Goal: Task Accomplishment & Management: Manage account settings

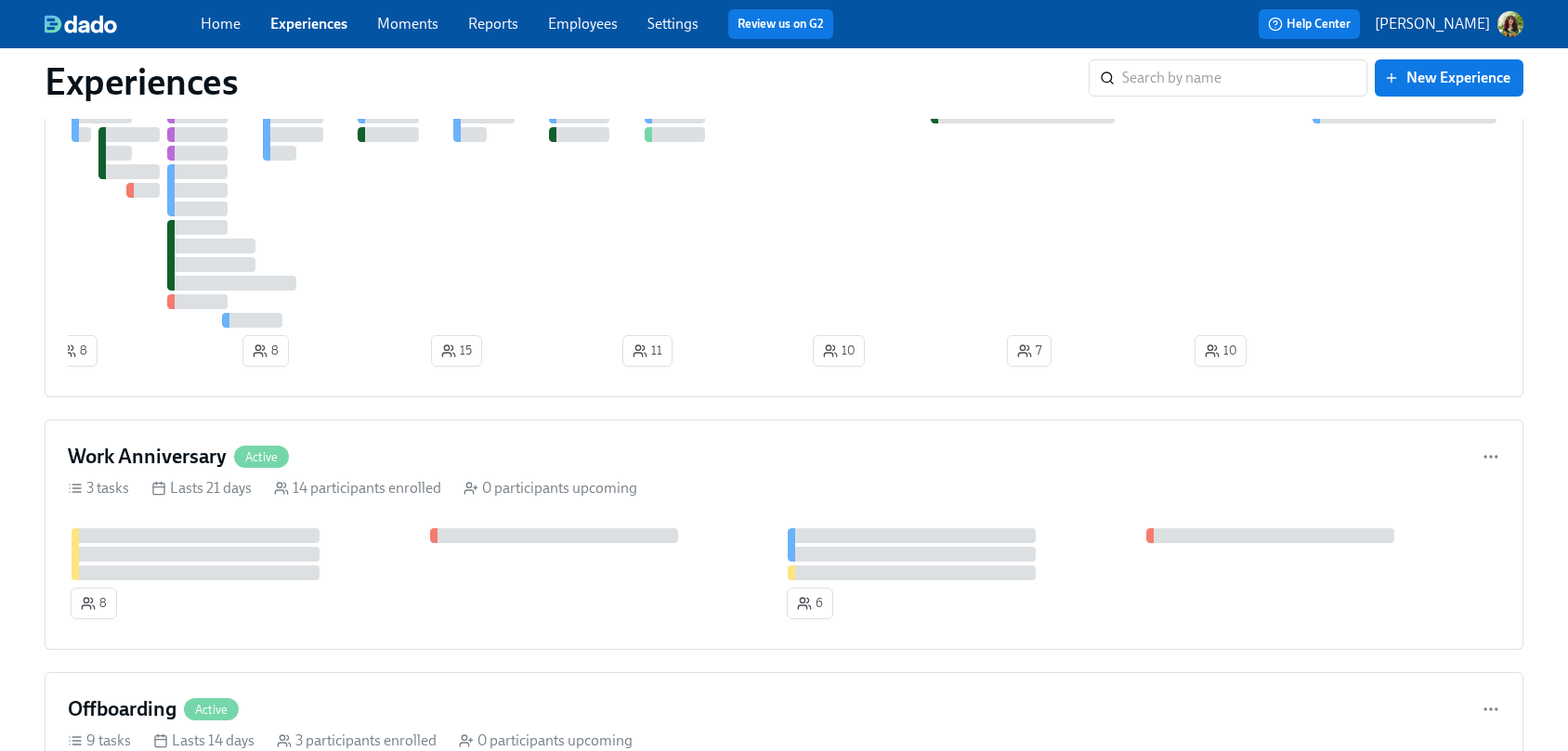
scroll to position [563, 0]
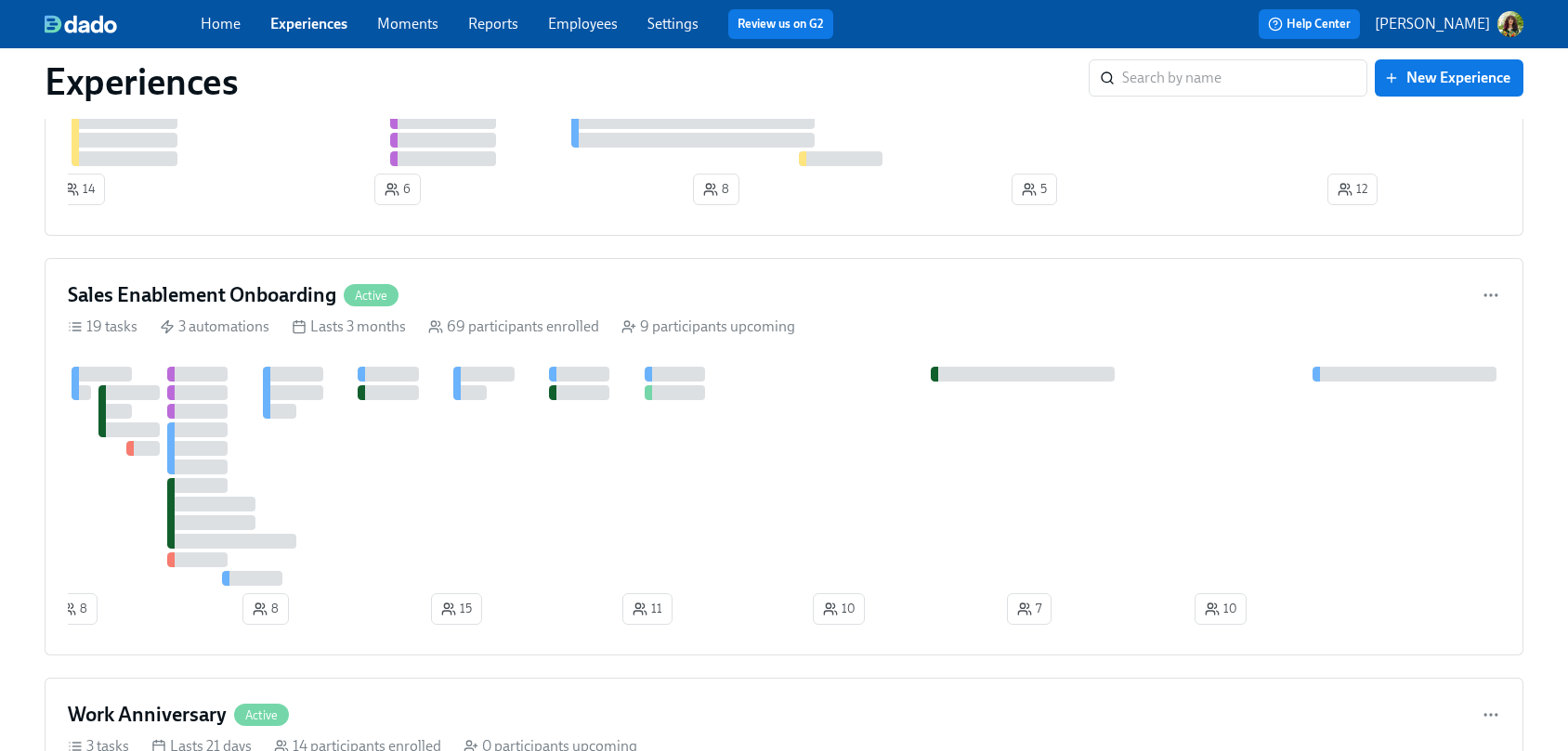
click at [417, 21] on link "Moments" at bounding box center [408, 23] width 61 height 18
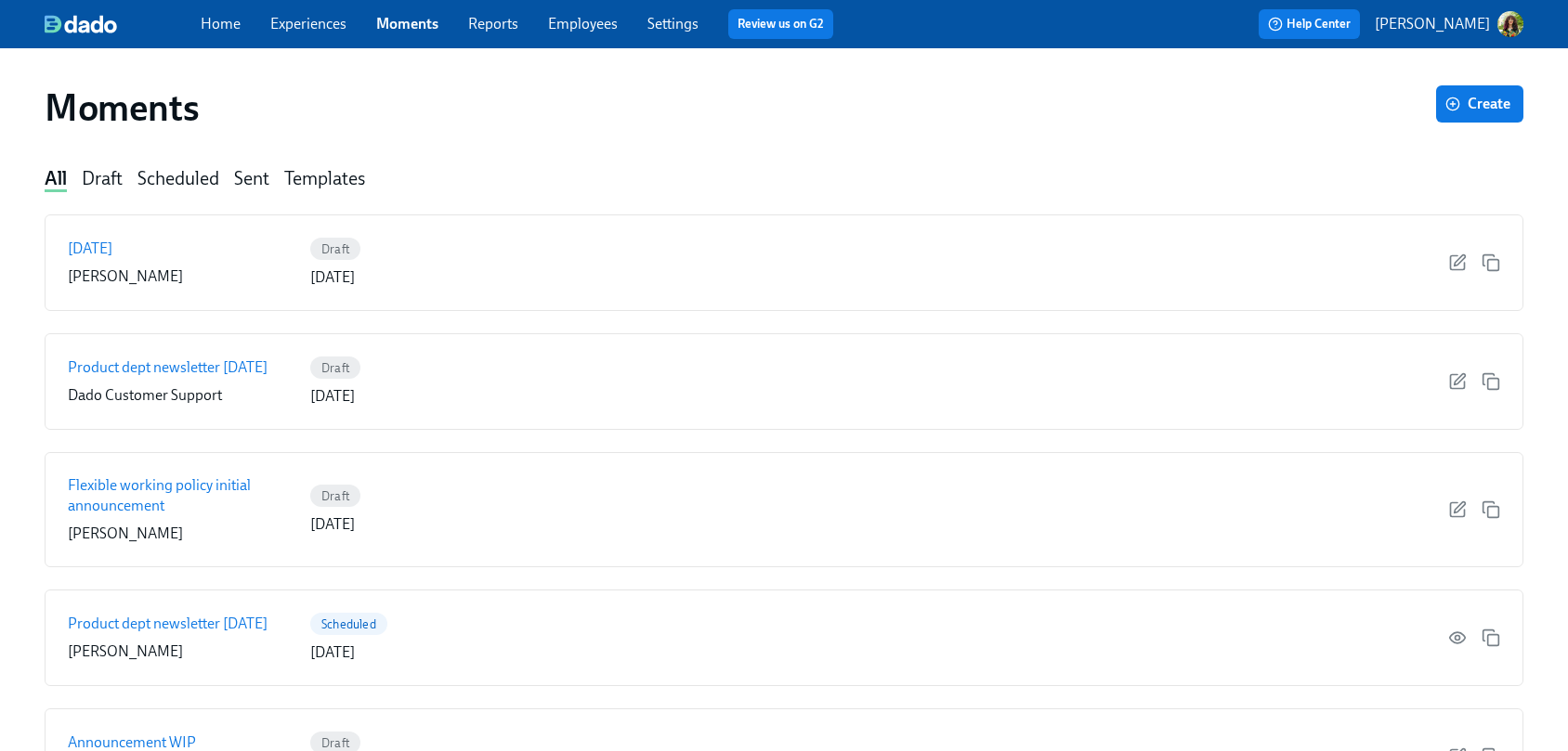
click at [477, 28] on link "Reports" at bounding box center [493, 23] width 50 height 18
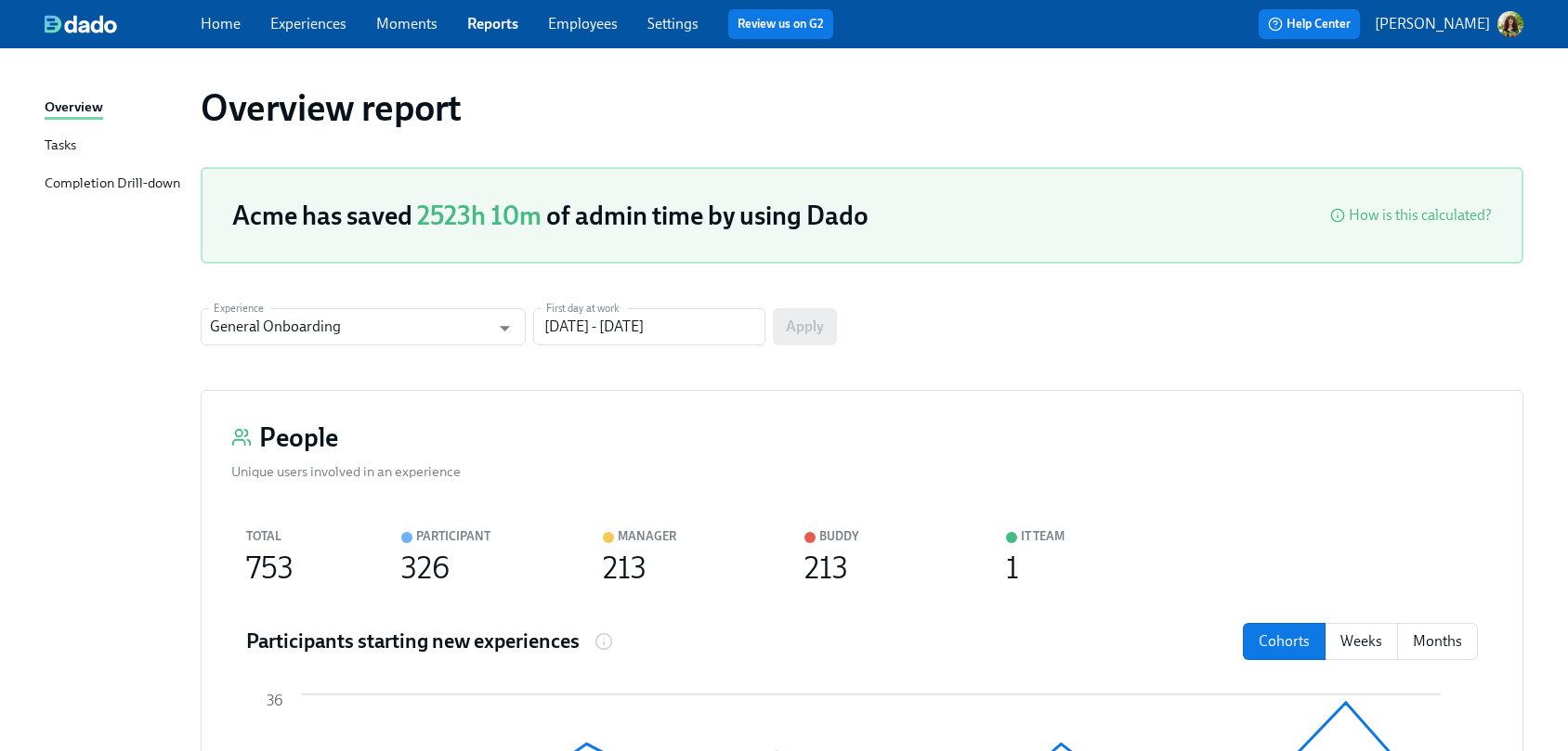
click at [69, 148] on div "Tasks" at bounding box center [61, 146] width 32 height 23
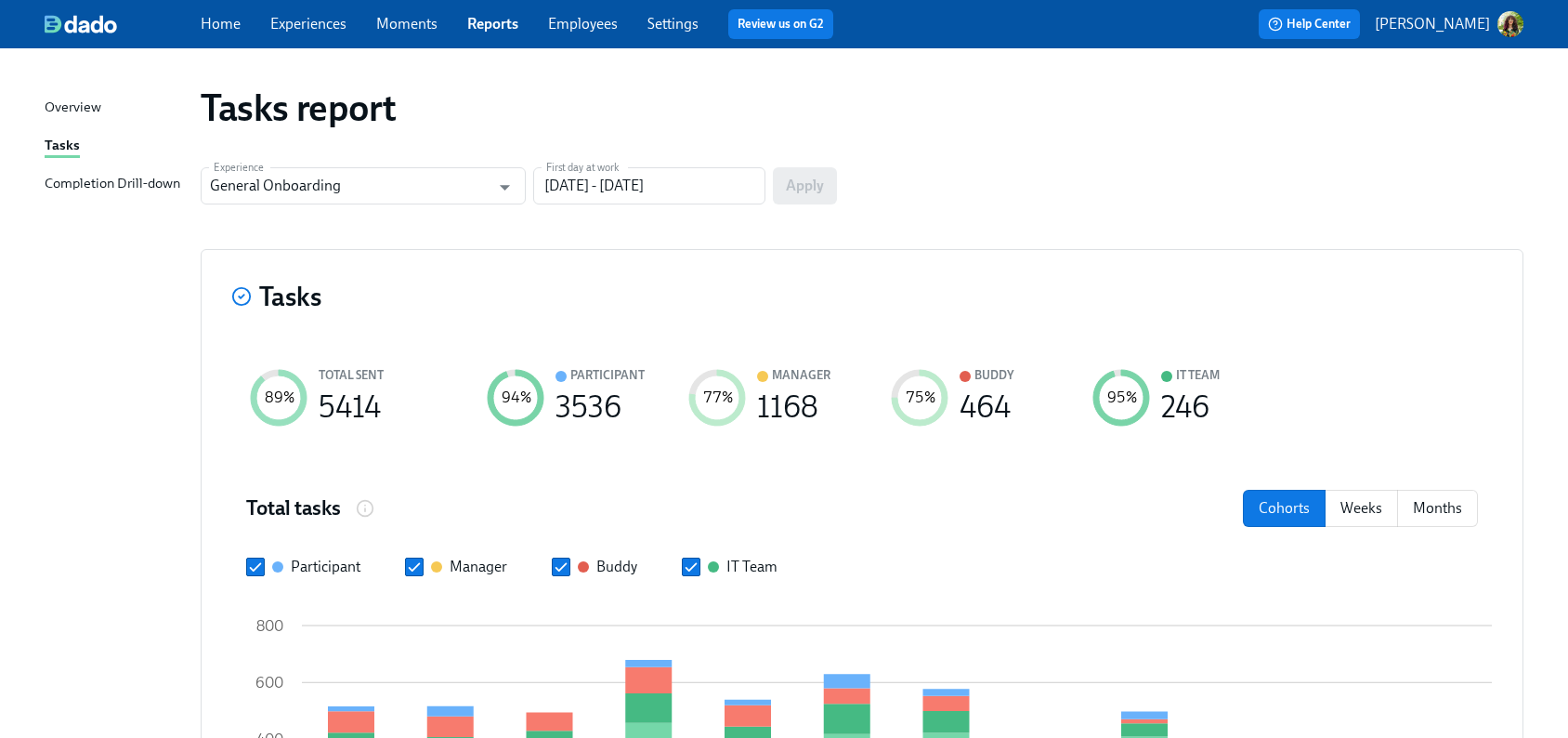
click at [99, 181] on div "Completion Drill-down" at bounding box center [113, 184] width 136 height 23
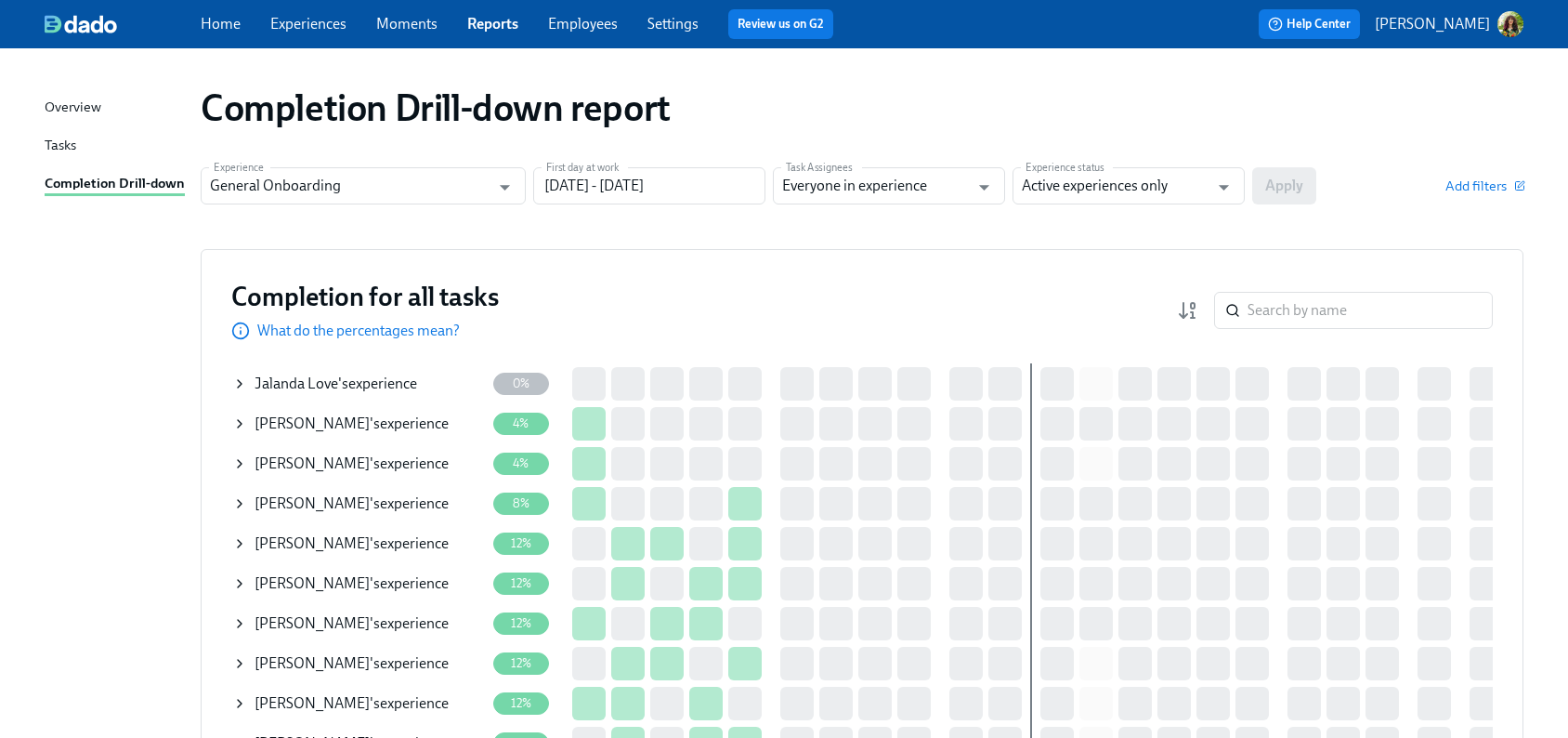
click at [315, 26] on link "Experiences" at bounding box center [308, 23] width 76 height 18
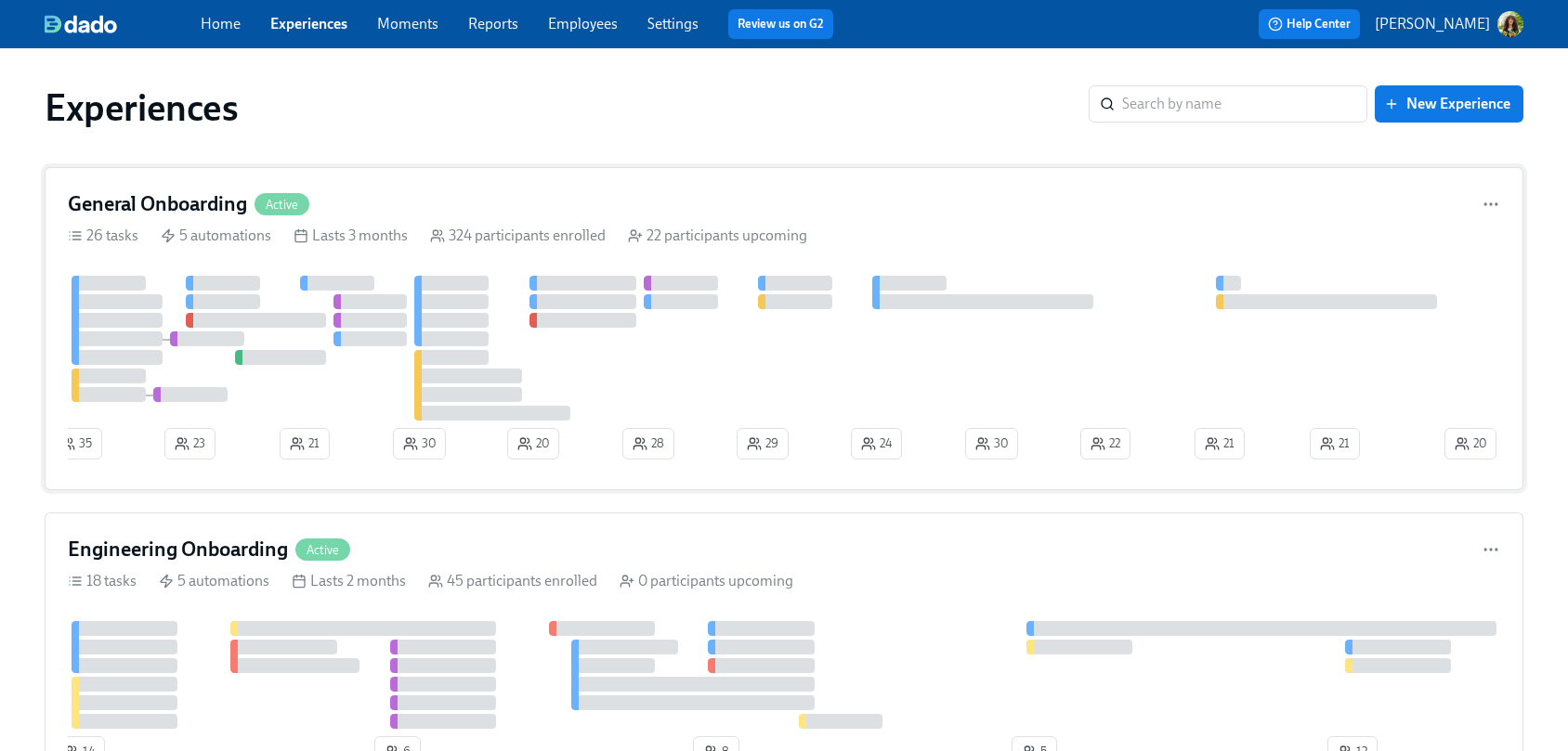
click at [418, 210] on div "General Onboarding Active" at bounding box center [784, 204] width 1432 height 28
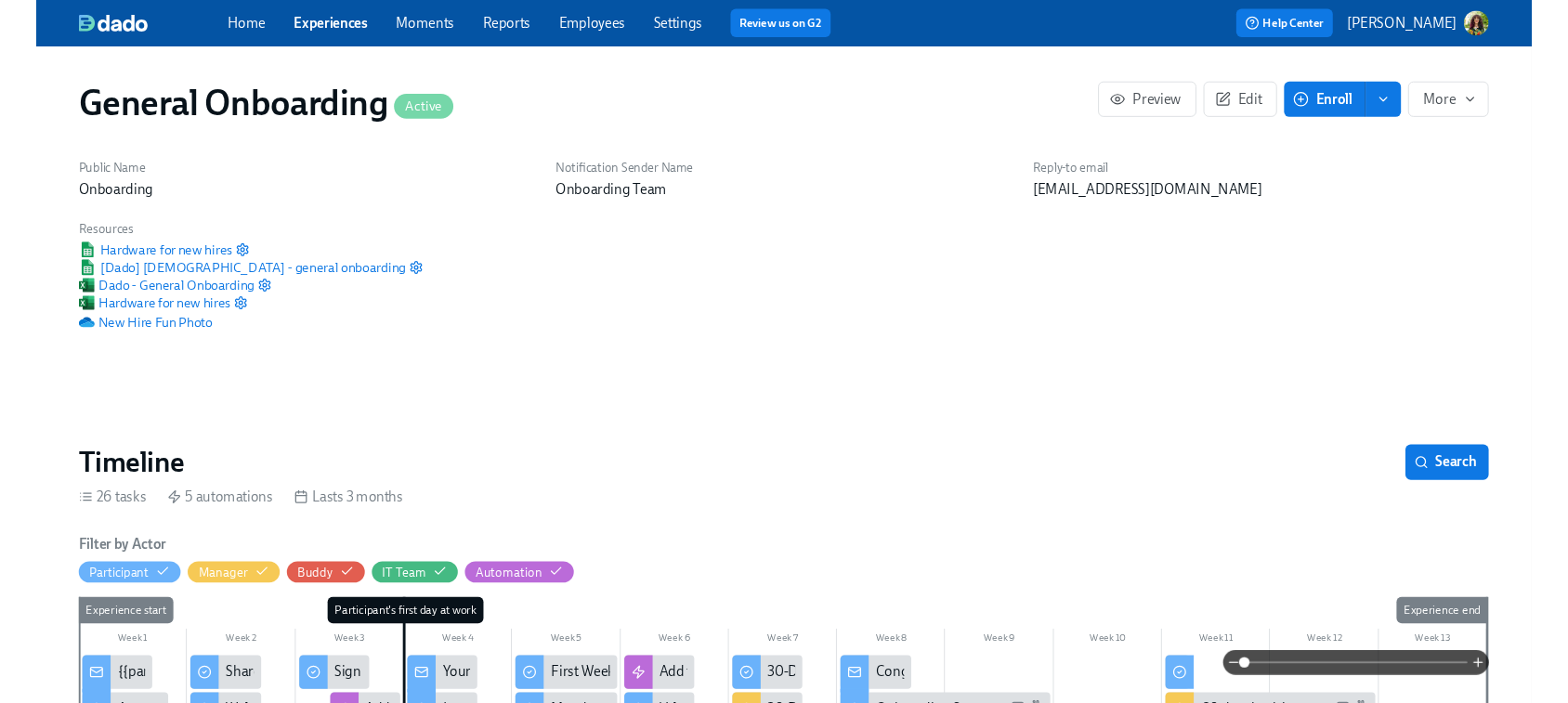
scroll to position [0, 19363]
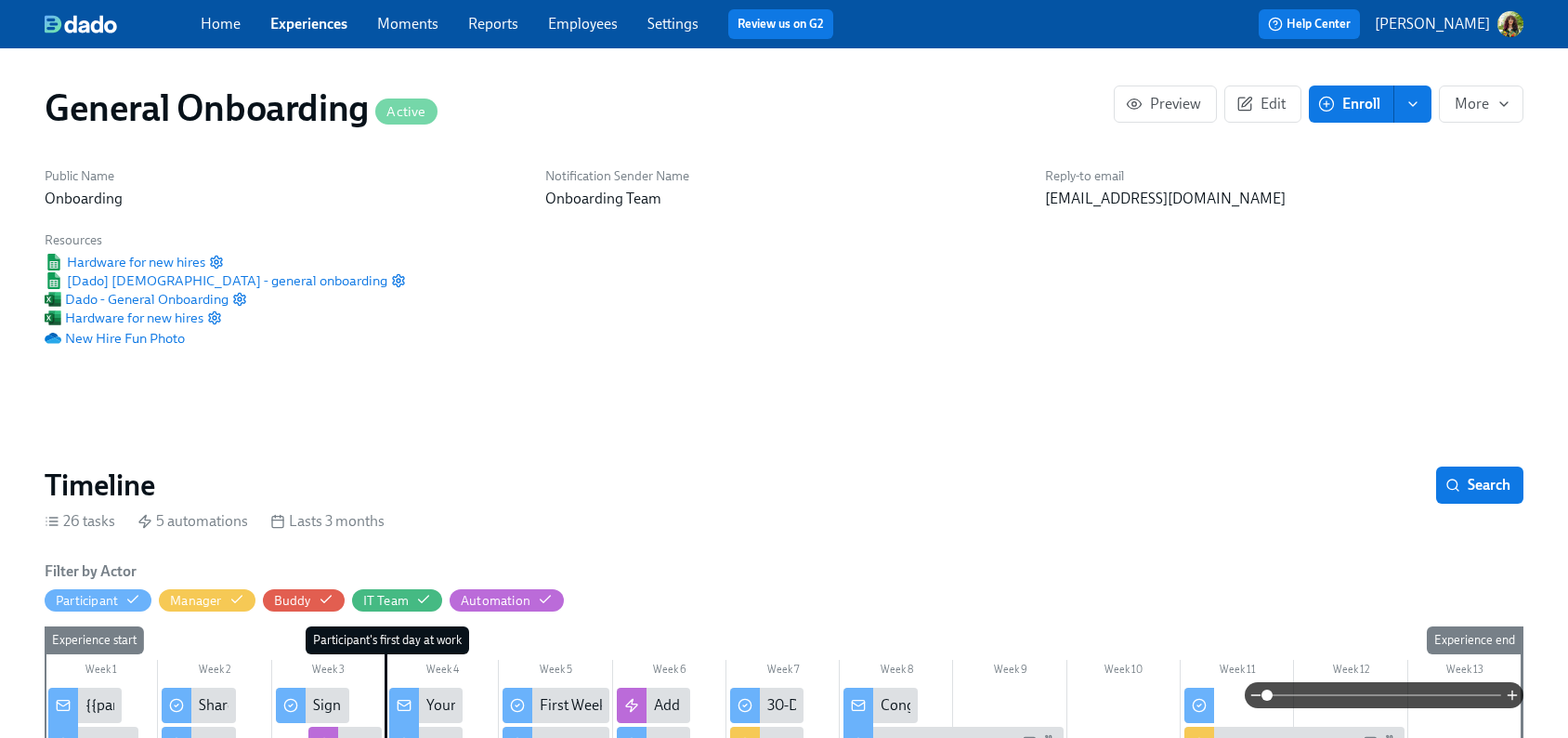
click at [316, 26] on link "Experiences" at bounding box center [308, 23] width 77 height 18
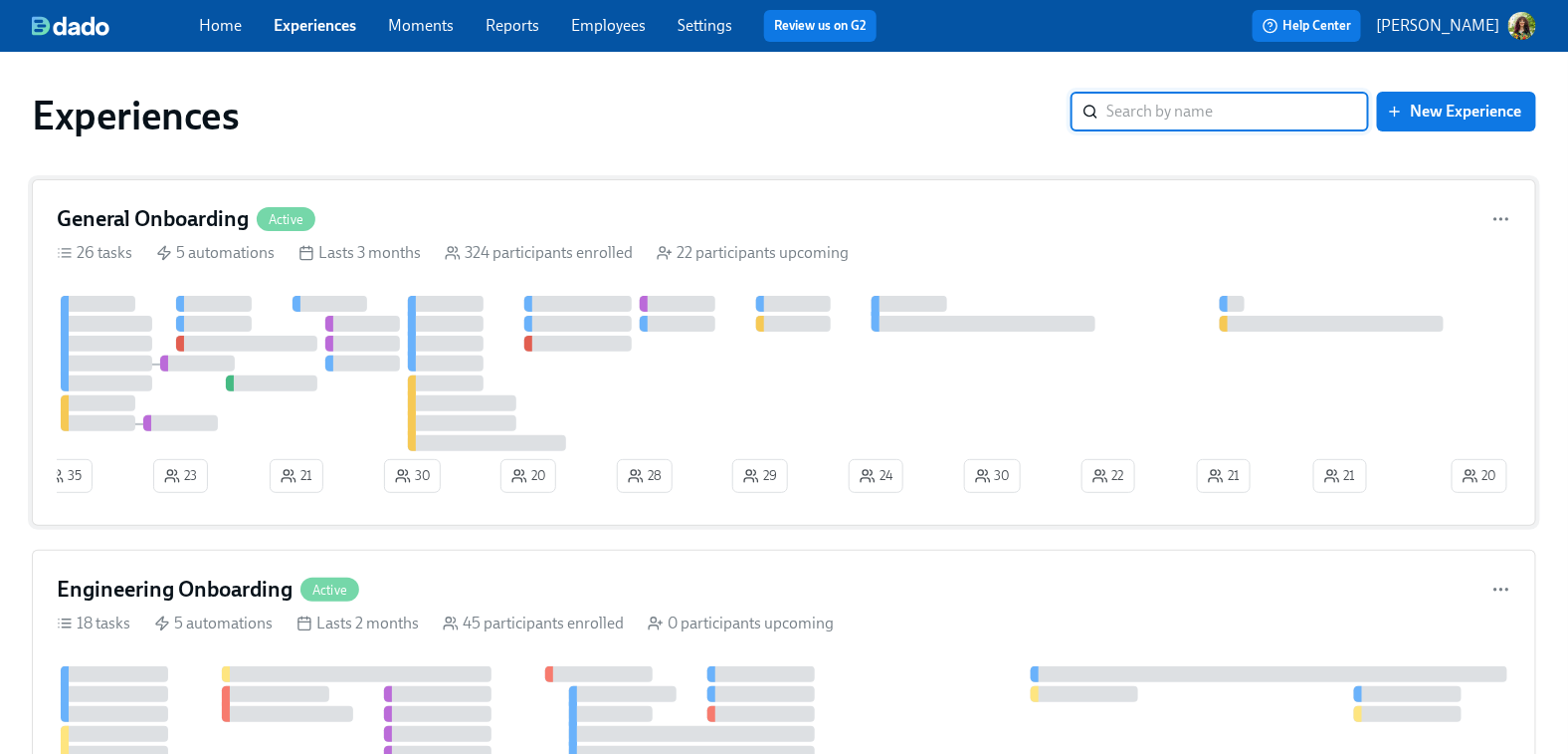
click at [853, 398] on div at bounding box center [753, 374] width 1391 height 156
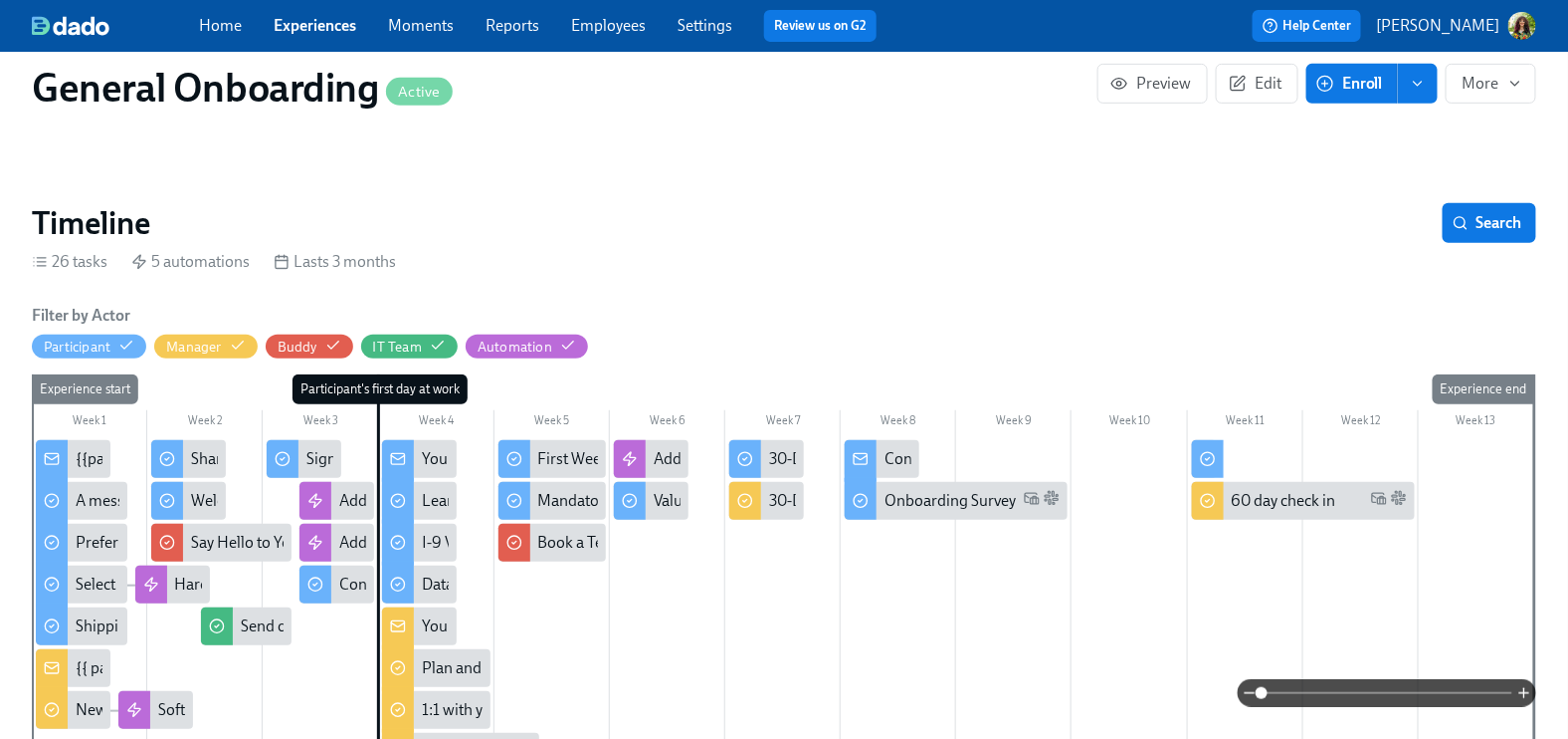
scroll to position [310, 0]
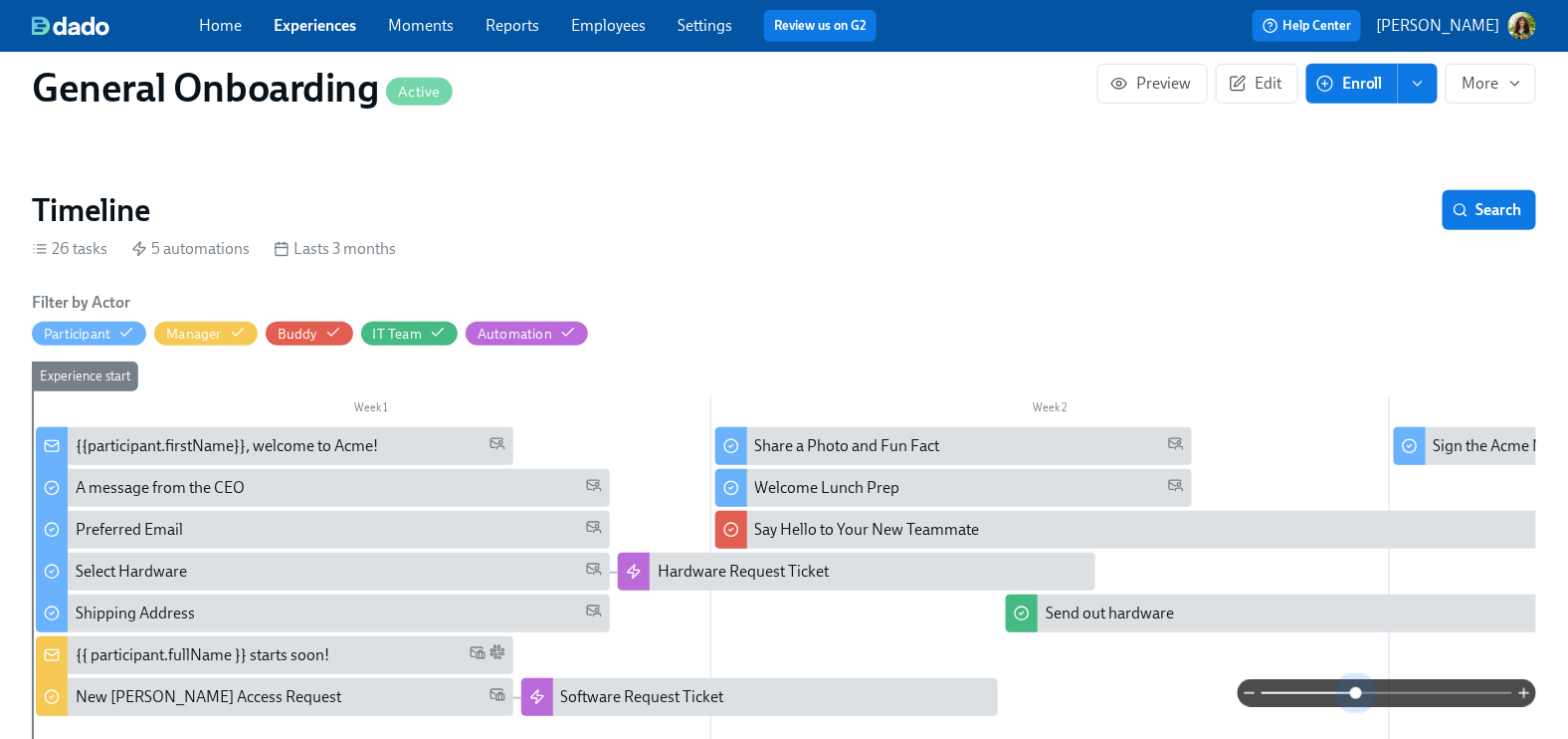
click at [1358, 647] on span at bounding box center [1386, 693] width 251 height 28
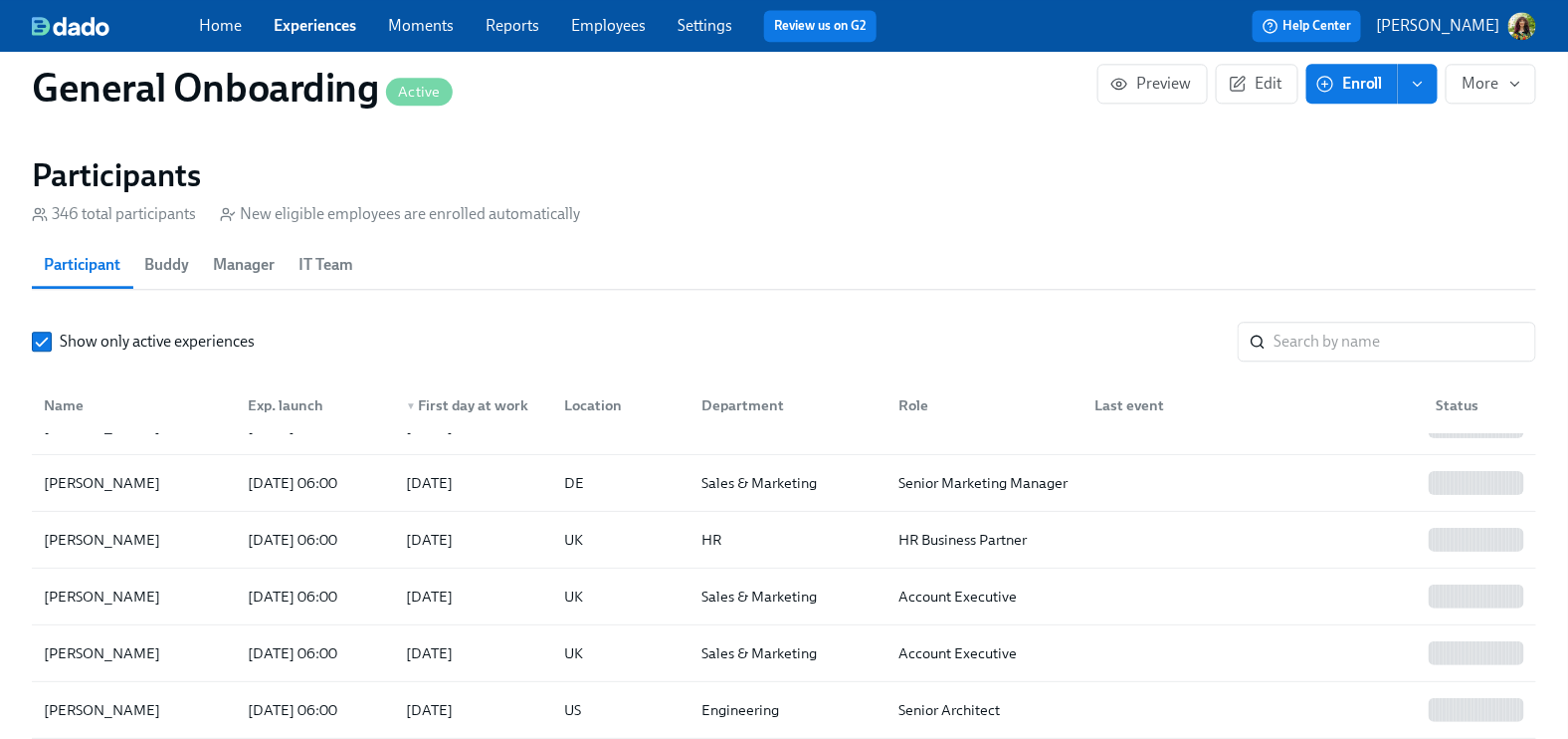
scroll to position [1691, 0]
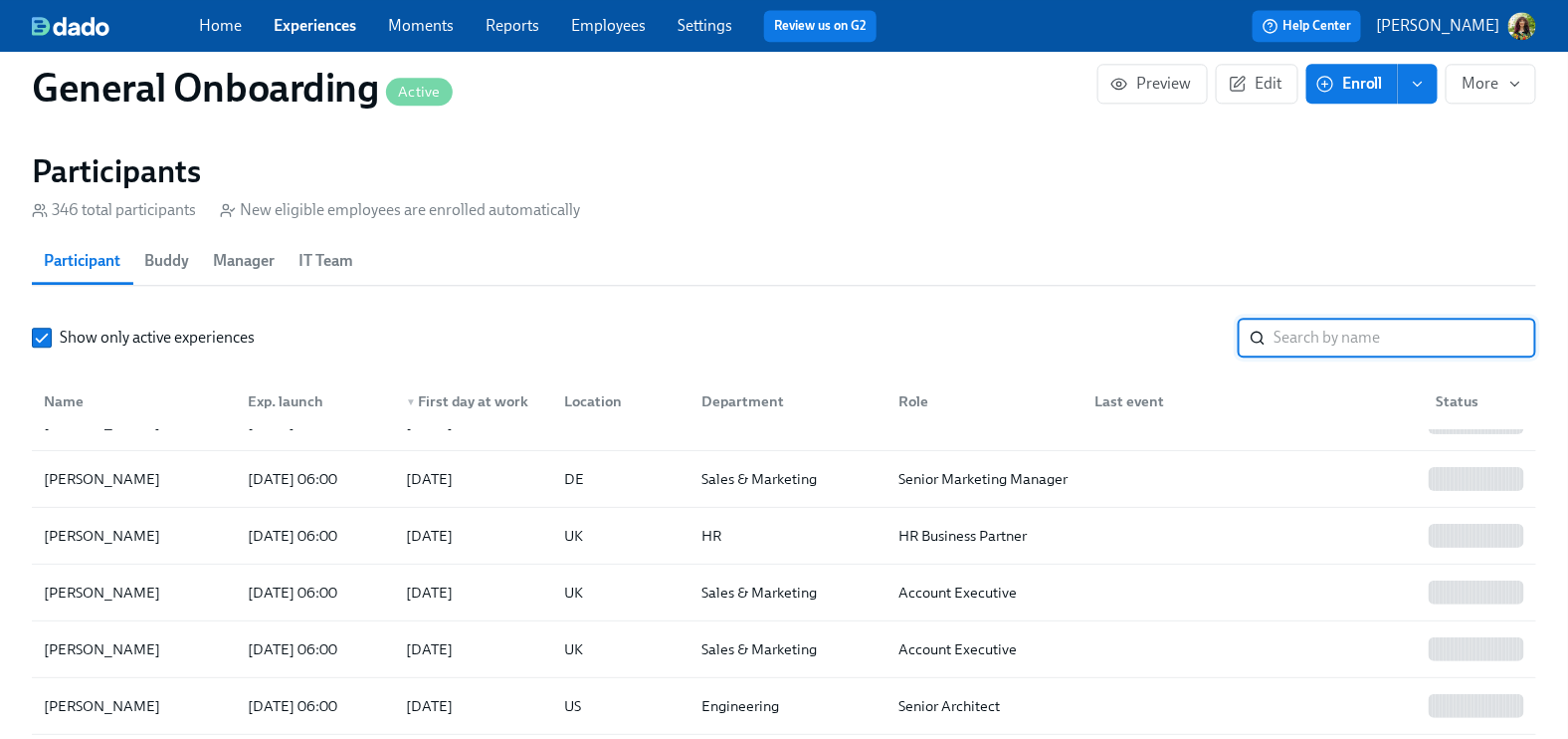
click at [1410, 342] on input "search" at bounding box center [1404, 338] width 262 height 40
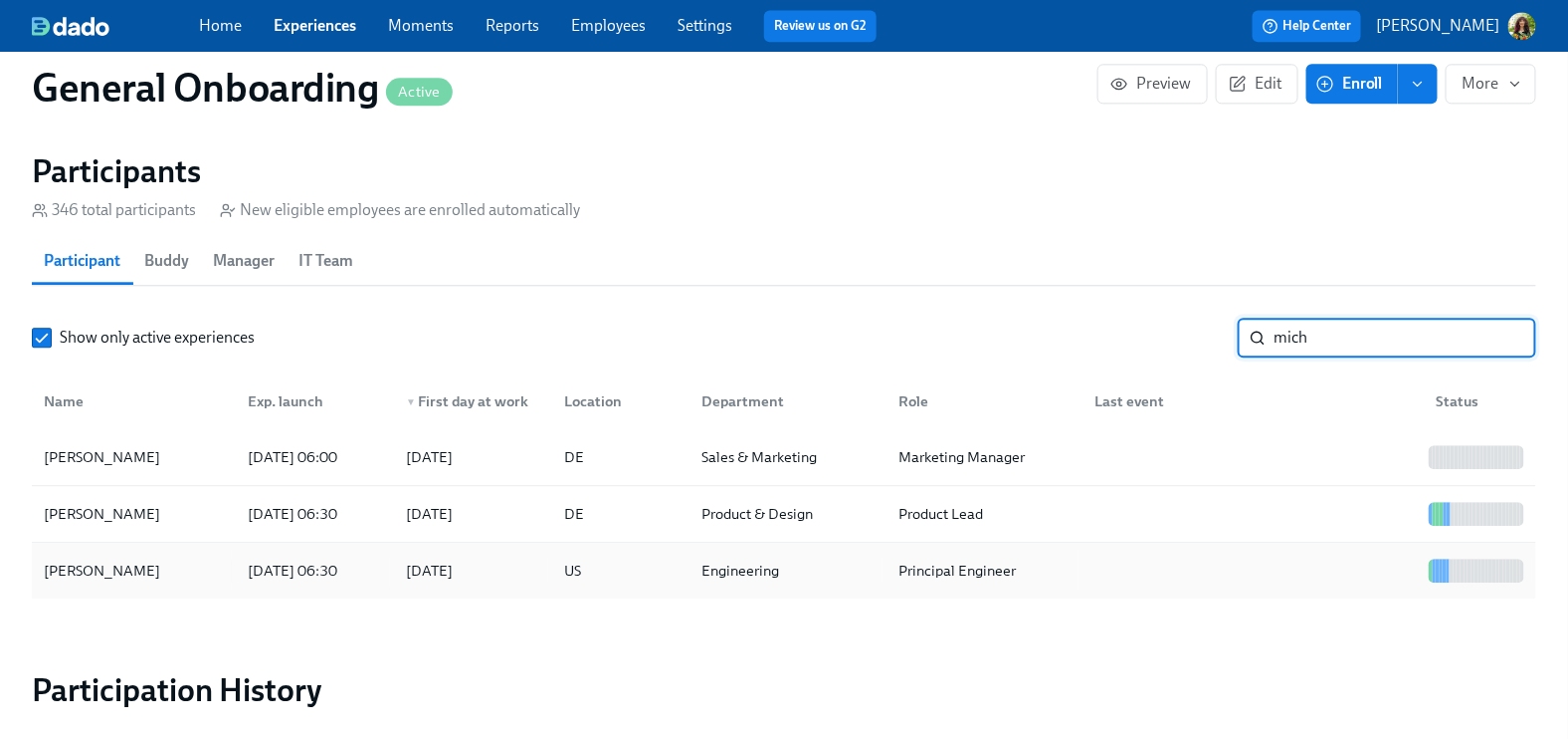
type input "mich"
click at [1055, 589] on div "Principal Engineer" at bounding box center [980, 570] width 196 height 40
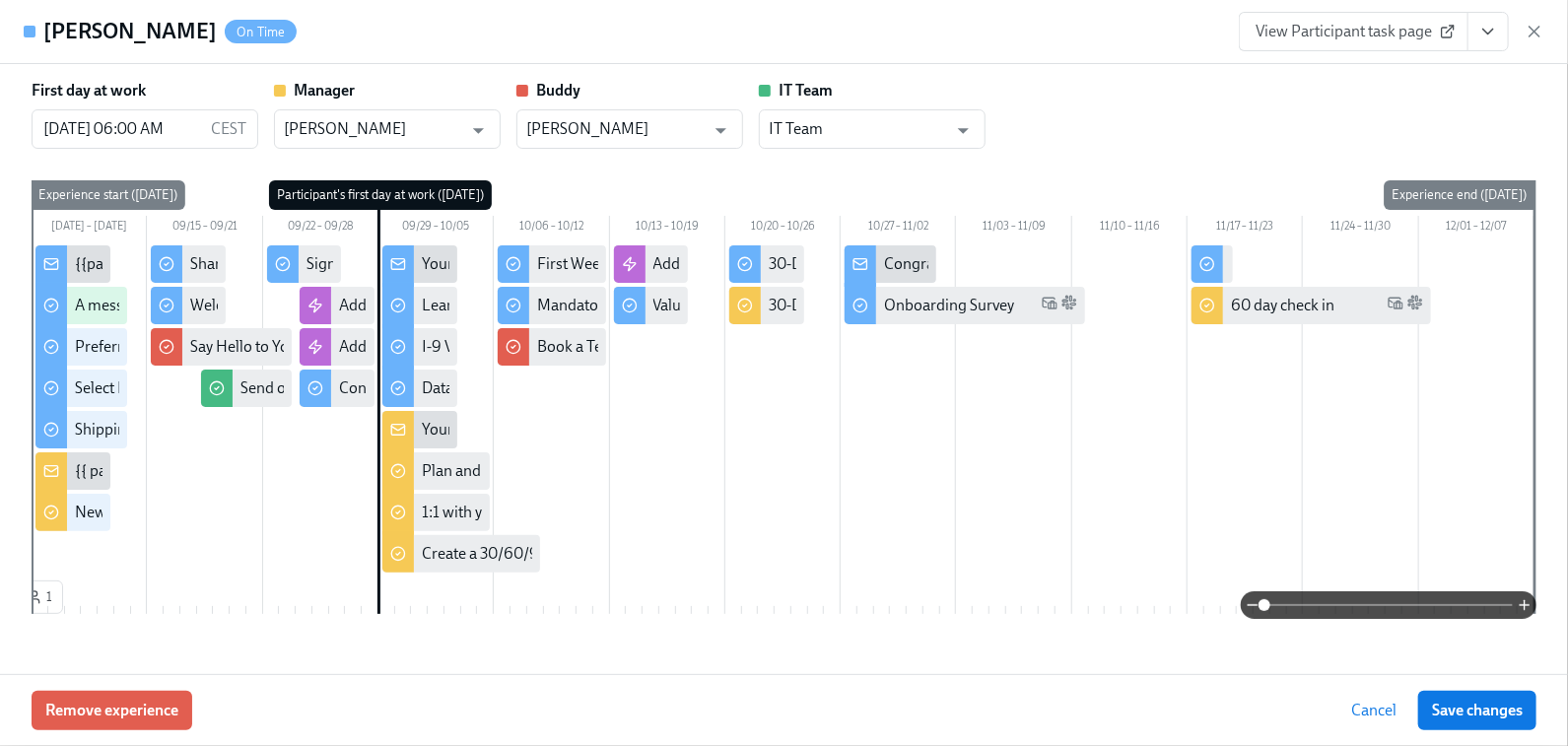
click at [1322, 610] on span at bounding box center [1388, 605] width 248 height 28
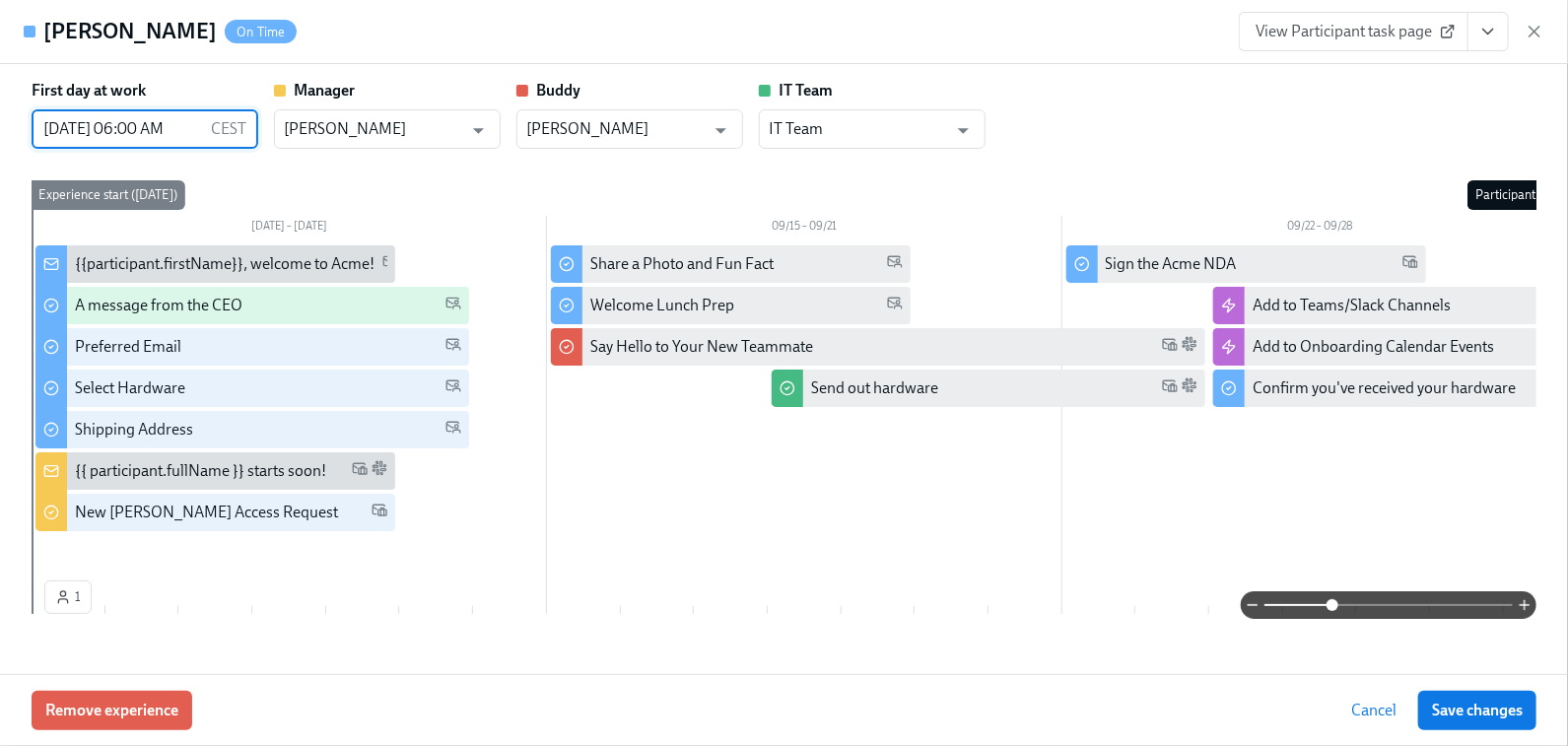
click at [117, 130] on input "[DATE] 06:00 AM" at bounding box center [117, 129] width 171 height 40
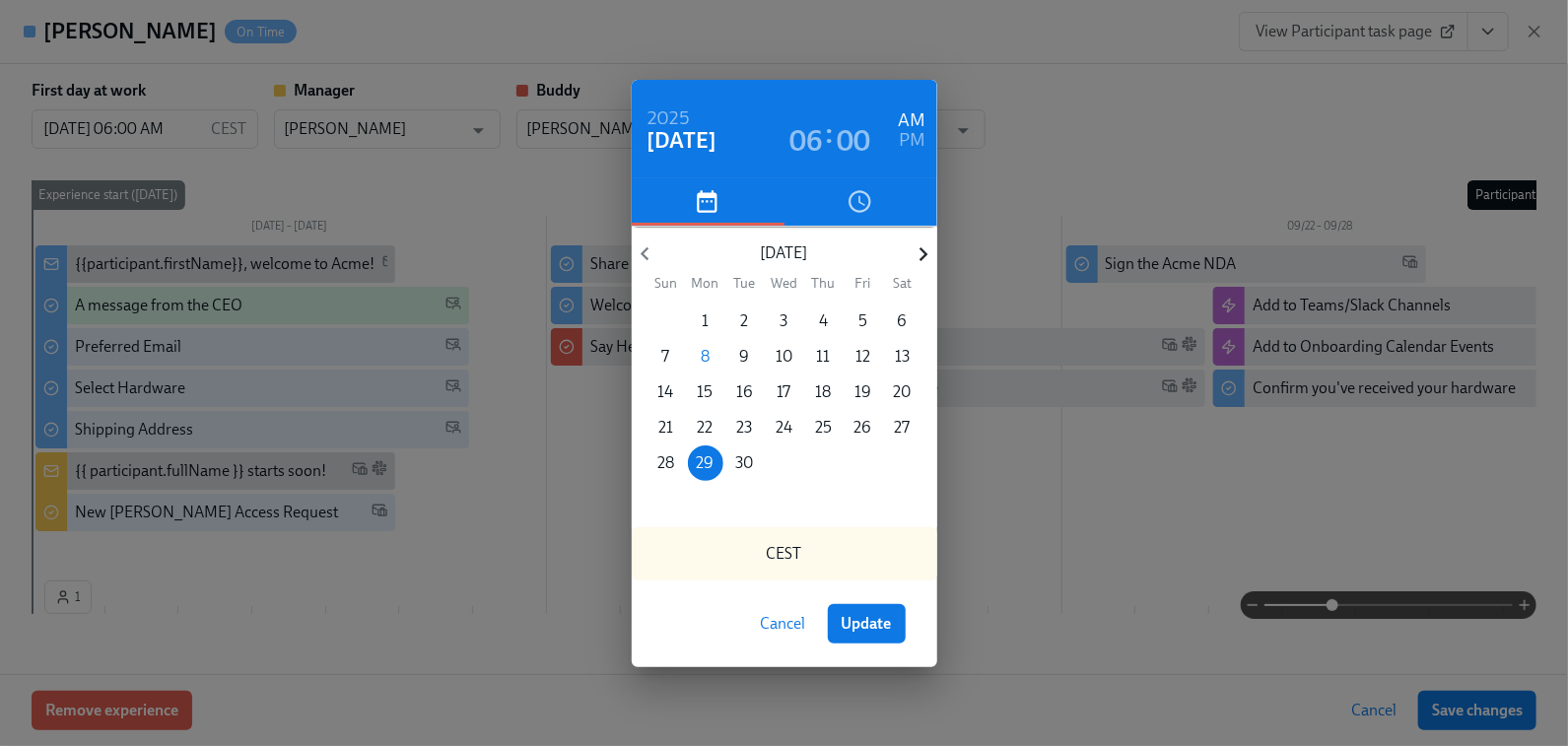
click at [924, 249] on icon "button" at bounding box center [922, 253] width 27 height 27
click at [706, 358] on p "6" at bounding box center [706, 357] width 10 height 22
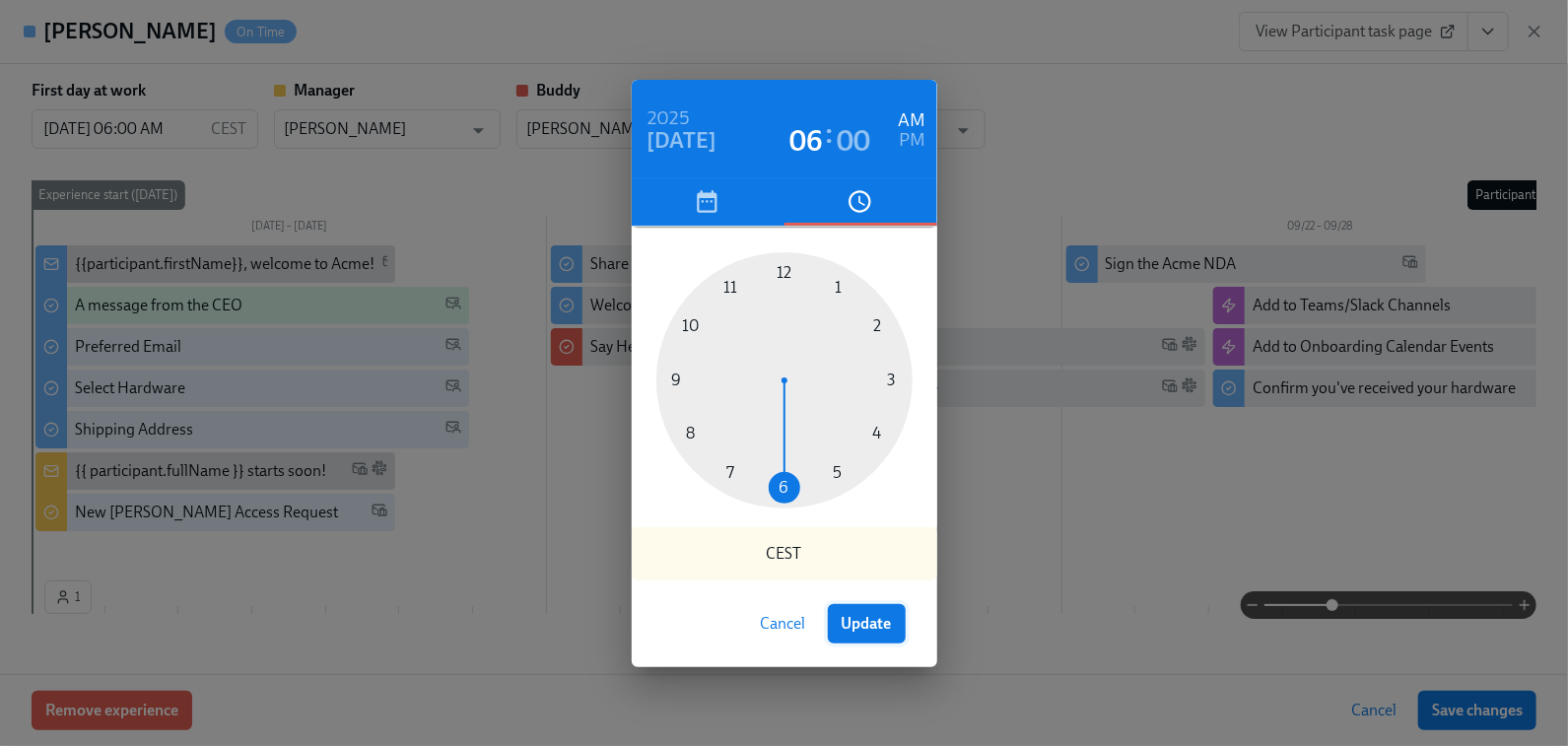
click at [885, 617] on span "Update" at bounding box center [866, 623] width 50 height 20
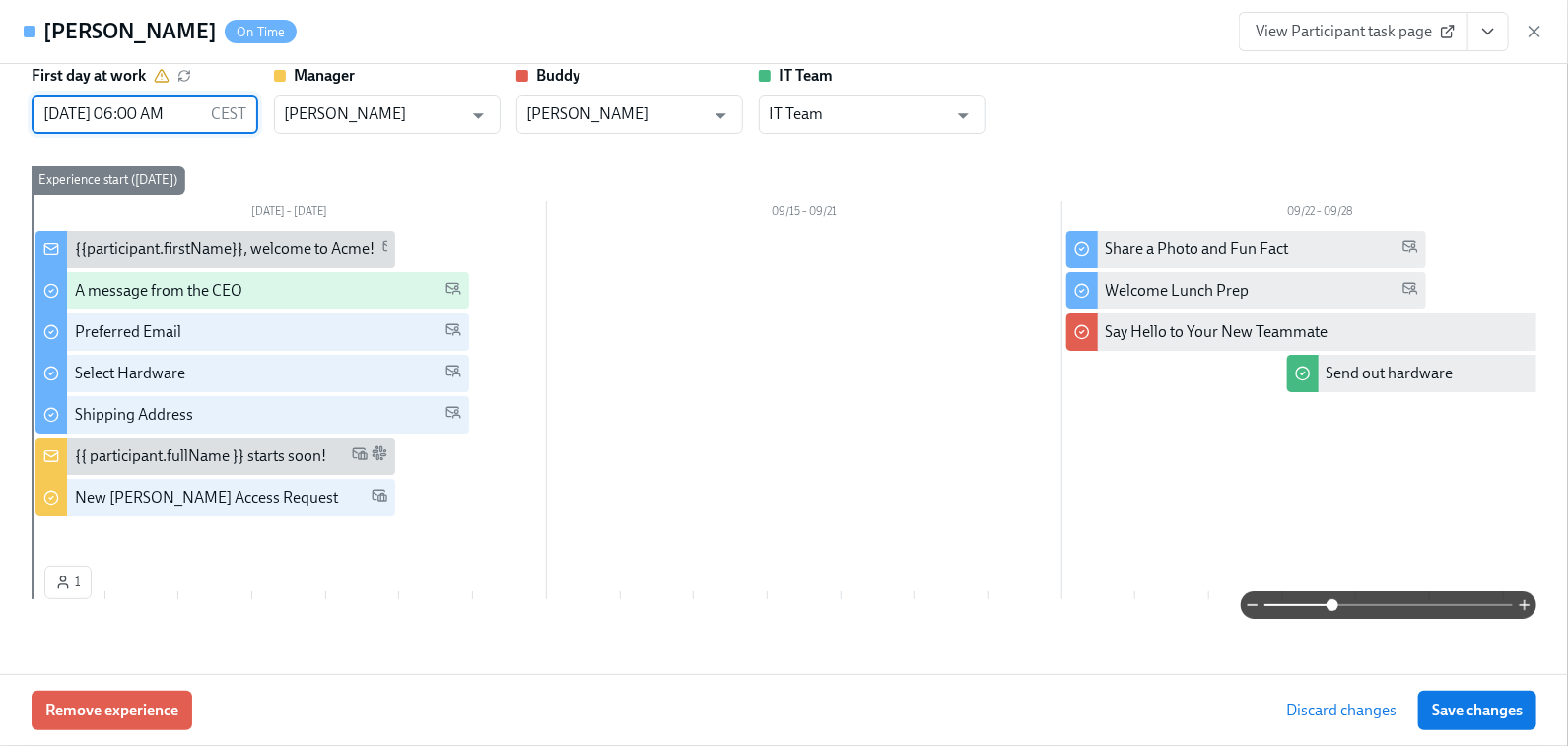
scroll to position [40, 0]
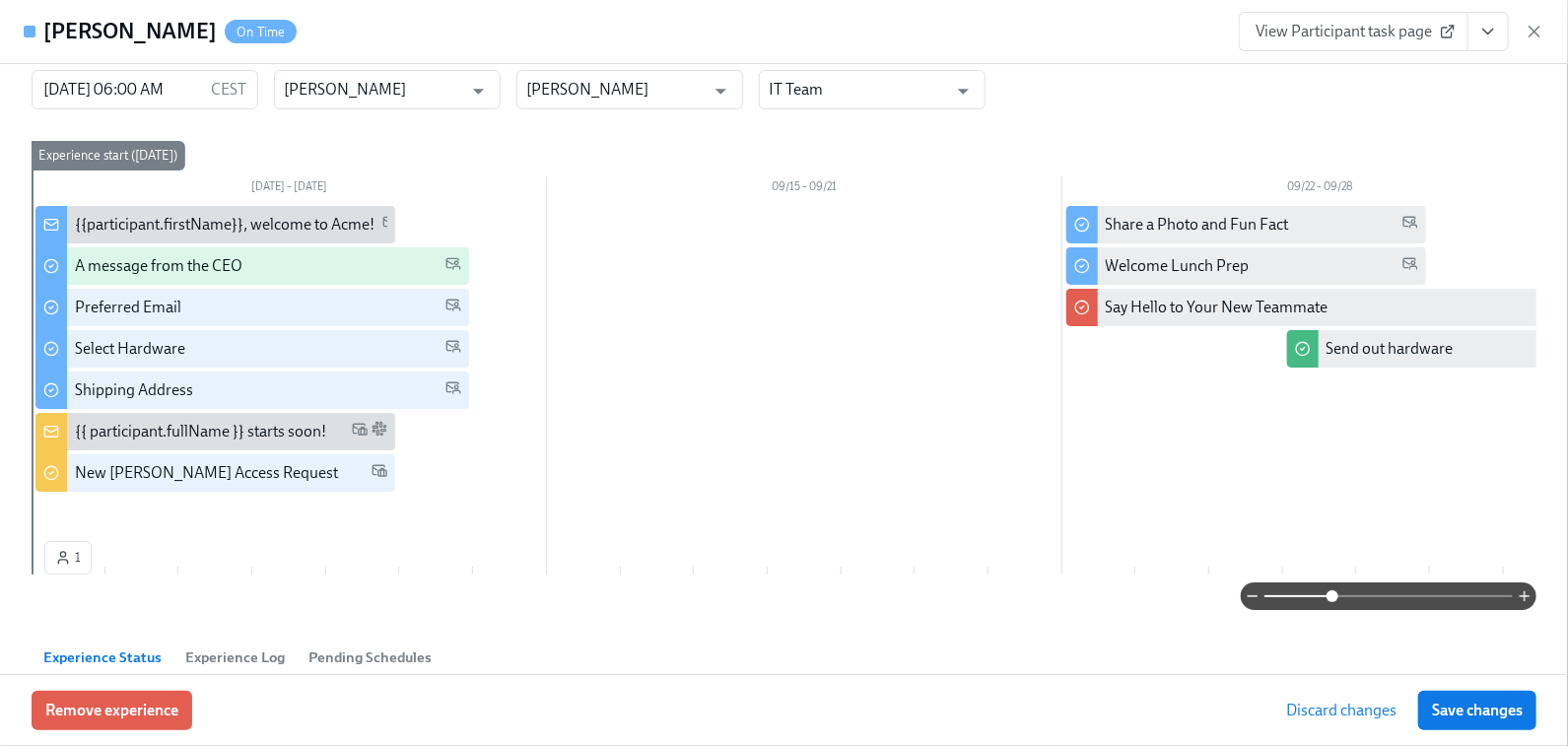
click at [1392, 29] on span "View Participant task page" at bounding box center [1353, 32] width 196 height 20
type input "[DATE] 06:00 AM"
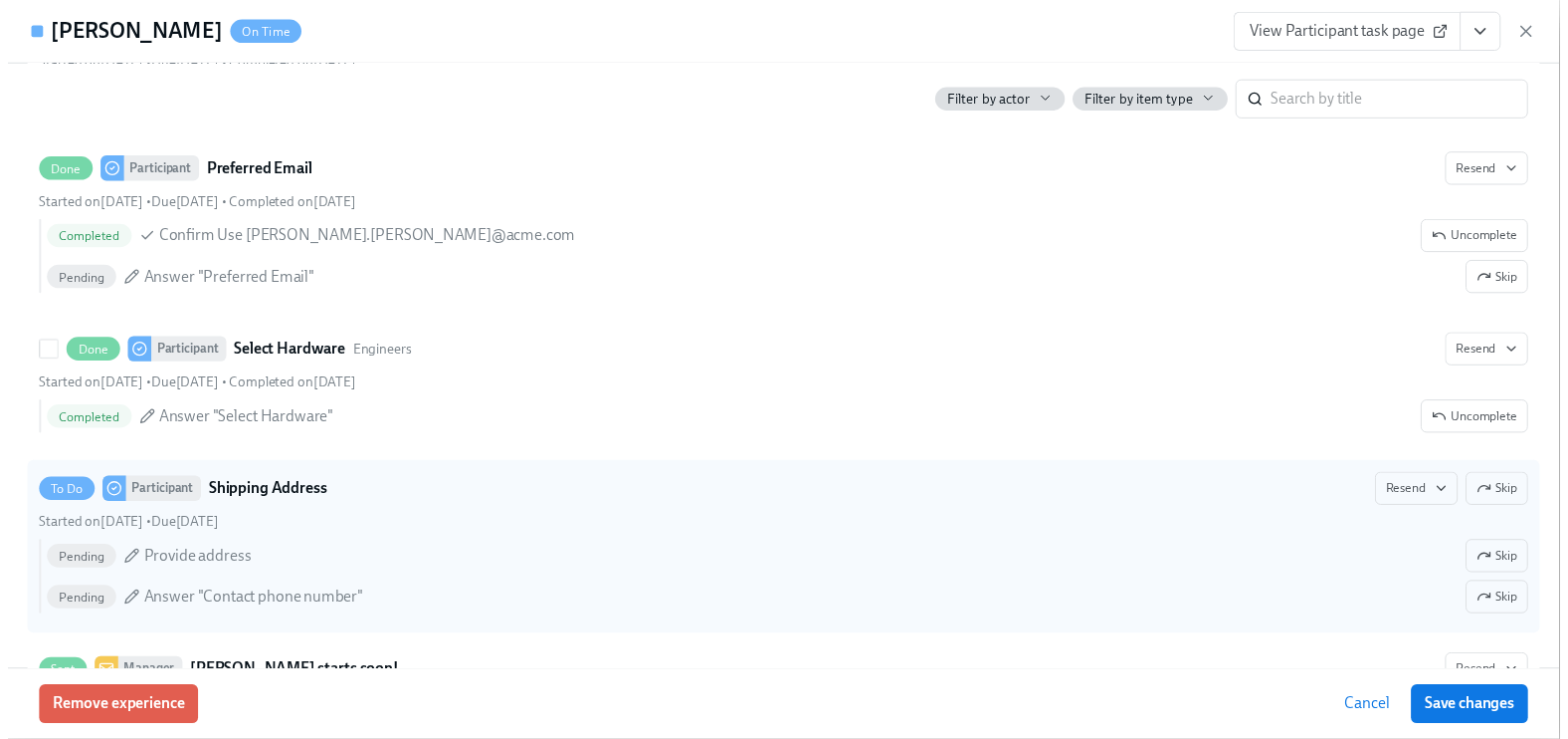
scroll to position [900, 0]
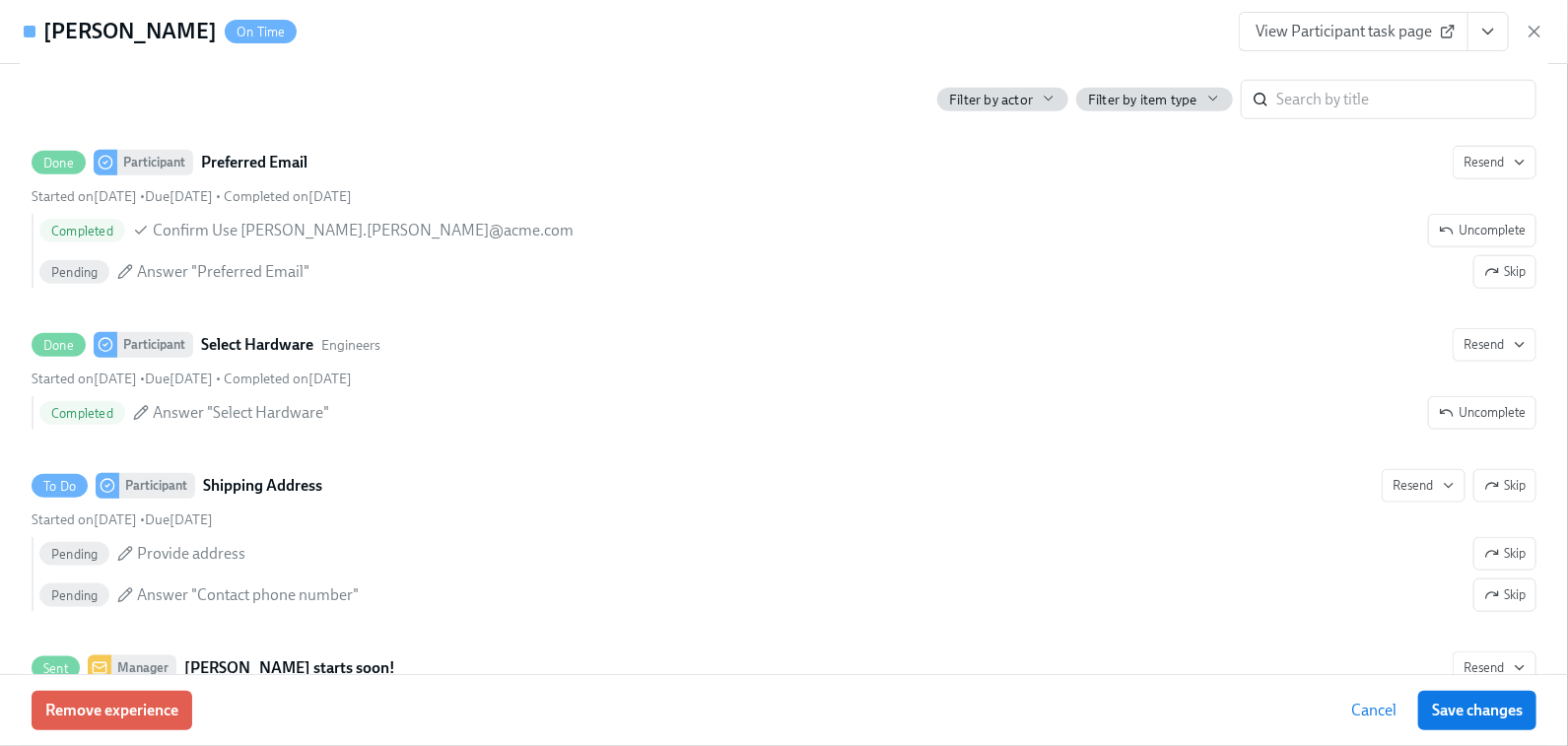
click at [1531, 31] on icon "button" at bounding box center [1534, 32] width 20 height 20
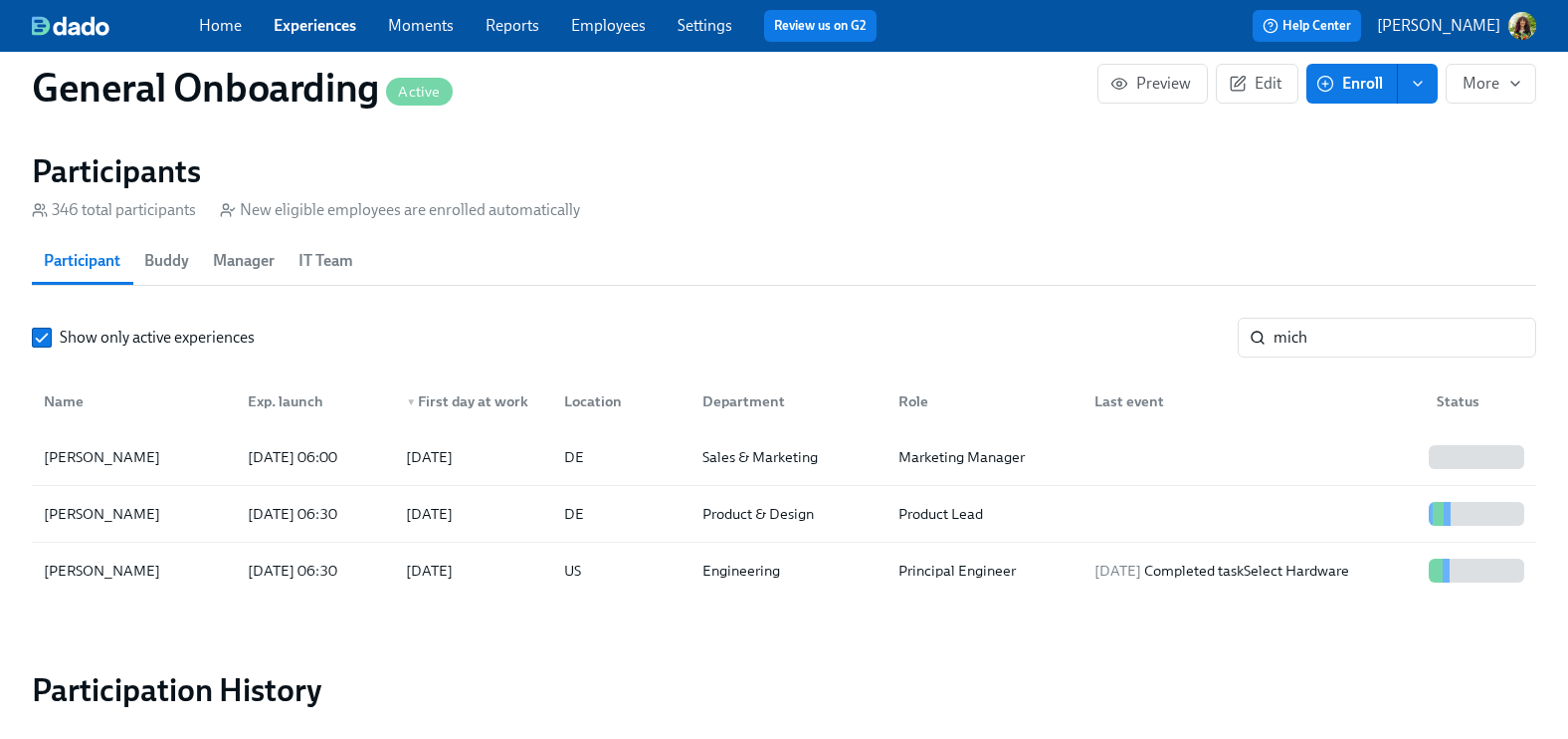
scroll to position [0, 25190]
click at [1427, 92] on span "enroll" at bounding box center [1418, 84] width 20 height 20
click at [1256, 91] on span "Edit" at bounding box center [1257, 84] width 49 height 20
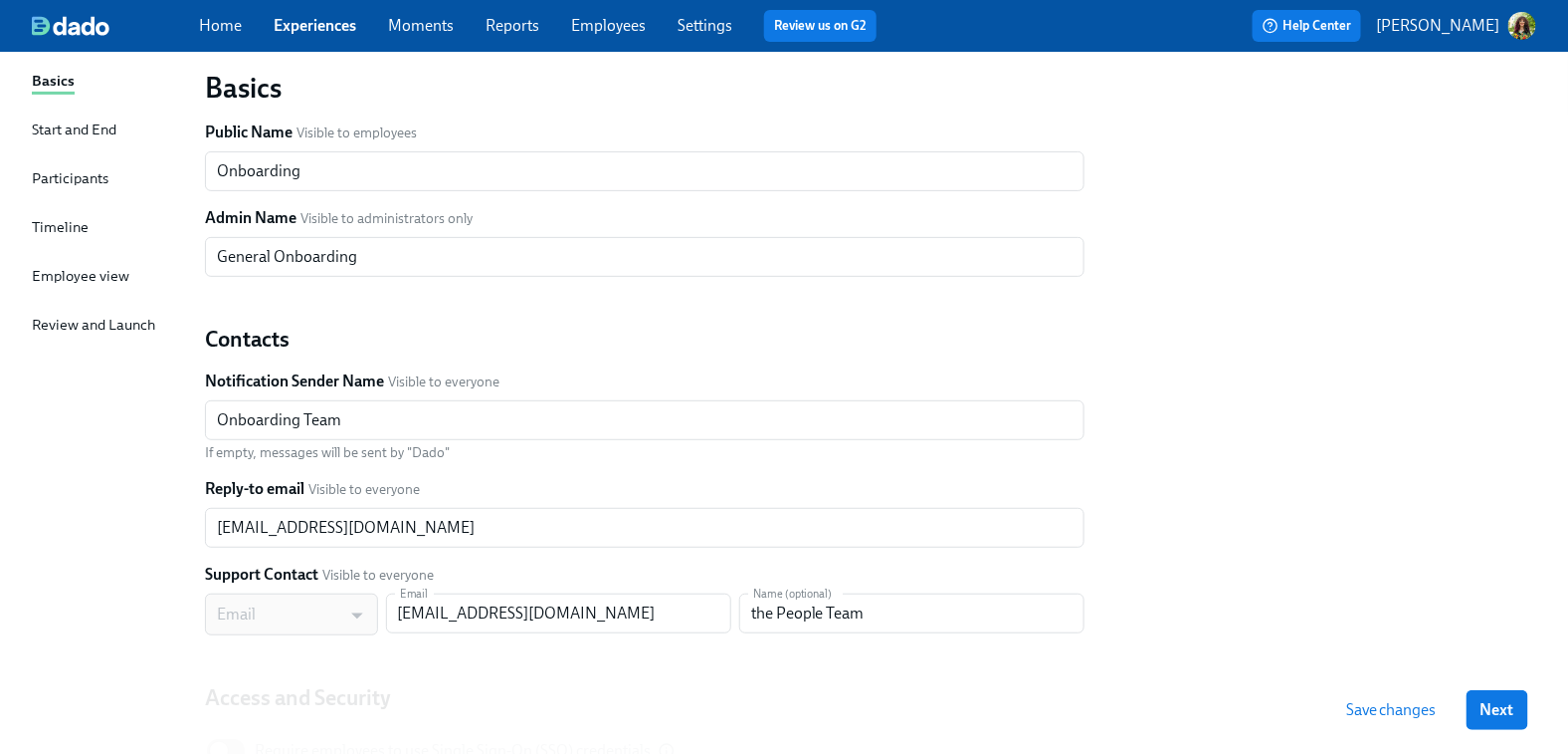
scroll to position [127, 0]
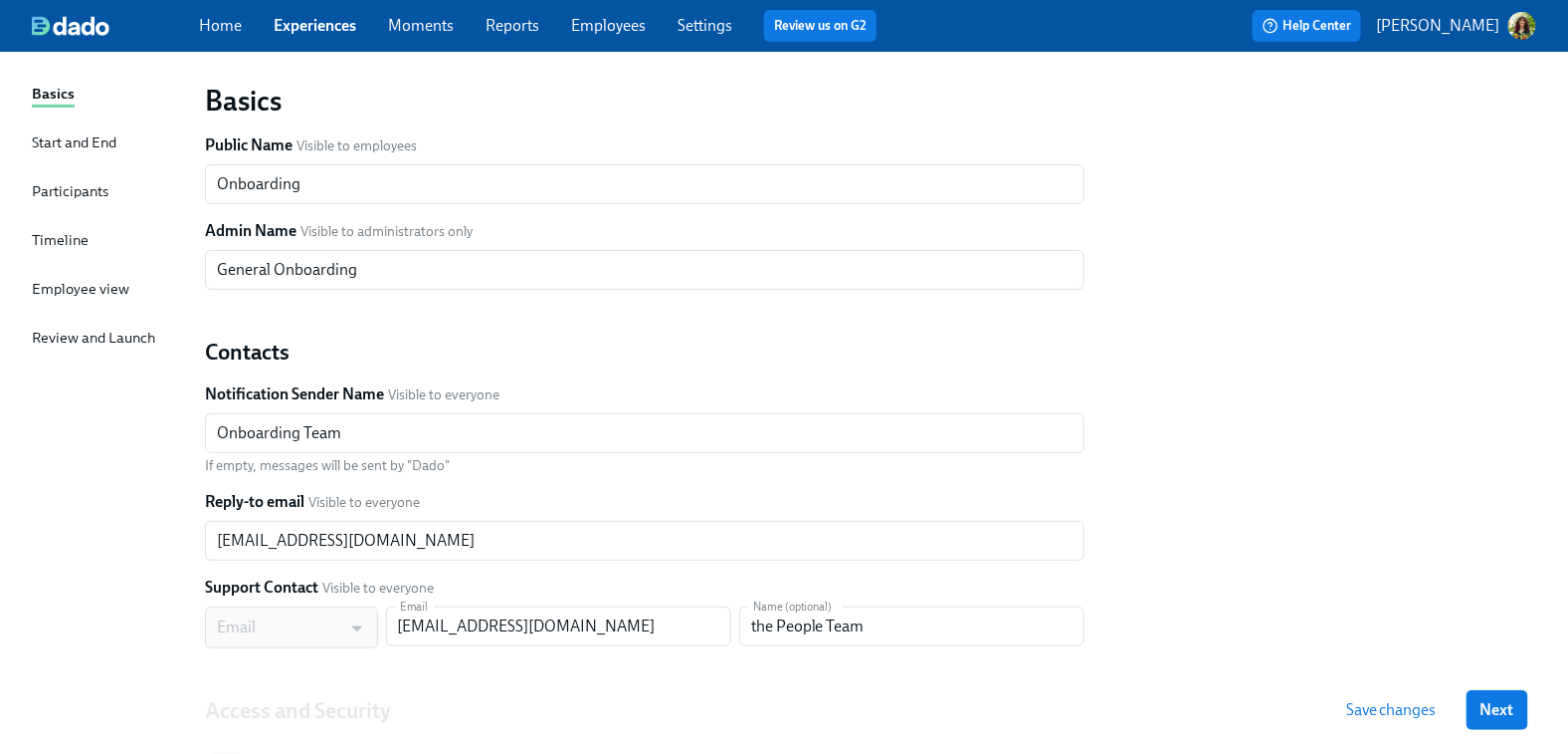
click at [47, 133] on div "Start and End" at bounding box center [74, 143] width 85 height 22
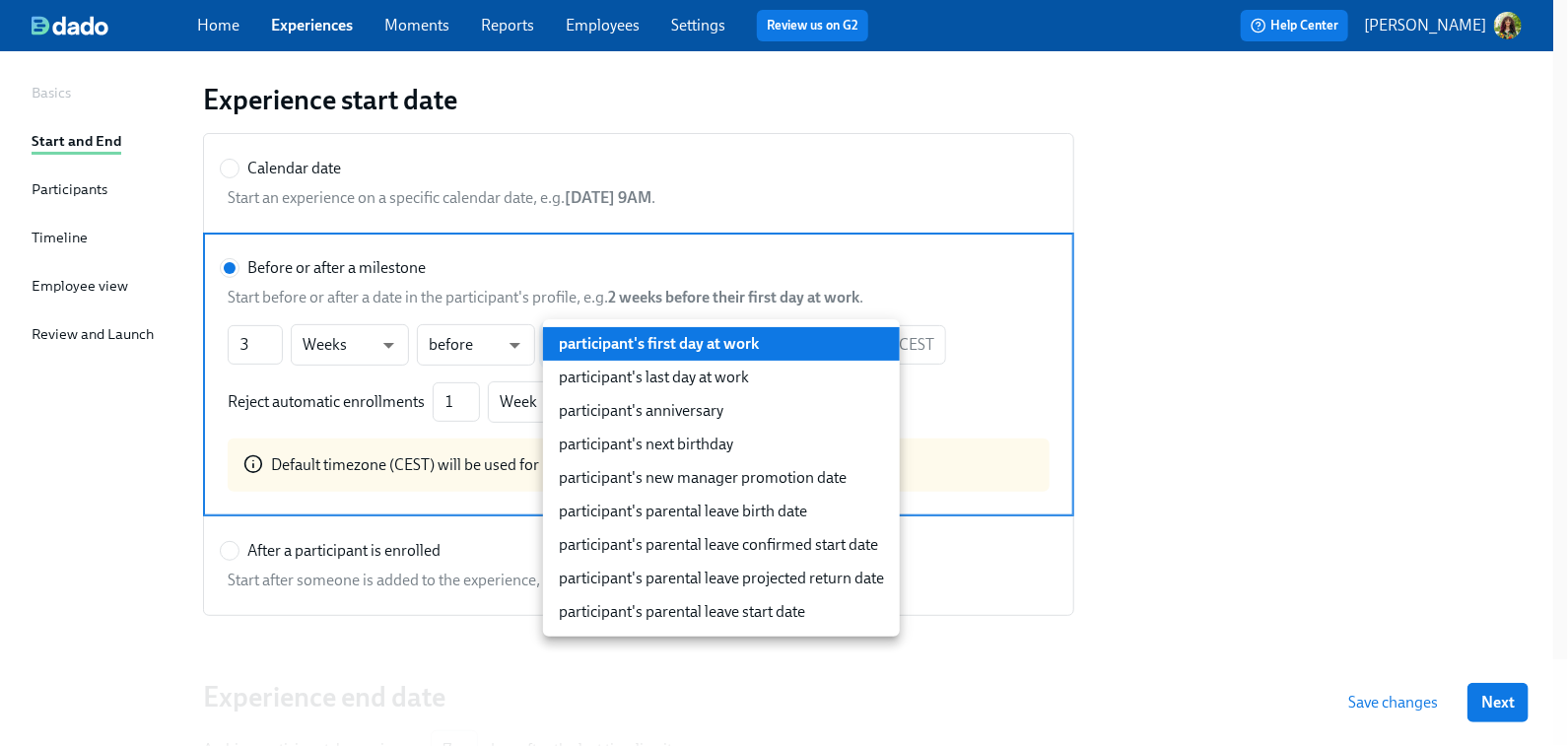
click at [760, 340] on body "Home Experiences Moments Reports Employees Settings Review us on G2 Help Center…" at bounding box center [784, 420] width 1568 height 1092
click at [1310, 450] on div at bounding box center [784, 373] width 1568 height 746
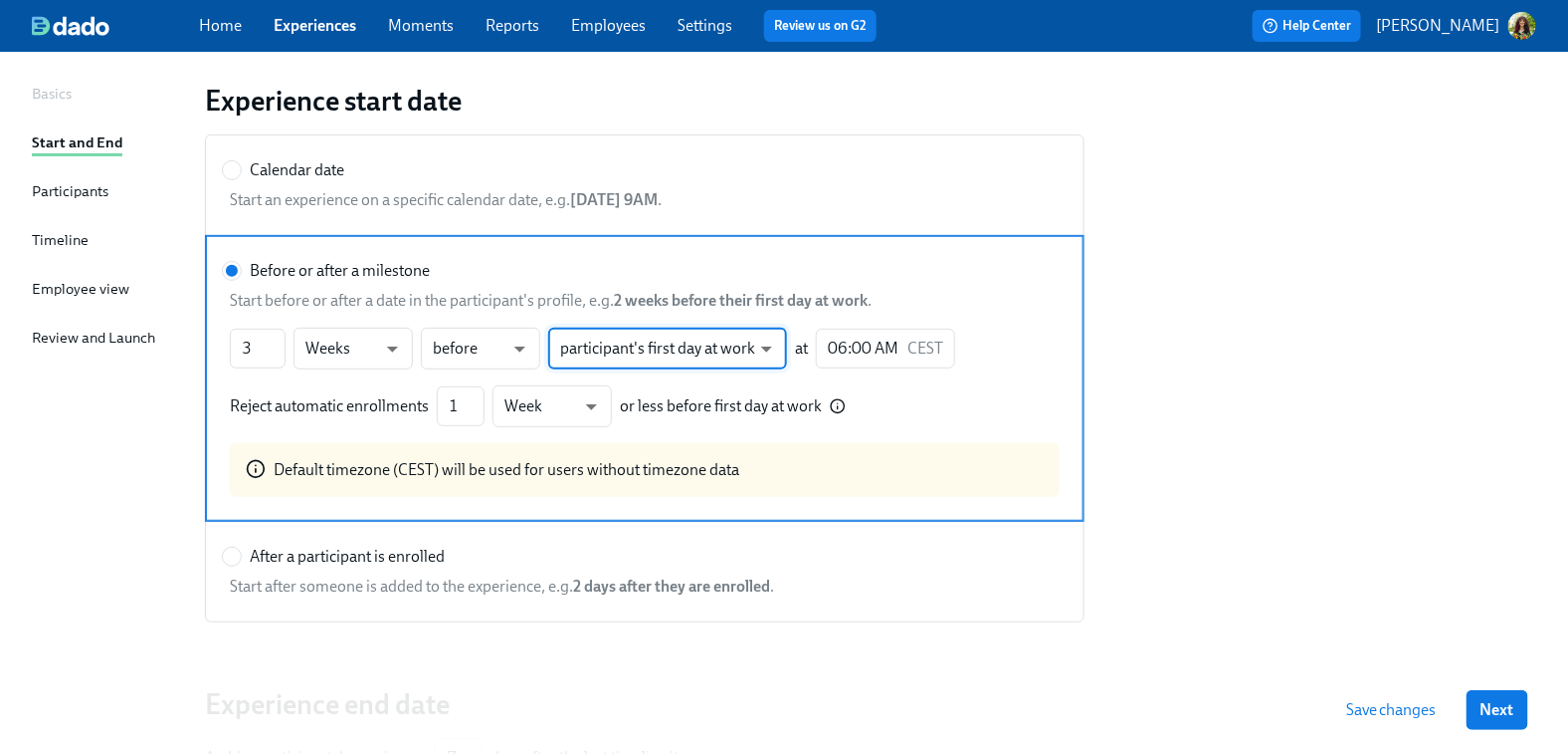
click at [60, 186] on div "Participants" at bounding box center [70, 191] width 77 height 22
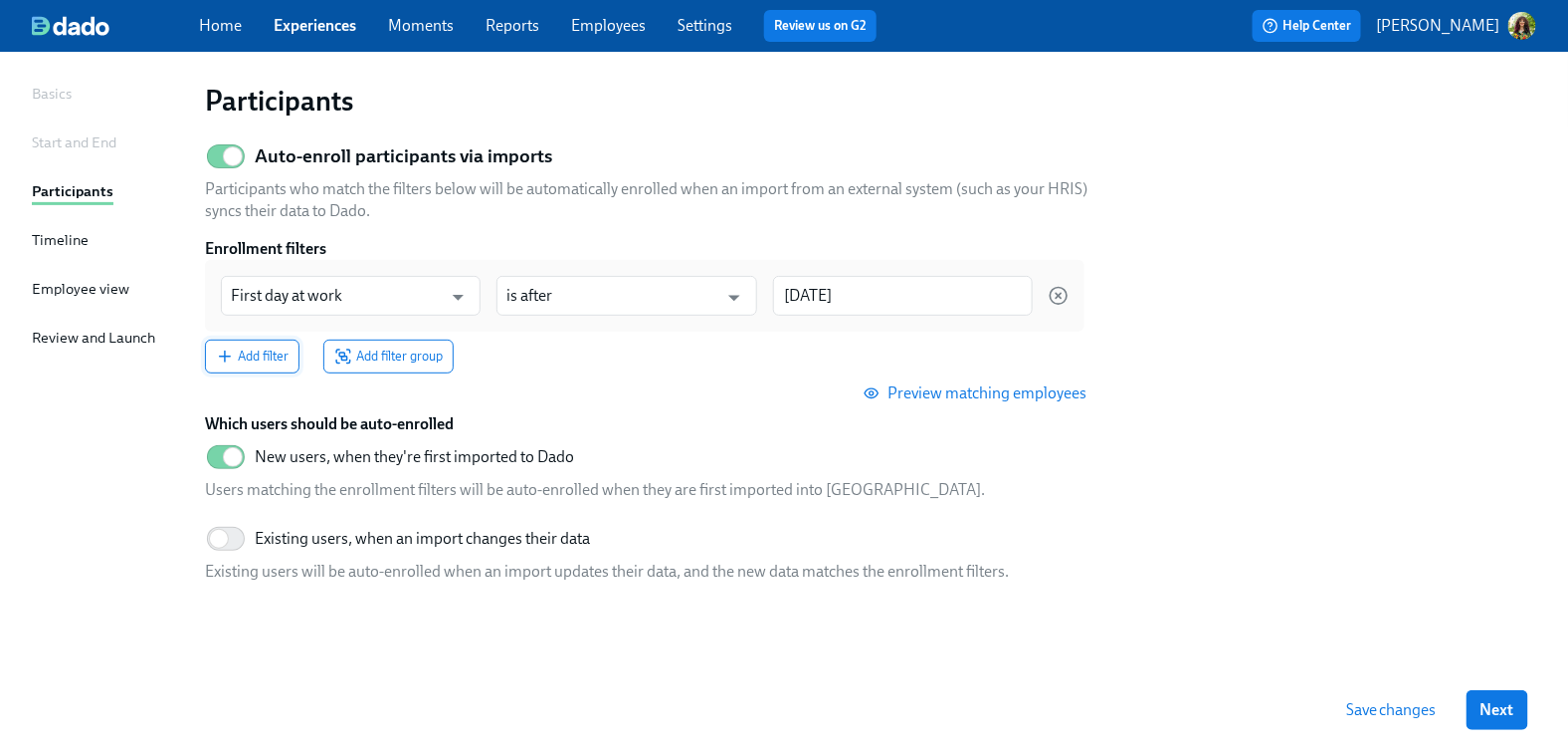
click at [250, 365] on span "Add filter" at bounding box center [252, 357] width 73 height 20
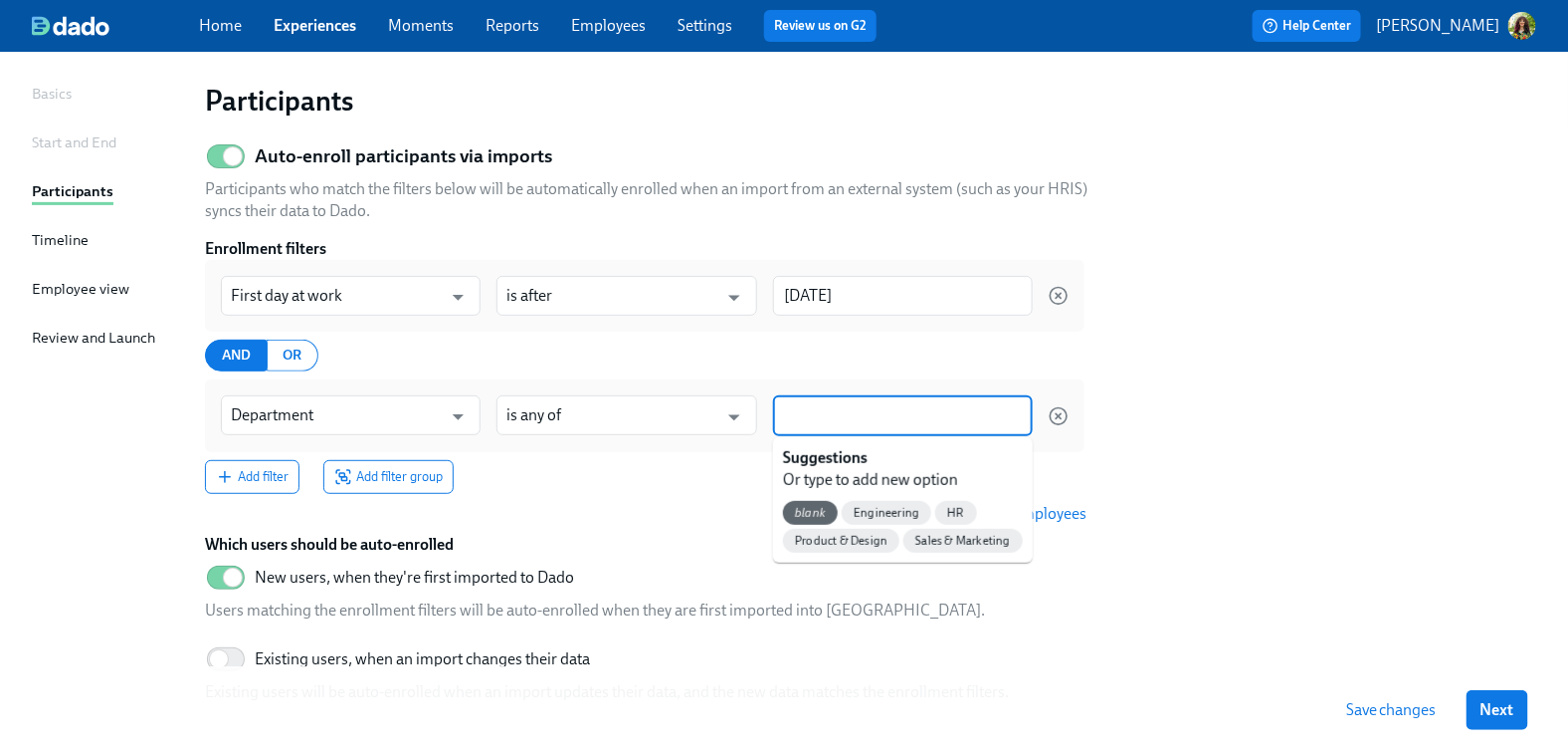
click at [820, 422] on input at bounding box center [903, 415] width 240 height 21
click at [895, 515] on span "Engineering" at bounding box center [886, 512] width 90 height 15
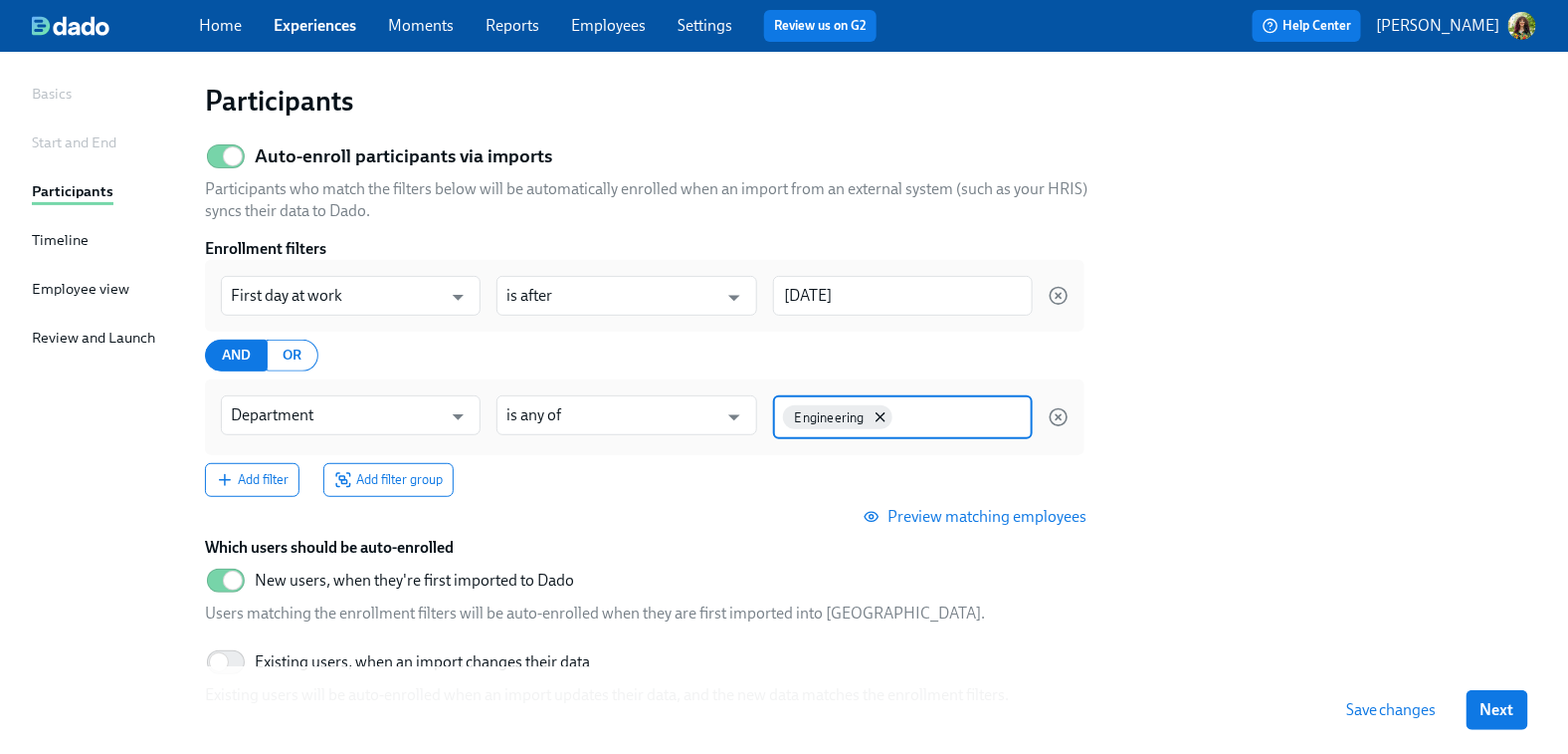
drag, startPoint x: 923, startPoint y: 419, endPoint x: 934, endPoint y: 425, distance: 12.5
click at [923, 419] on input at bounding box center [959, 415] width 127 height 21
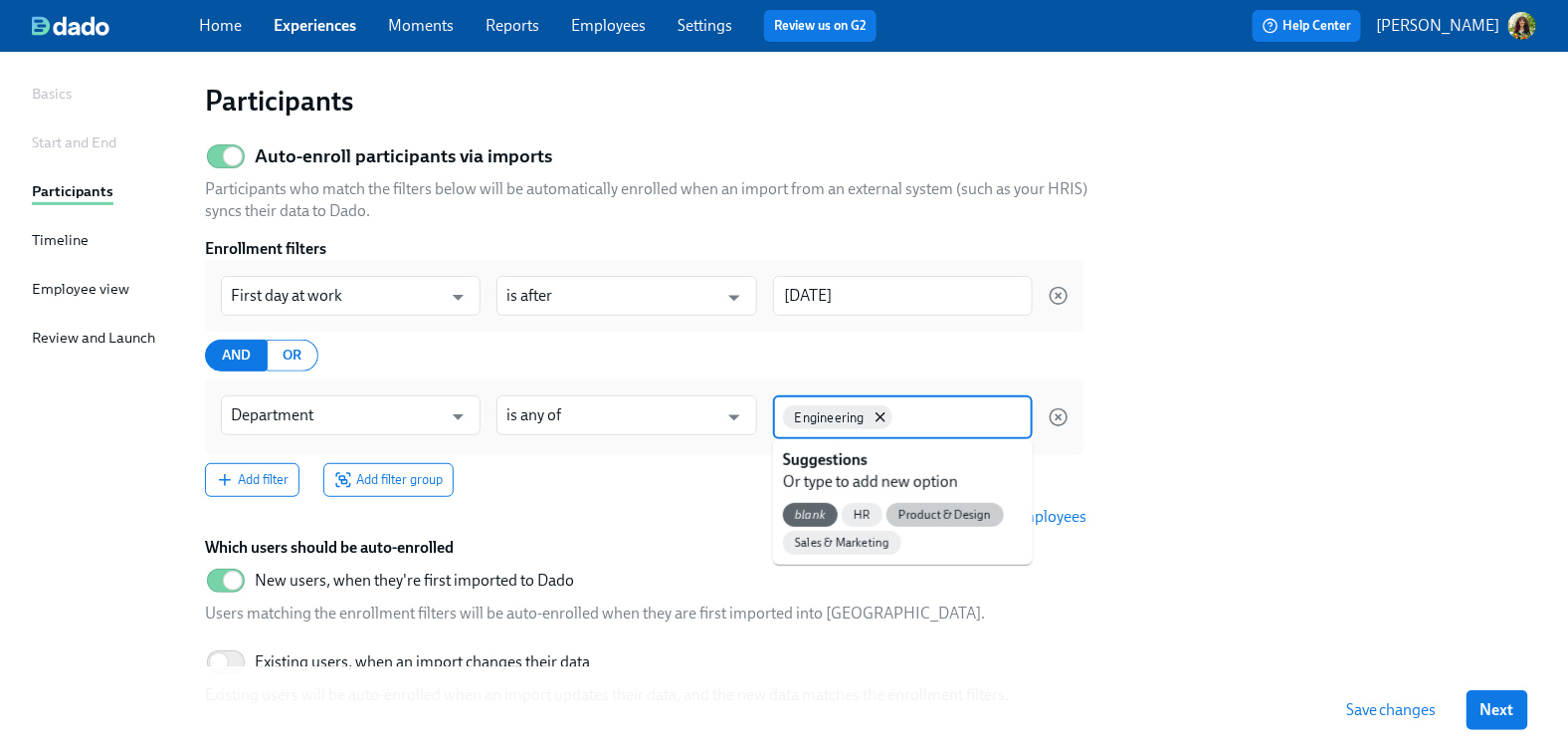
click at [933, 512] on span "Product & Design" at bounding box center [944, 514] width 117 height 15
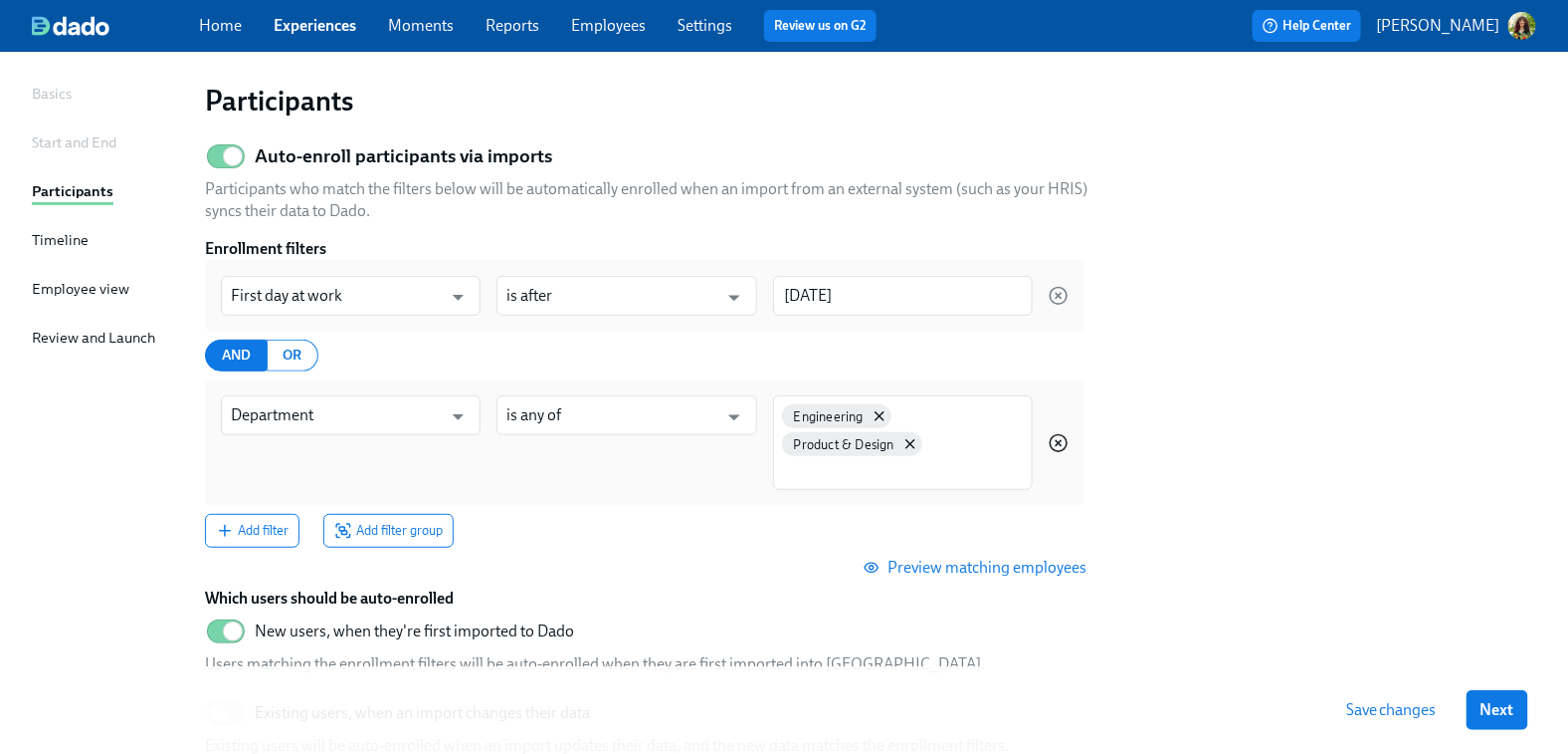
click at [1063, 440] on icon "button" at bounding box center [1059, 443] width 20 height 20
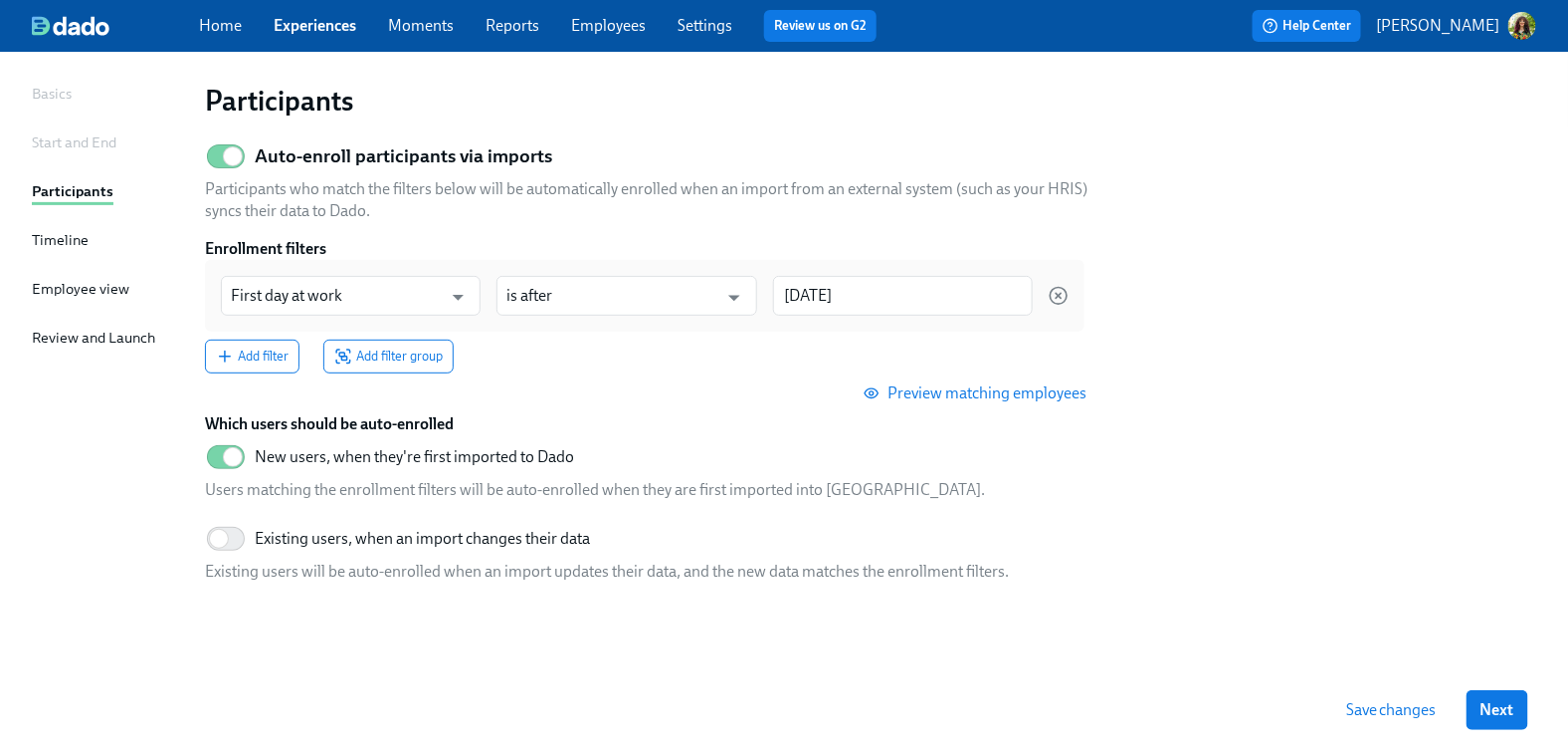
click at [75, 240] on div "Timeline" at bounding box center [60, 240] width 57 height 22
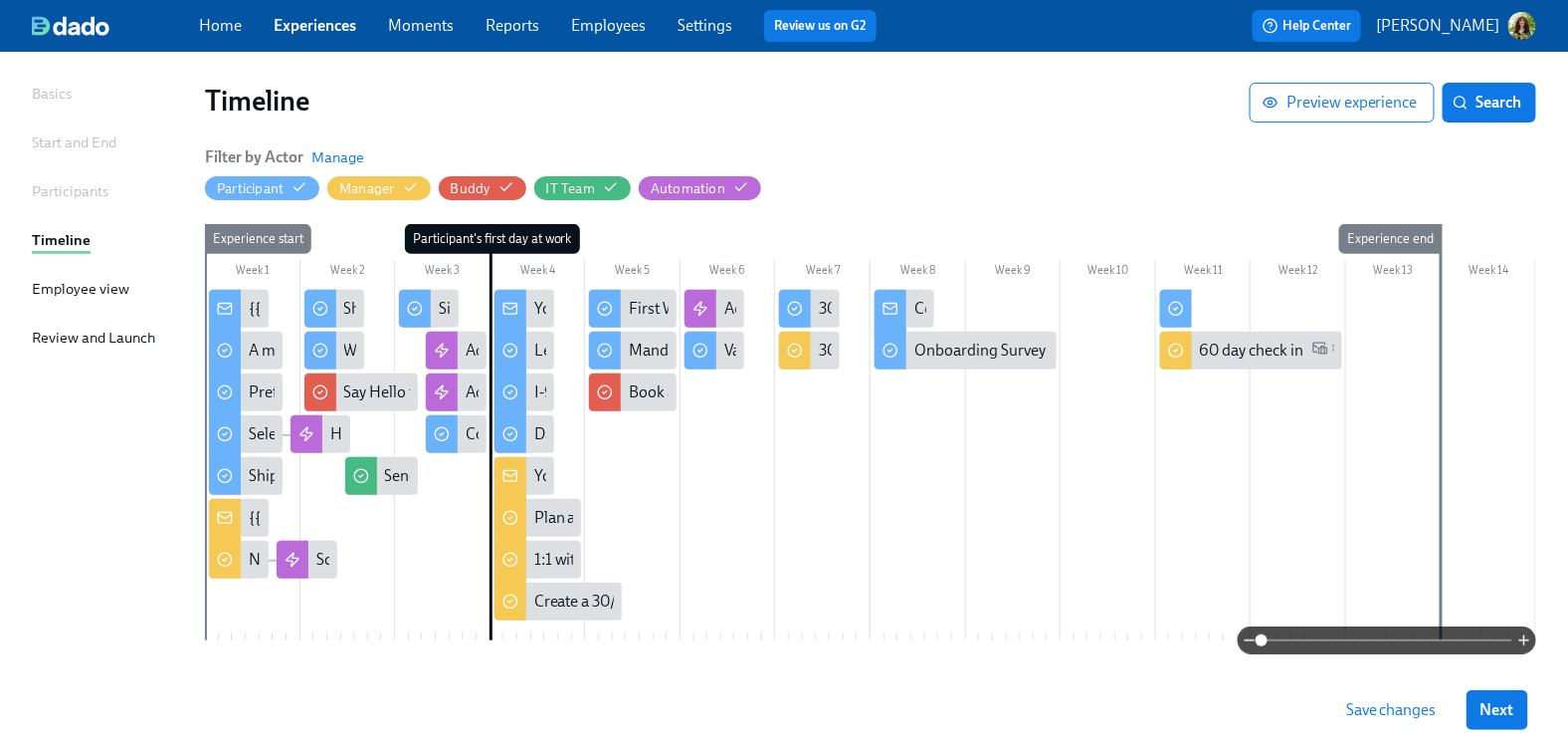
click at [1348, 636] on span at bounding box center [1386, 640] width 251 height 28
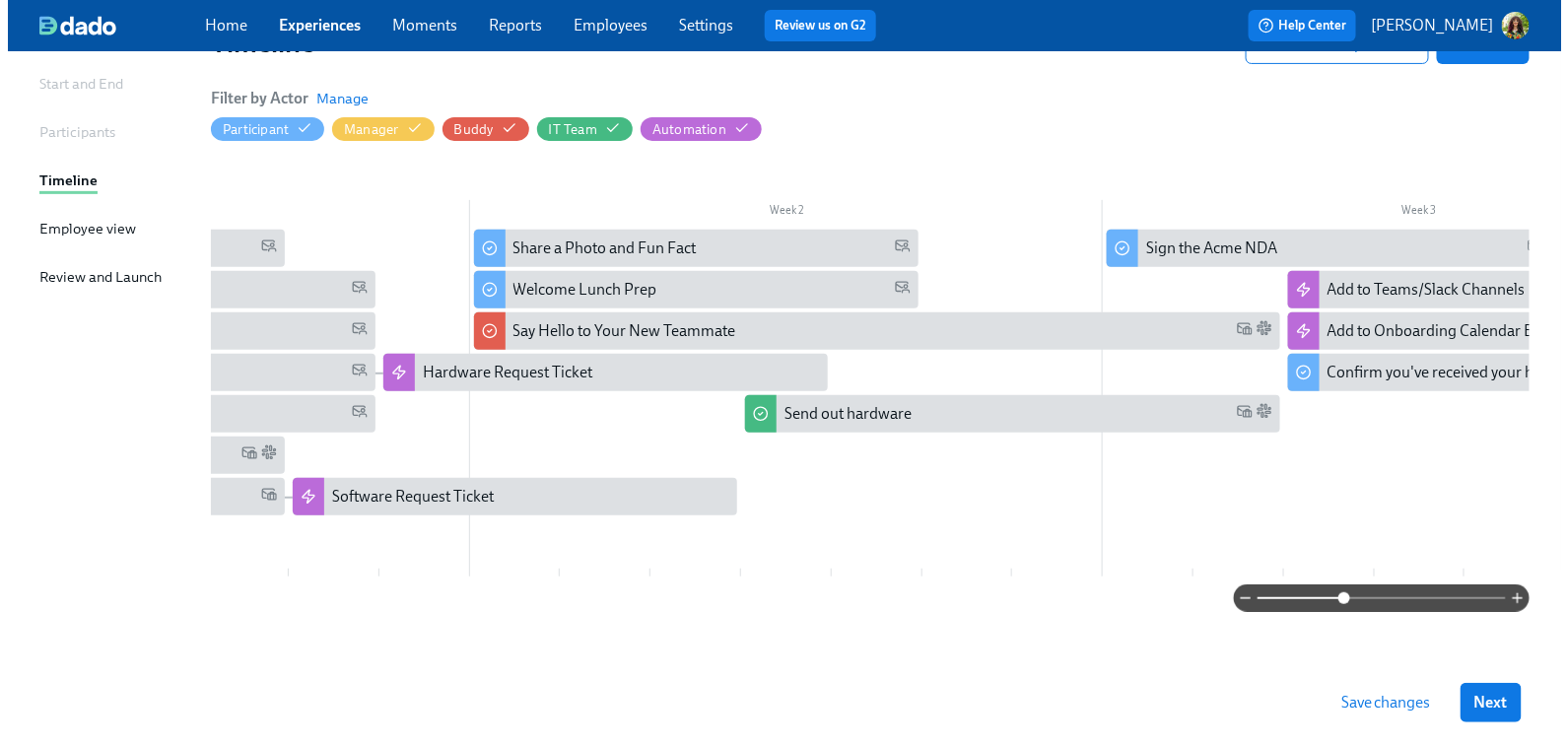
scroll to position [0, 383]
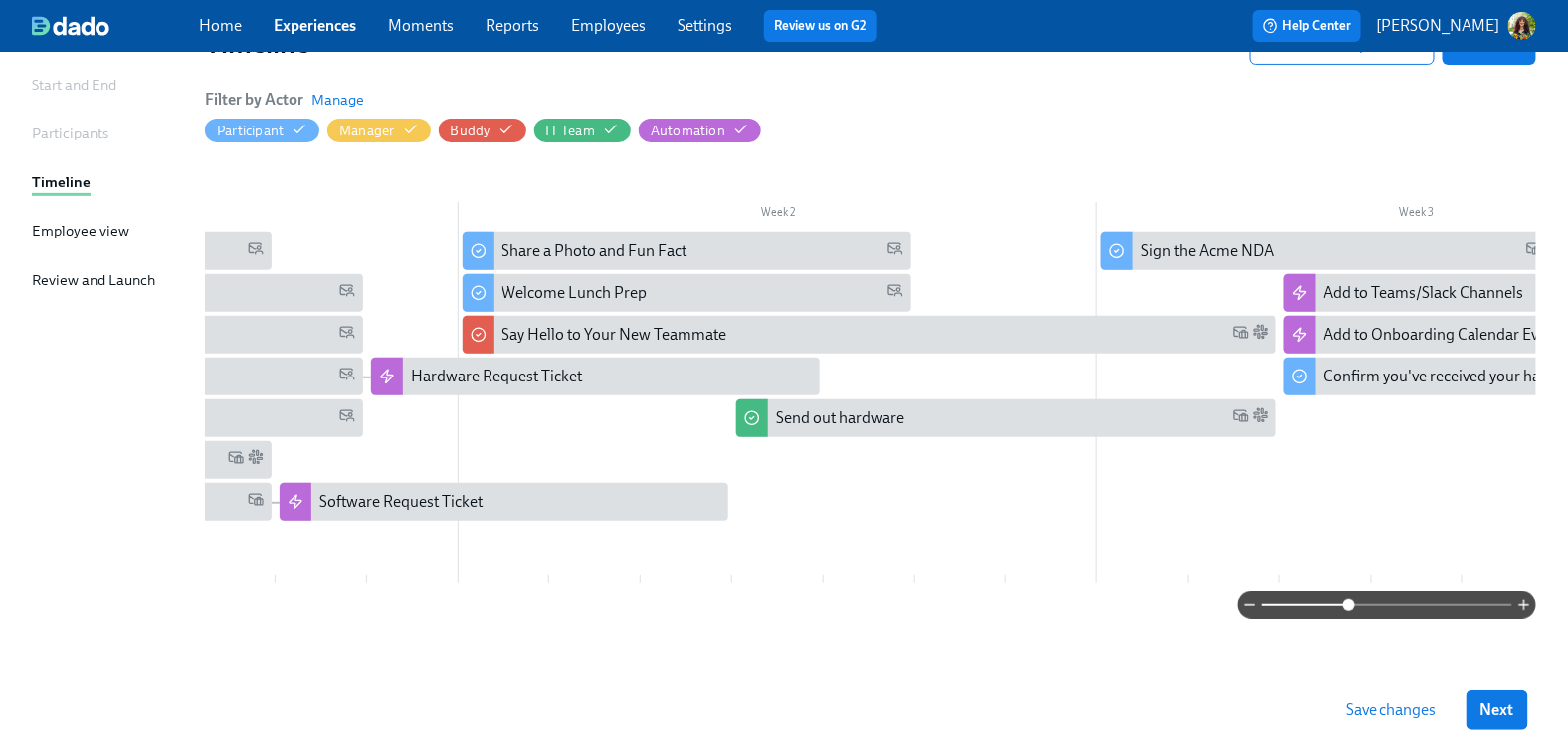
drag, startPoint x: 322, startPoint y: 586, endPoint x: 477, endPoint y: 599, distance: 155.5
click at [482, 602] on div at bounding box center [870, 604] width 1331 height 28
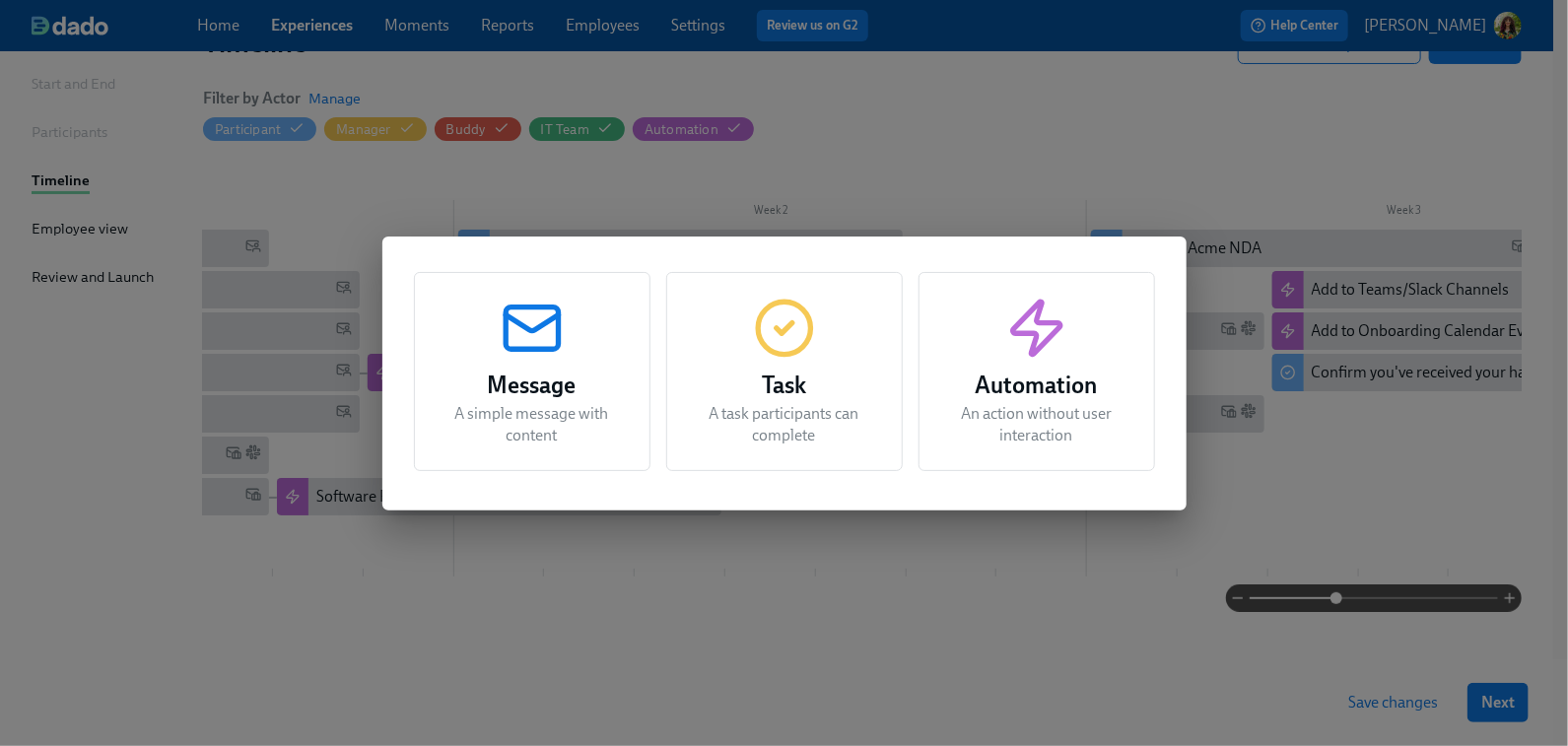
click at [1459, 467] on div "Message A simple message with content Task A task participants can complete Aut…" at bounding box center [784, 373] width 1568 height 746
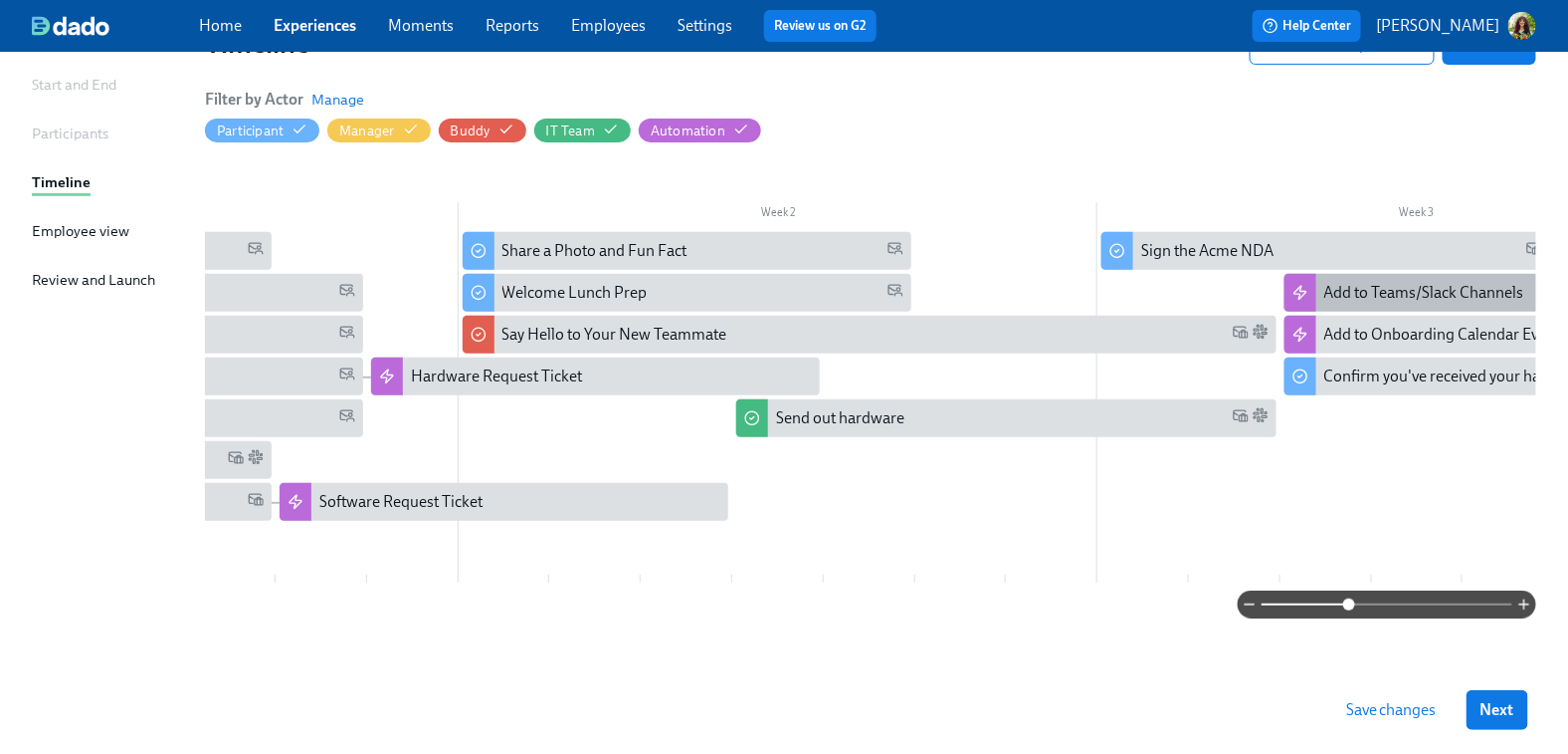
click at [1410, 282] on div "Add to Teams/Slack Channels" at bounding box center [1424, 293] width 200 height 22
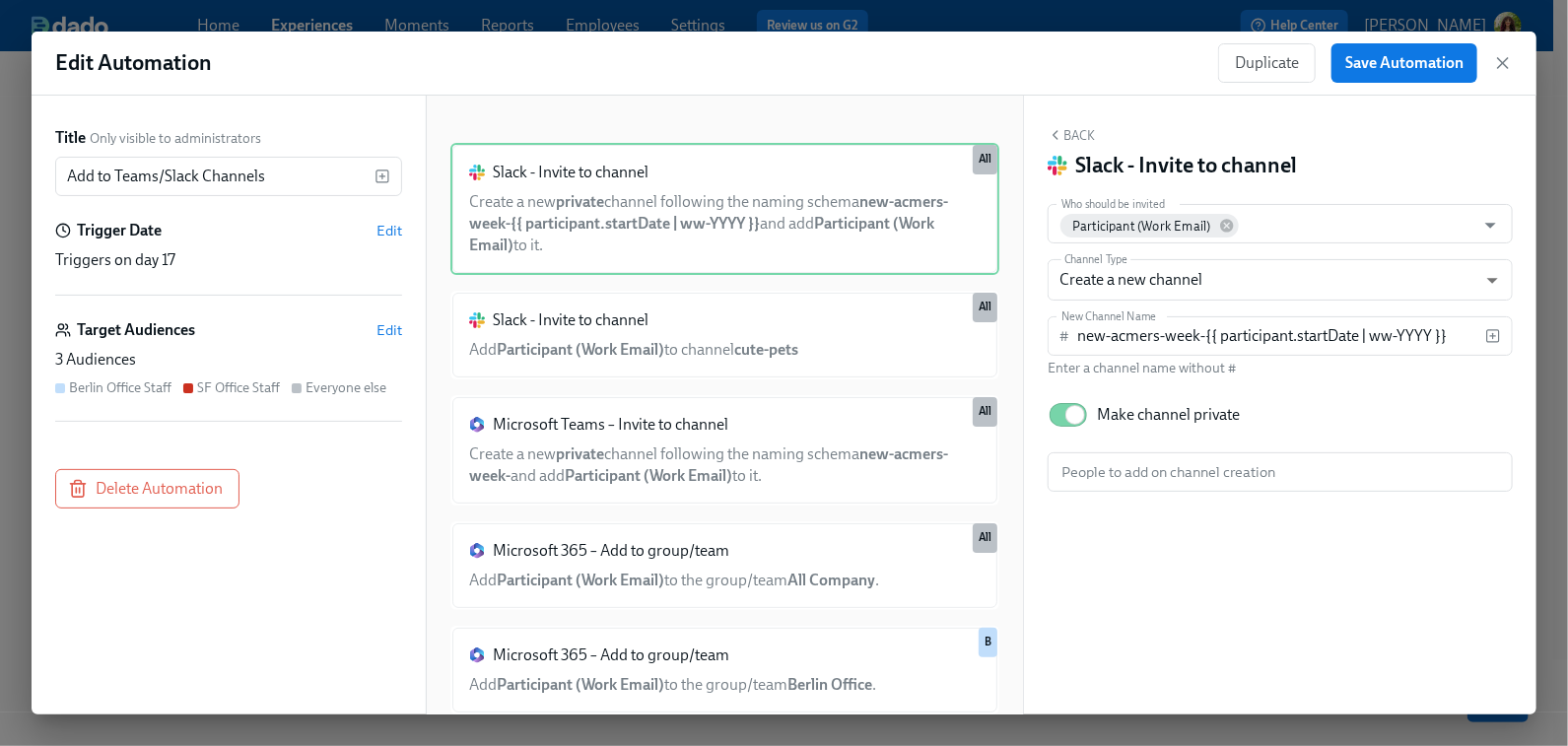
click at [202, 349] on div "3 Audiences" at bounding box center [228, 360] width 347 height 22
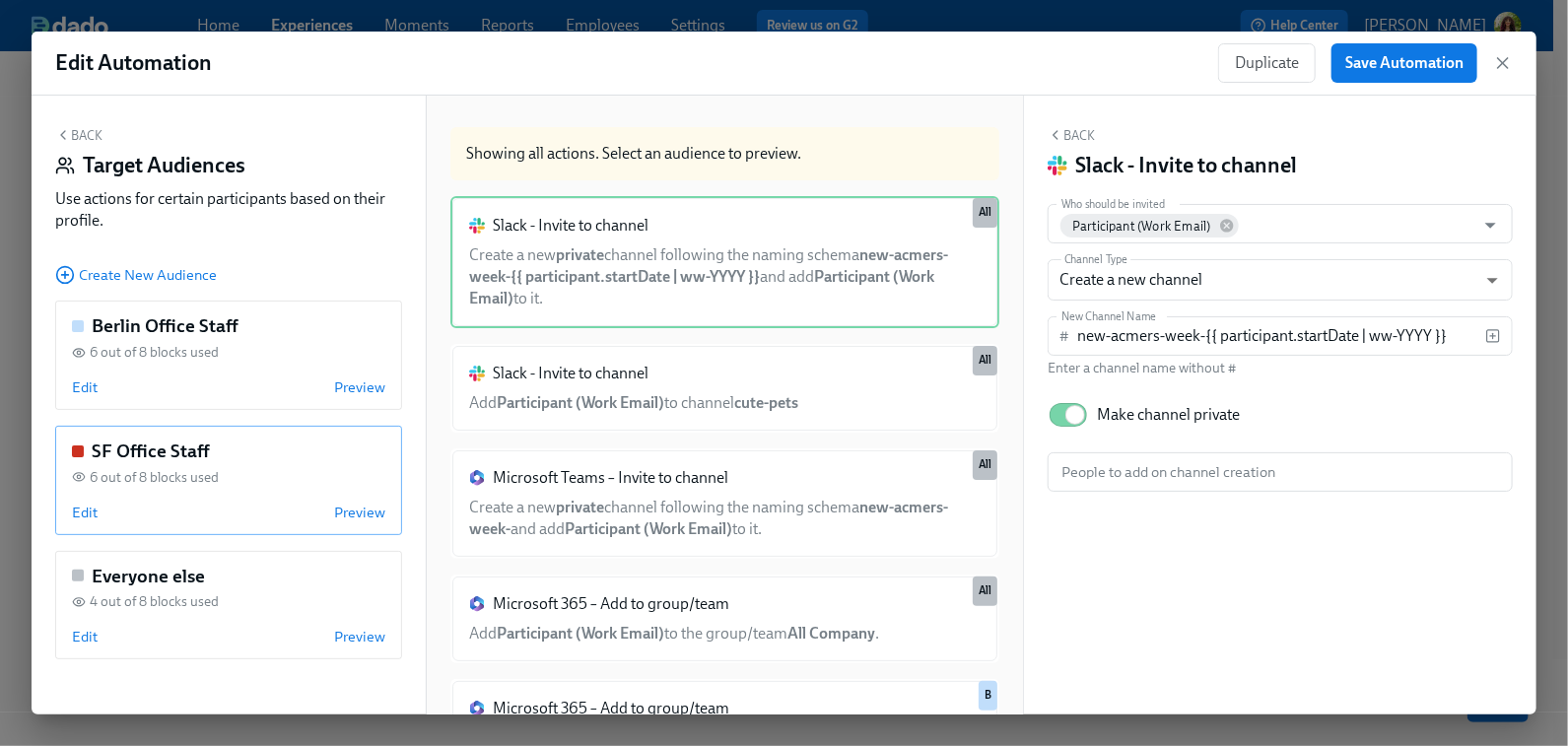
click at [225, 493] on div "SF Office Staff 6 out of 8 blocks used Edit Preview" at bounding box center [228, 480] width 347 height 110
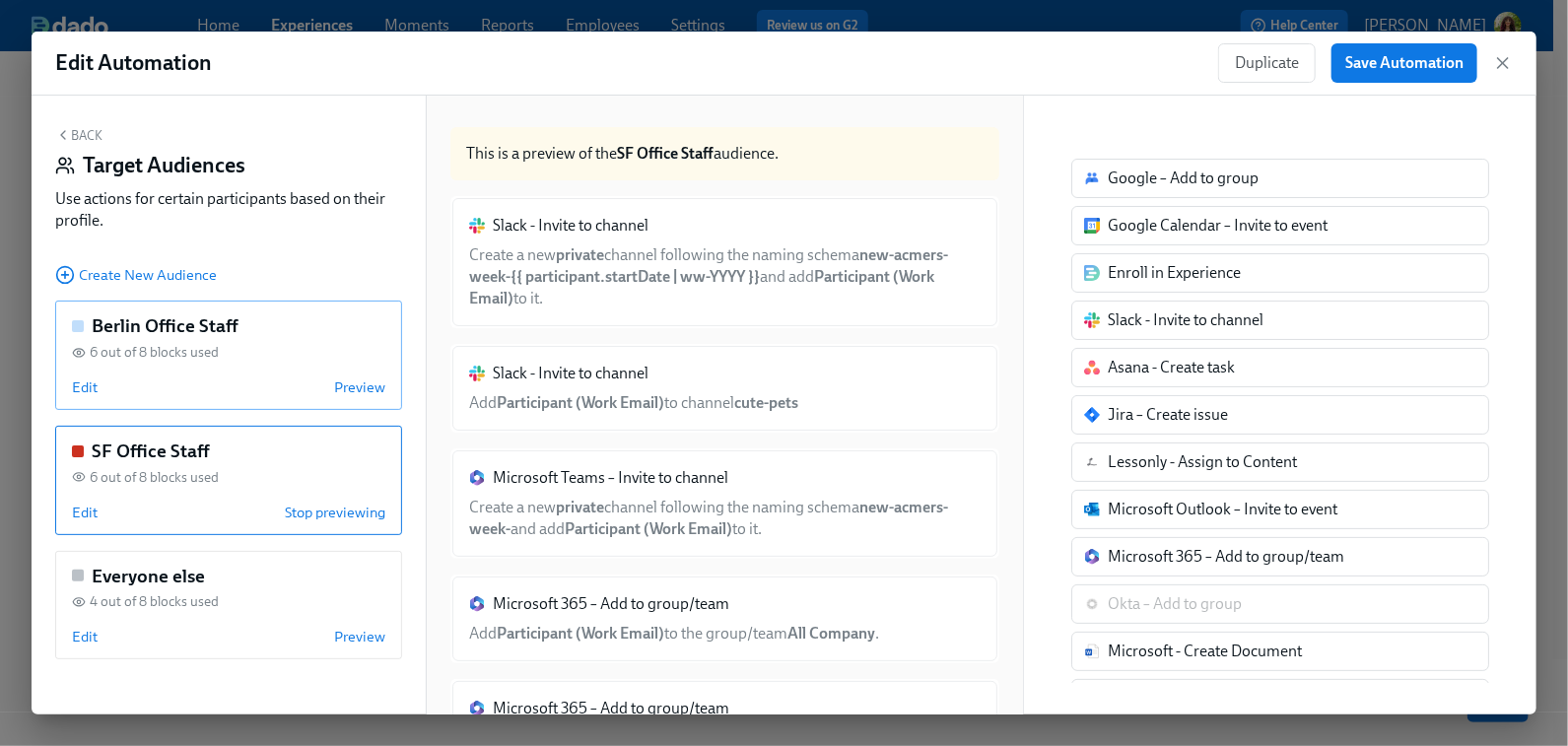
click at [226, 395] on div "Edit Preview" at bounding box center [228, 387] width 313 height 20
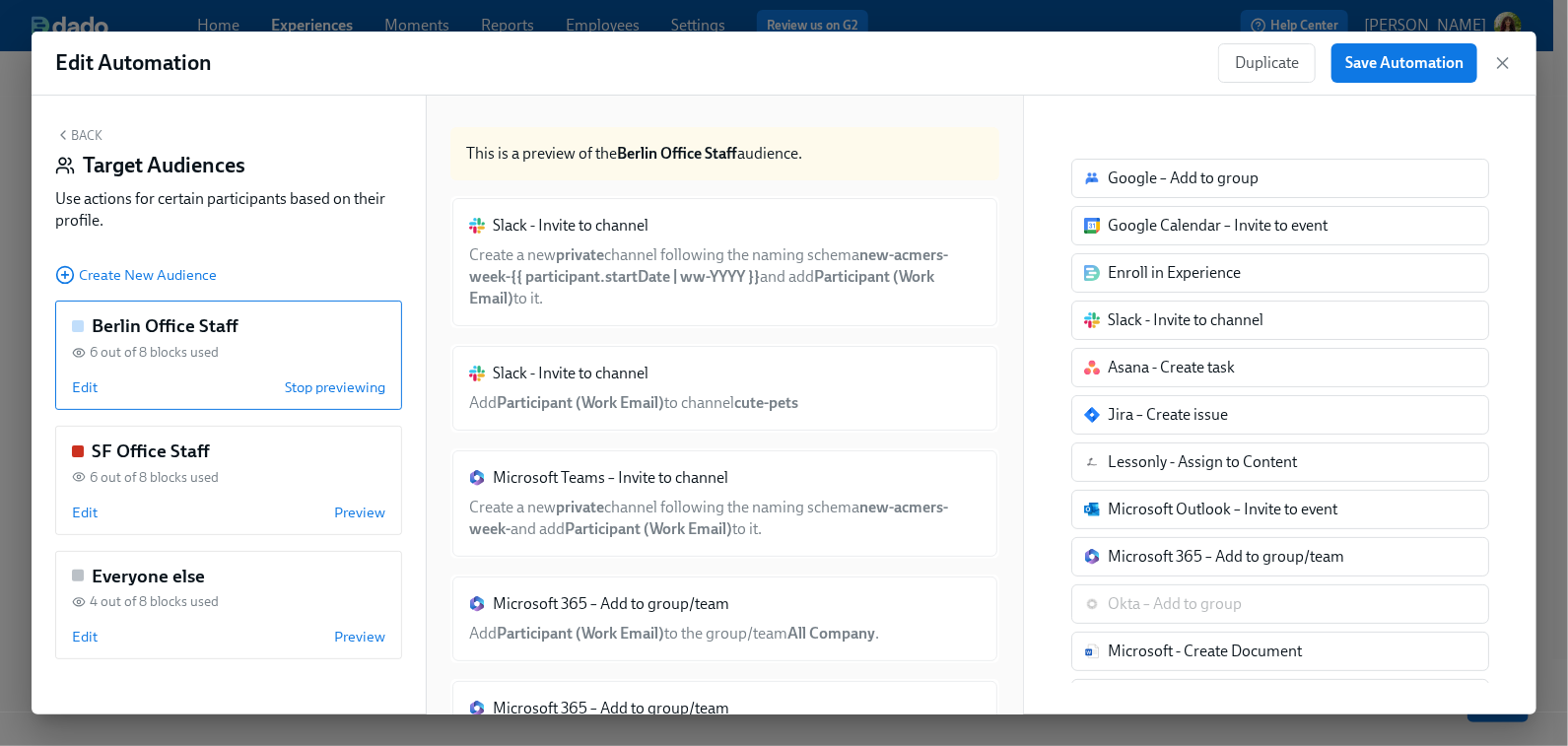
click at [658, 379] on div "Slack - Invite to channel Add Participant (Work Email) to channel cute-pets" at bounding box center [725, 388] width 549 height 89
click at [665, 382] on div "Slack - Invite to channel Add Participant (Work Email) to channel cute-pets" at bounding box center [725, 388] width 549 height 89
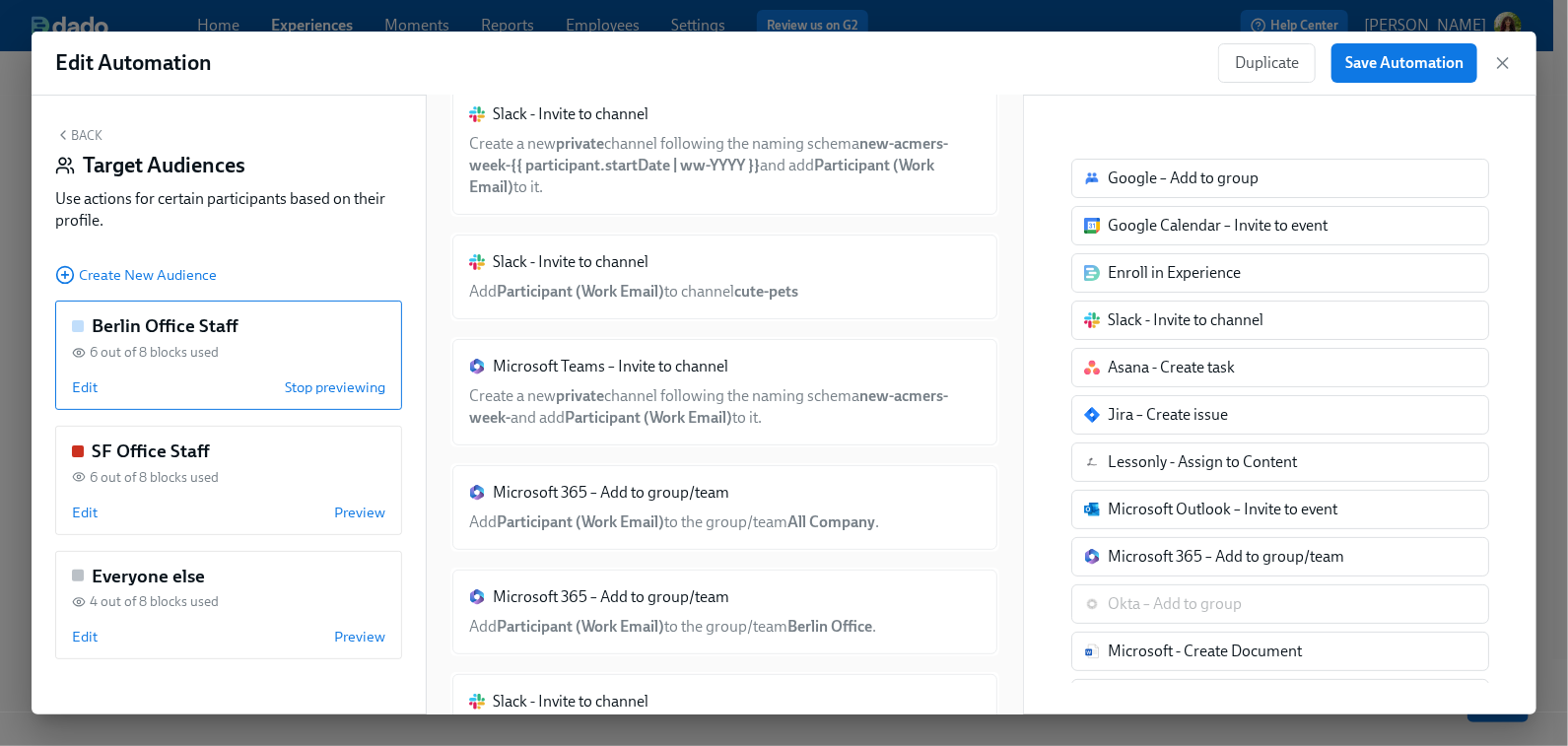
scroll to position [3, 0]
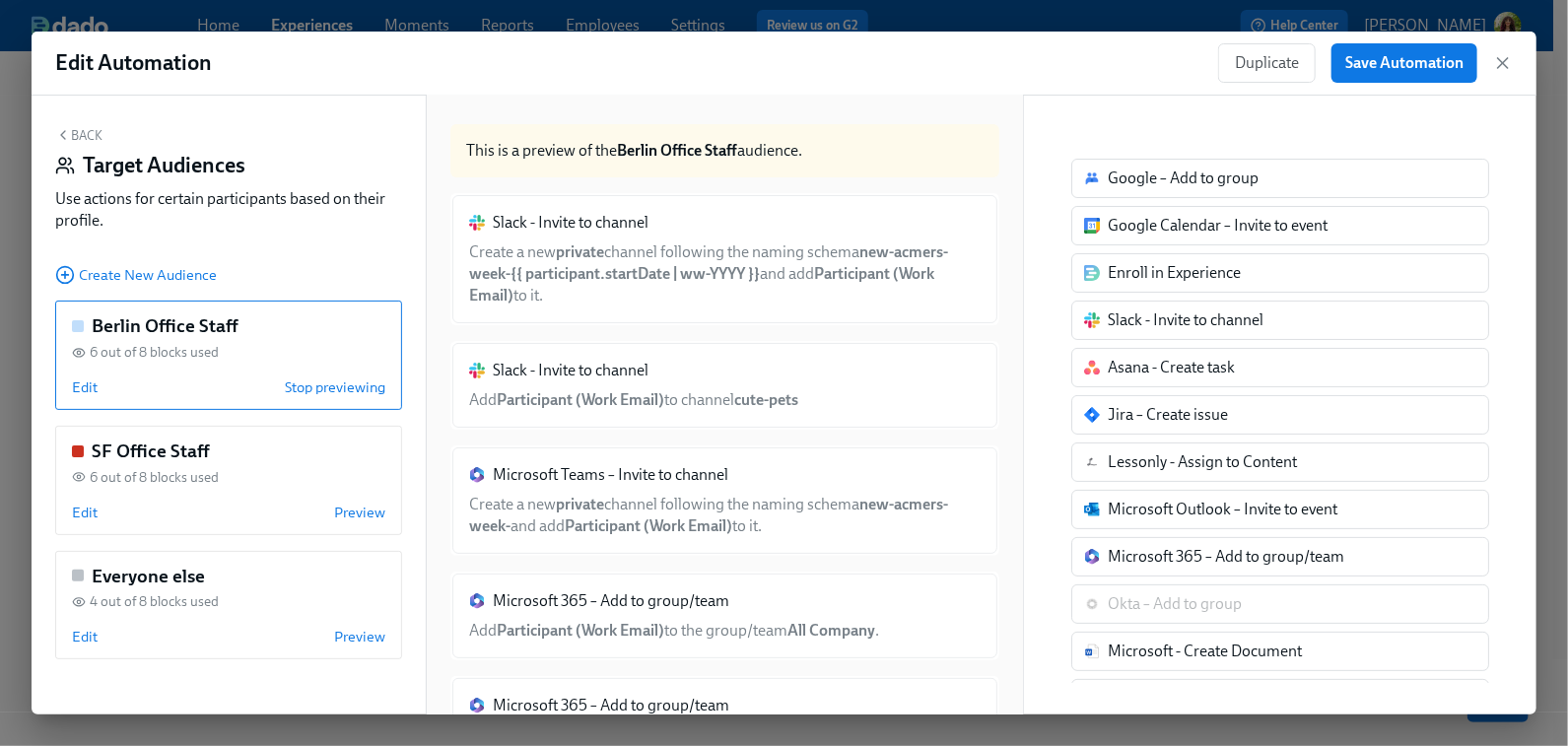
click at [695, 386] on div "Slack - Invite to channel Add Participant (Work Email) to channel cute-pets" at bounding box center [725, 385] width 549 height 89
drag, startPoint x: 695, startPoint y: 379, endPoint x: 649, endPoint y: 376, distance: 46.1
click at [694, 378] on div "Slack - Invite to channel Add Participant (Work Email) to channel cute-pets" at bounding box center [725, 385] width 549 height 89
click at [79, 386] on span "Edit" at bounding box center [85, 387] width 26 height 20
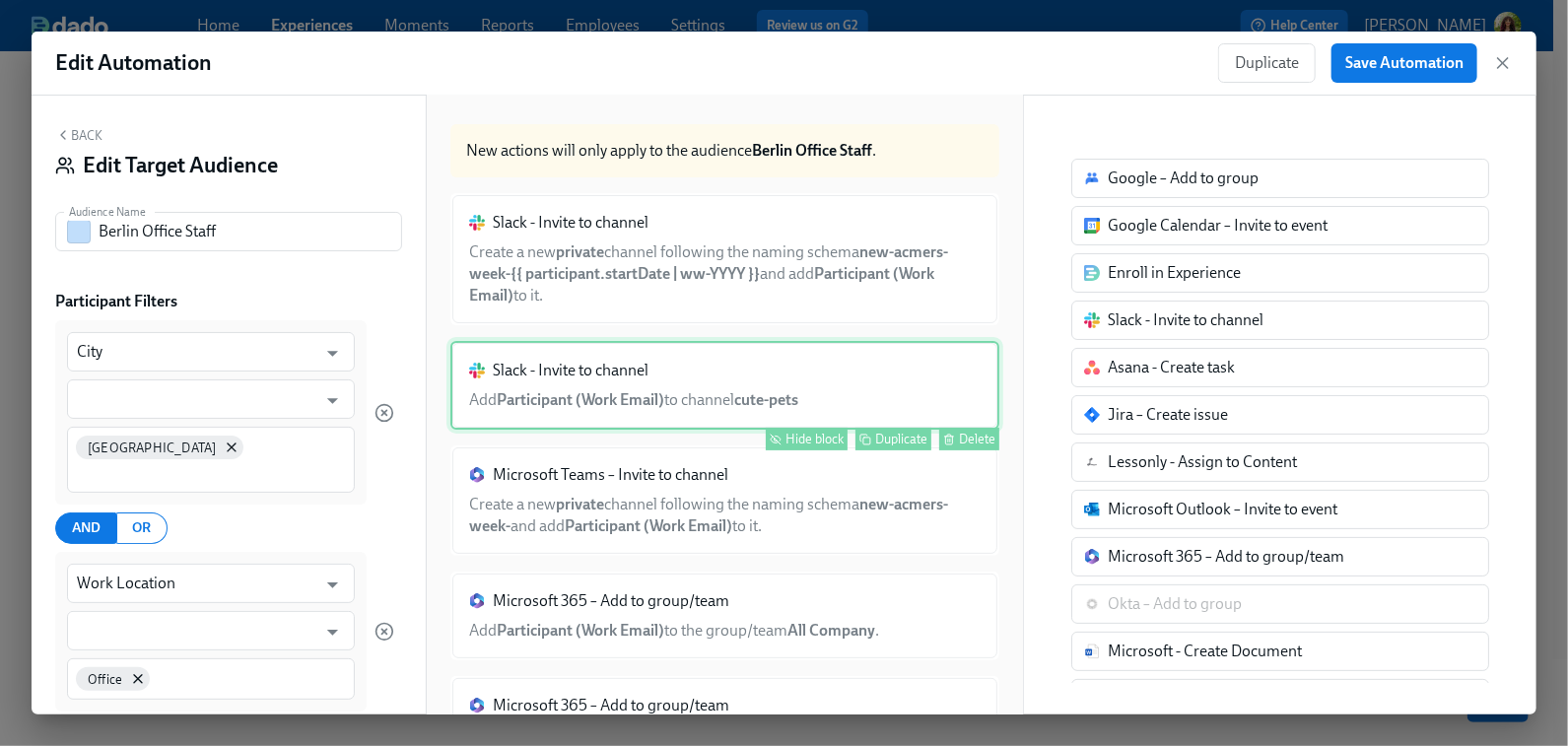
click at [730, 356] on div "Slack - Invite to channel Add Participant (Work Email) to channel cute-pets Hid…" at bounding box center [725, 385] width 549 height 89
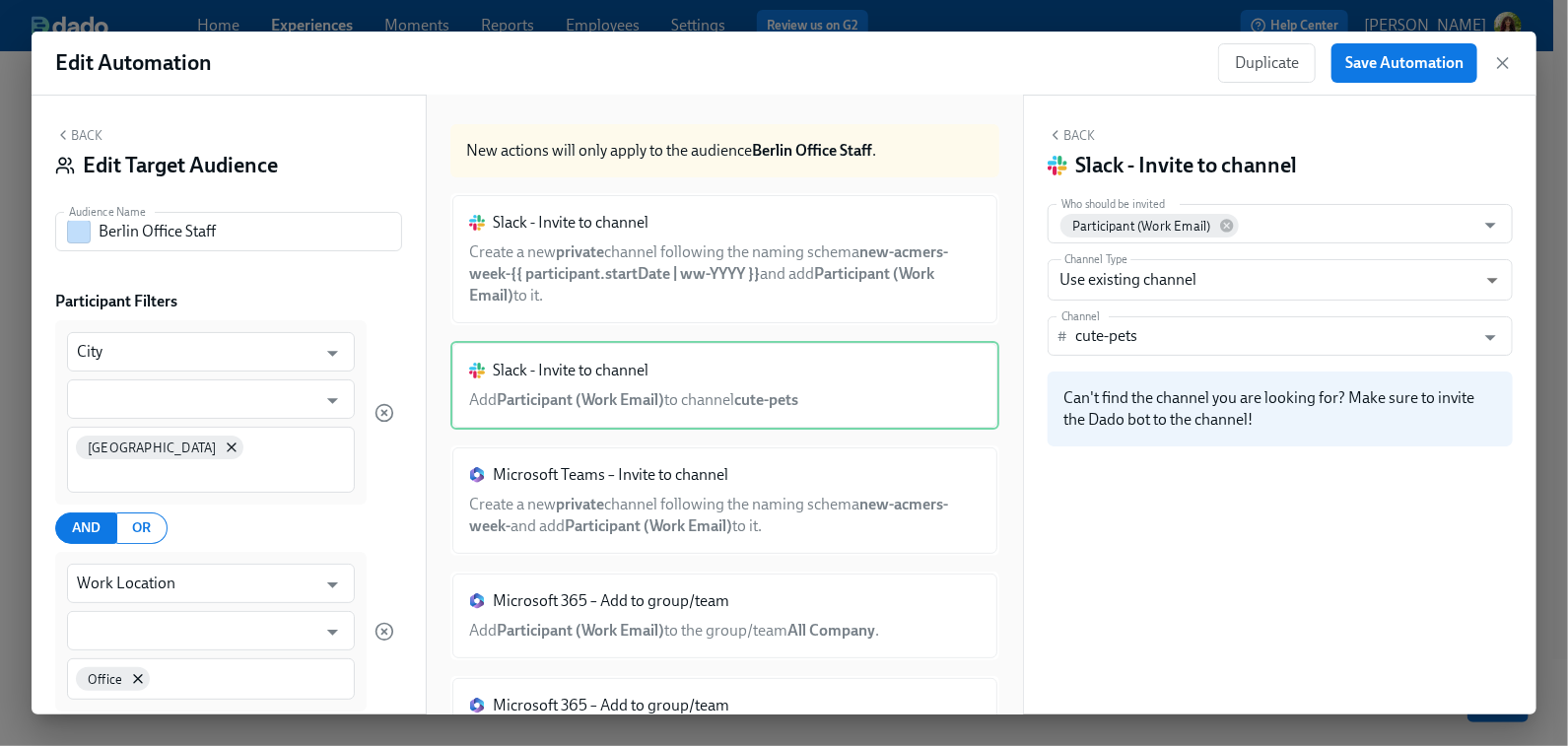
click at [82, 133] on button "Back" at bounding box center [79, 135] width 47 height 16
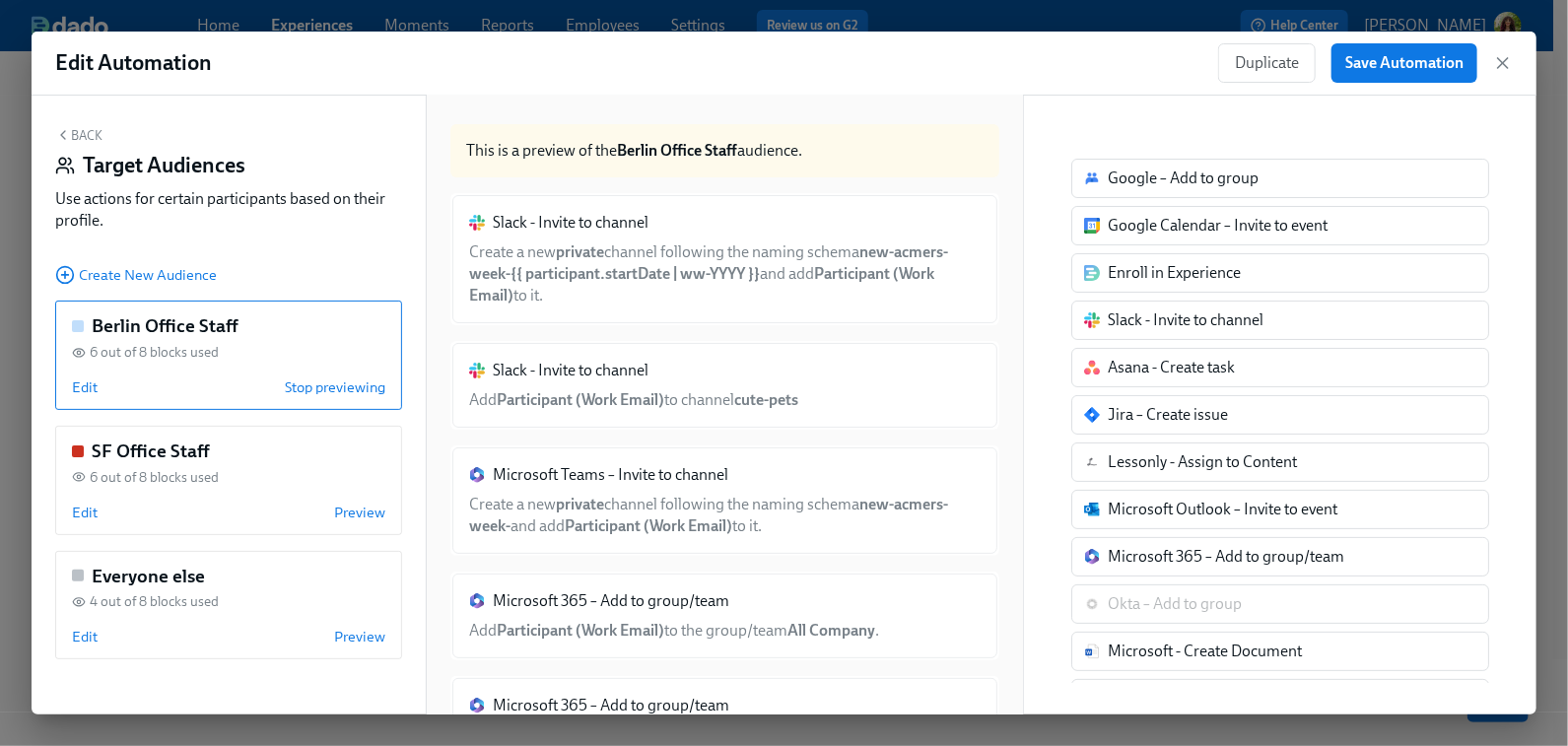
click at [1508, 49] on div "Duplicate Save Automation" at bounding box center [1365, 63] width 295 height 40
click at [1507, 60] on icon "button" at bounding box center [1503, 63] width 20 height 20
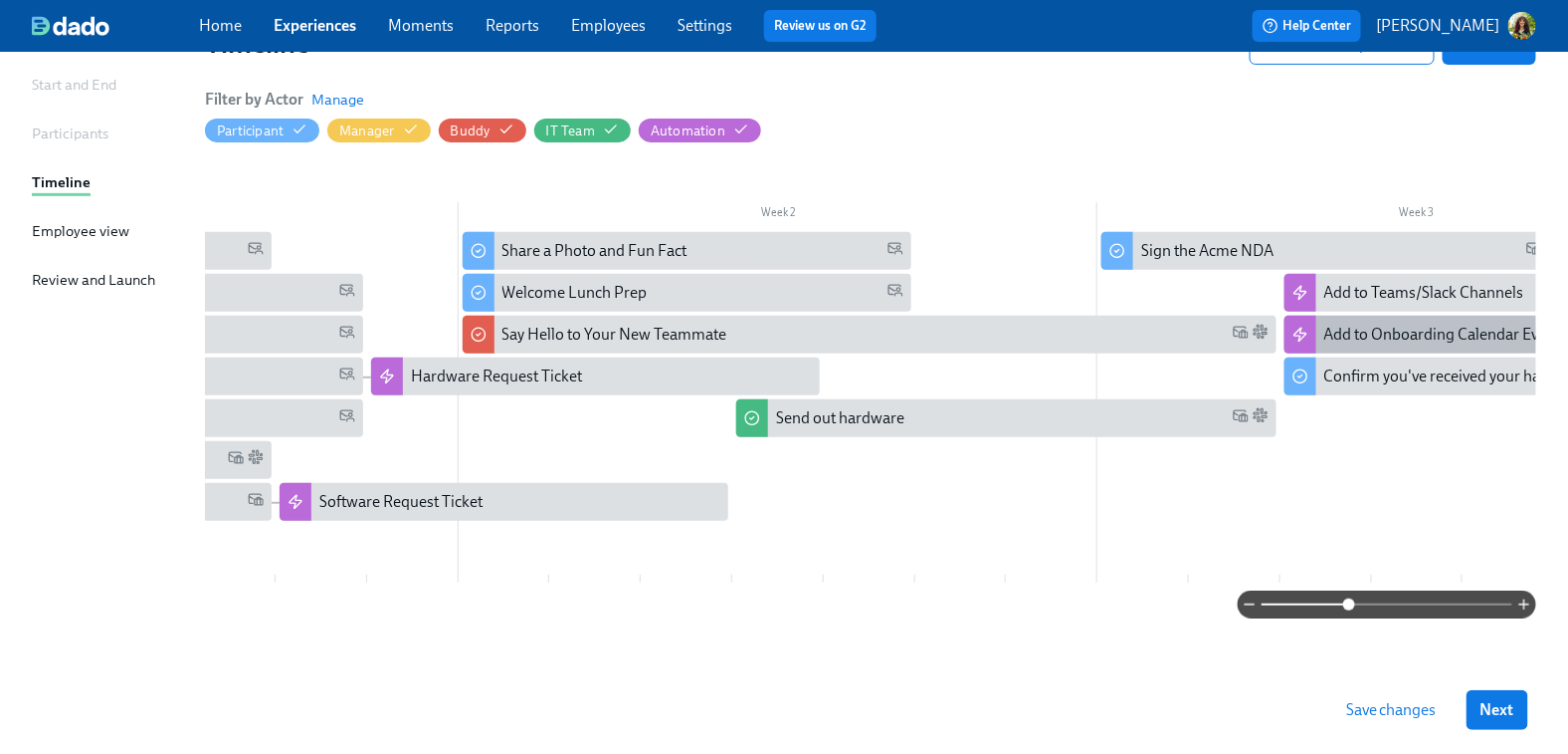
click at [1423, 324] on div "Add to Onboarding Calendar Events" at bounding box center [1446, 335] width 244 height 22
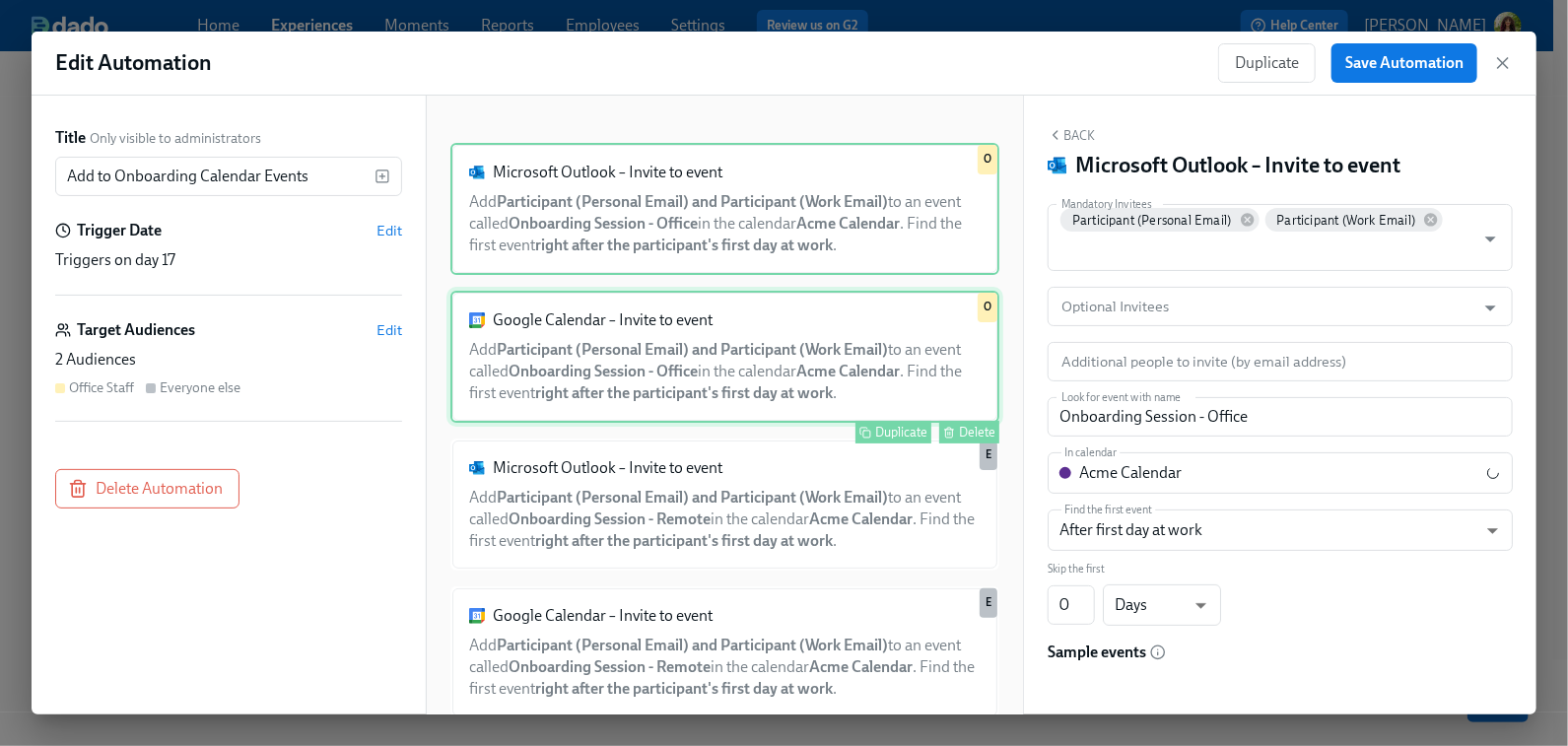
click at [690, 373] on div "Google Calendar – Invite to event Add Participant (Personal Email) and Particip…" at bounding box center [725, 357] width 549 height 132
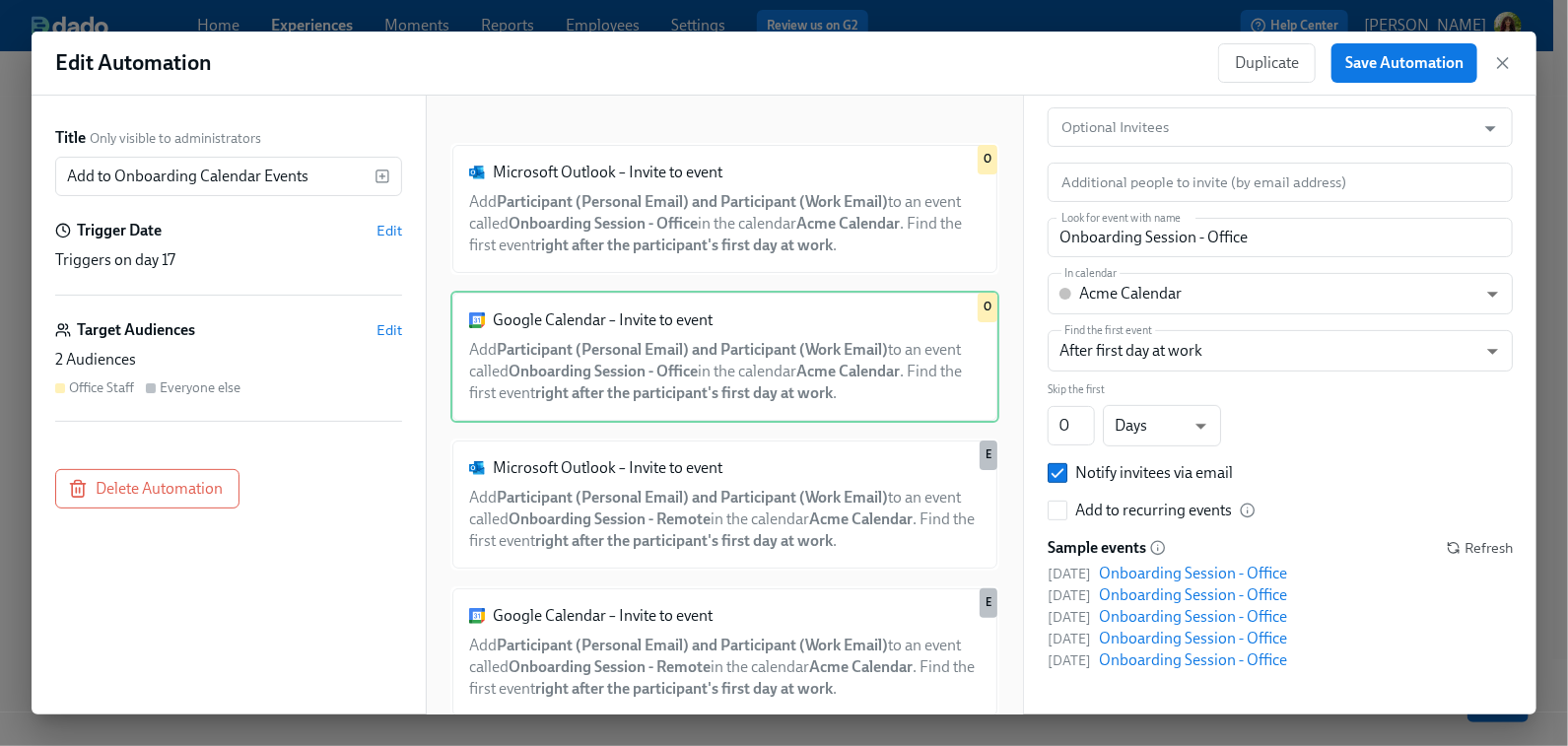
scroll to position [189, 0]
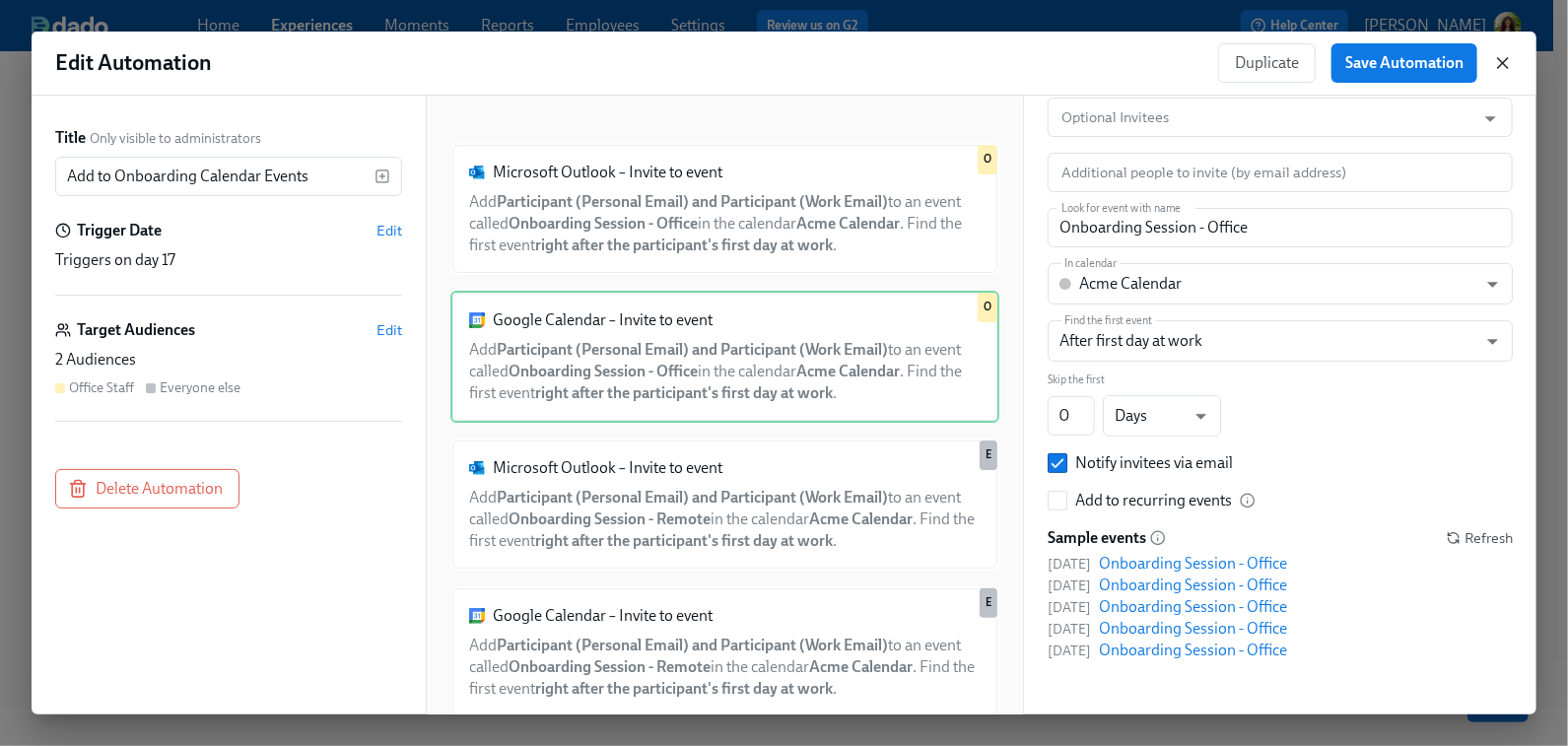
click at [1503, 62] on icon "button" at bounding box center [1503, 63] width 10 height 10
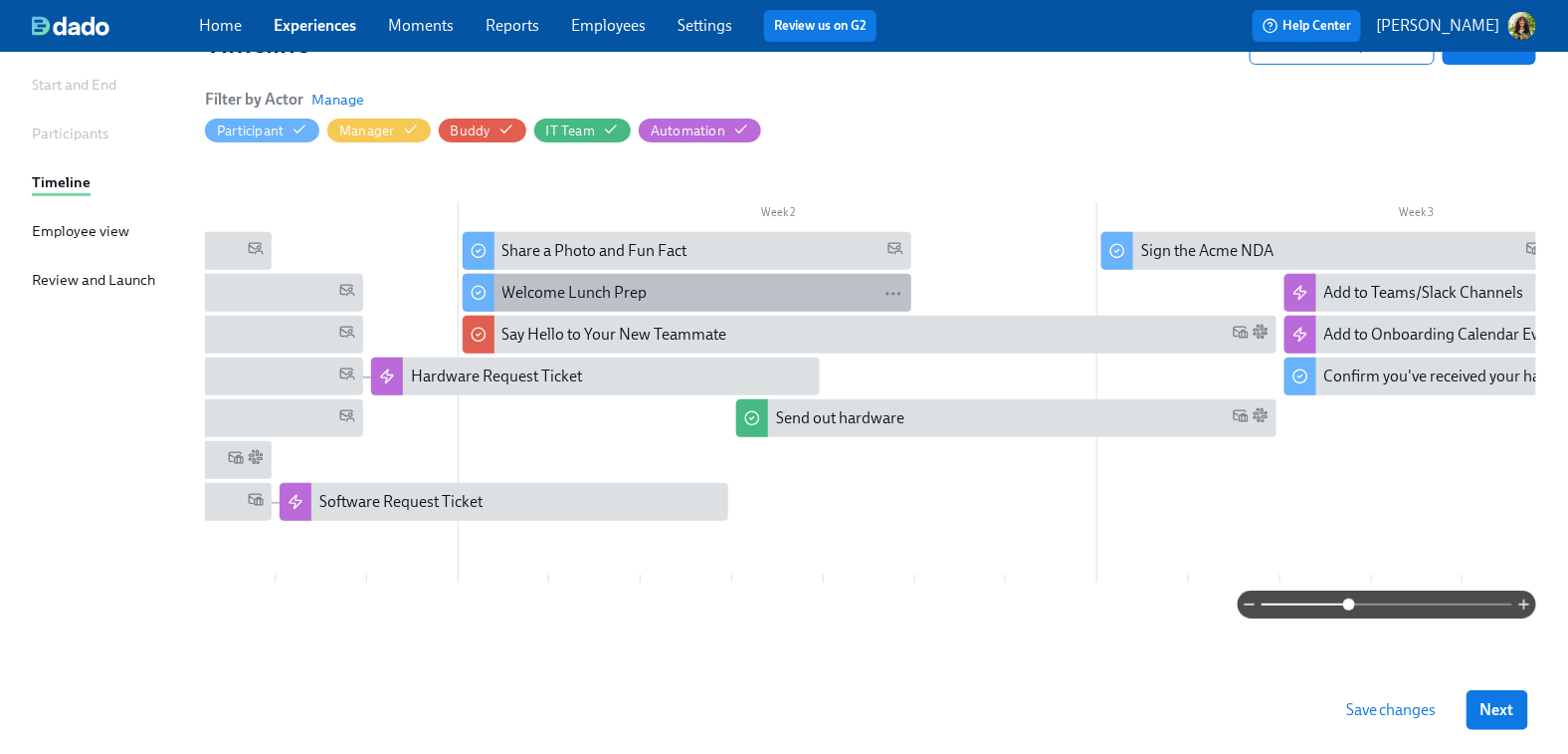
click at [636, 287] on div "Welcome Lunch Prep" at bounding box center [575, 293] width 146 height 22
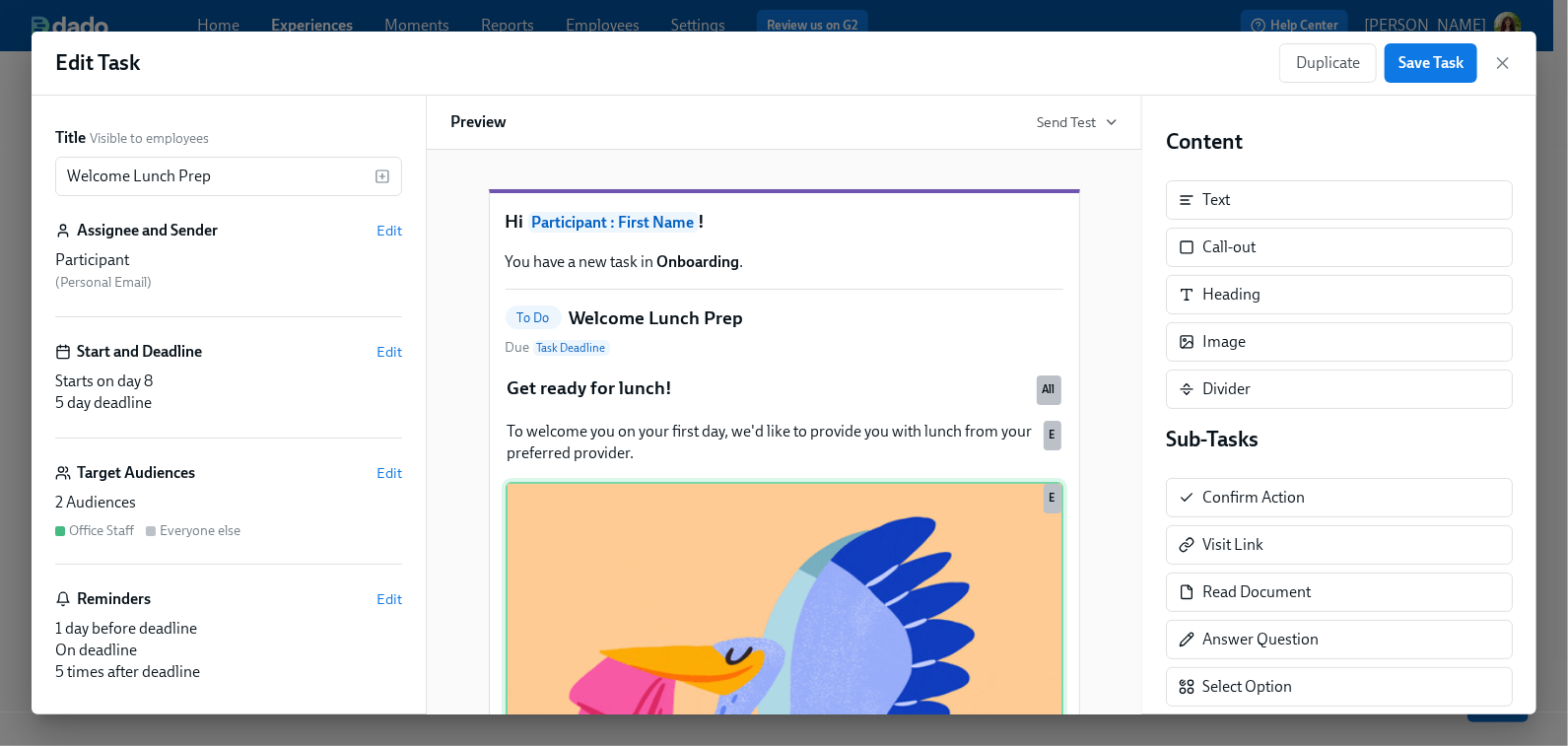
scroll to position [192, 0]
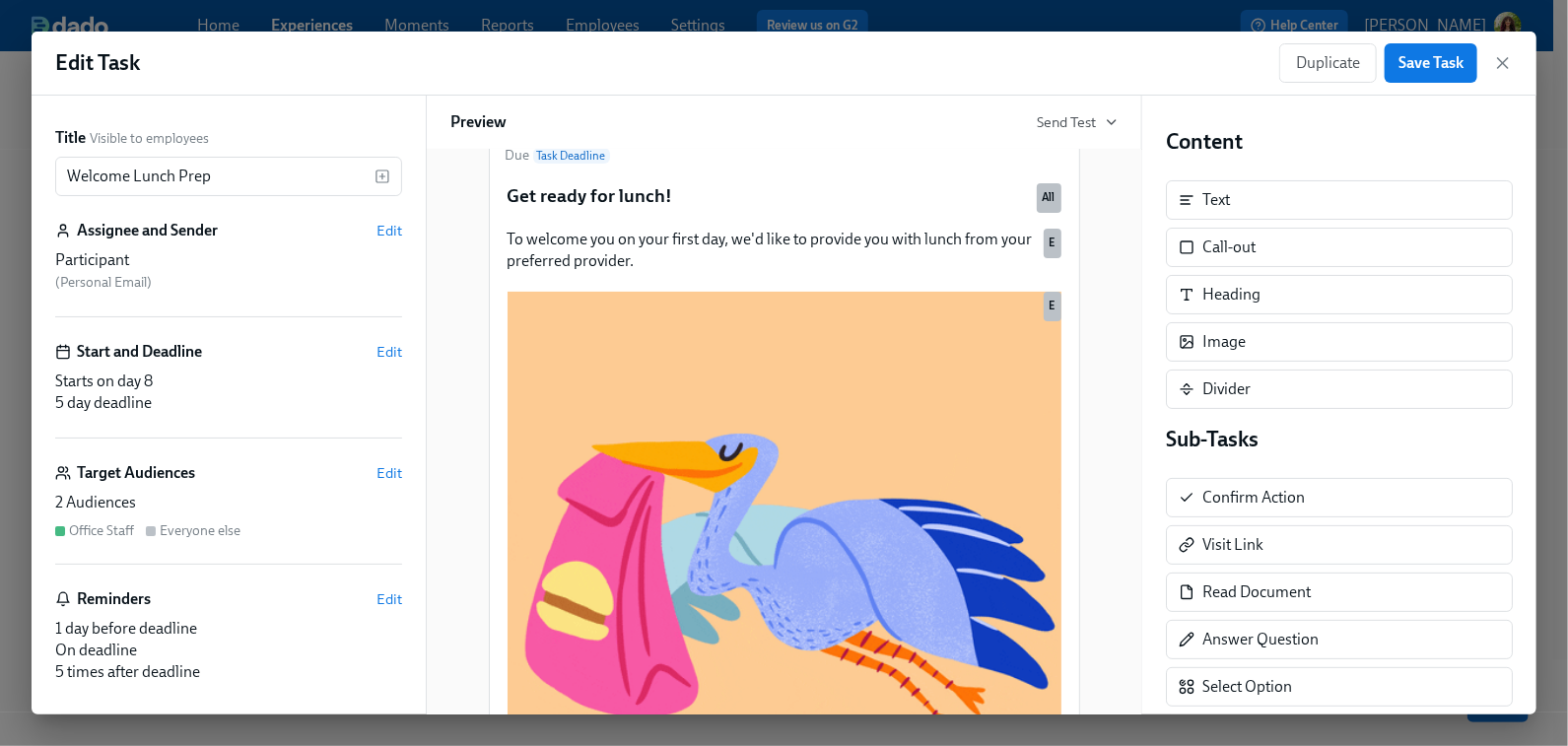
click at [267, 482] on div "Target Audiences Edit 2 Audiences Office Staff Everyone else" at bounding box center [228, 514] width 347 height 103
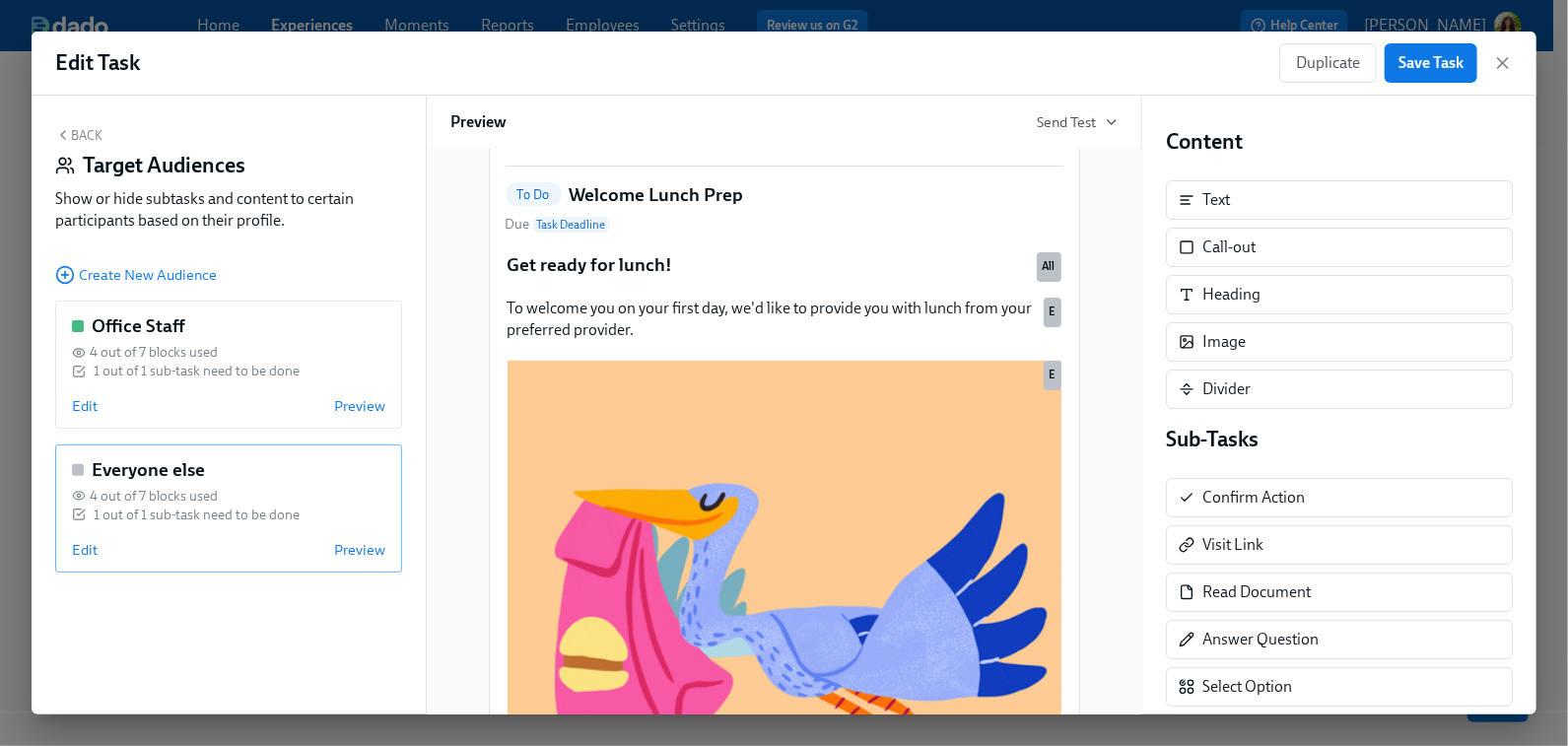
scroll to position [261, 0]
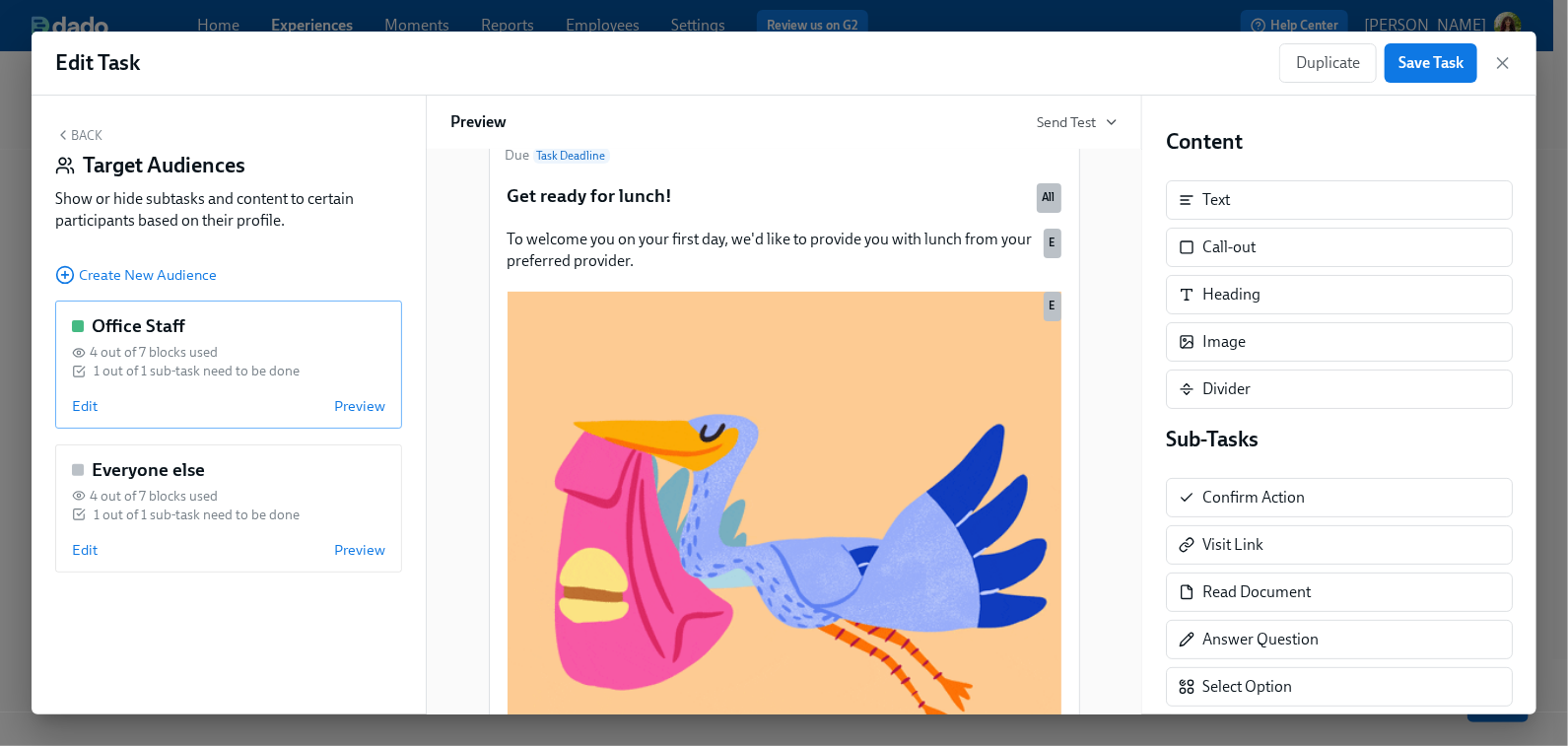
click at [278, 373] on div "1 out of 1 sub-task need to be done" at bounding box center [197, 371] width 206 height 19
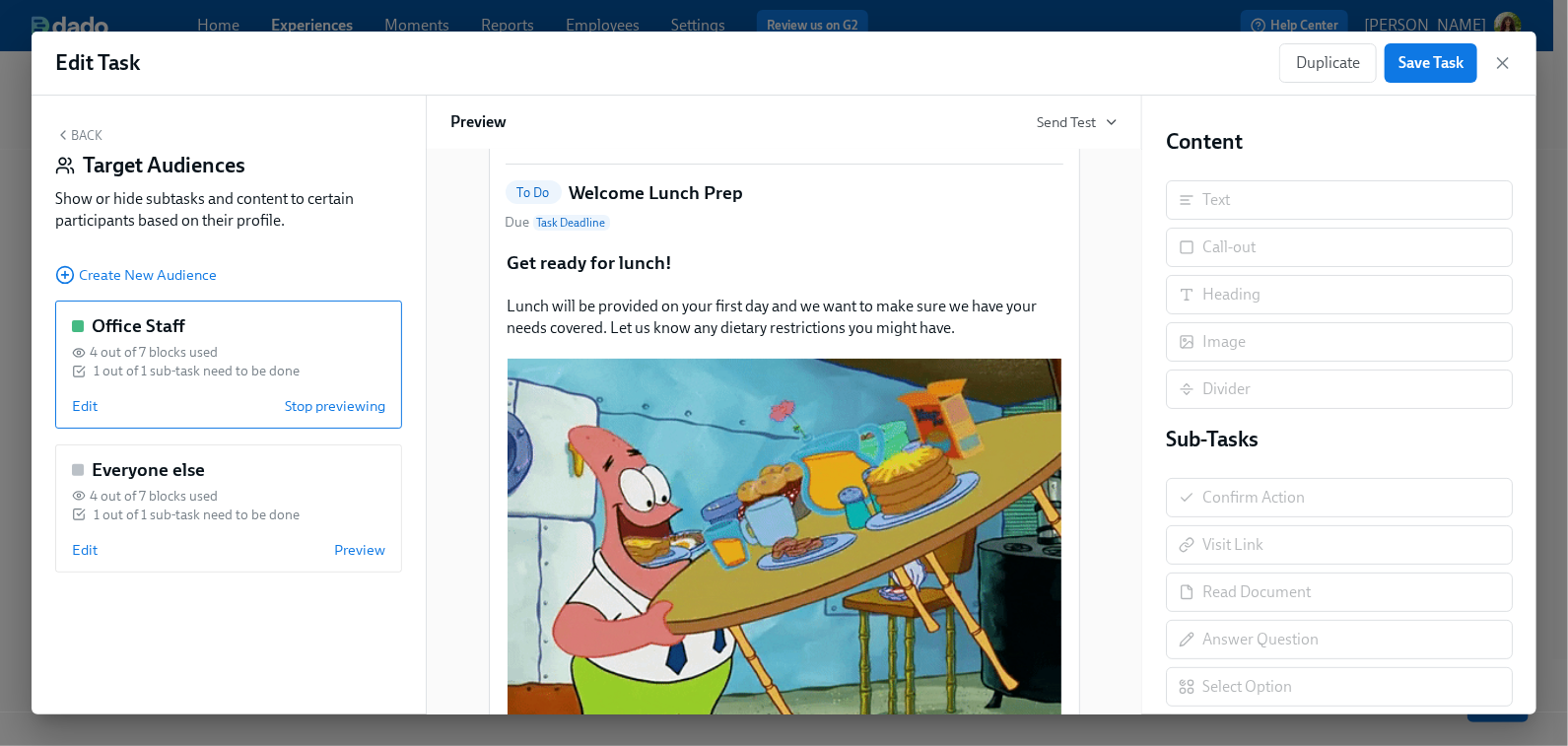
scroll to position [411, 0]
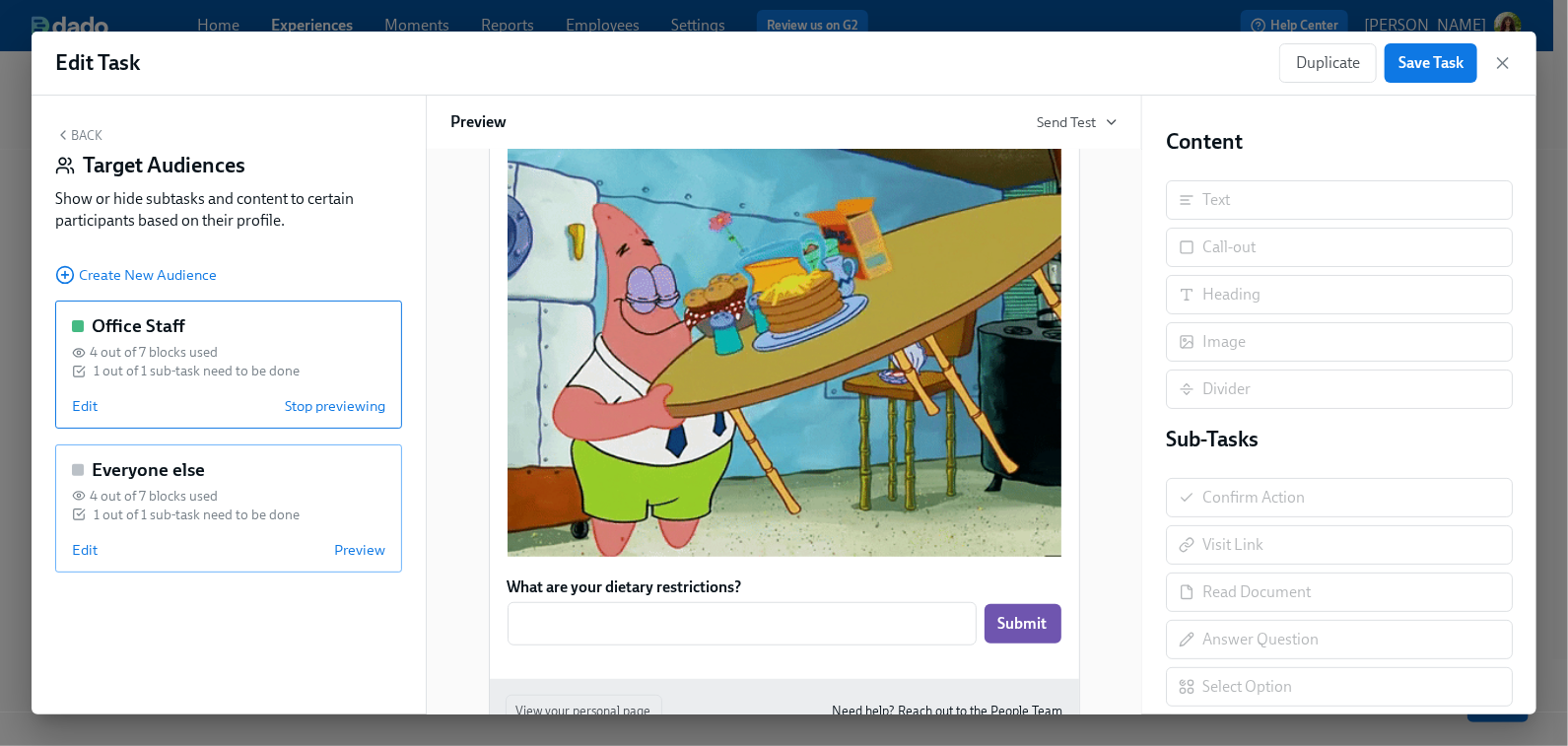
click at [217, 527] on div "Everyone else 4 out of 7 blocks used 1 out of 1 sub-task need to be done Edit P…" at bounding box center [228, 509] width 347 height 128
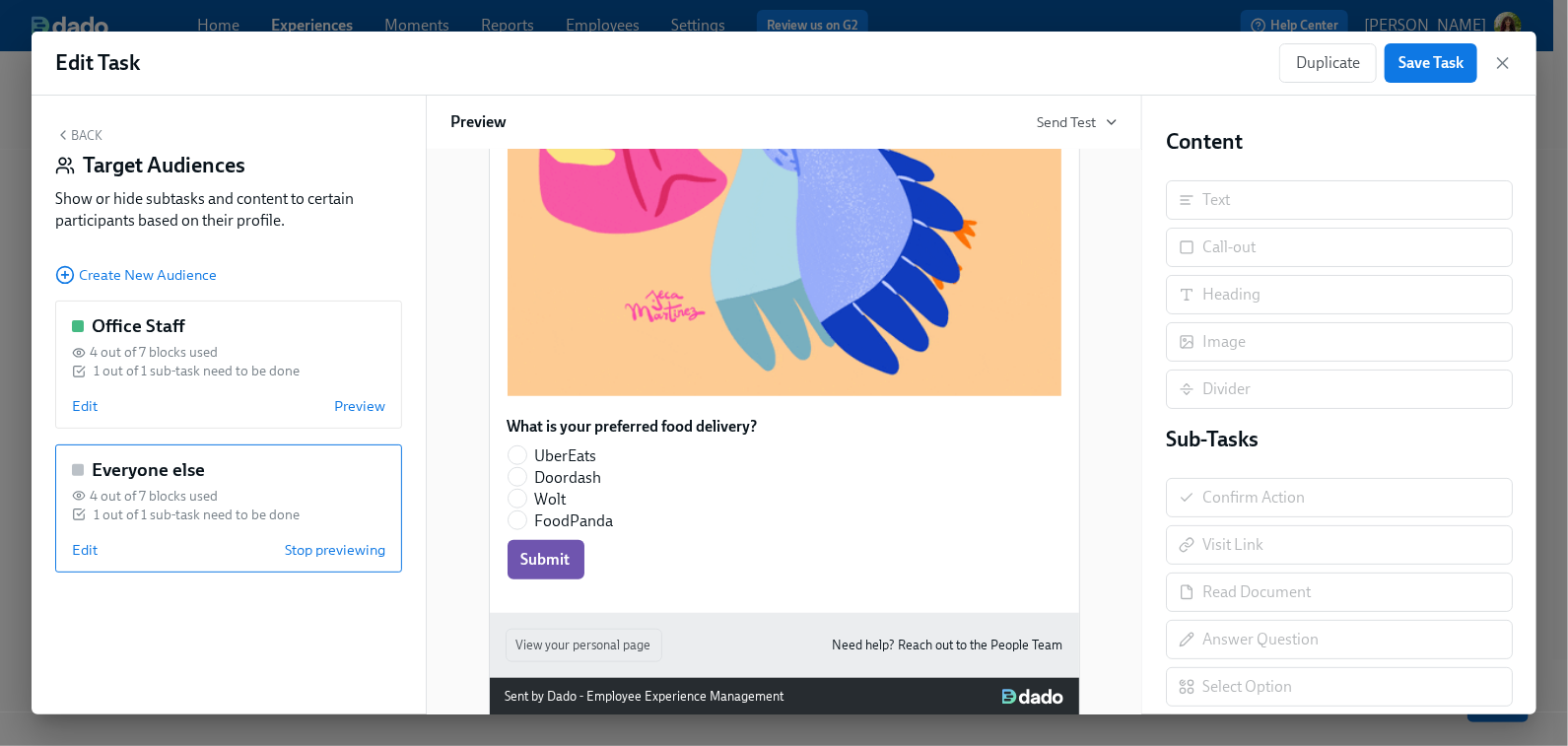
scroll to position [774, 0]
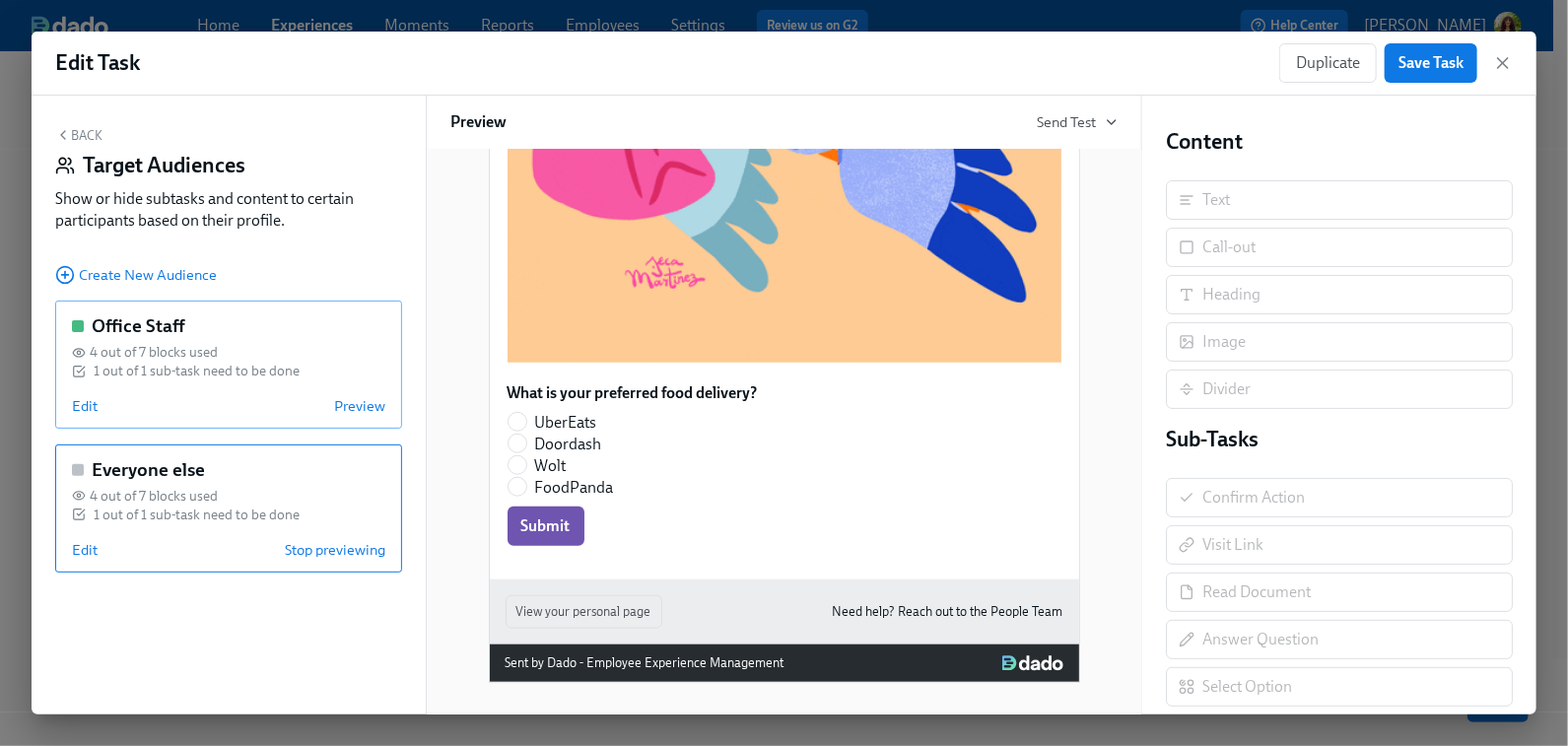
click at [158, 412] on div "Edit Preview" at bounding box center [228, 406] width 313 height 20
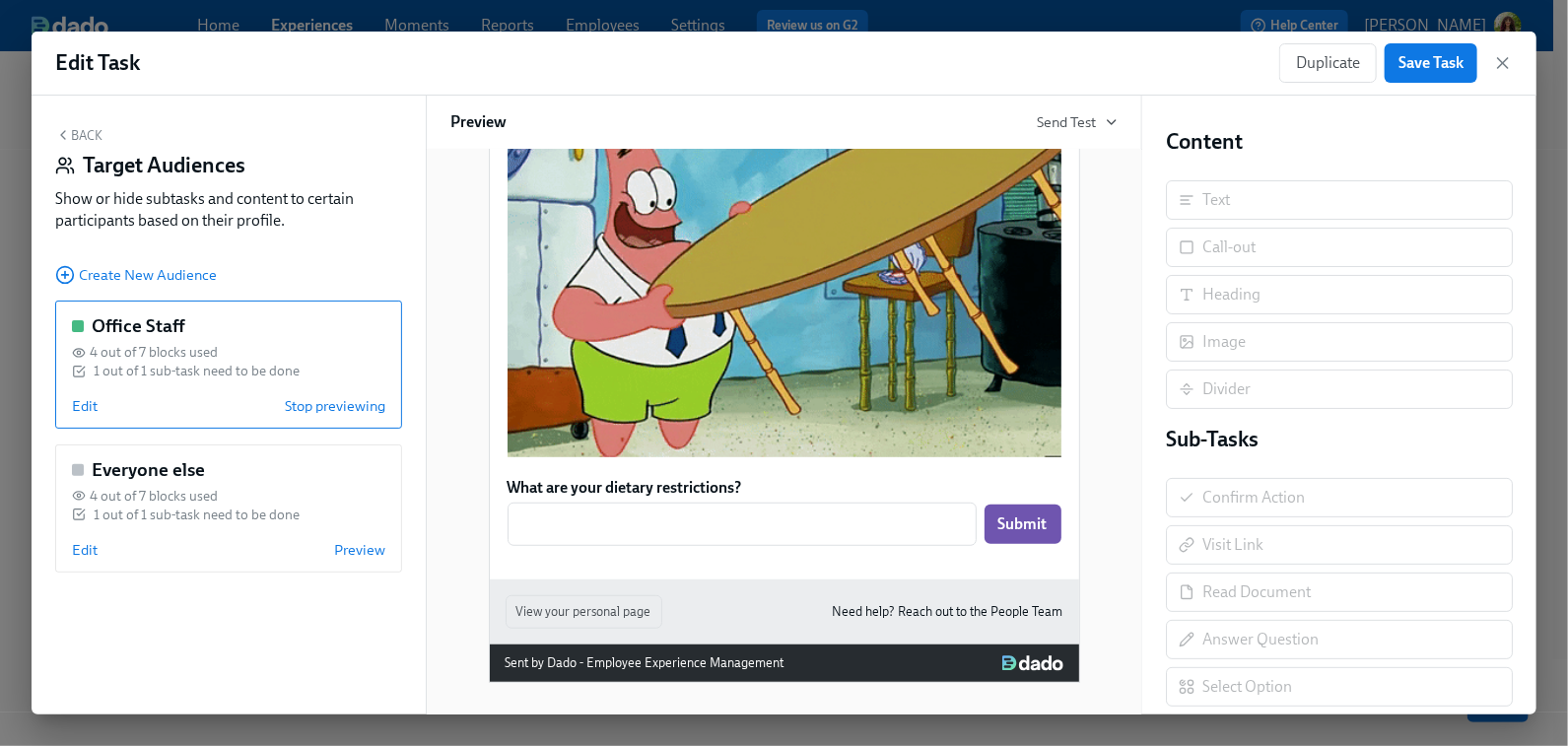
scroll to position [539, 0]
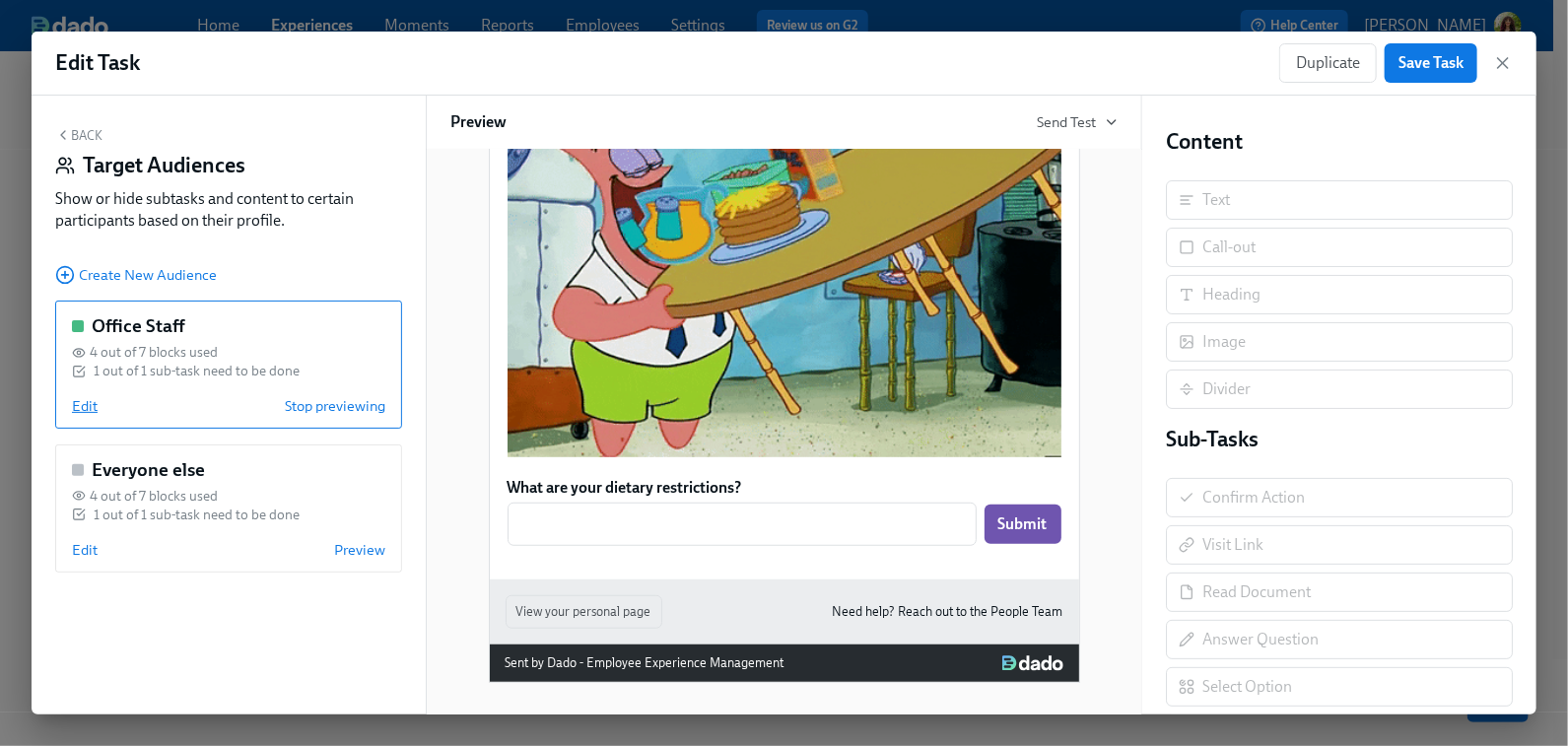
click at [84, 410] on span "Edit" at bounding box center [85, 406] width 26 height 20
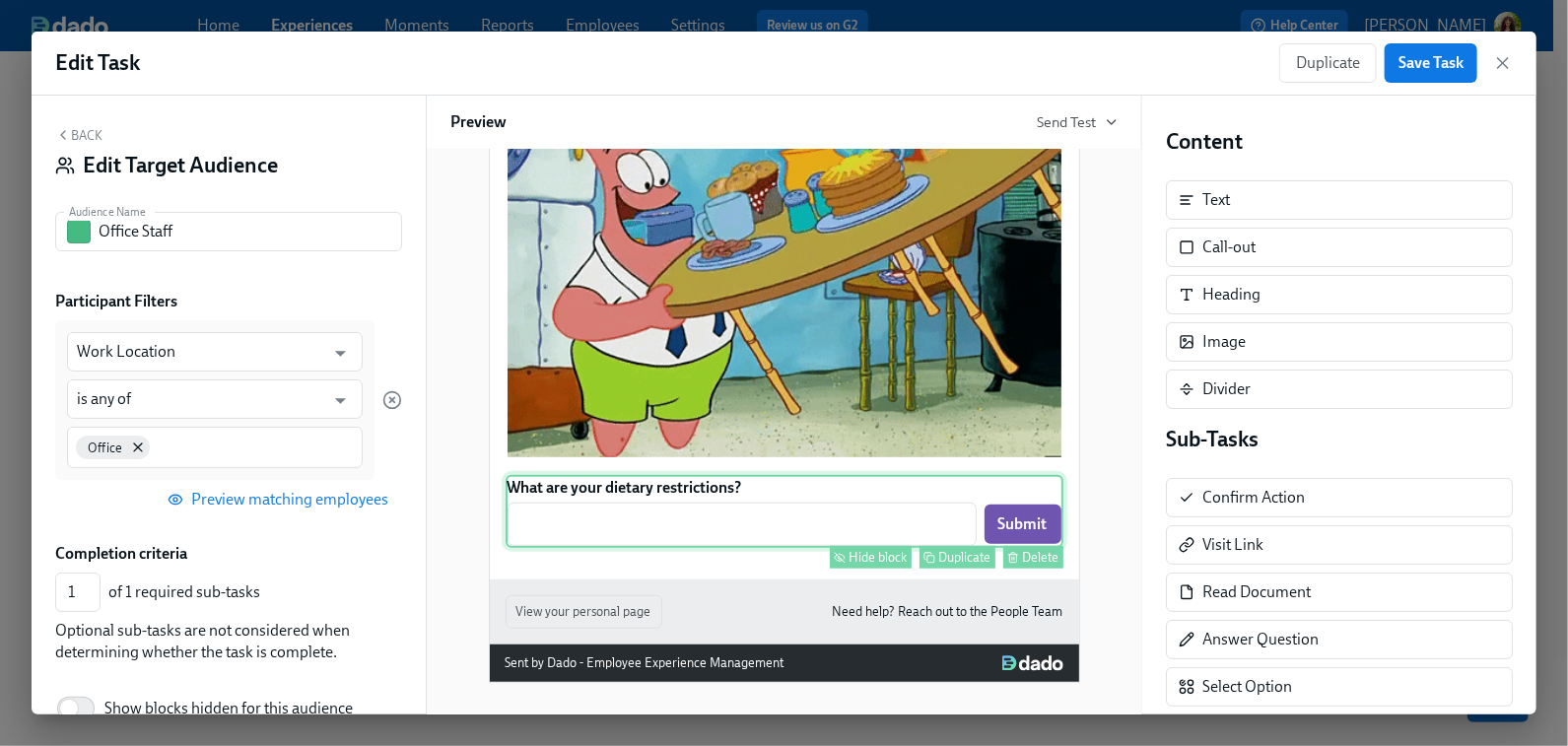
click at [672, 532] on div "What are your dietary restrictions? ​ Submit Hide block Duplicate Delete" at bounding box center [784, 512] width 558 height 73
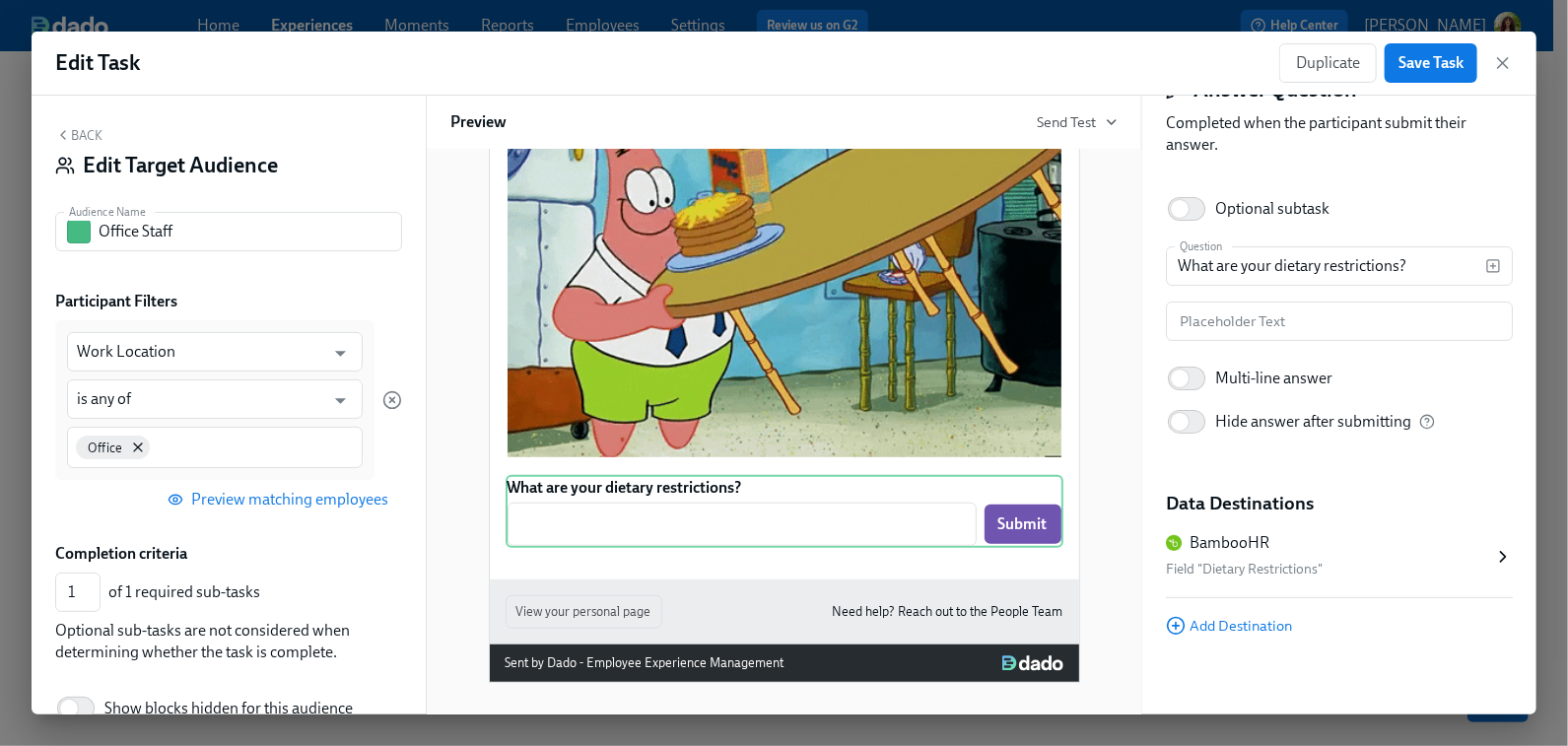
scroll to position [81, 0]
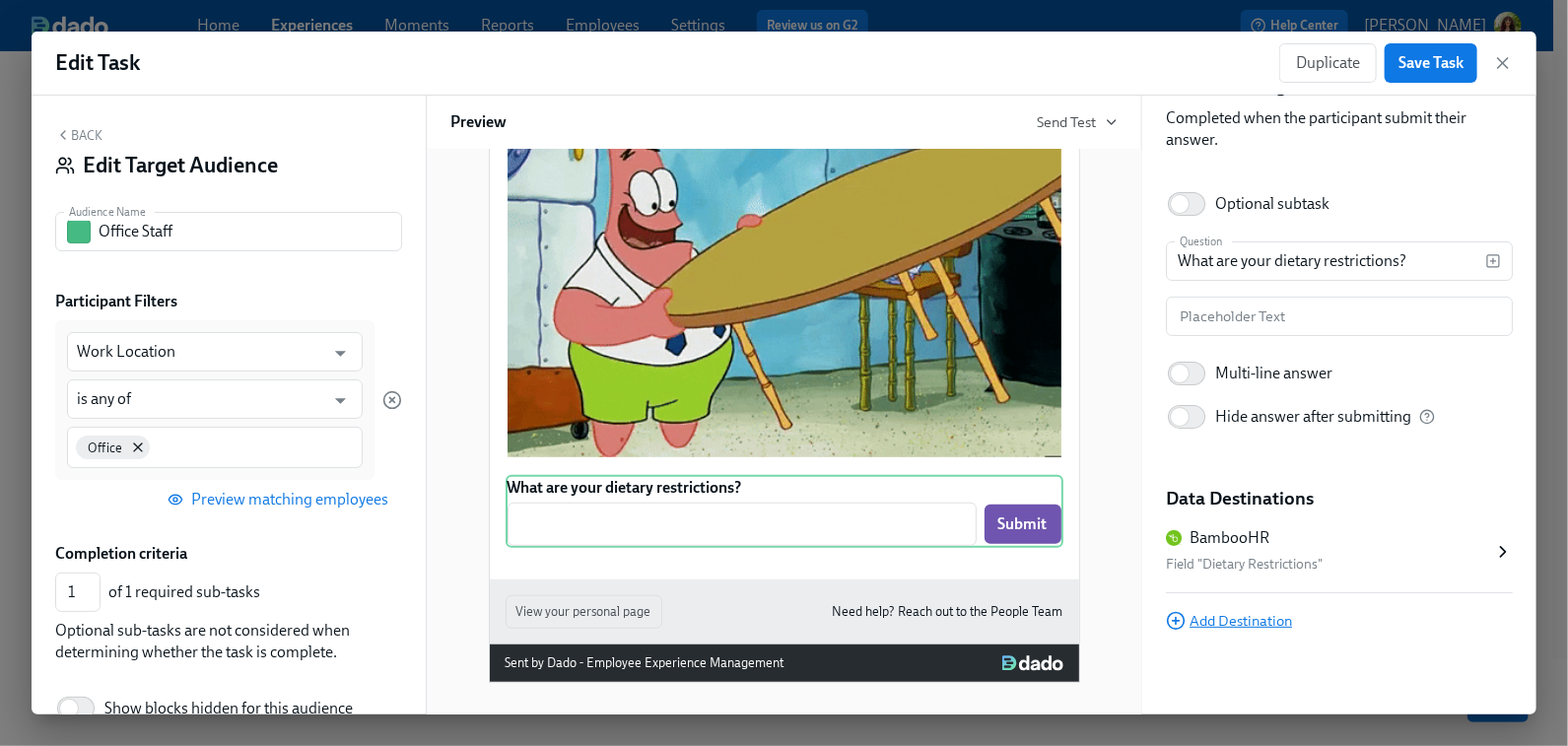
click at [1236, 623] on span "Add Destination" at bounding box center [1229, 621] width 127 height 20
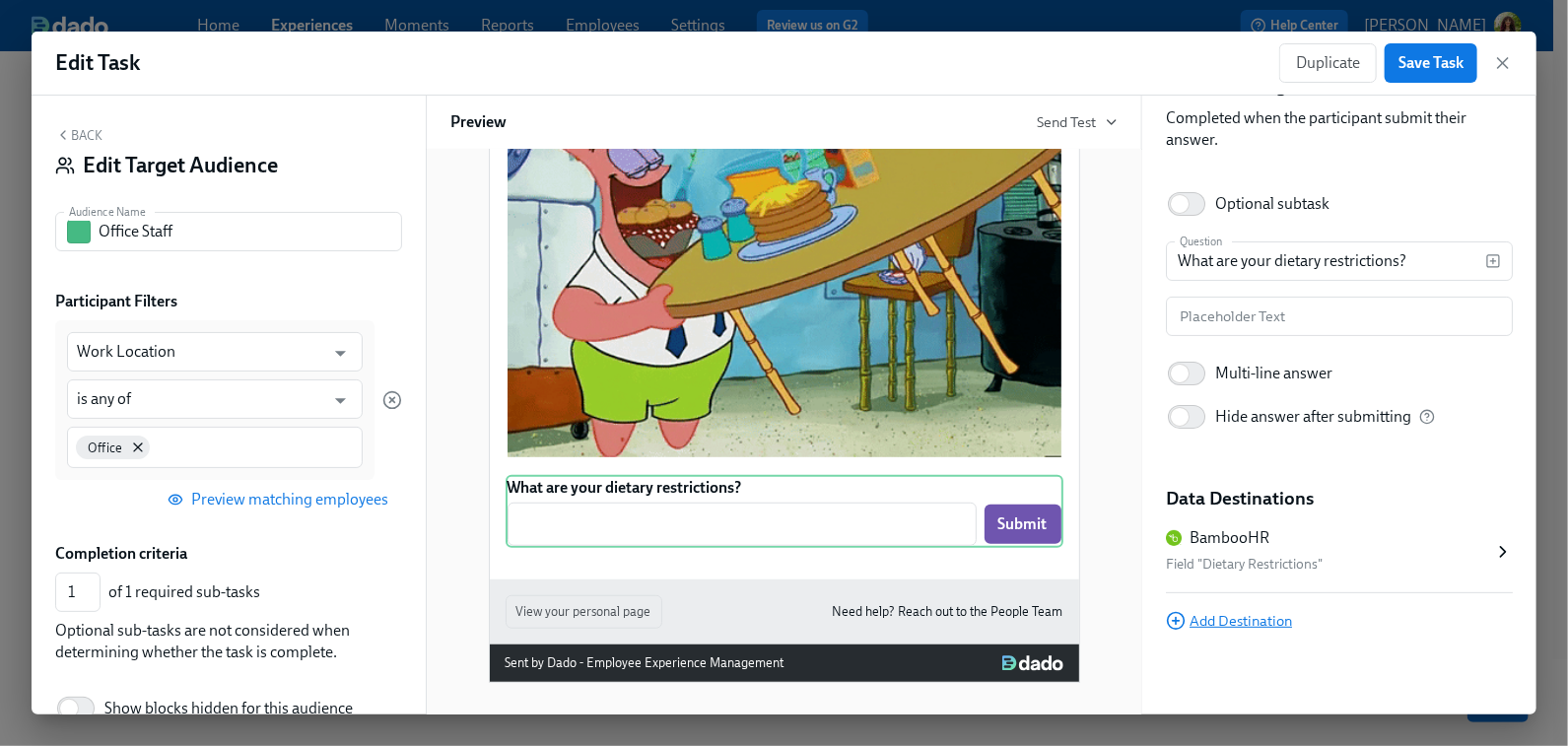
scroll to position [0, 0]
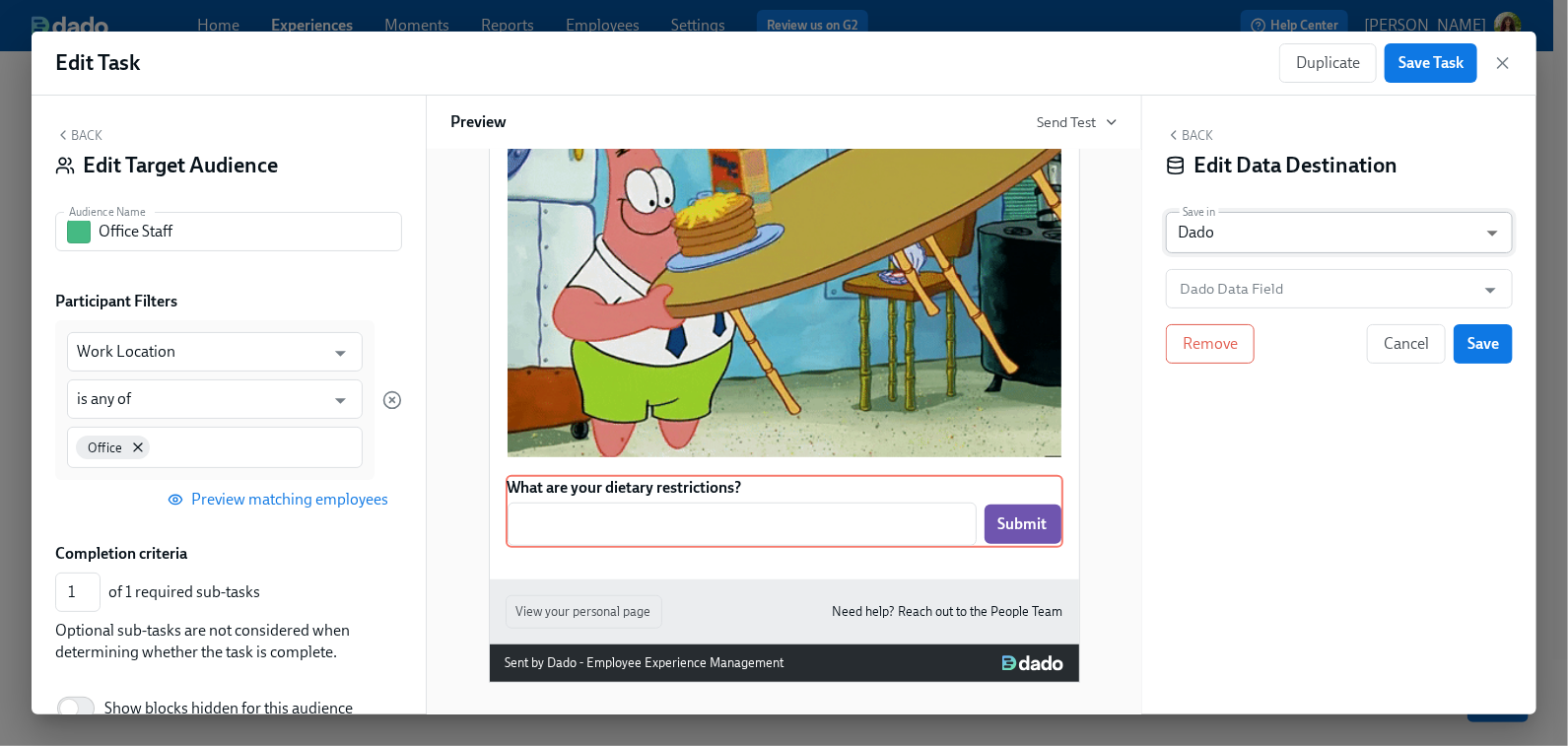
click at [1290, 230] on body "Home Experiences Moments Reports Employees Settings Review us on G2 Help Center…" at bounding box center [784, 282] width 1568 height 928
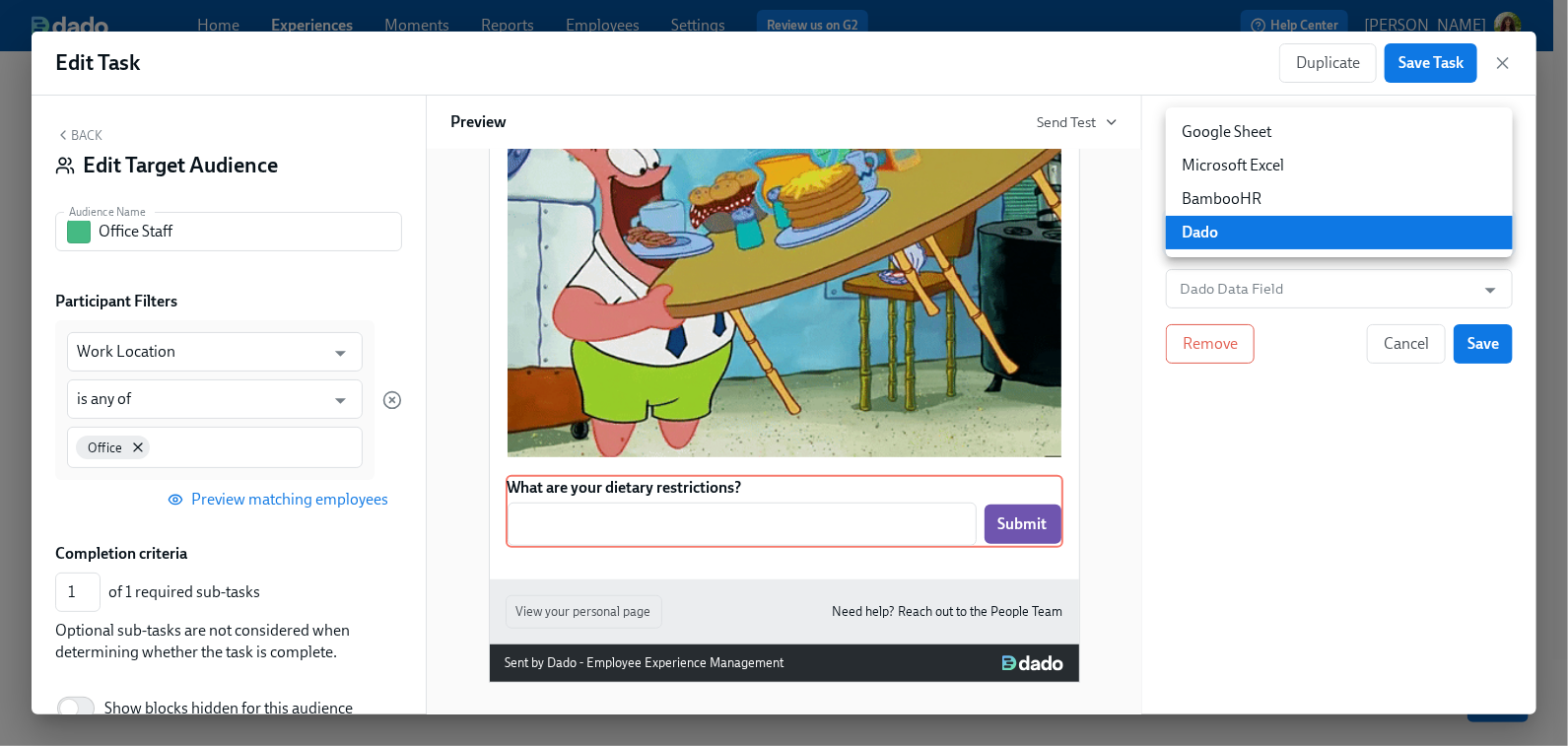
click at [1309, 125] on li "Google Sheet" at bounding box center [1339, 132] width 347 height 34
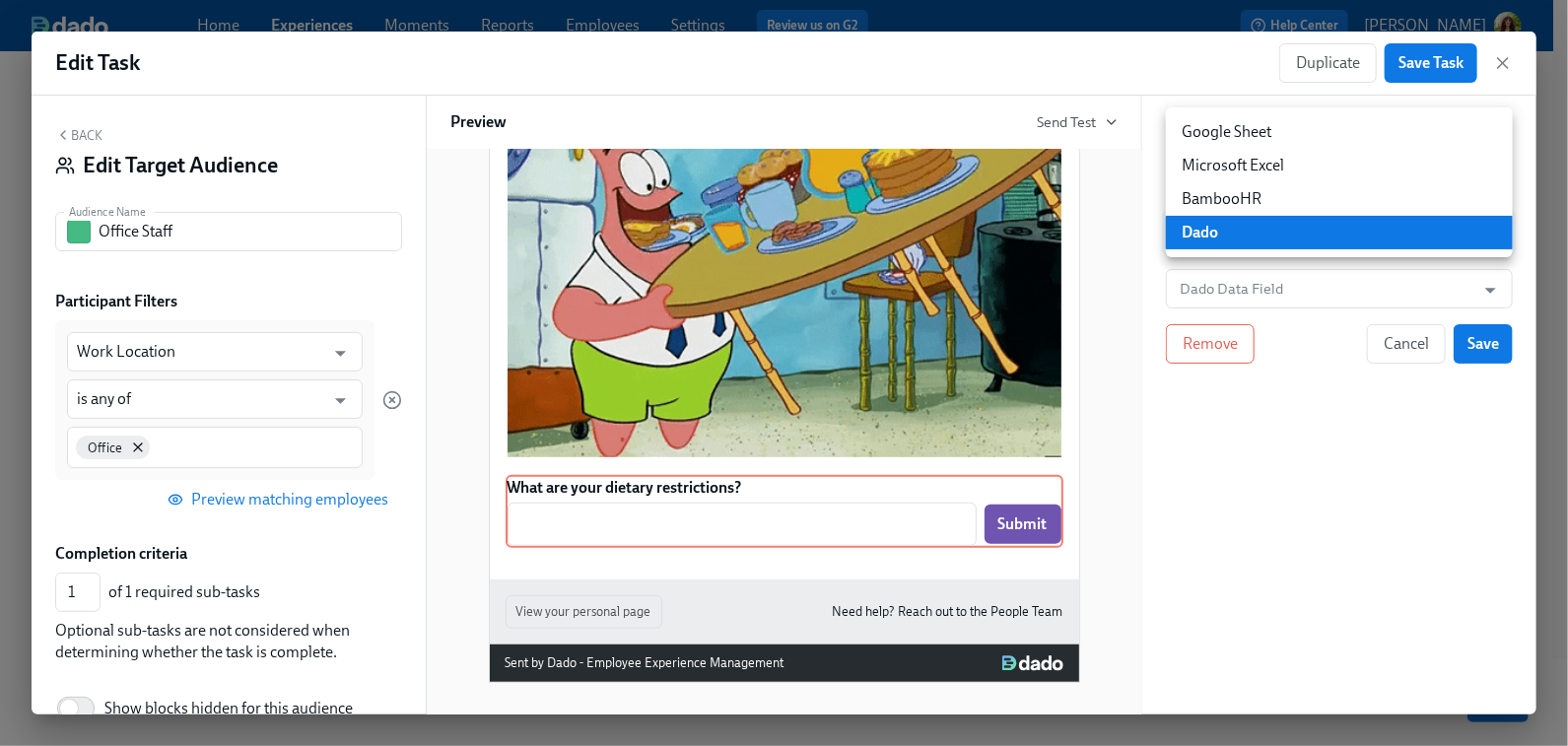
type input "GOOGLE_SHEET"
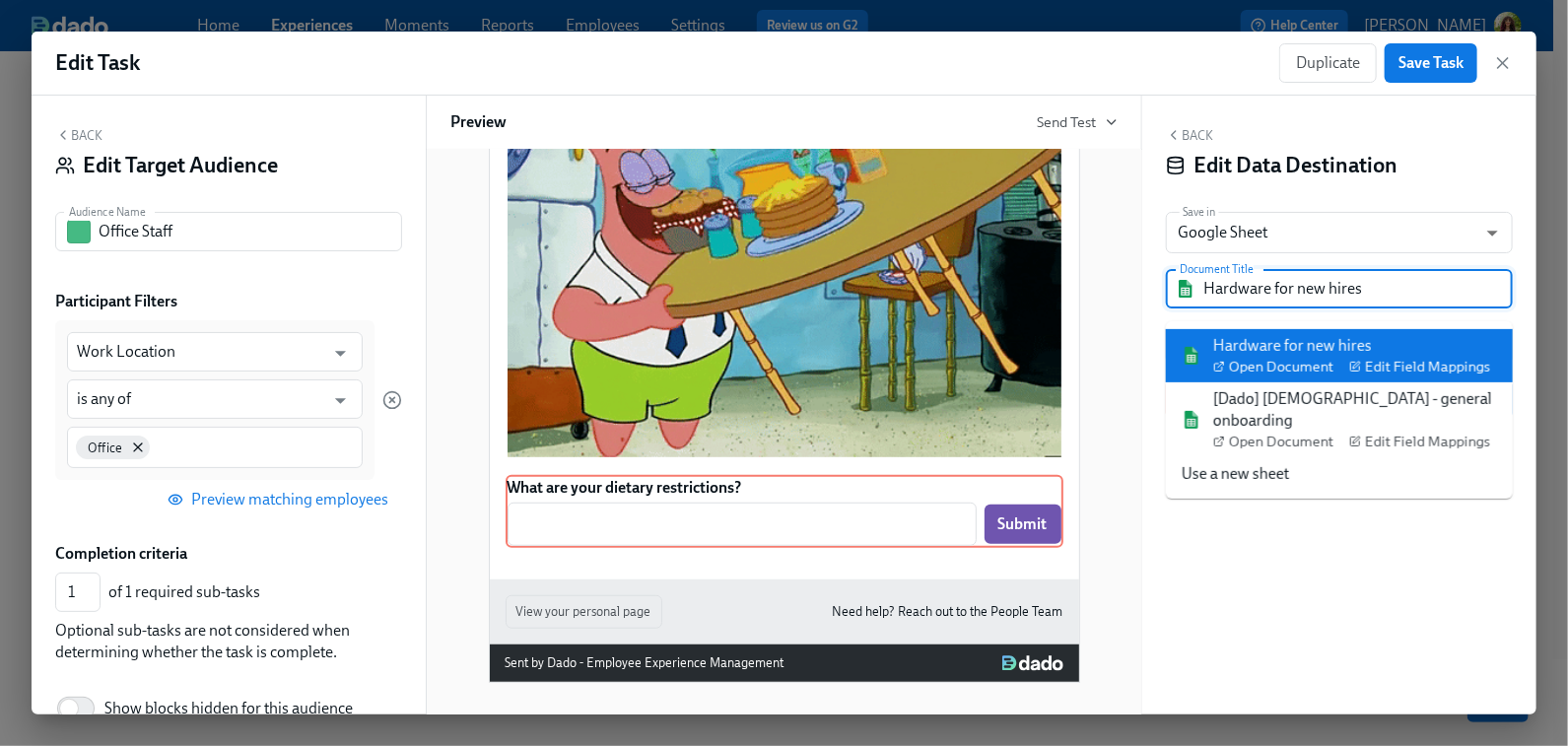
click at [1416, 286] on input "Hardware for new hires" at bounding box center [1352, 289] width 300 height 40
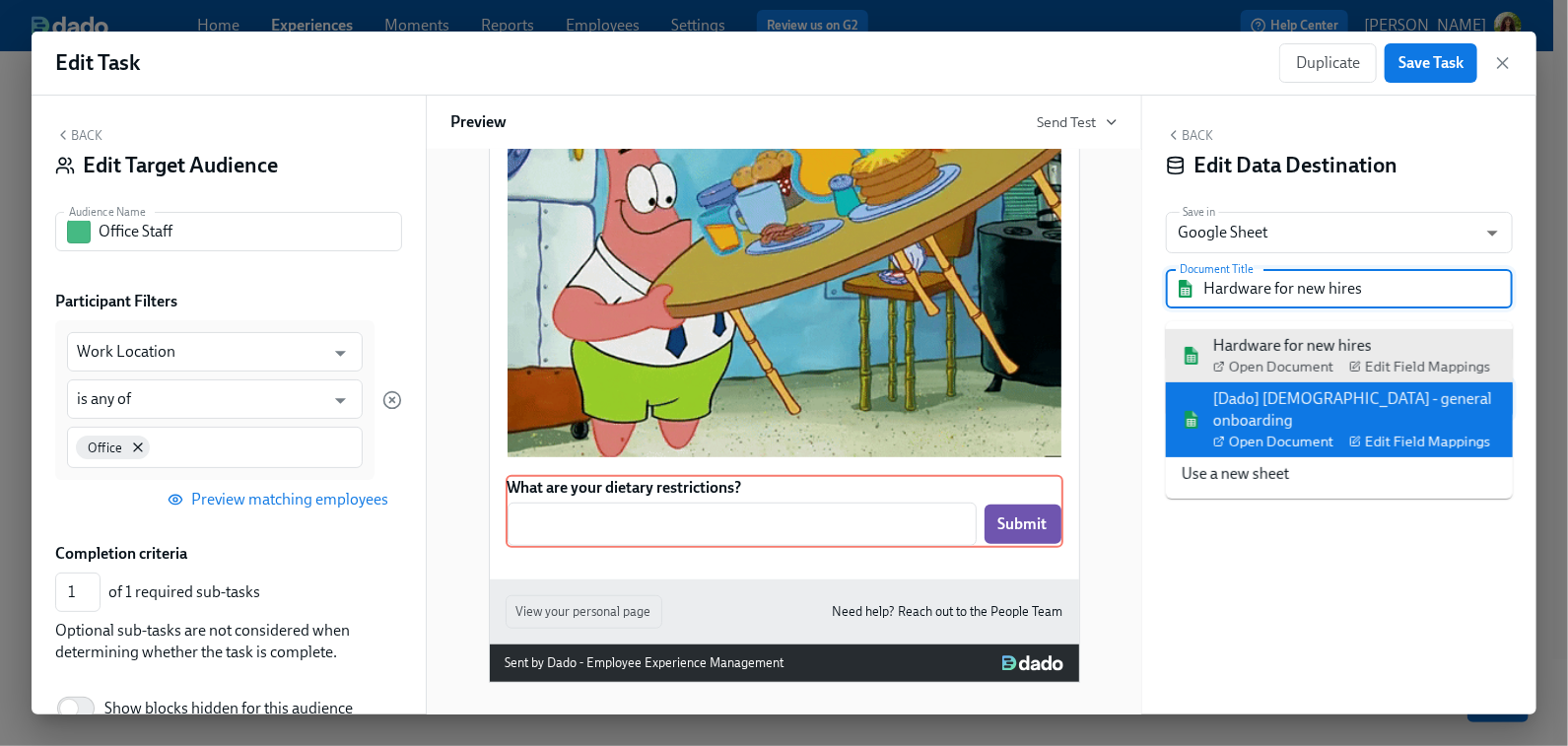
click at [1460, 388] on div "[Dado] [DEMOGRAPHIC_DATA] - general onboarding Open Document Edit Field Mappings" at bounding box center [1354, 420] width 284 height 63
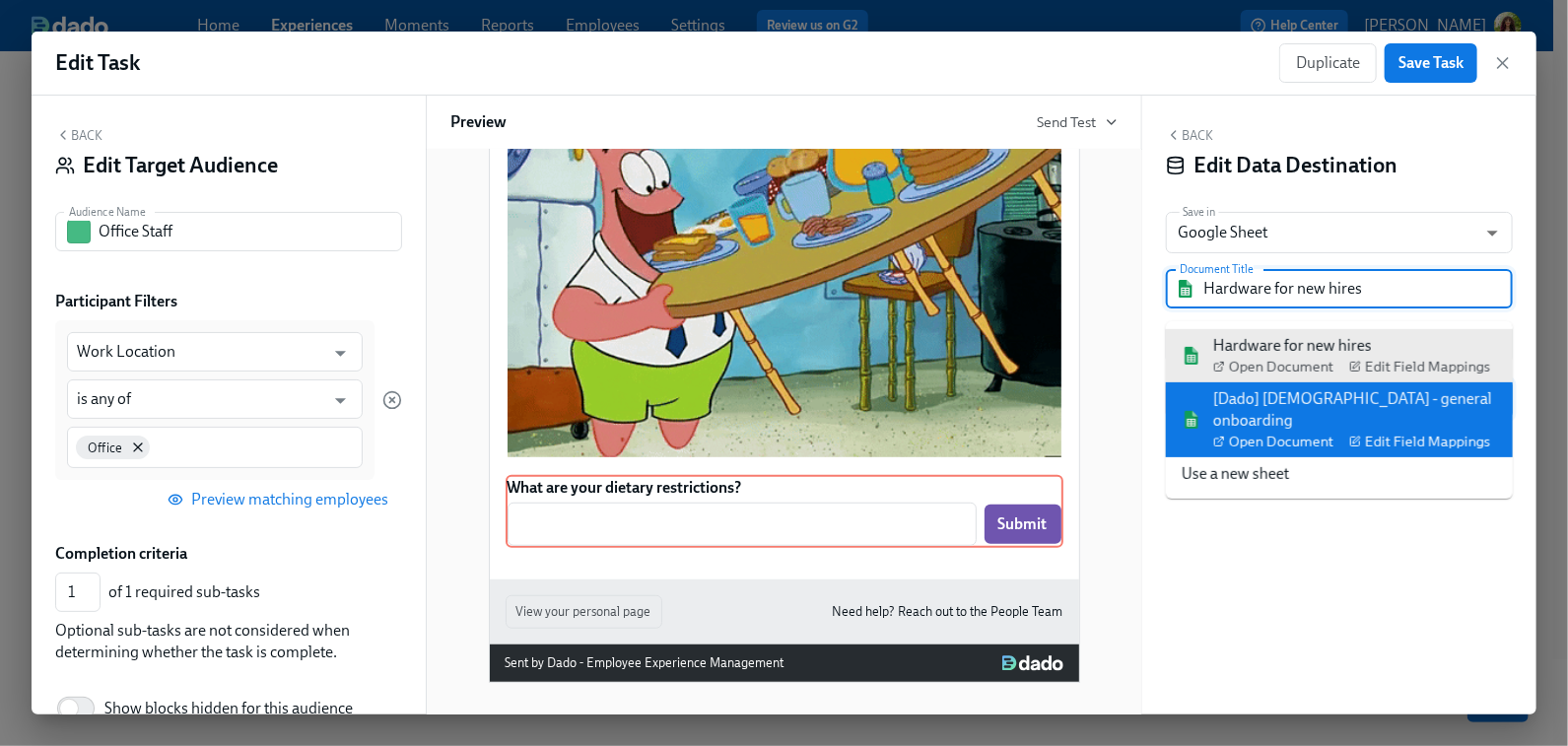
type input "[Dado] [DEMOGRAPHIC_DATA] - general onboarding"
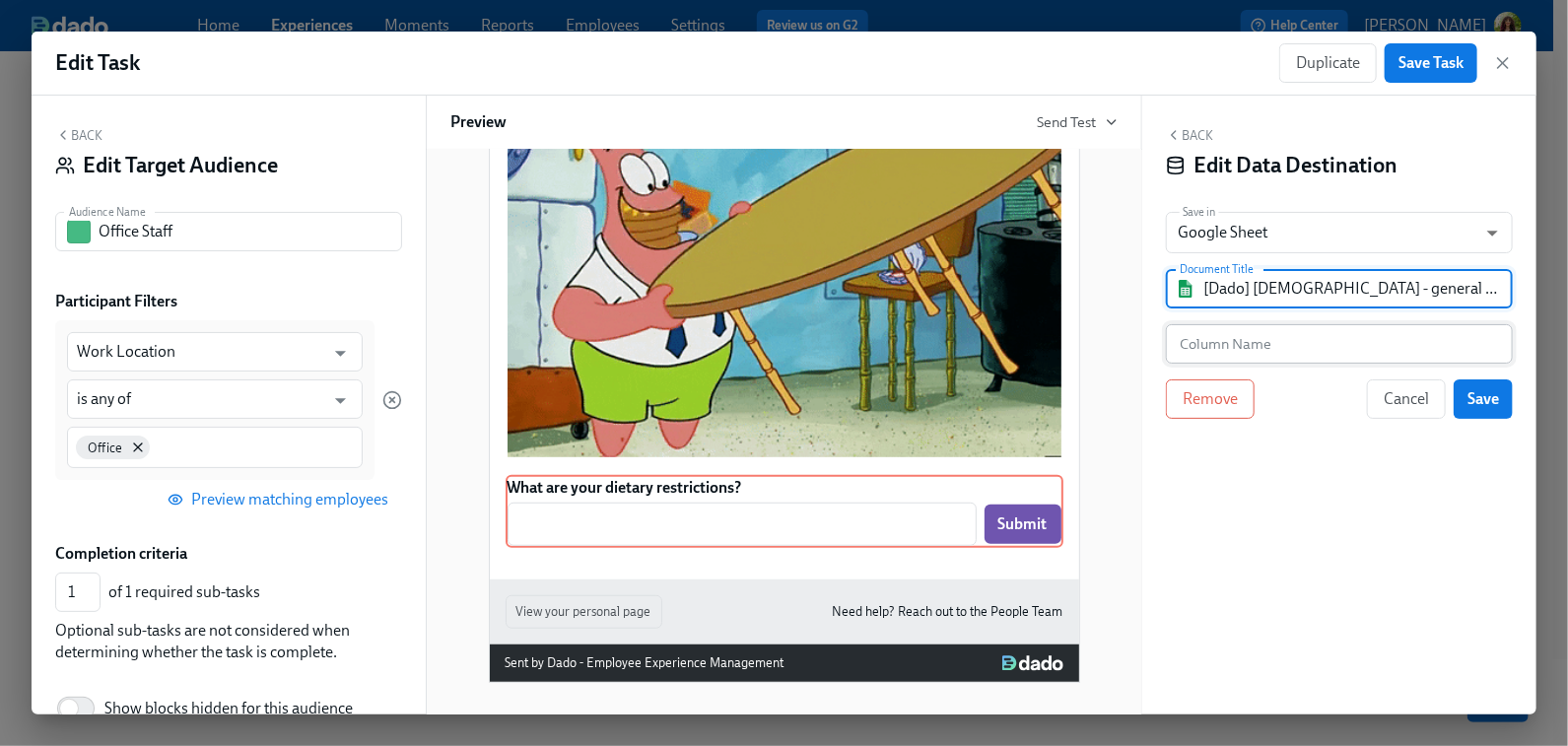
click at [1321, 343] on input "text" at bounding box center [1339, 344] width 347 height 40
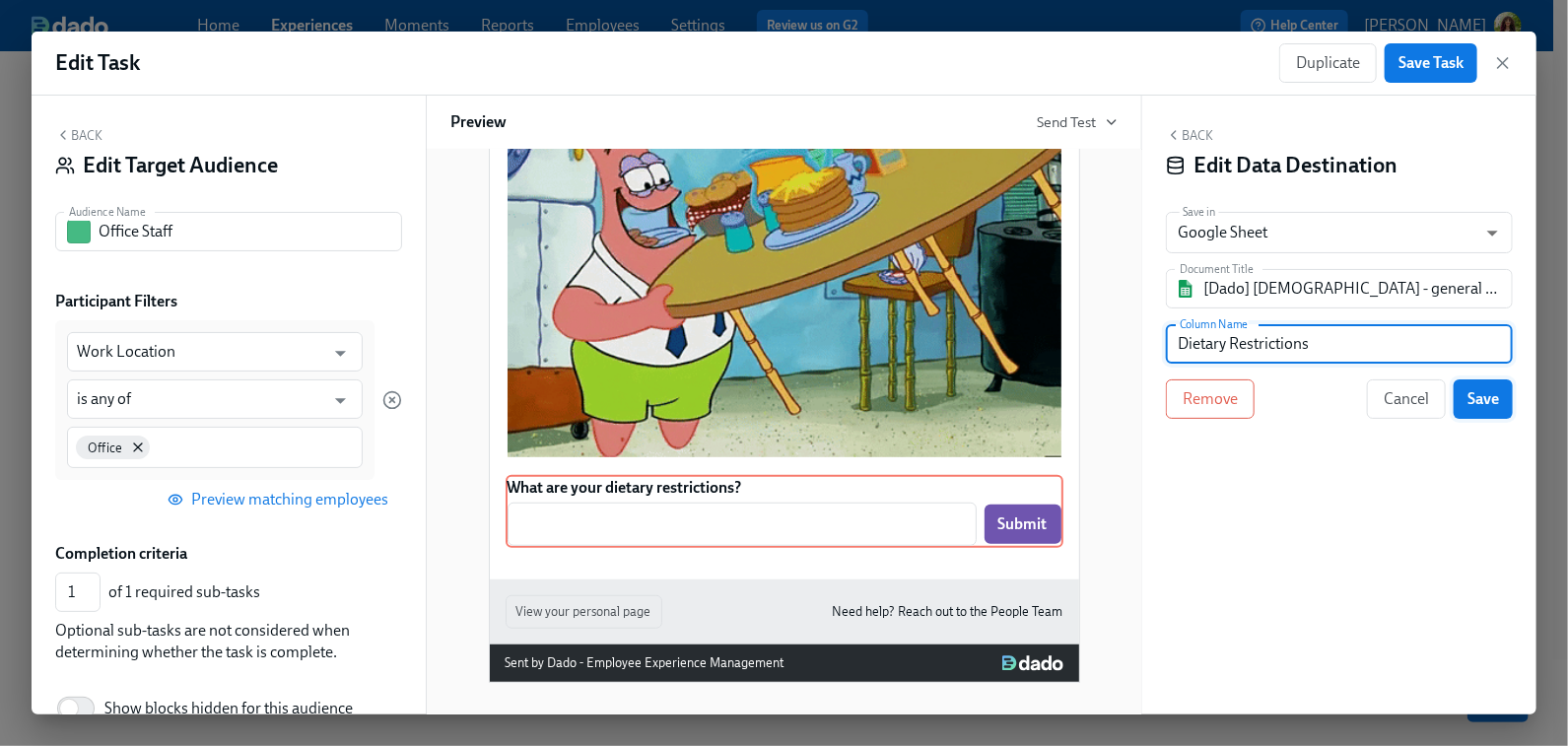
type input "Dietary Restrictions"
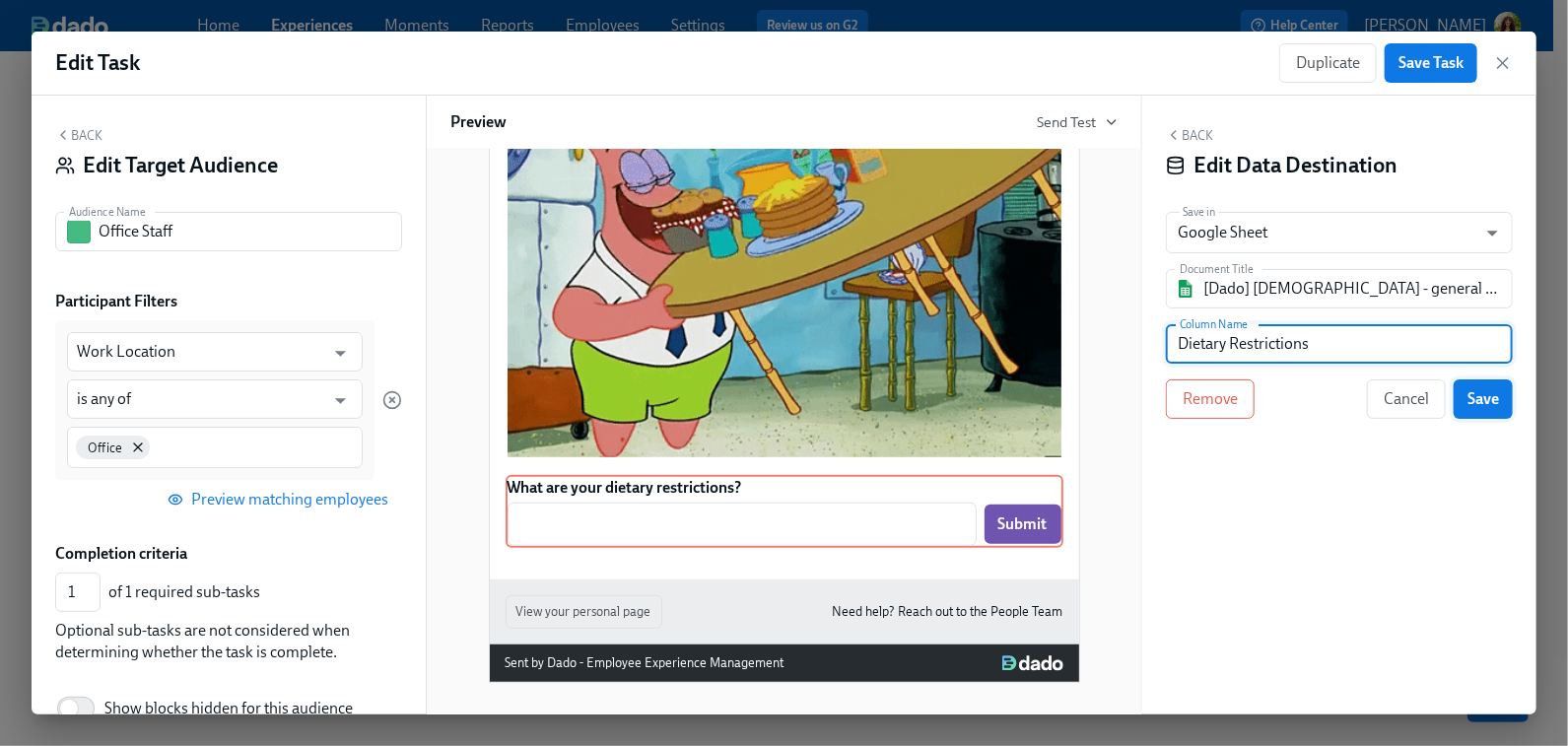
click at [1497, 394] on span "Save" at bounding box center [1483, 399] width 32 height 20
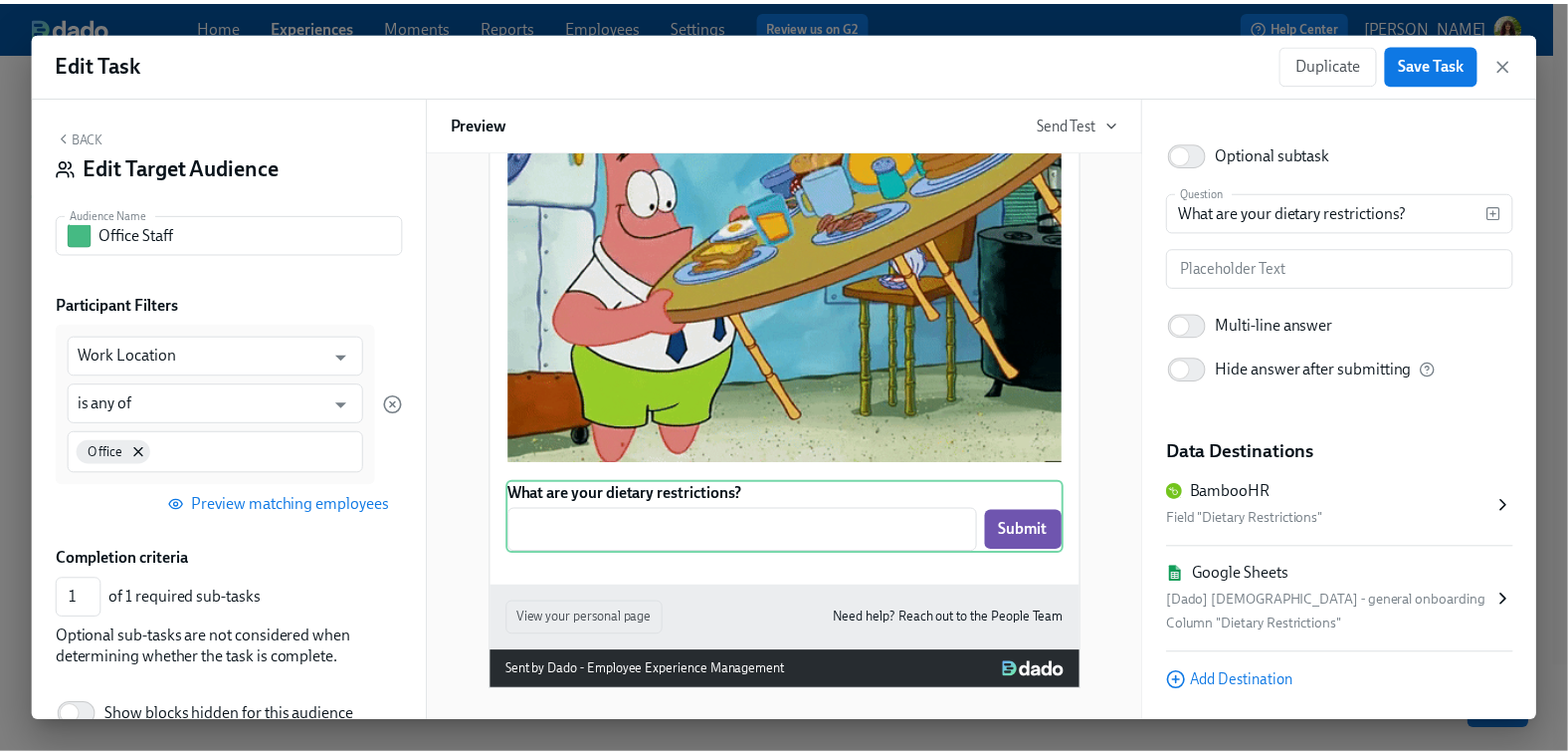
scroll to position [188, 0]
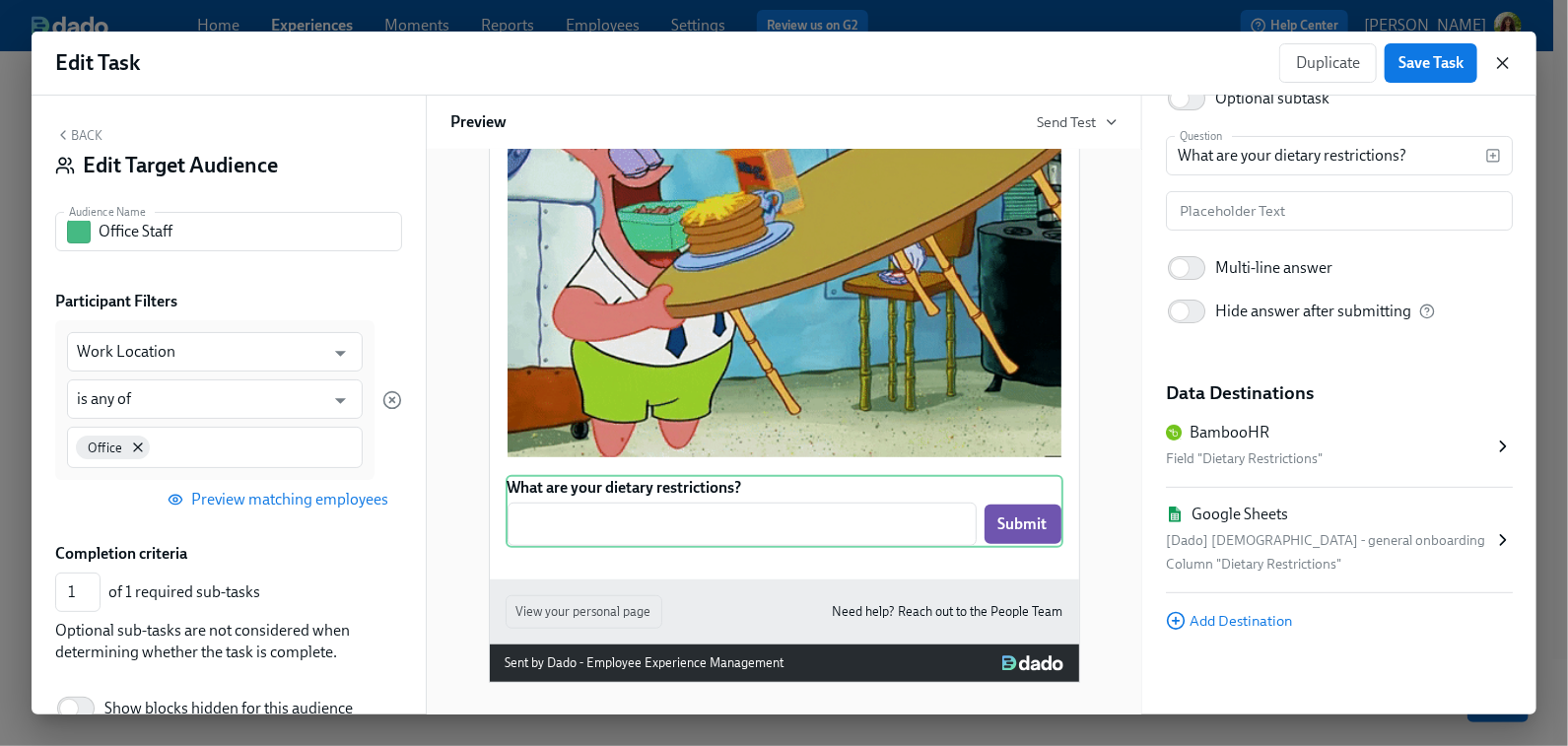
click at [1505, 63] on icon "button" at bounding box center [1503, 63] width 20 height 20
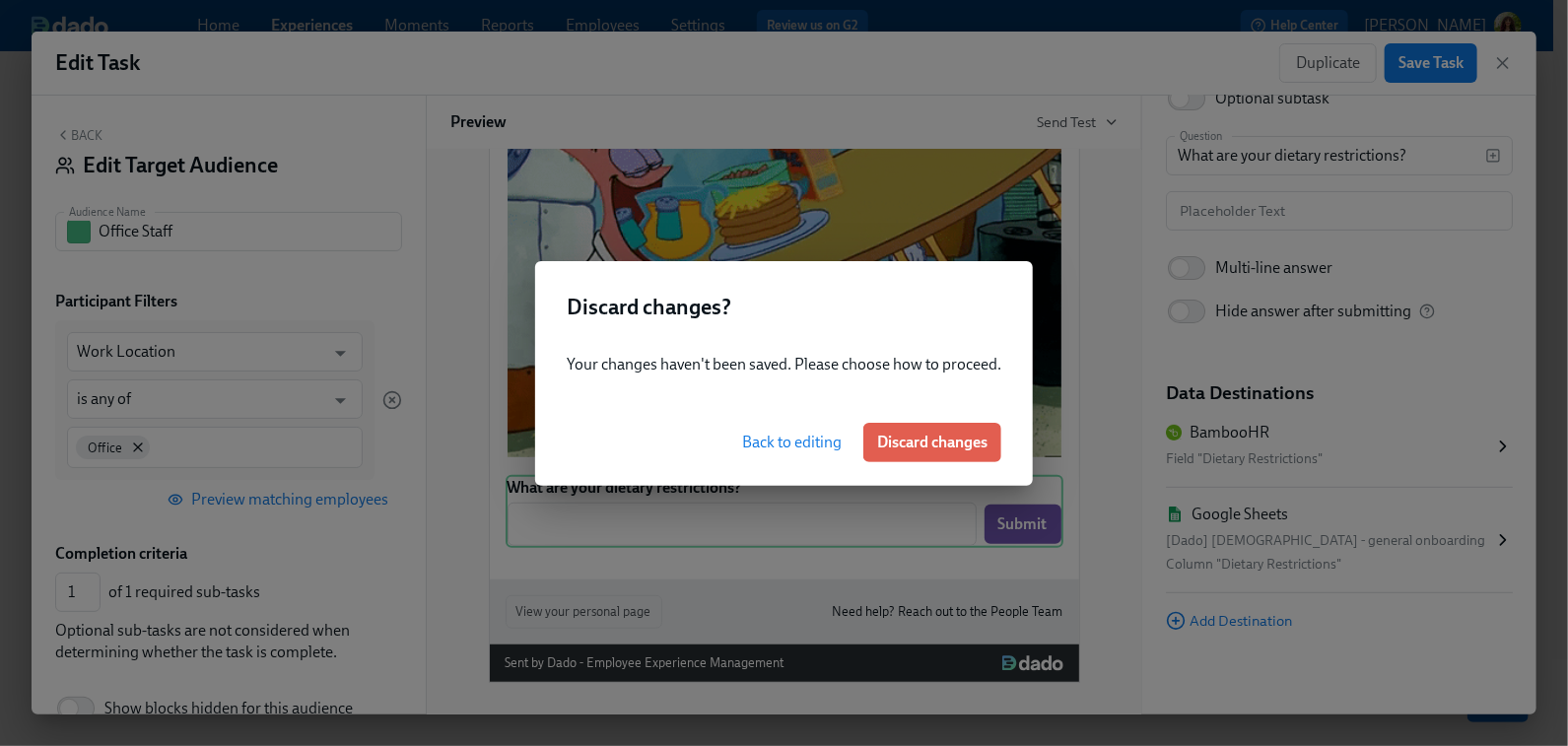
click at [779, 438] on span "Back to editing" at bounding box center [792, 443] width 100 height 20
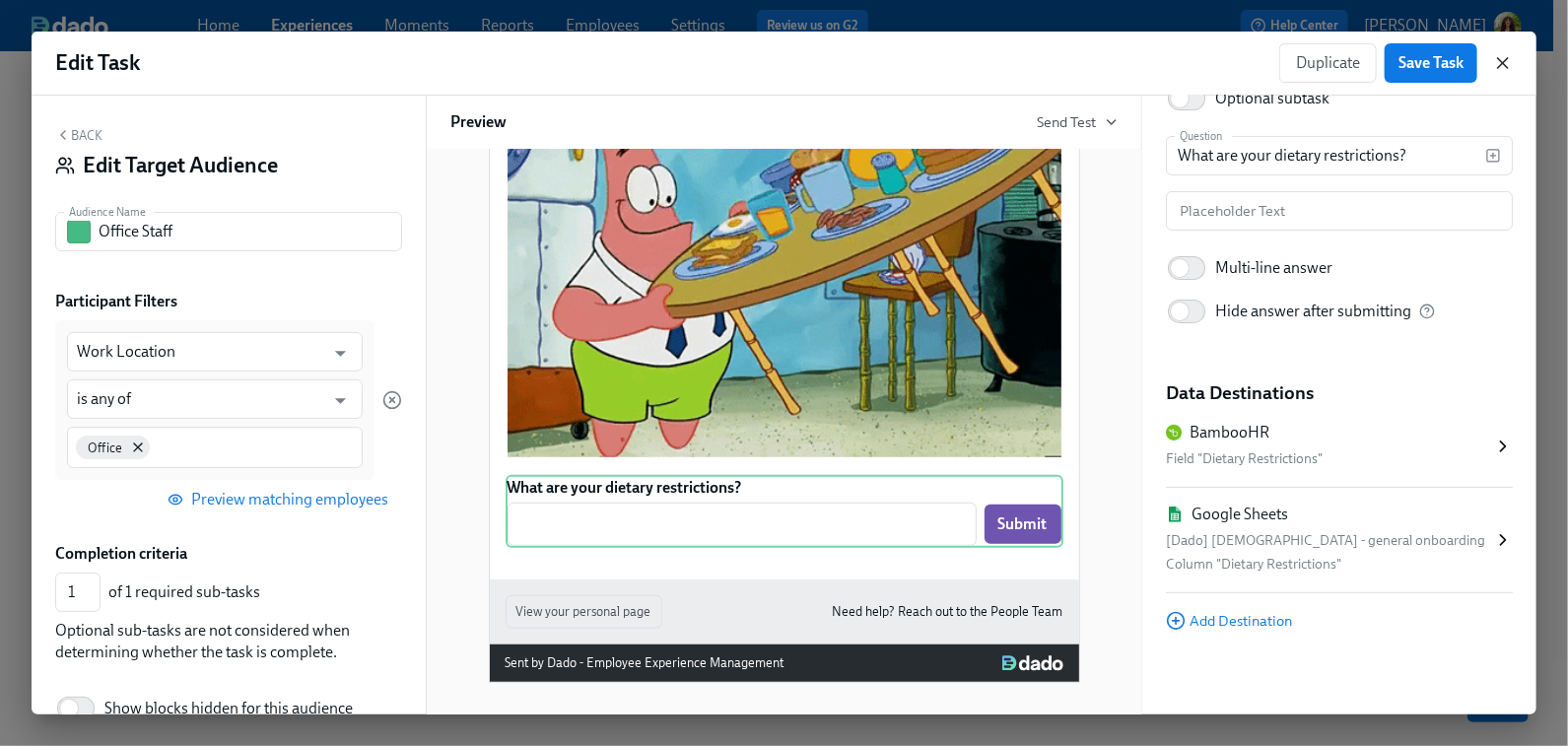
click at [1504, 59] on icon "button" at bounding box center [1503, 63] width 20 height 20
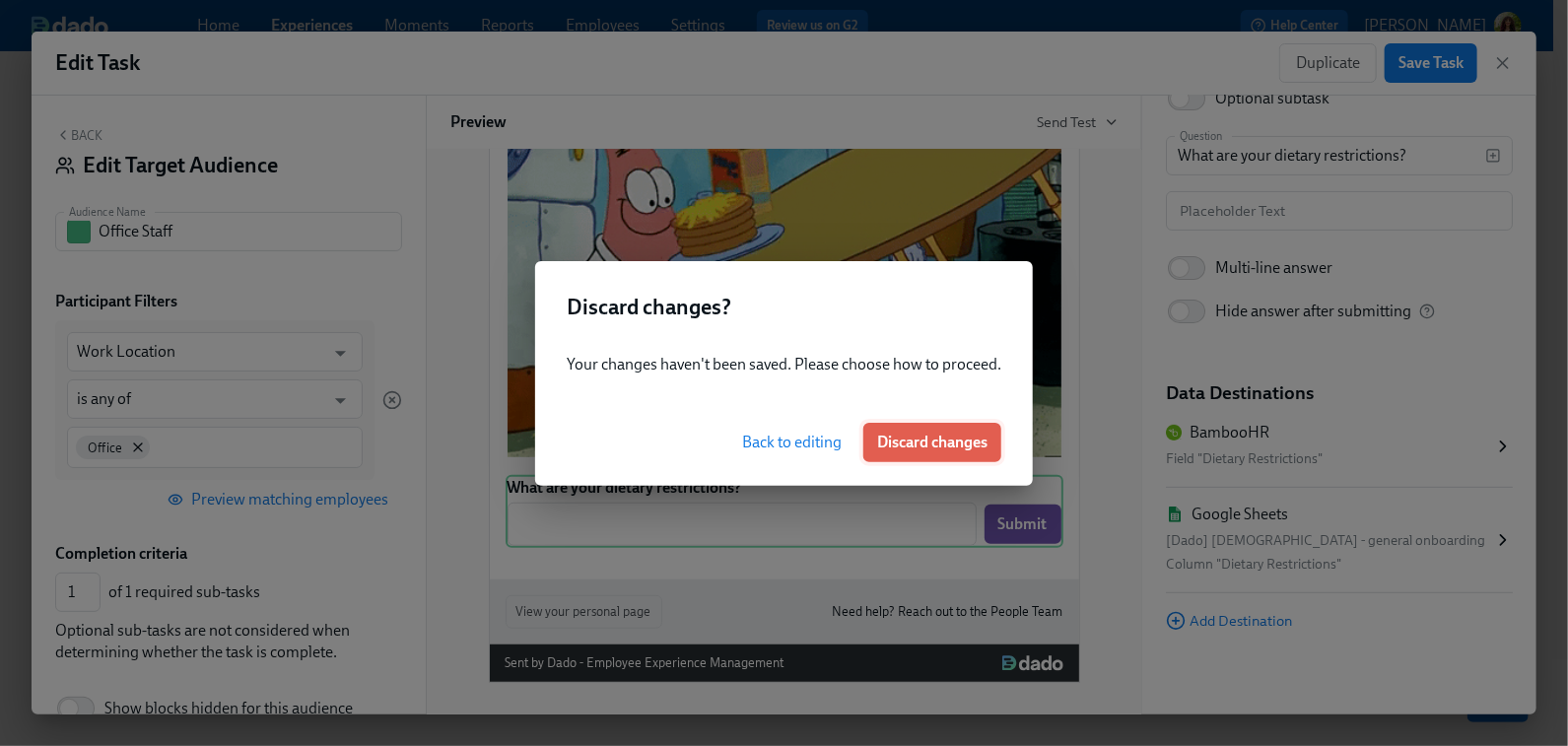
click at [932, 446] on span "Discard changes" at bounding box center [932, 443] width 111 height 20
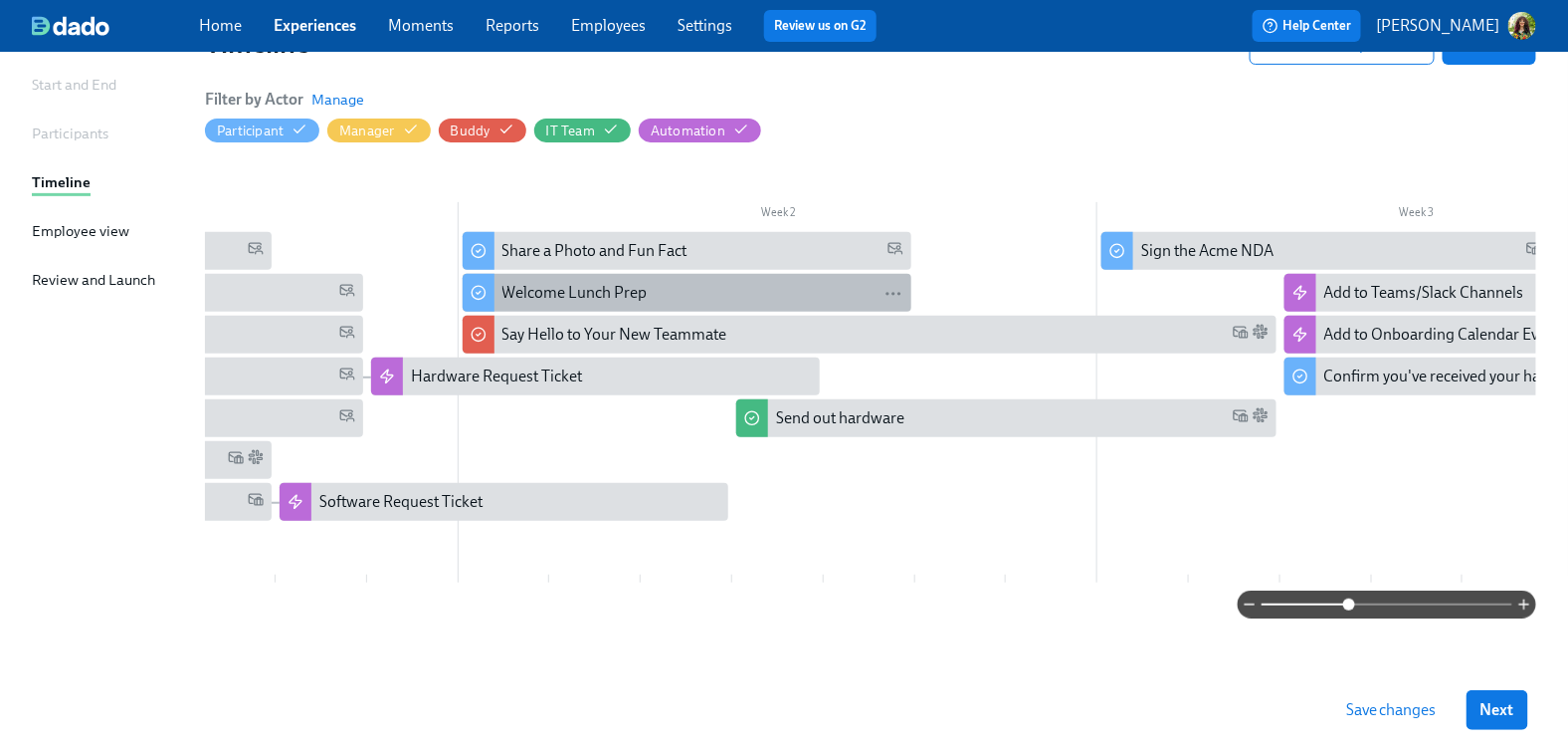
click at [772, 287] on div "Welcome Lunch Prep" at bounding box center [703, 293] width 401 height 22
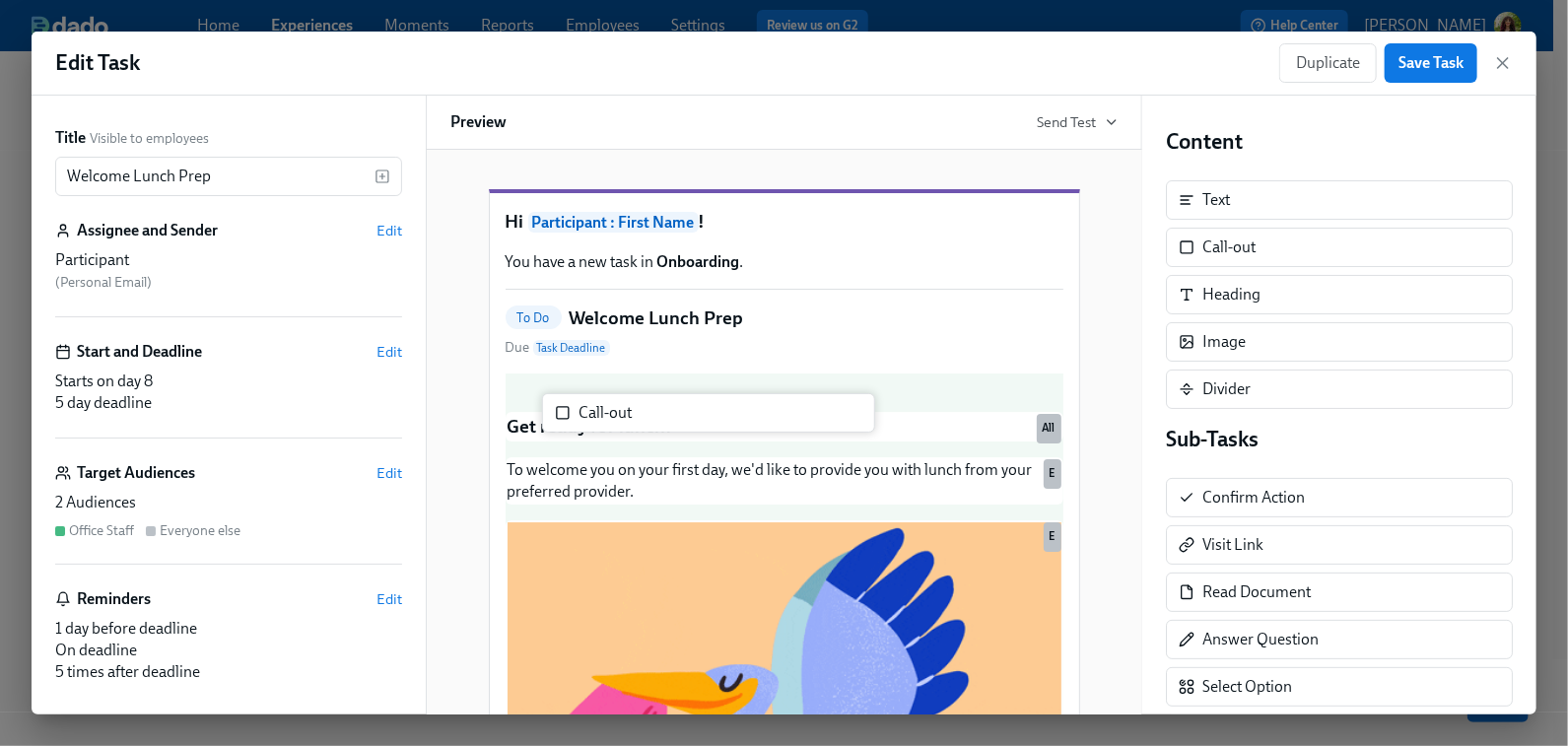
drag, startPoint x: 1275, startPoint y: 244, endPoint x: 640, endPoint y: 413, distance: 657.1
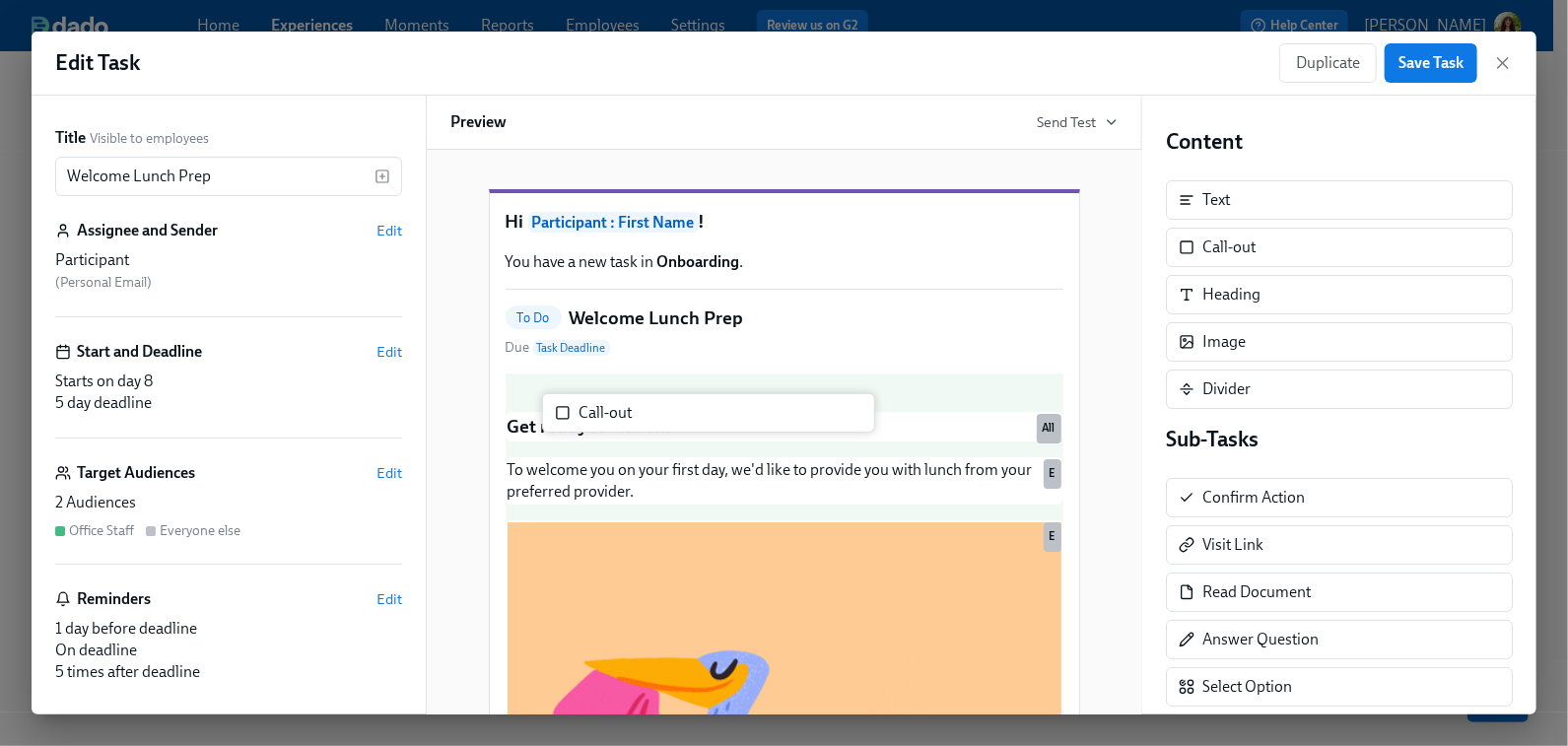
click at [640, 413] on div "Title Visible to employees Welcome Lunch Prep ​ Assignee and Sender Edit Partic…" at bounding box center [784, 405] width 1505 height 619
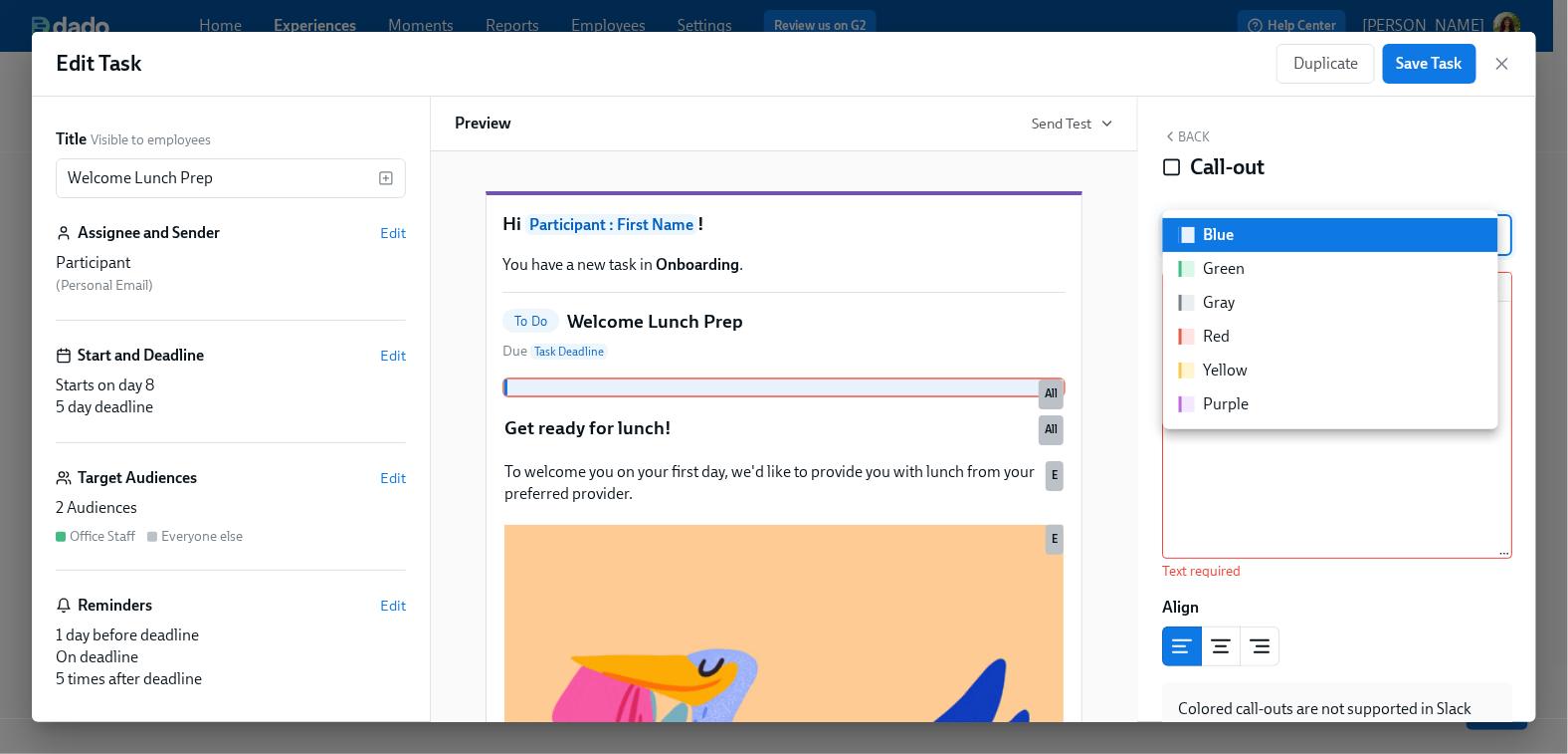
click at [1276, 243] on body "Home Experiences Moments Reports Employees Settings Review us on G2 Help Center…" at bounding box center [784, 285] width 1568 height 938
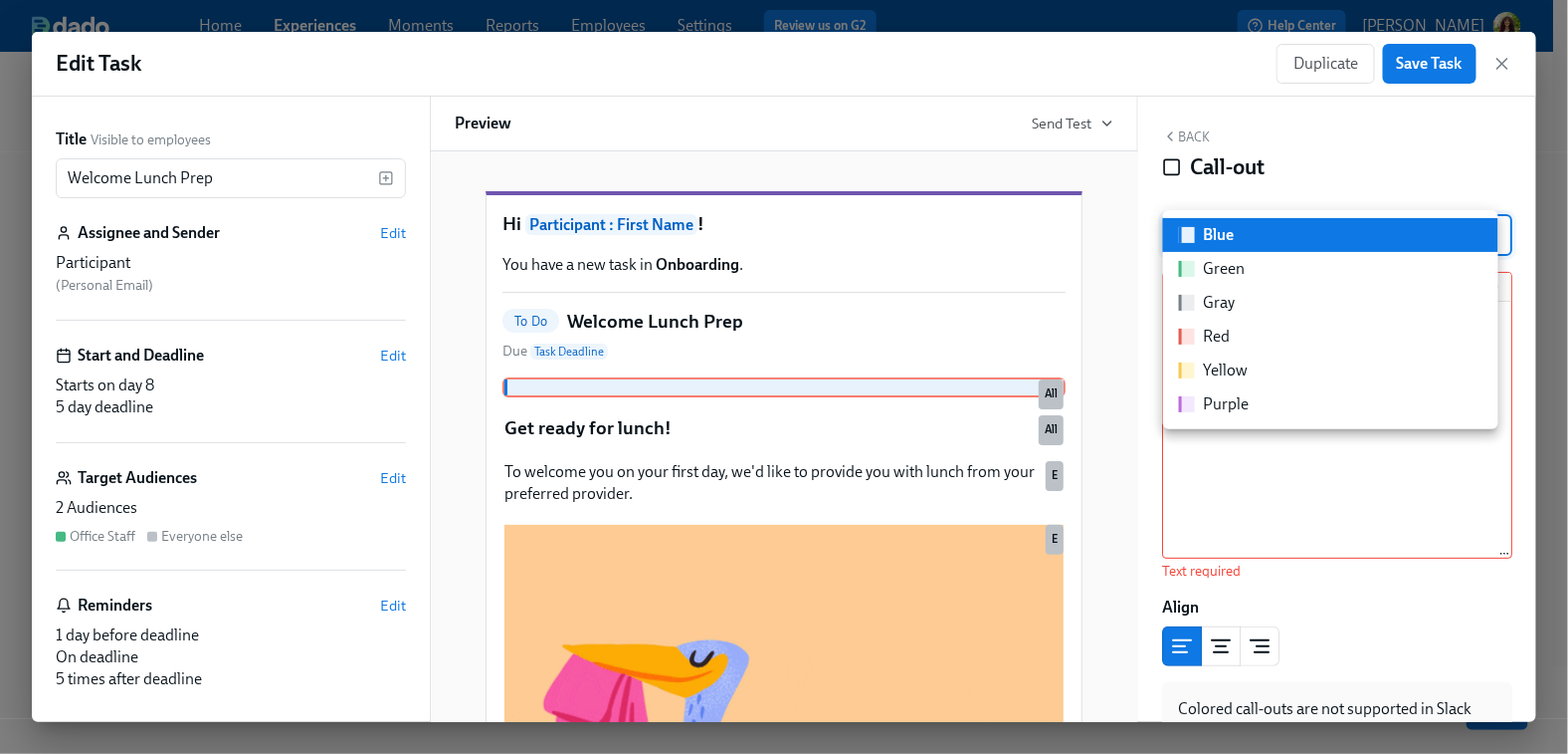
click at [1277, 272] on li "Green" at bounding box center [1330, 269] width 335 height 34
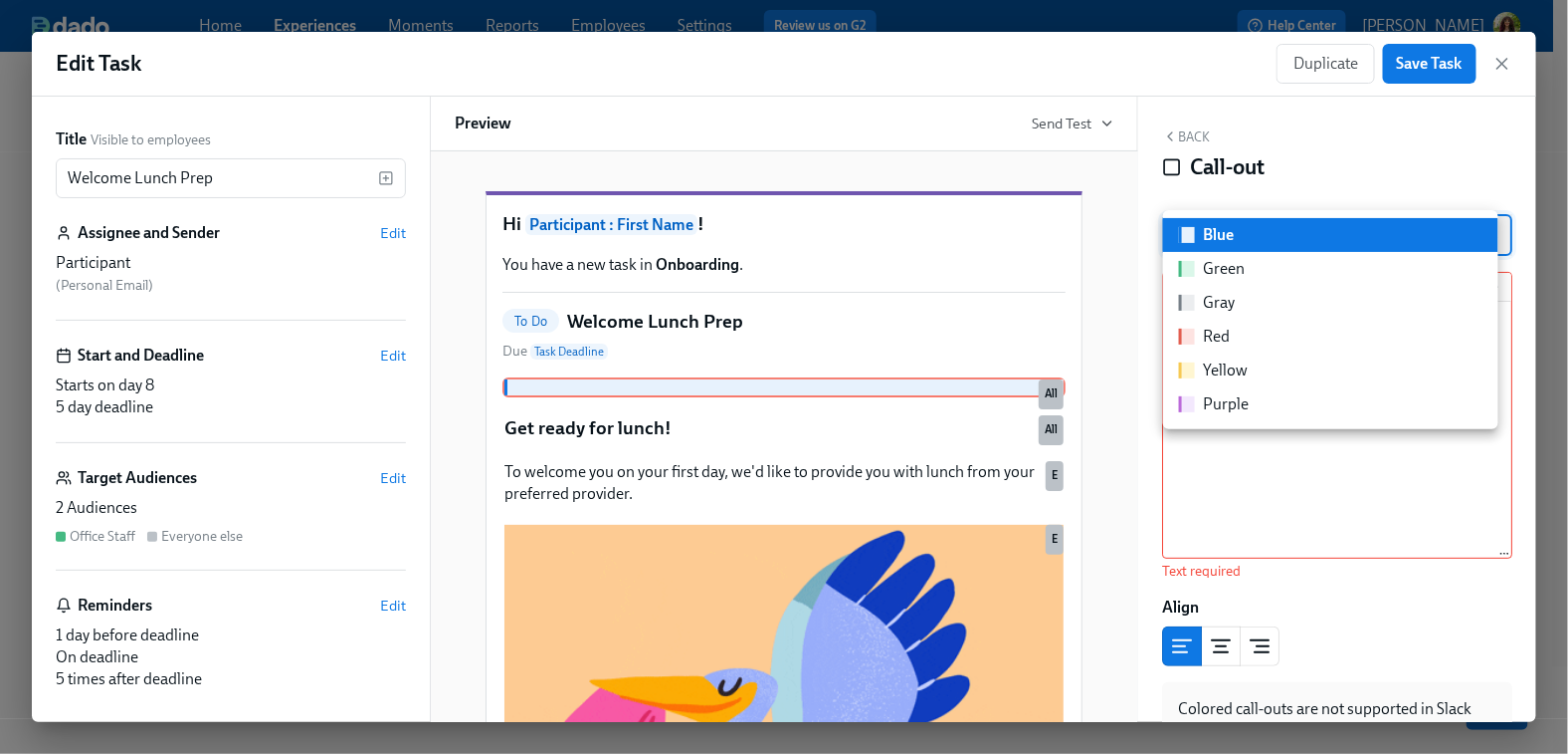
type input "green"
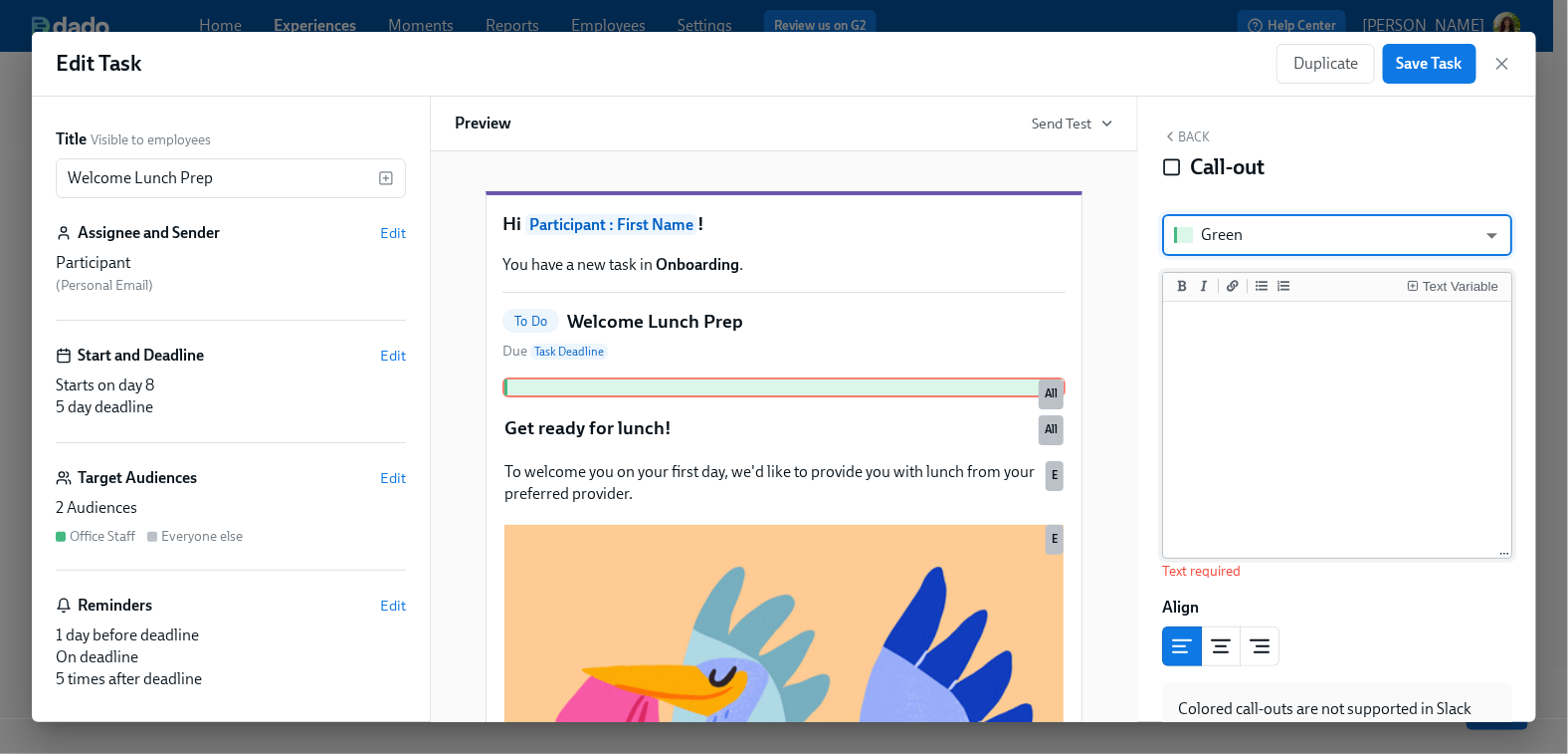
click at [1246, 378] on textarea at bounding box center [1336, 430] width 340 height 250
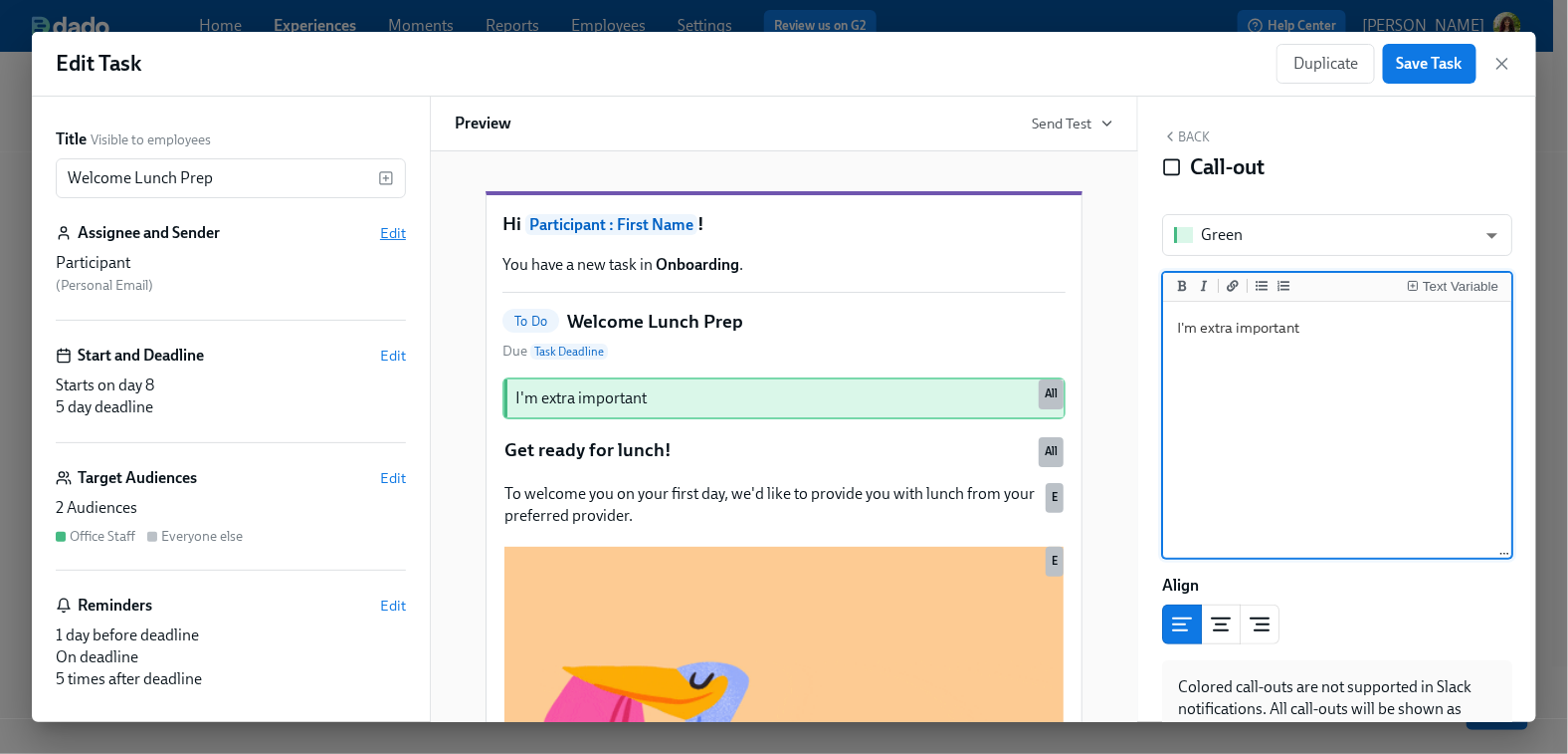
type textarea "I'm extra important"
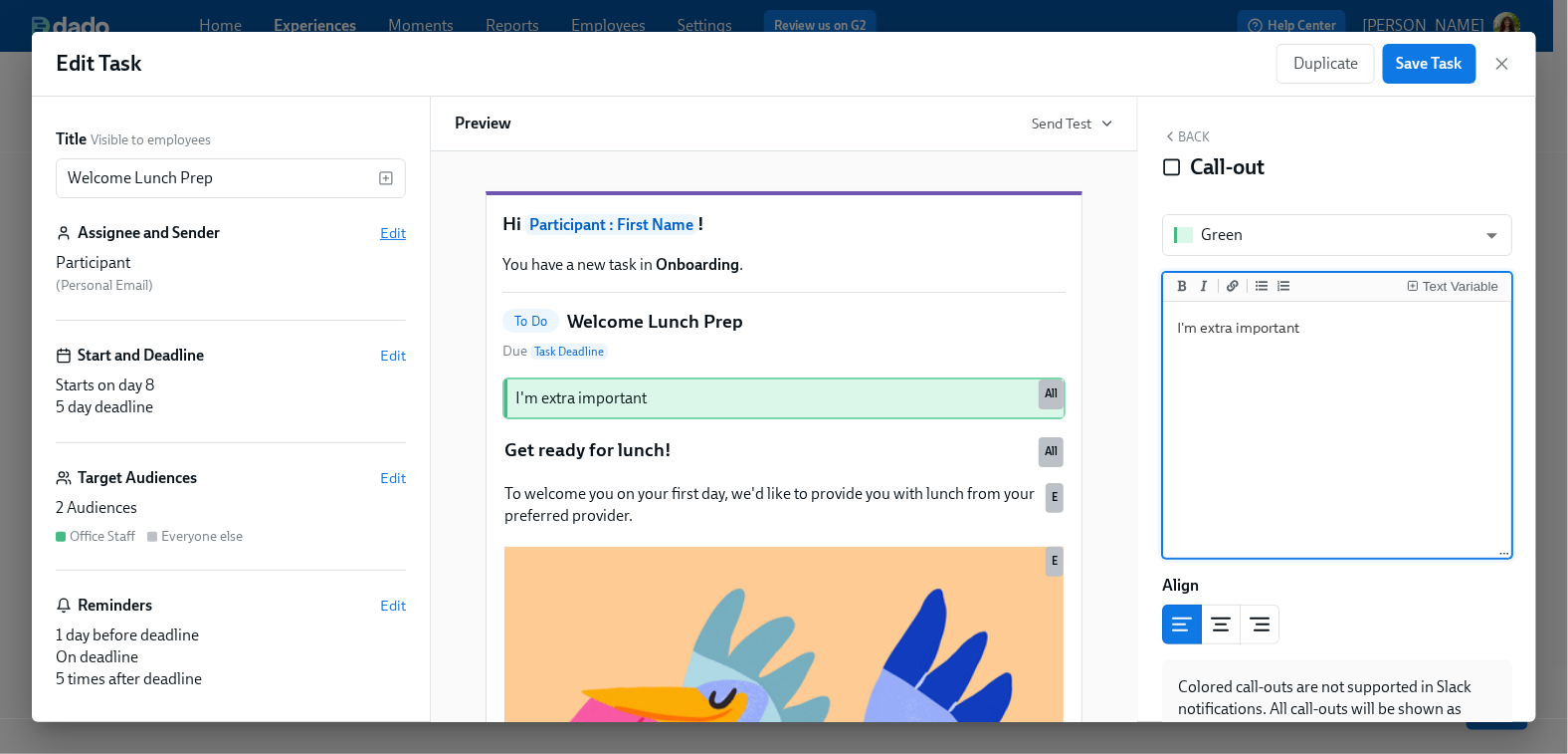
click at [380, 236] on span "Edit" at bounding box center [393, 233] width 26 height 20
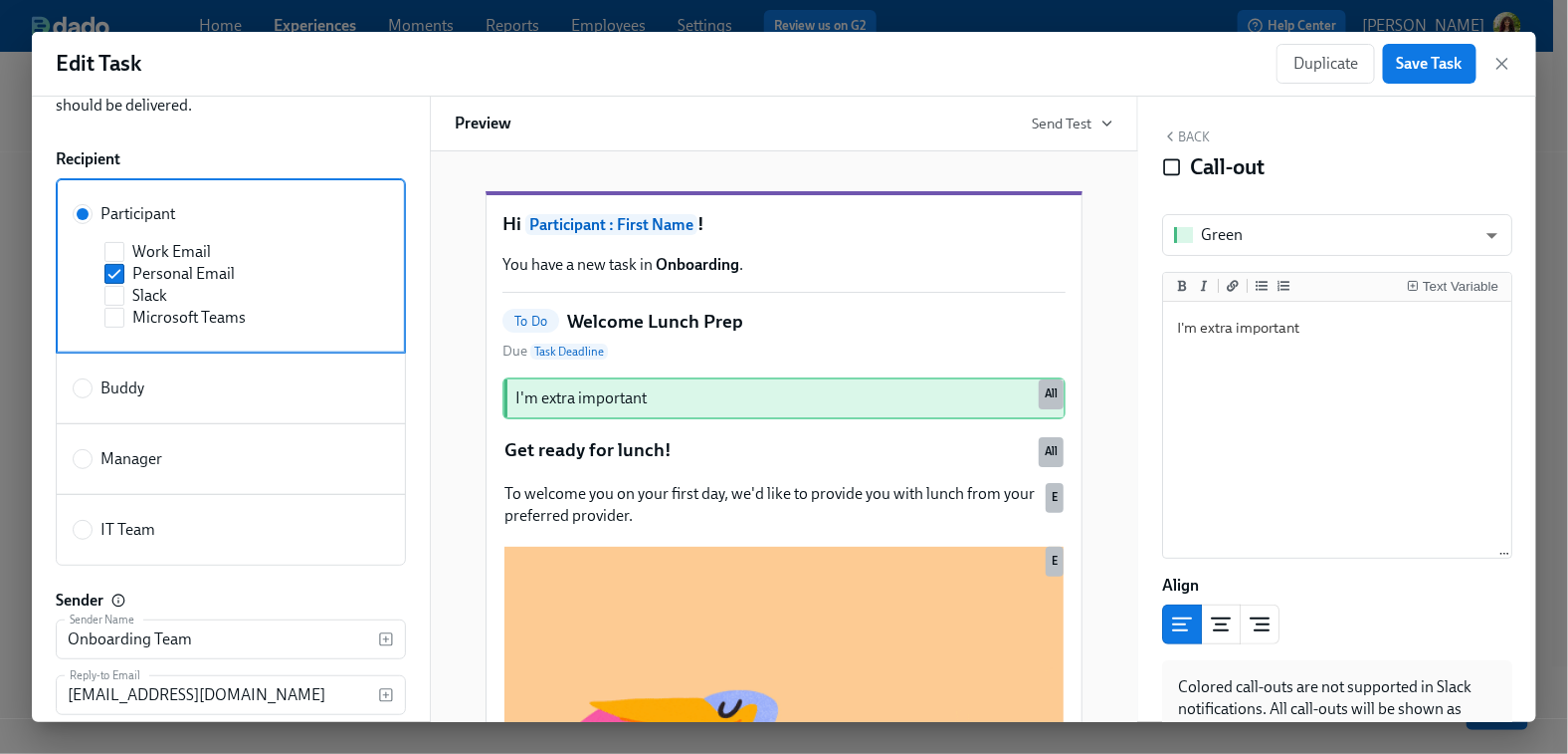
scroll to position [179, 0]
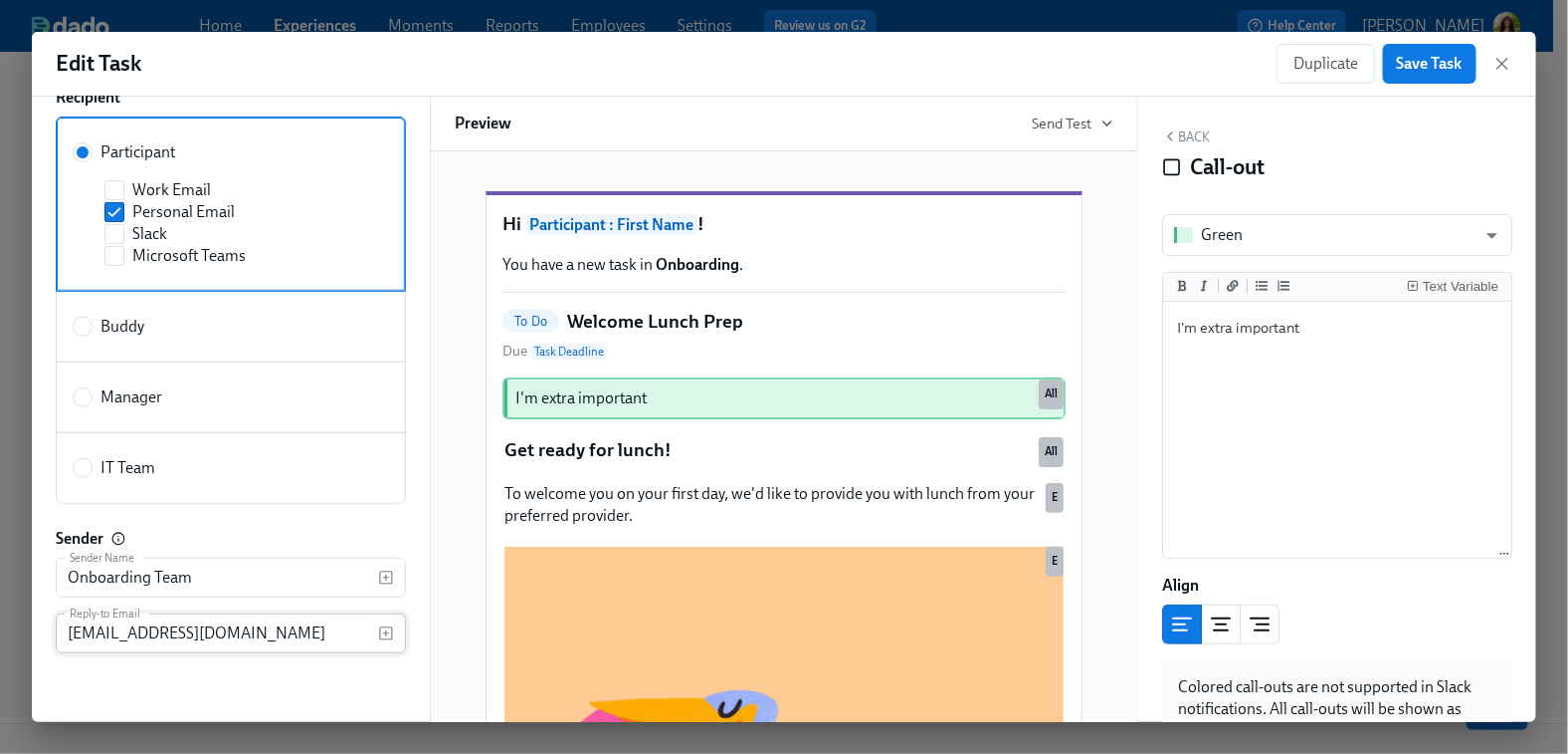
click at [83, 633] on input "[EMAIL_ADDRESS][DOMAIN_NAME]" at bounding box center [217, 633] width 322 height 40
type input "[EMAIL_ADDRESS][DOMAIN_NAME]"
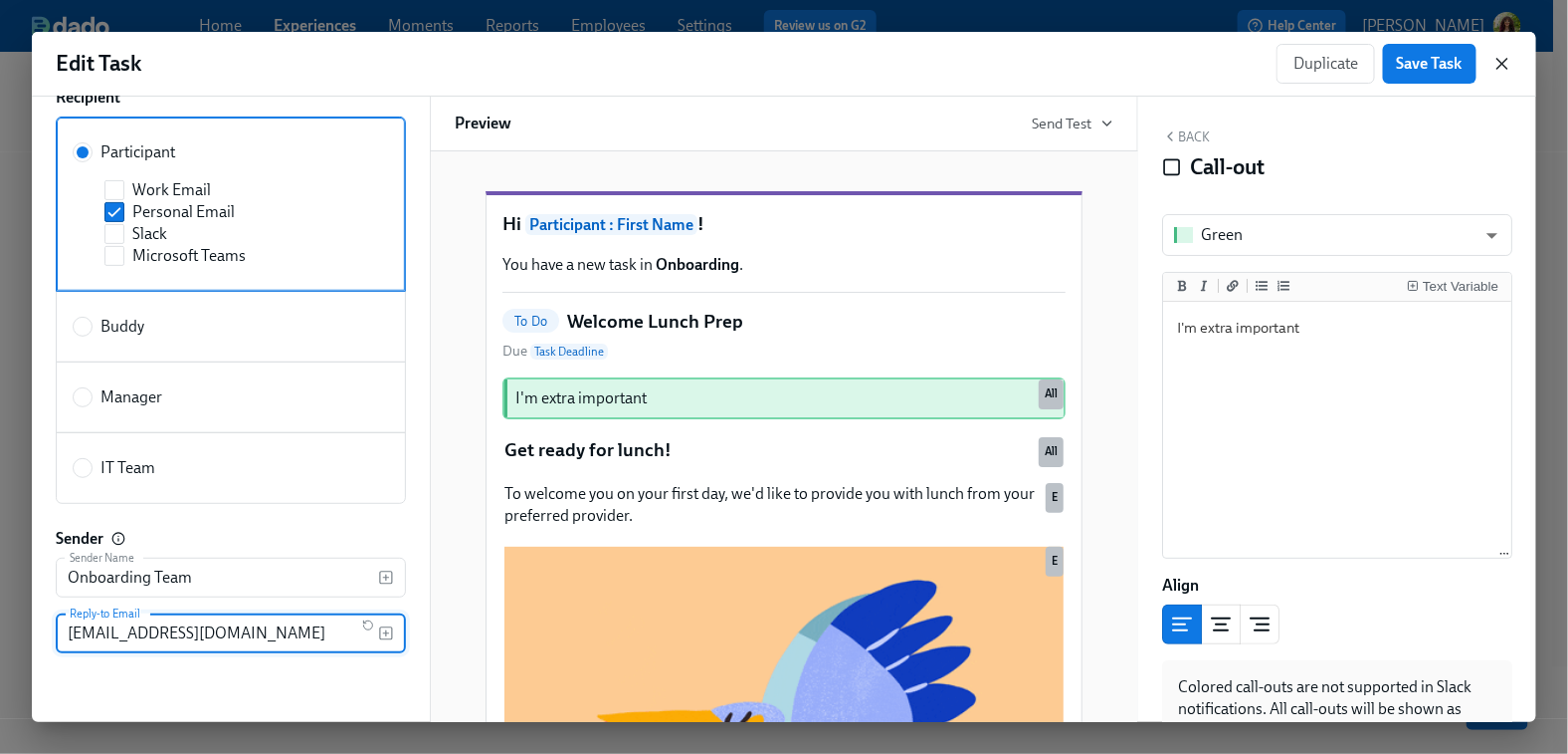
click at [1506, 57] on icon "button" at bounding box center [1502, 64] width 20 height 20
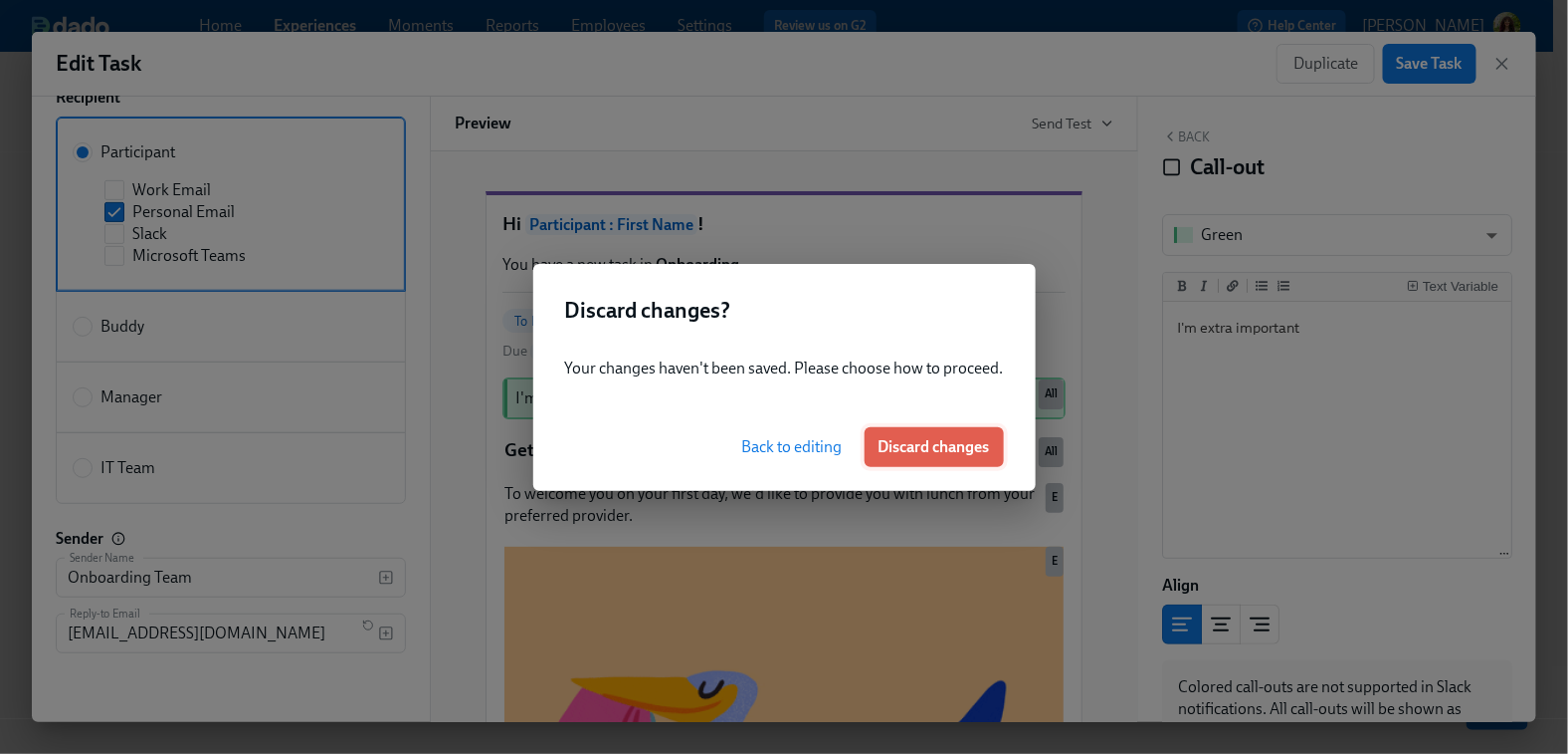
click at [947, 437] on span "Discard changes" at bounding box center [934, 447] width 112 height 20
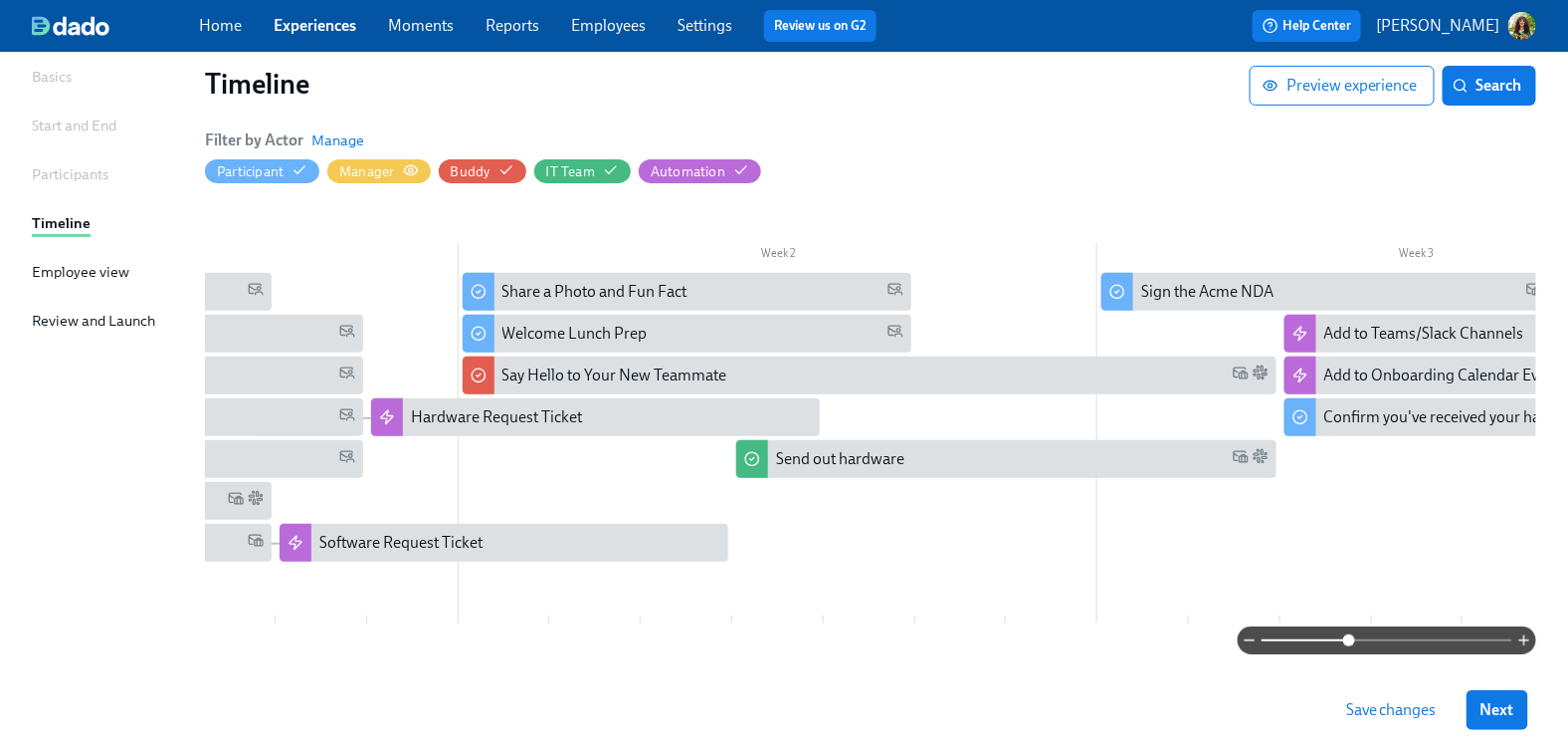
scroll to position [123, 0]
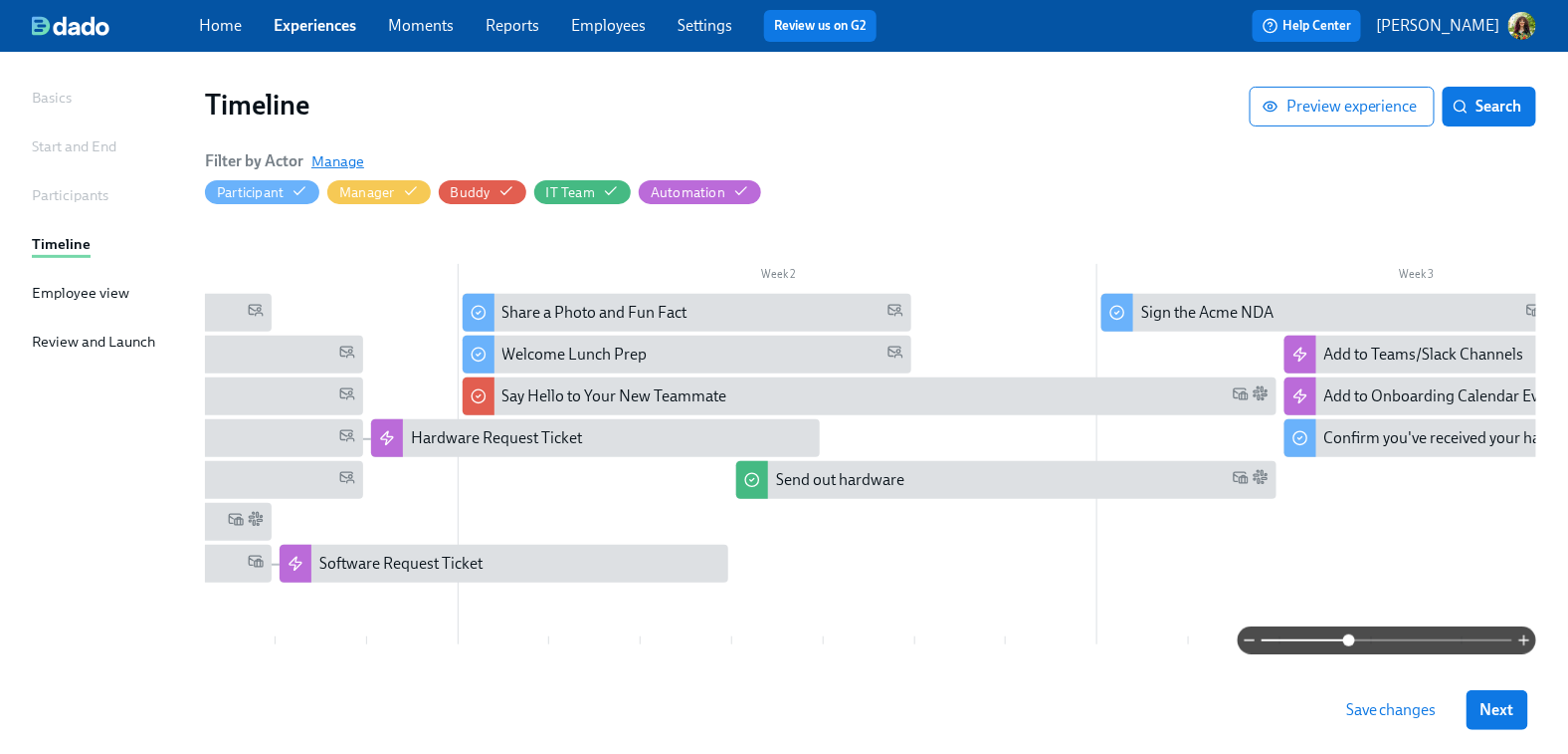
click at [339, 161] on span "Manage" at bounding box center [337, 162] width 53 height 20
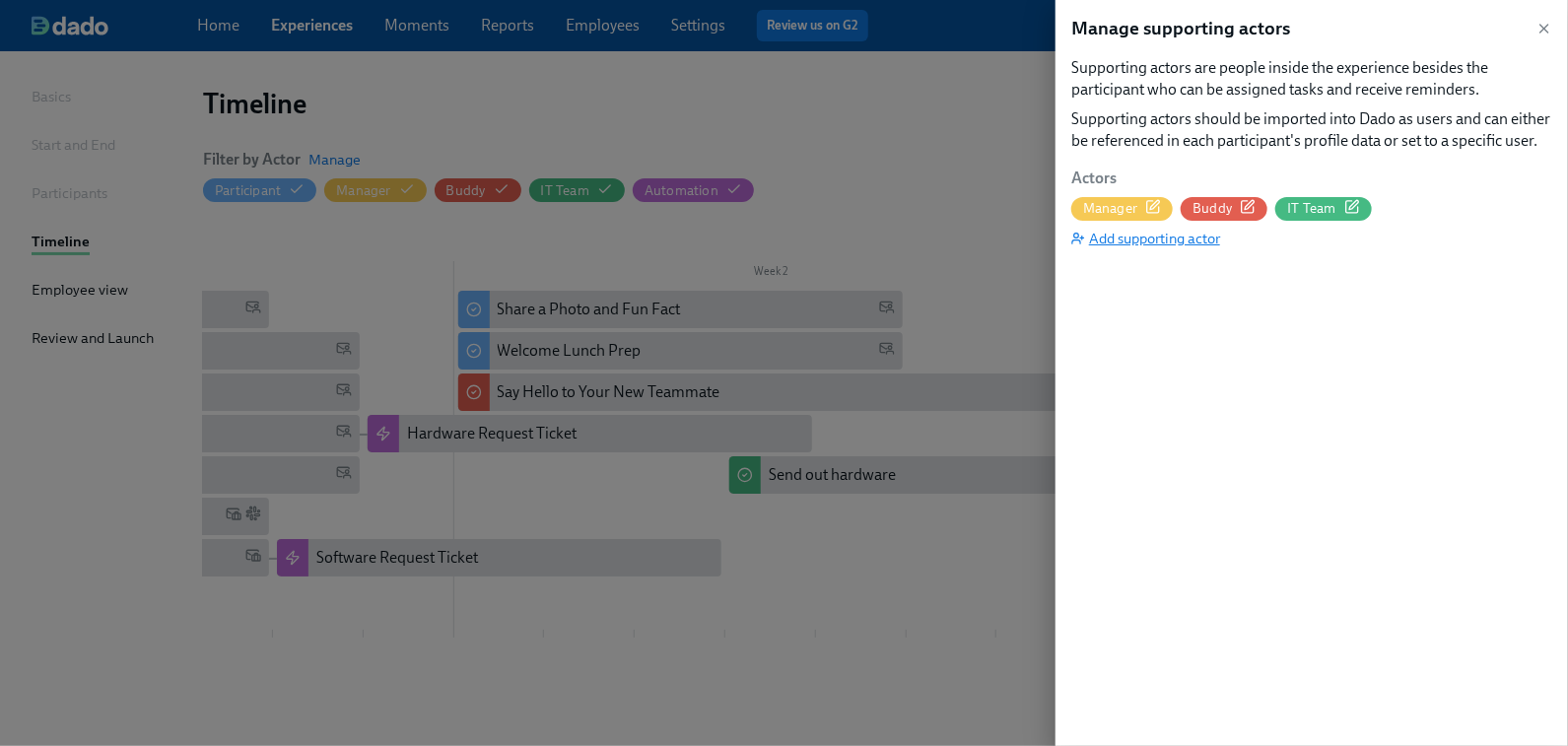
click at [1154, 236] on span "Add supporting actor" at bounding box center [1146, 238] width 149 height 20
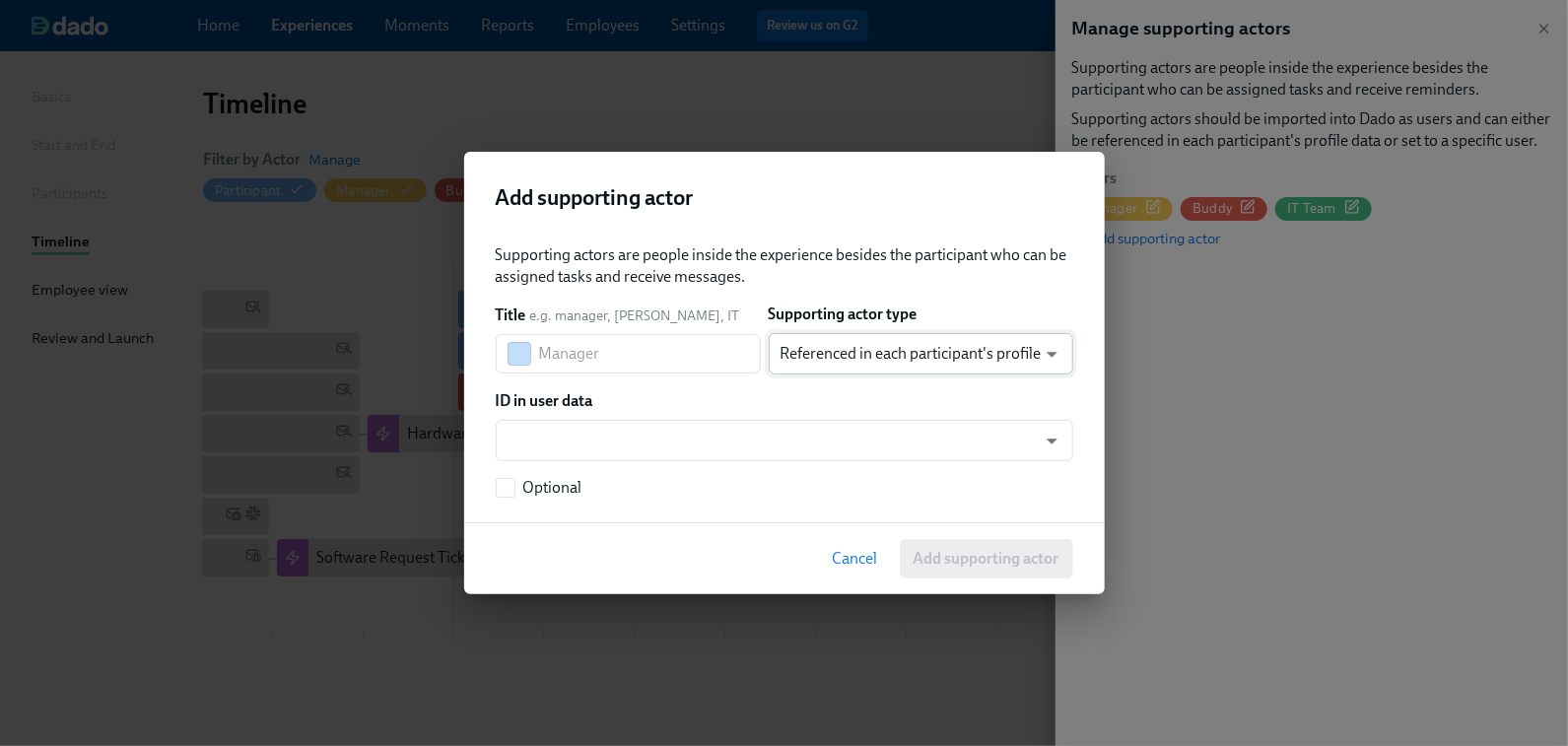
click at [1047, 355] on body "Home Experiences Moments Reports Employees Settings Review us on G2 Help Center…" at bounding box center [784, 342] width 1568 height 928
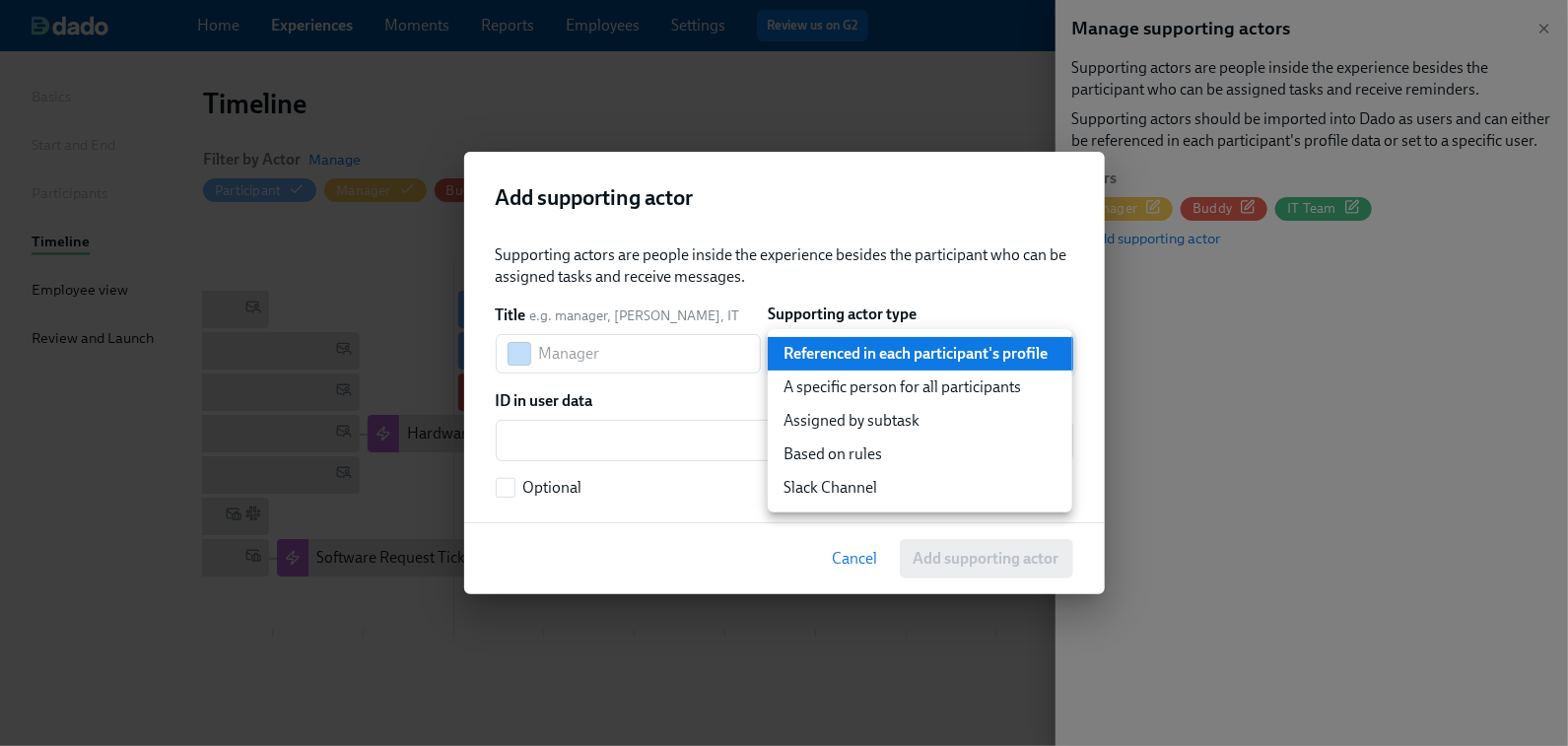
click at [859, 455] on li "Based on rules" at bounding box center [920, 455] width 305 height 34
type input "ruleBasedUser"
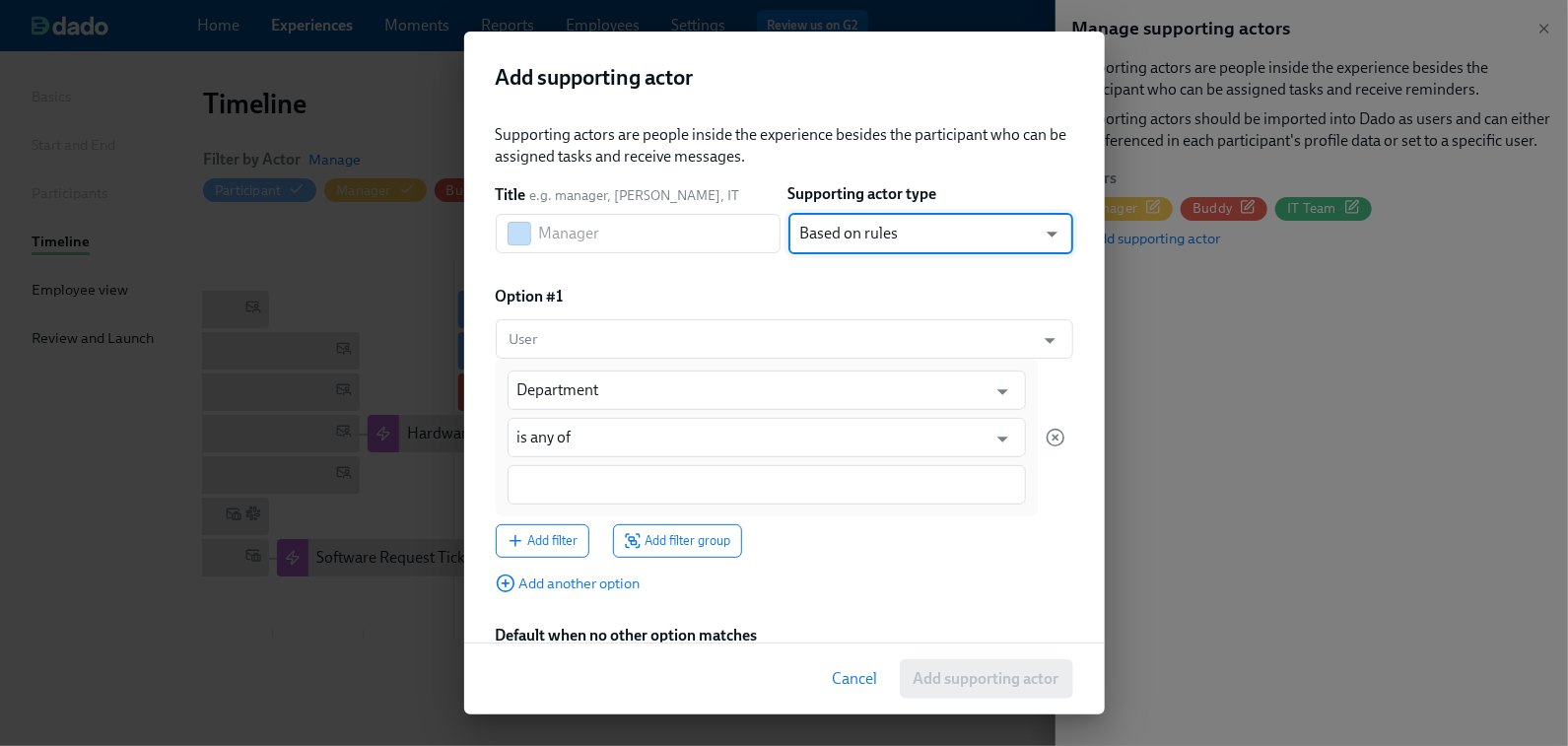
click at [954, 231] on body "Home Experiences Moments Reports Employees Settings Review us on G2 Help Center…" at bounding box center [784, 342] width 1568 height 928
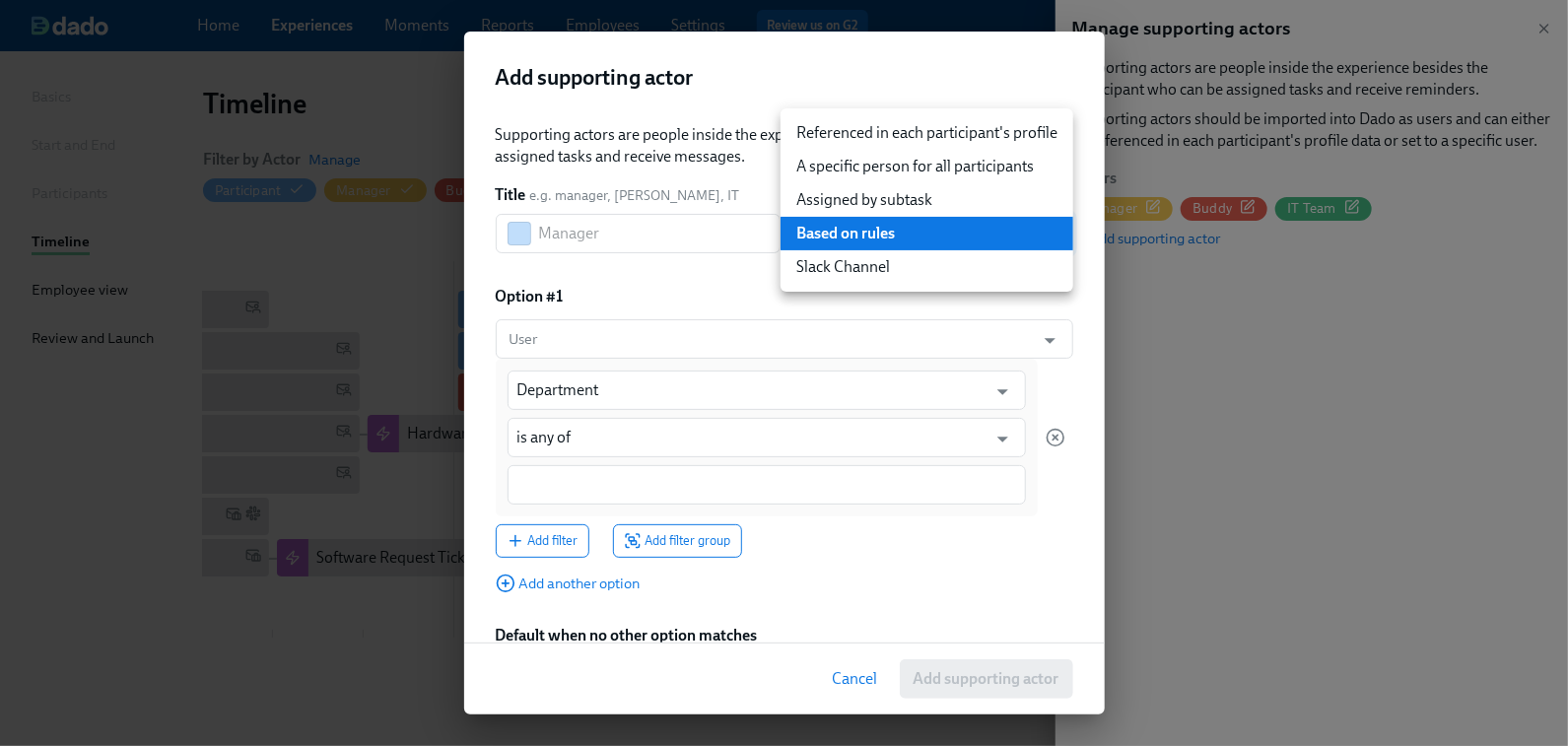
click at [690, 261] on div at bounding box center [784, 373] width 1568 height 746
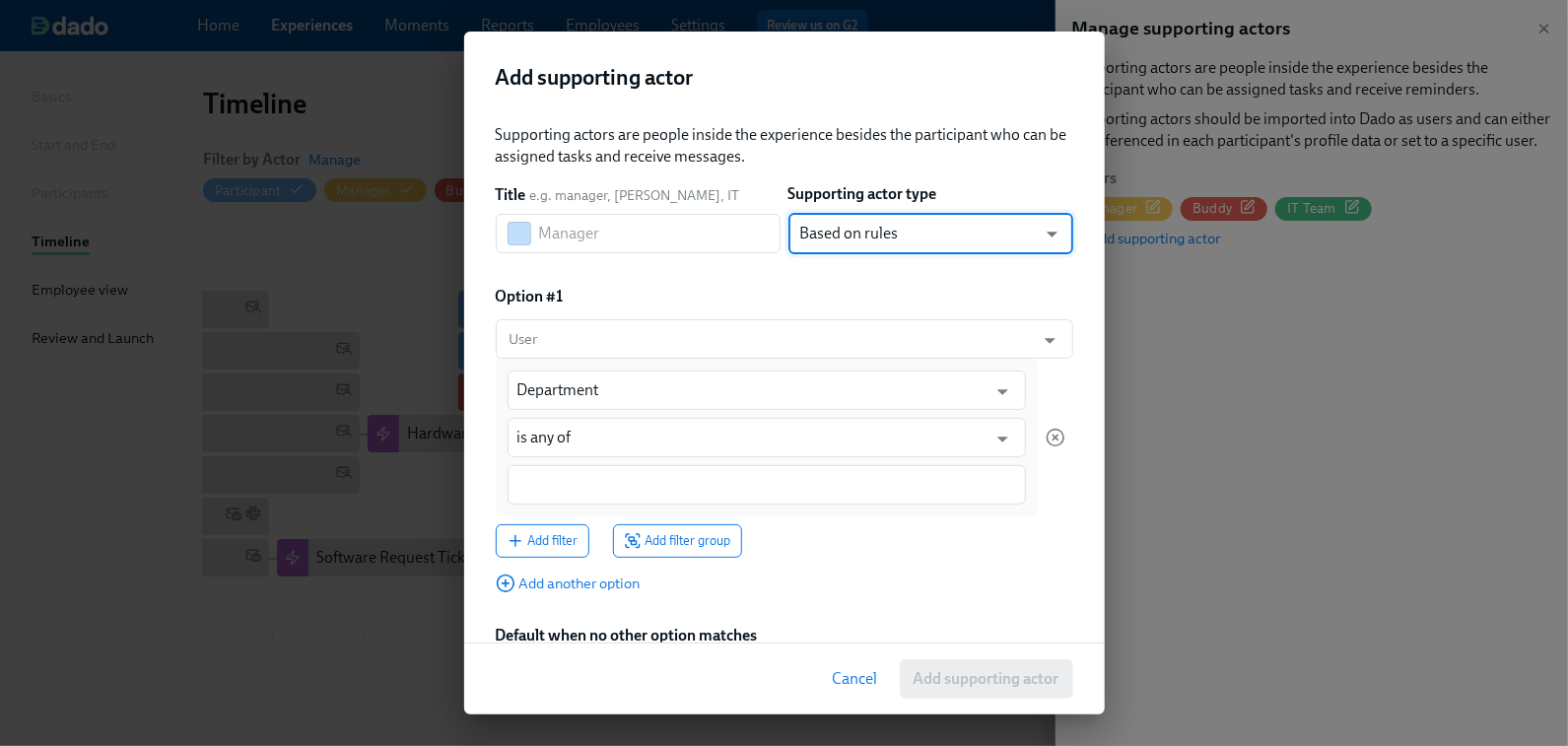
click at [850, 640] on span "Cancel" at bounding box center [855, 679] width 45 height 20
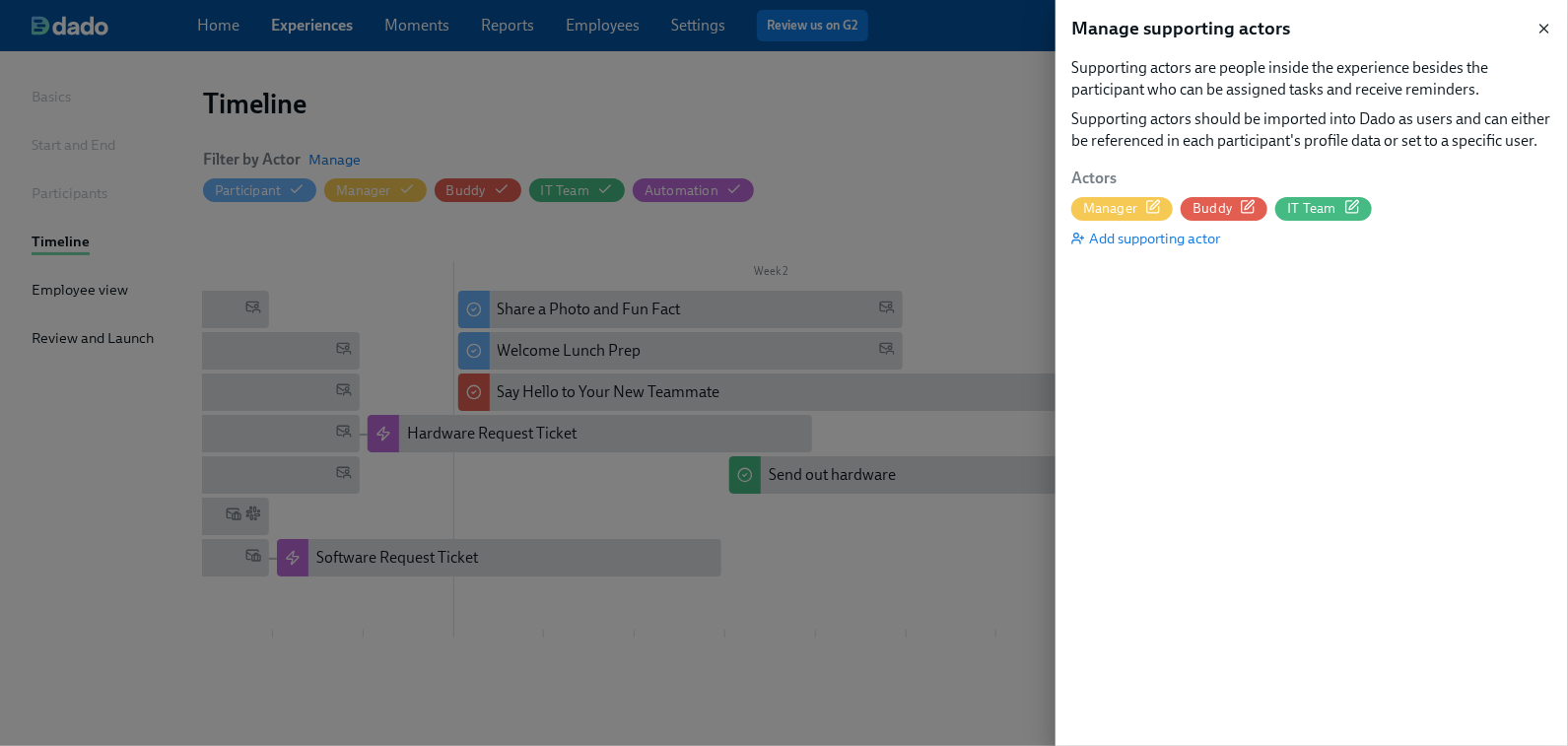
click at [1543, 23] on icon "button" at bounding box center [1544, 29] width 16 height 16
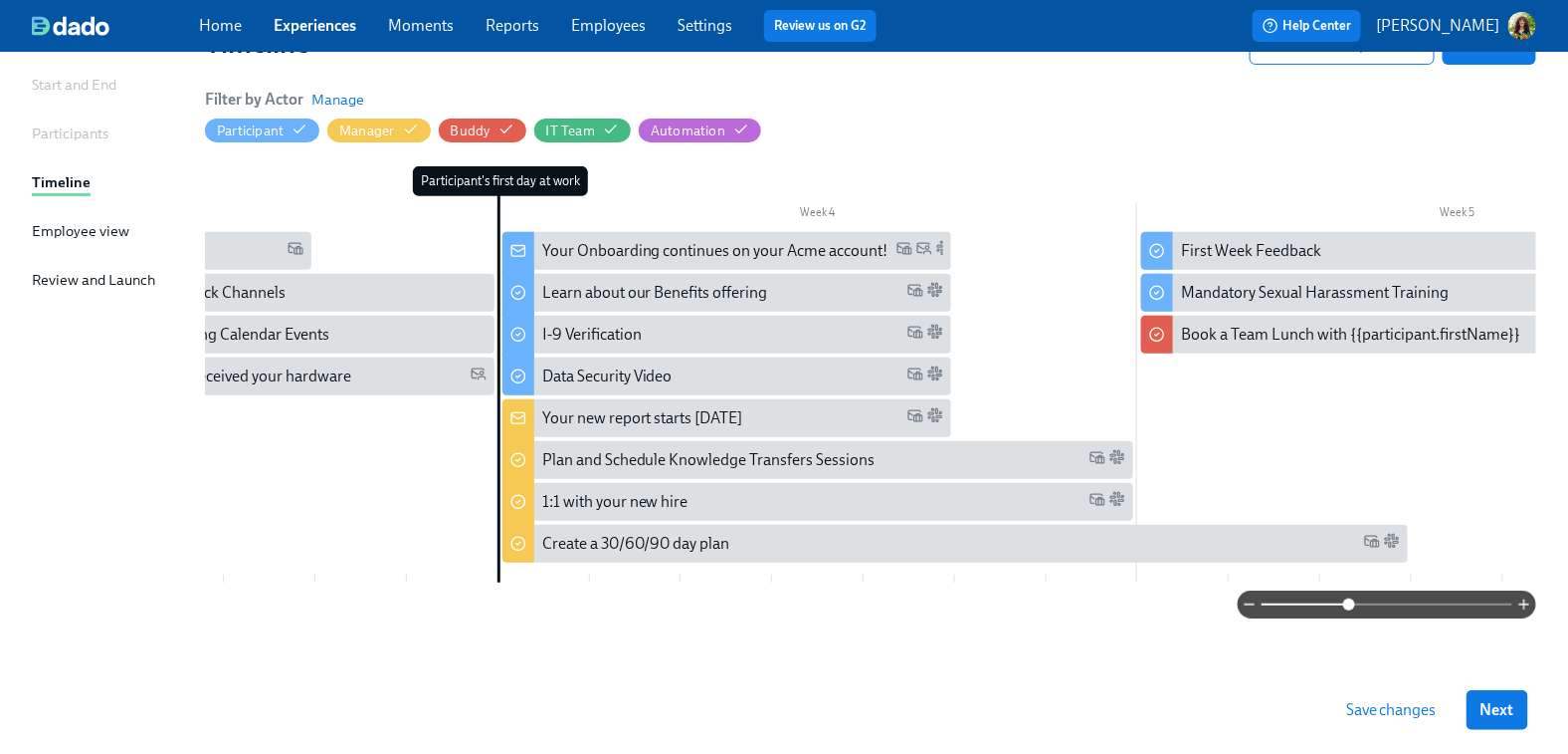
scroll to position [0, 1632]
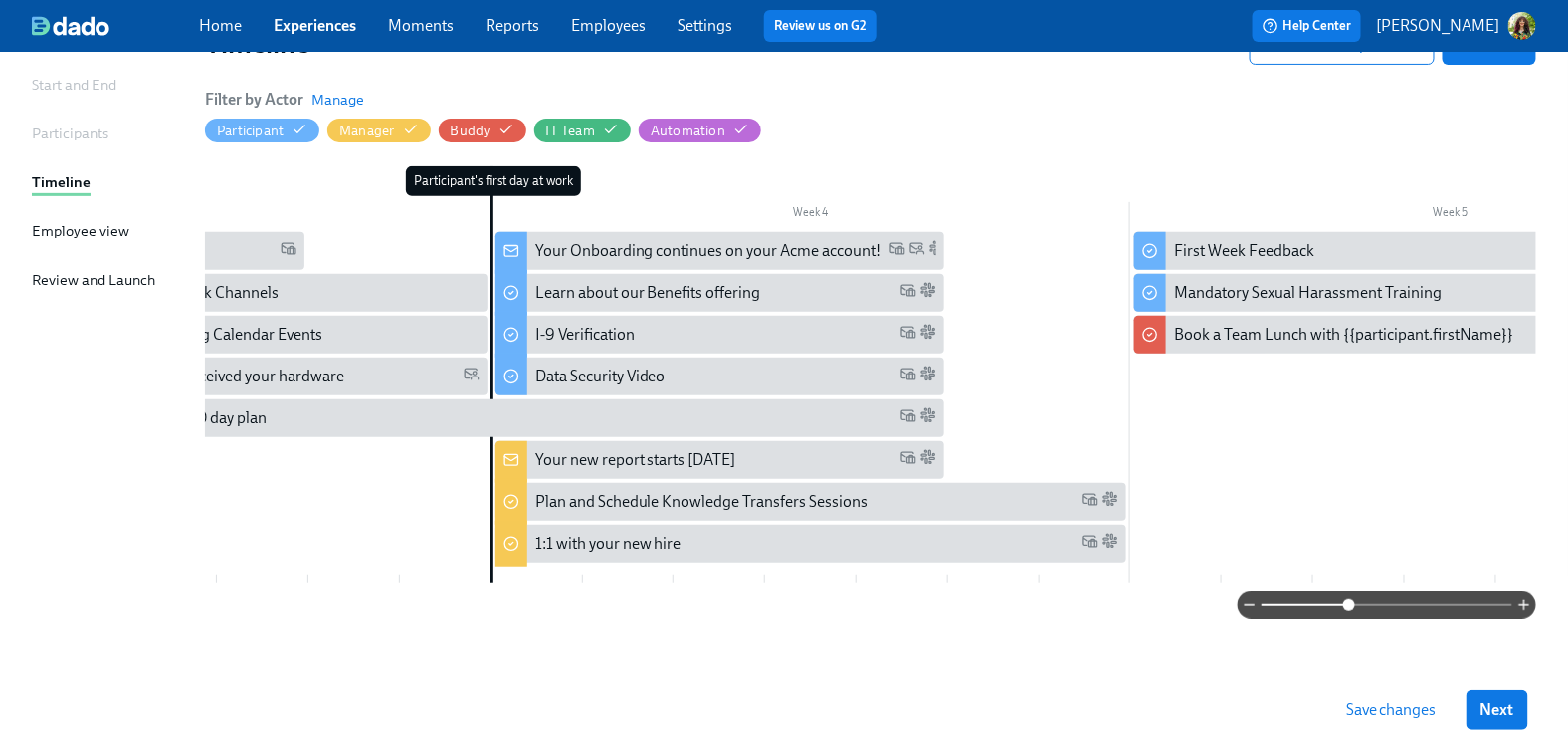
click at [1373, 647] on span "Save changes" at bounding box center [1391, 710] width 91 height 20
click at [523, 31] on link "Reports" at bounding box center [512, 25] width 54 height 19
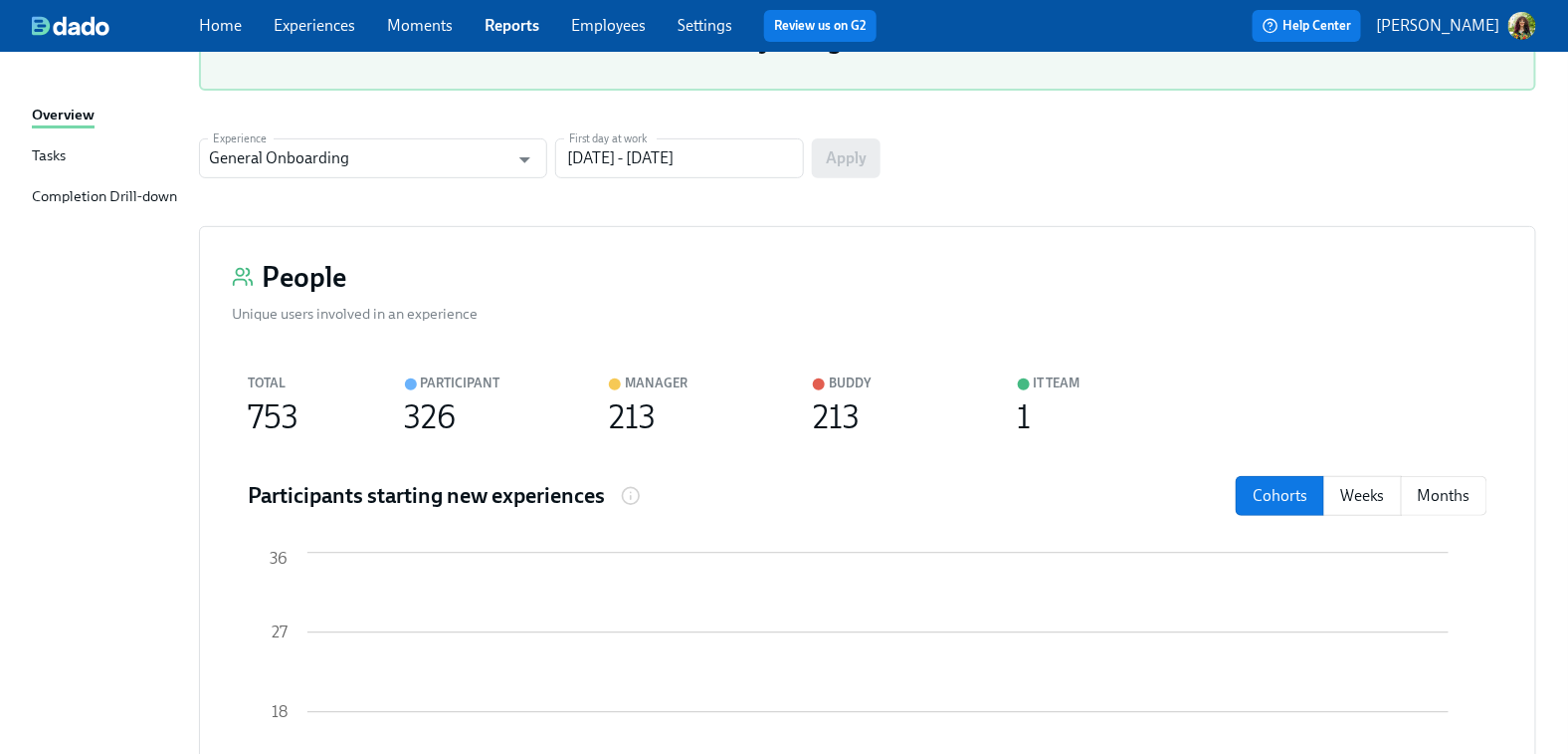
click at [63, 155] on div "Tasks" at bounding box center [49, 157] width 34 height 25
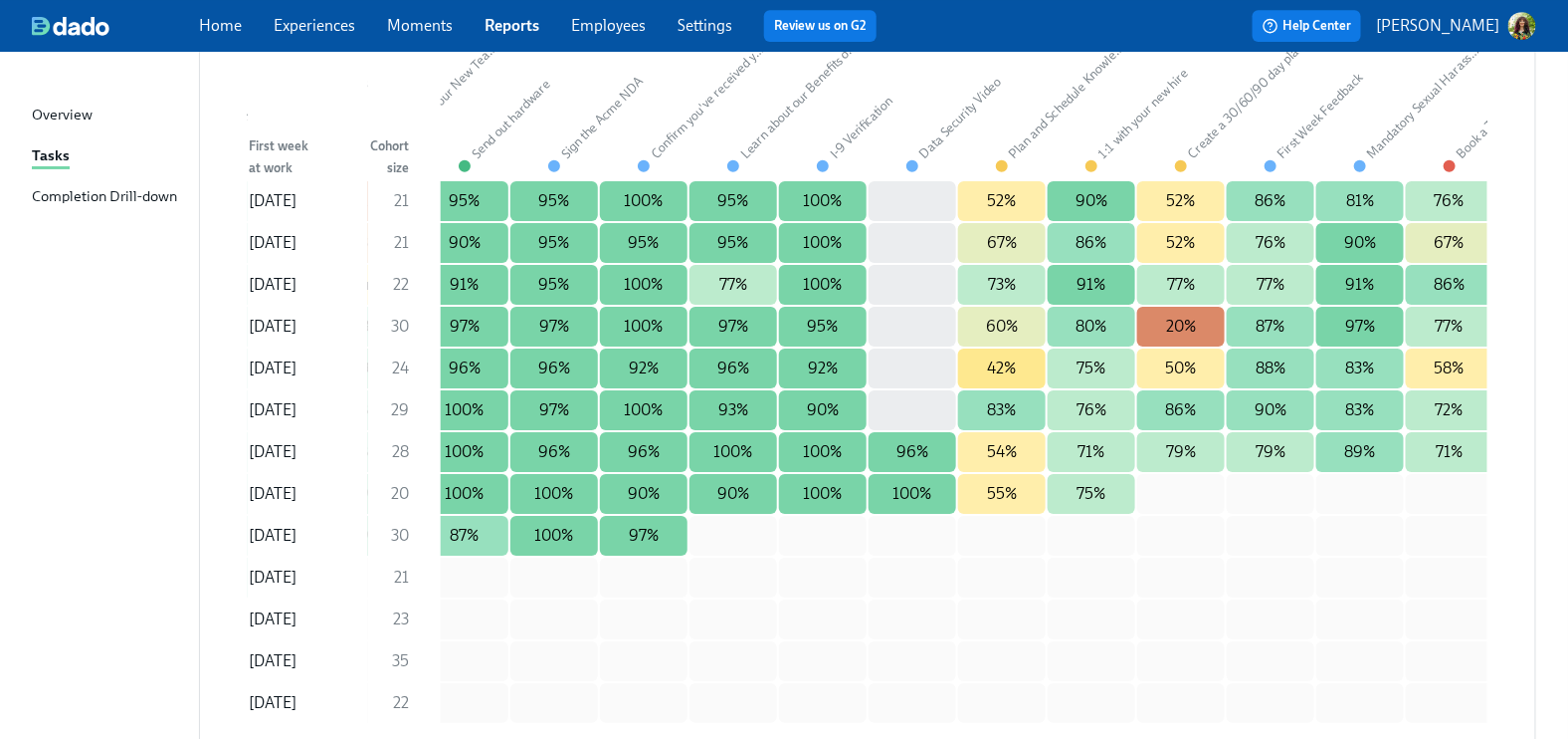
scroll to position [0, 808]
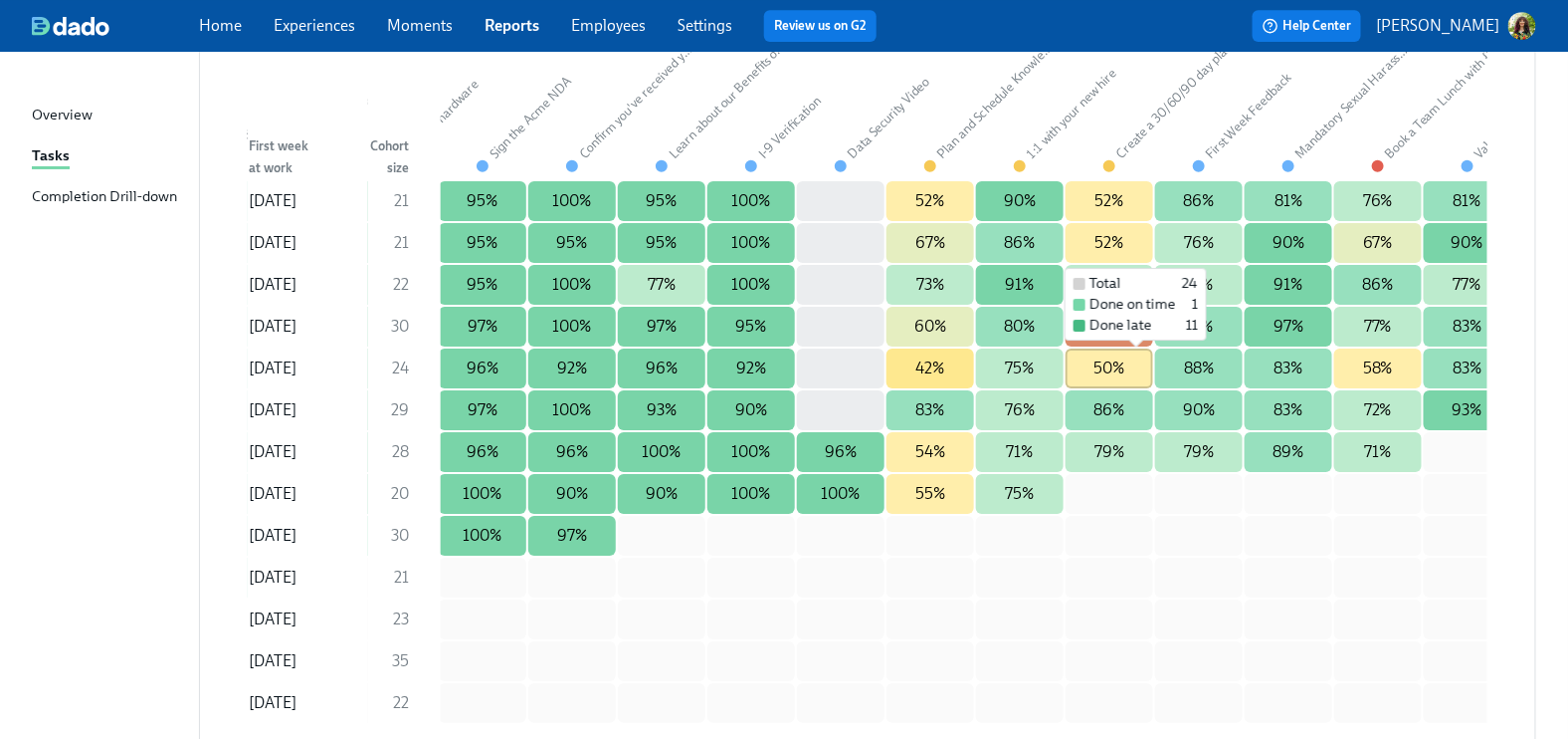
click at [1147, 357] on div "50%" at bounding box center [1110, 369] width 88 height 40
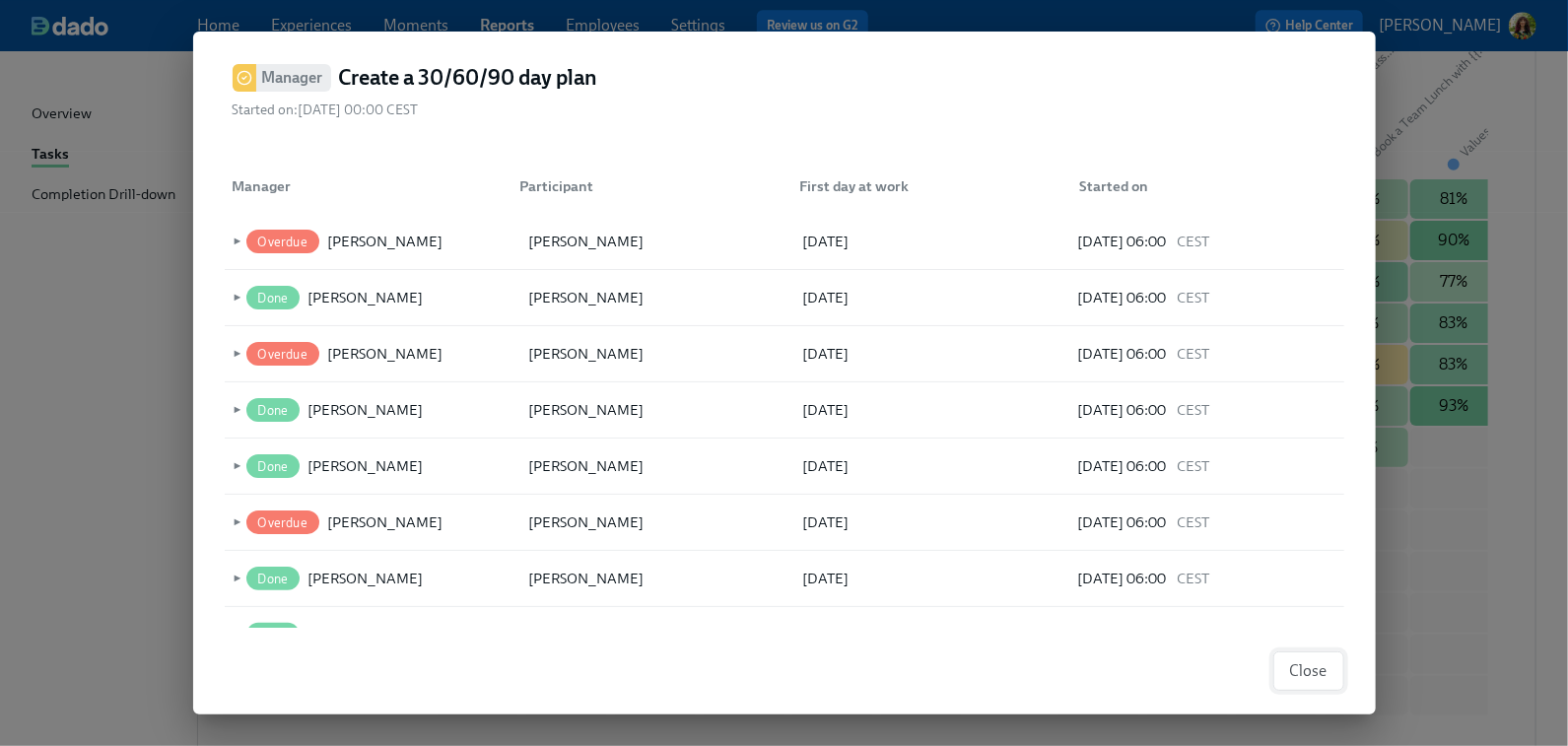
click at [1312, 640] on button "Close" at bounding box center [1309, 671] width 71 height 40
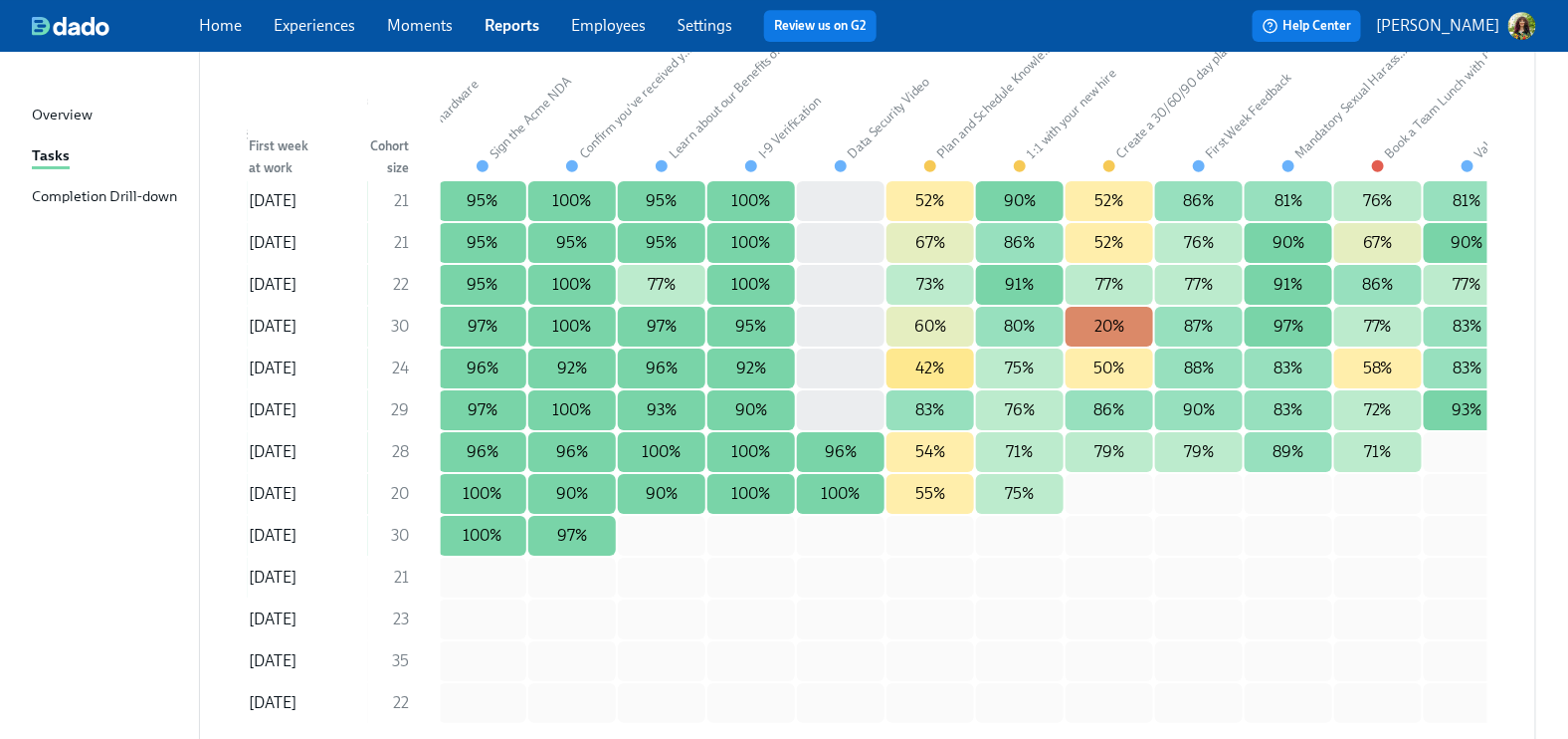
click at [106, 199] on div "Completion Drill-down" at bounding box center [105, 197] width 146 height 25
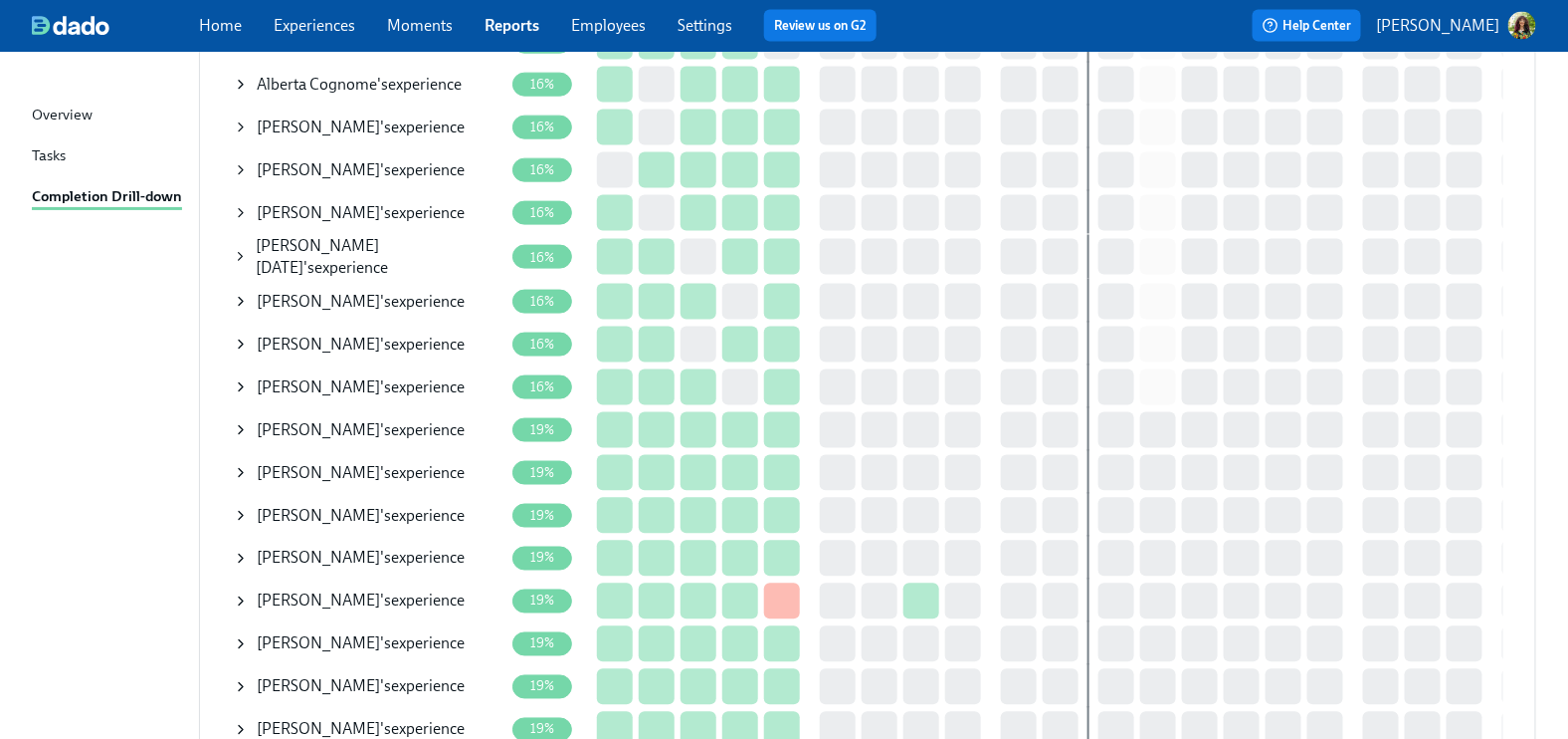
scroll to position [1296, 0]
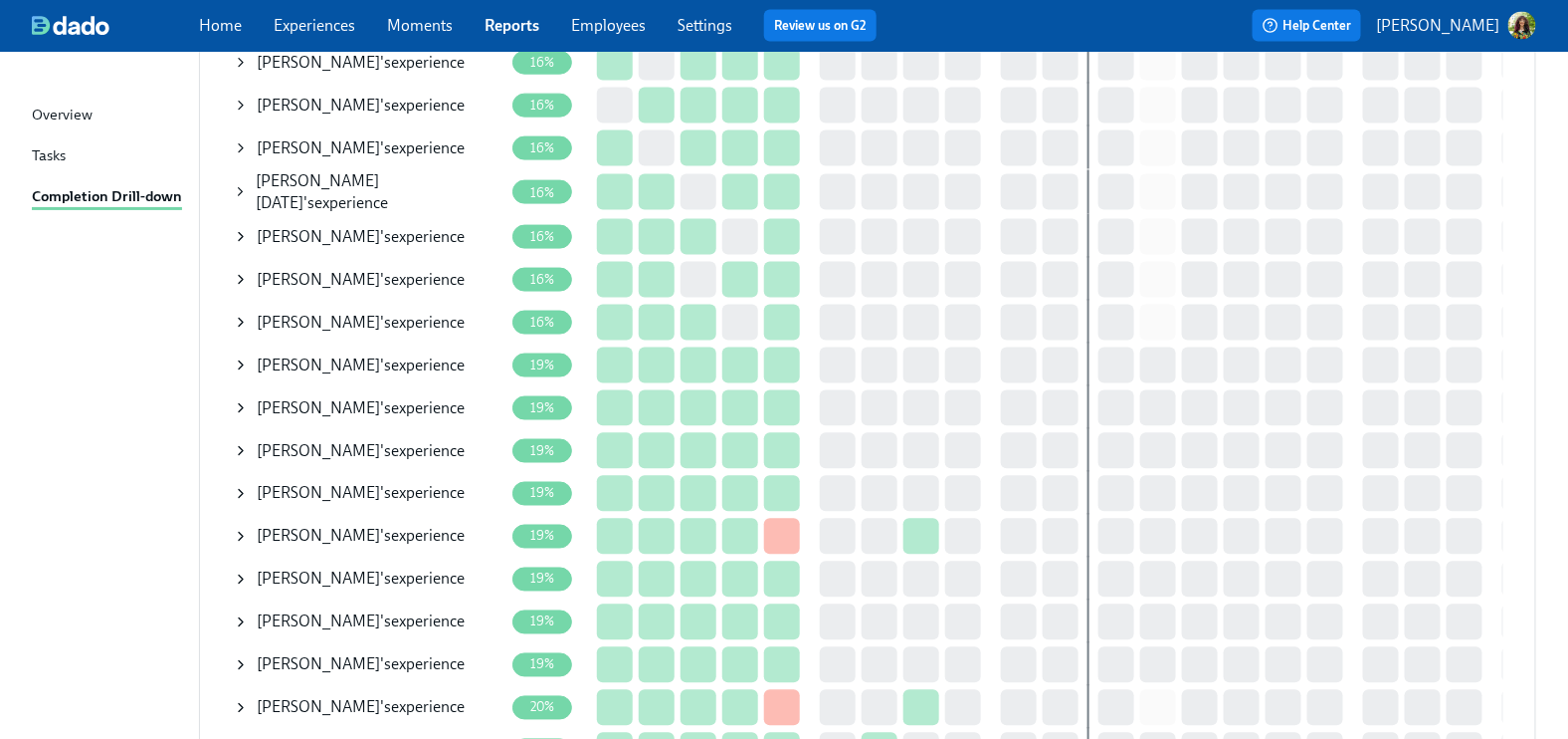
click at [241, 489] on icon at bounding box center [241, 493] width 4 height 8
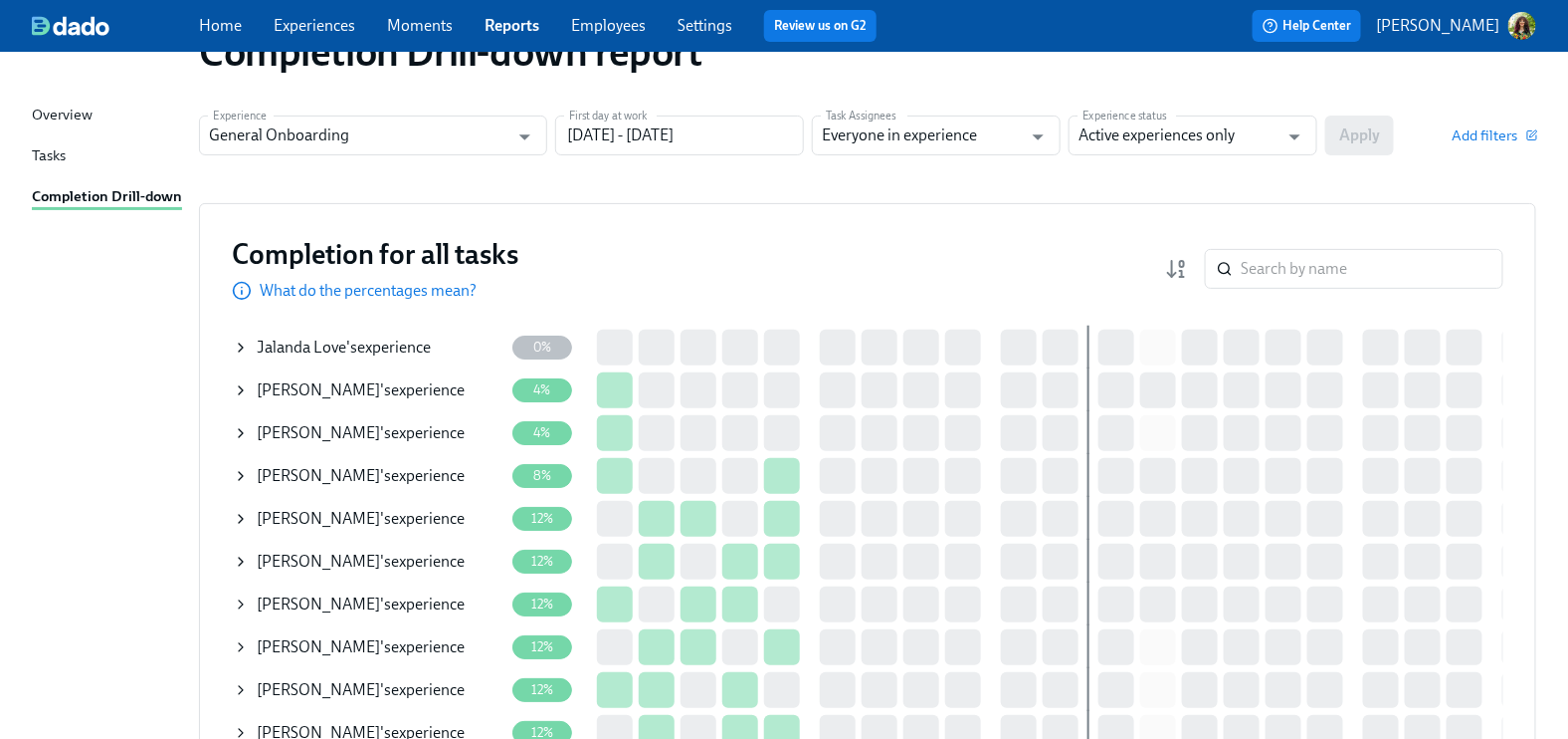
scroll to position [0, 0]
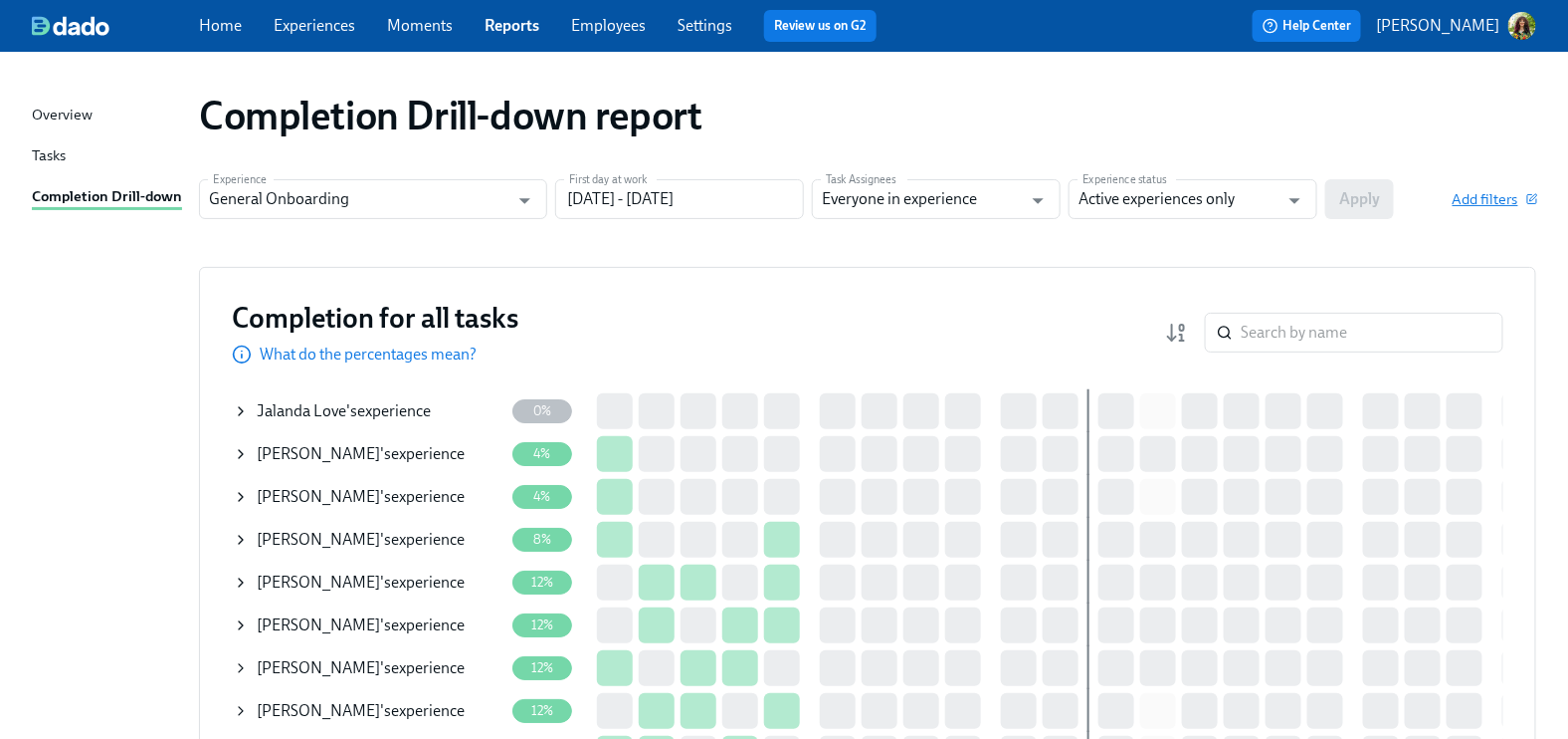
click at [1502, 200] on span "Add filters" at bounding box center [1494, 199] width 84 height 20
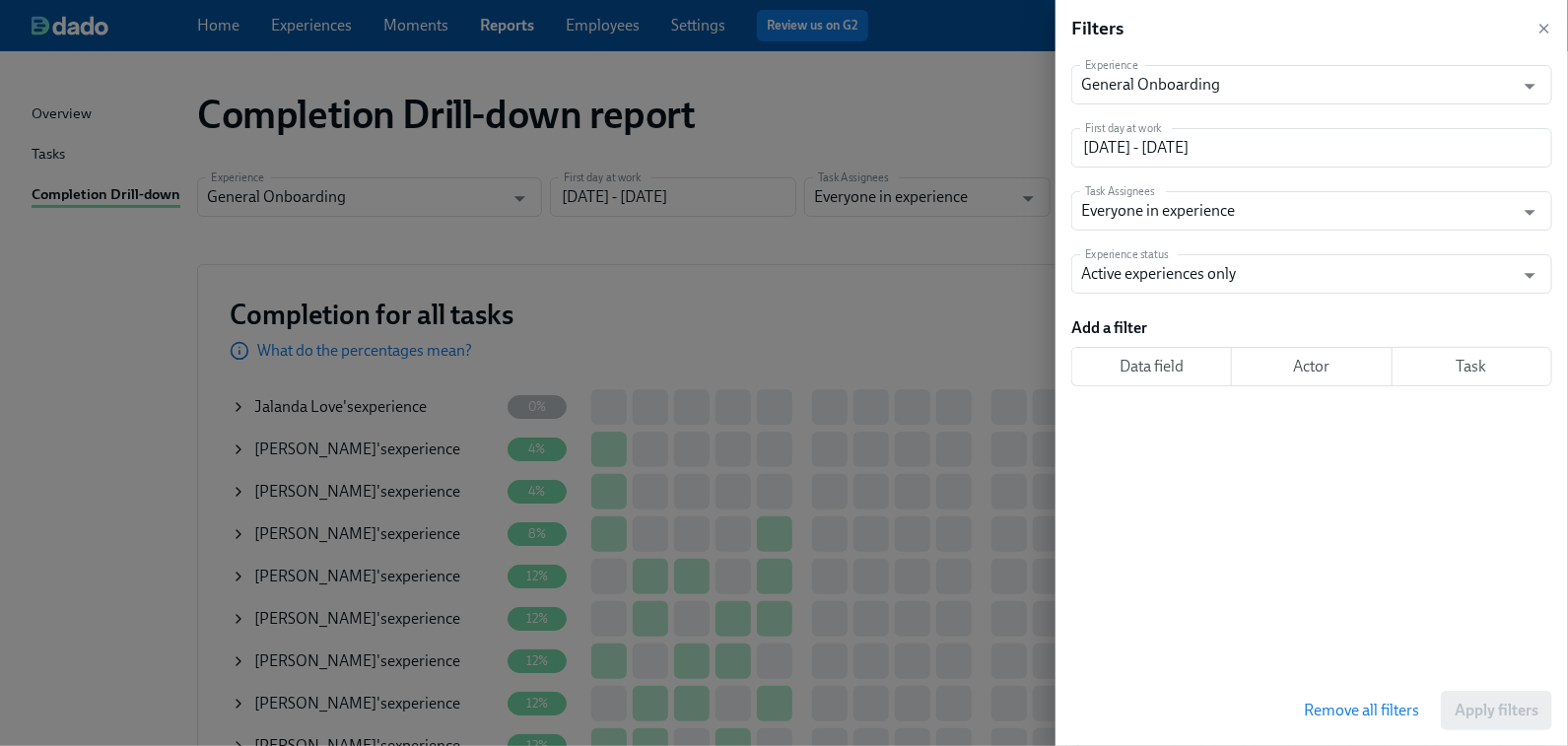
click at [1315, 362] on span "Actor" at bounding box center [1311, 367] width 128 height 20
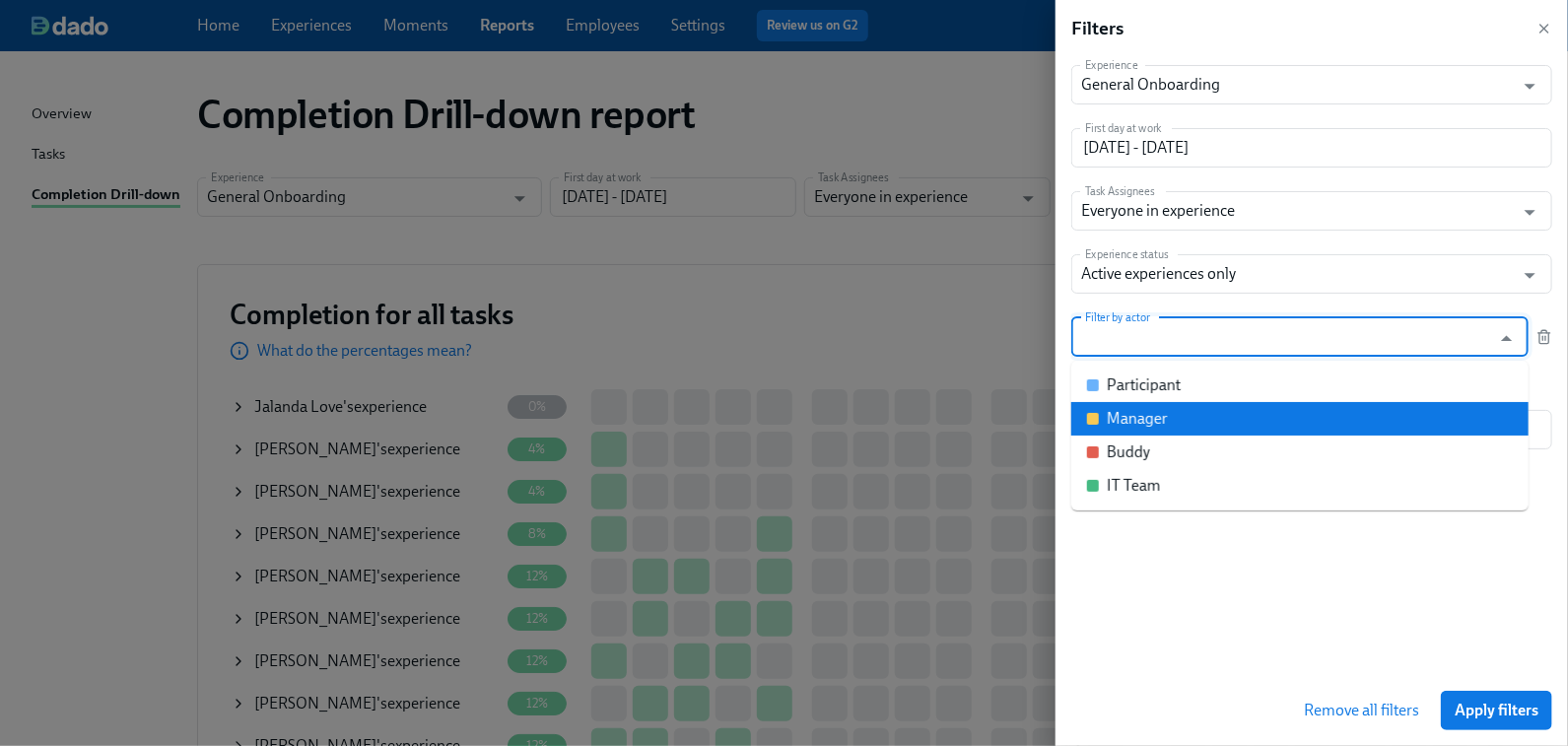
click at [1144, 419] on div "Manager" at bounding box center [1138, 419] width 61 height 22
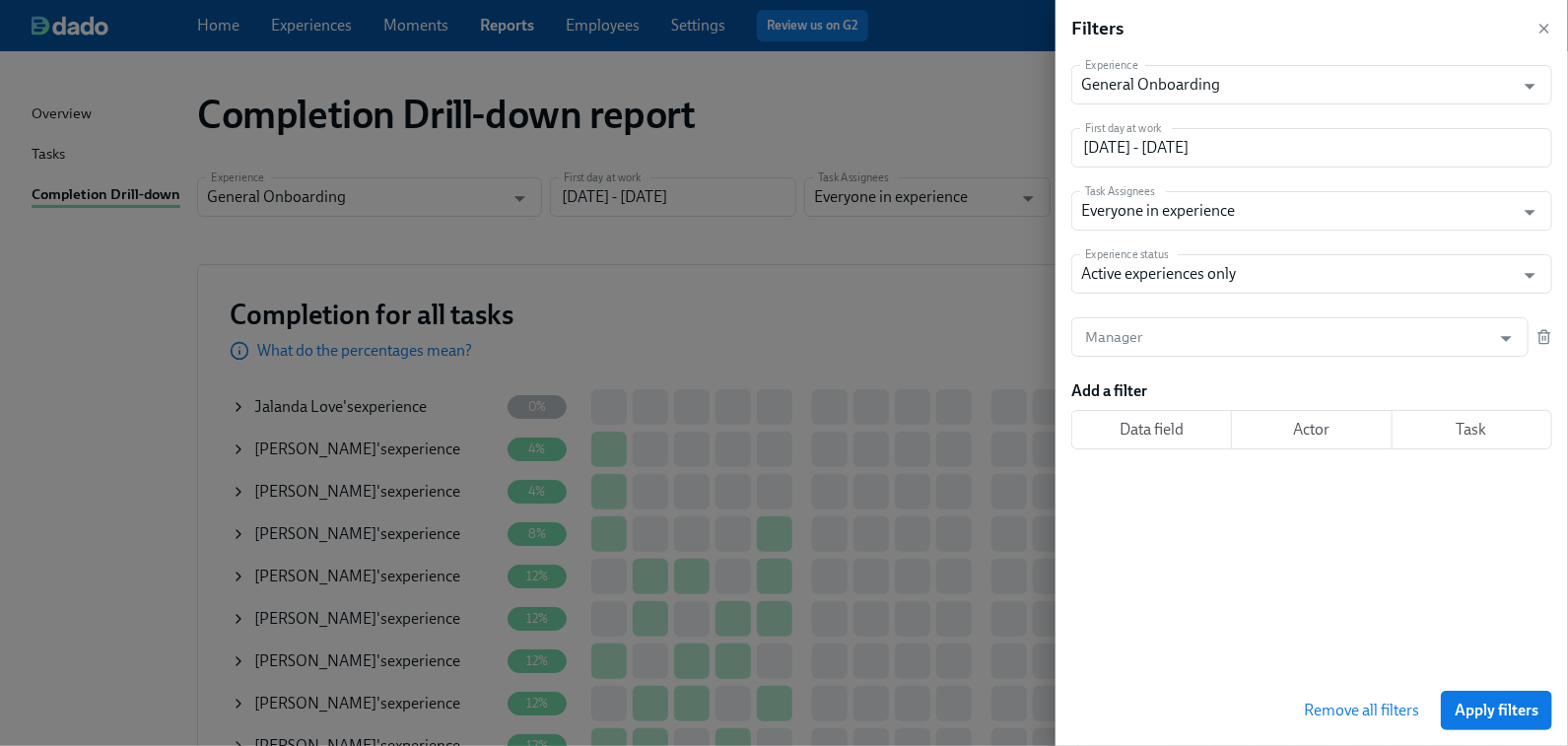
click at [1152, 640] on div "Remove all filters Apply filters" at bounding box center [1312, 710] width 480 height 40
click at [1156, 430] on span "Data field" at bounding box center [1152, 430] width 128 height 20
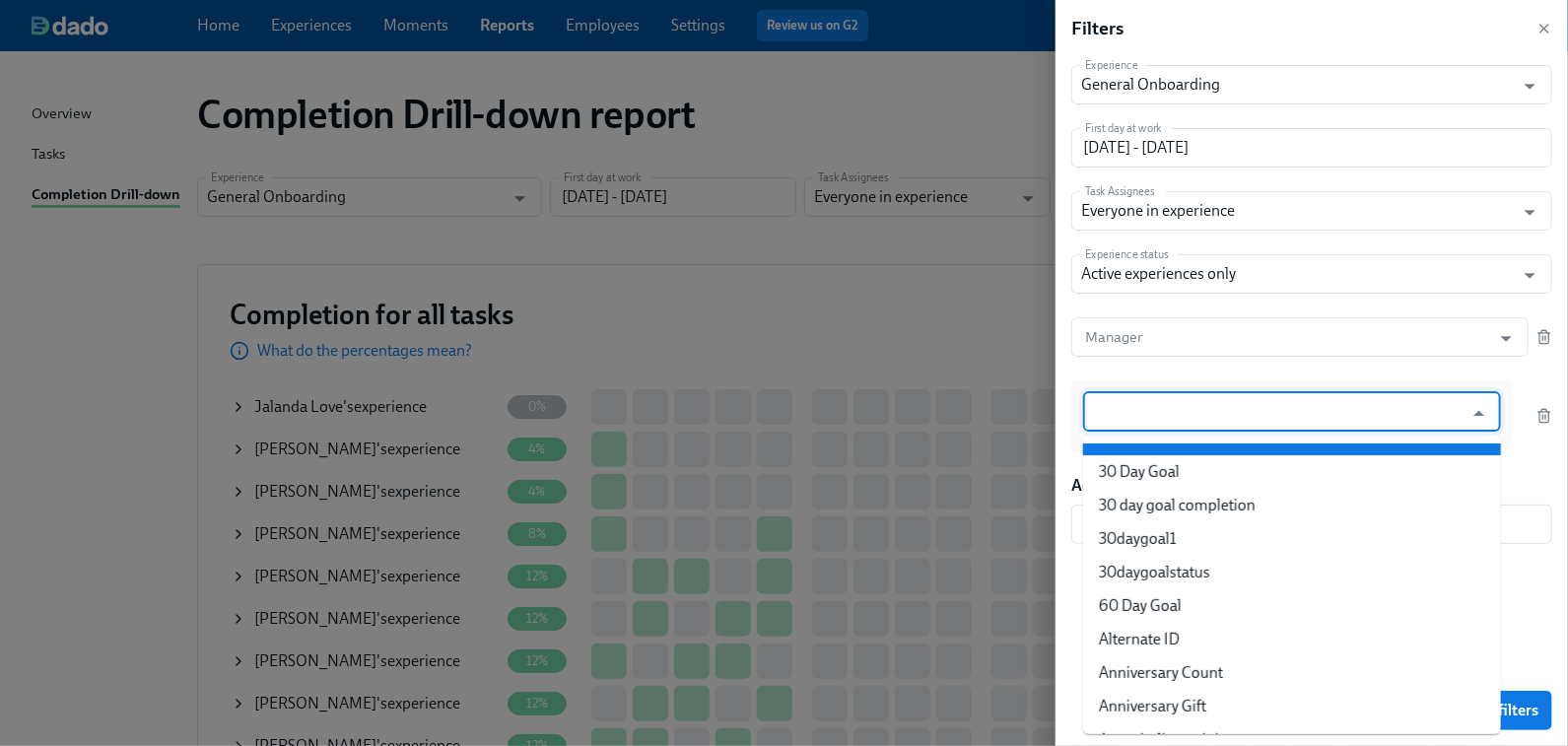
click at [1189, 414] on input "text" at bounding box center [1278, 412] width 370 height 40
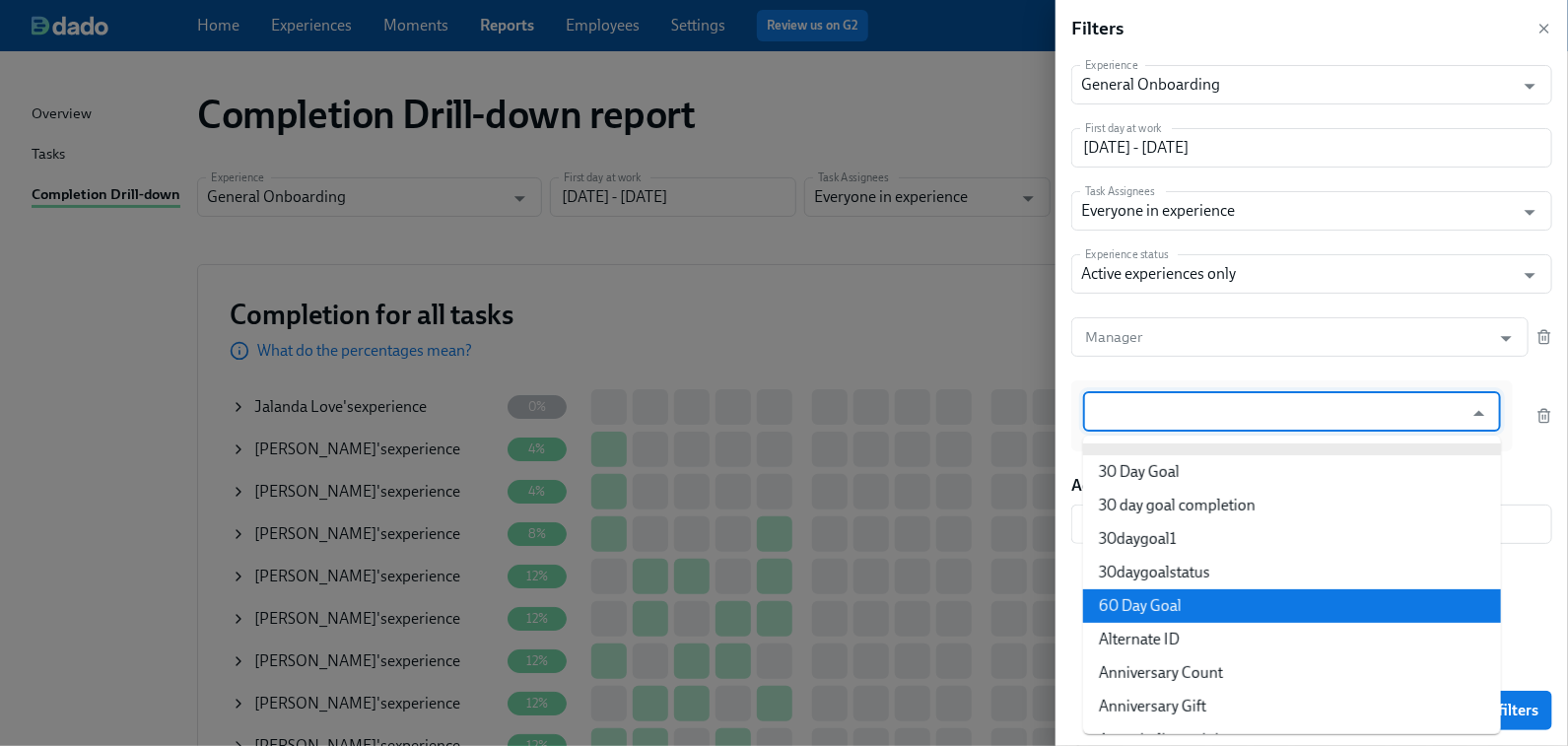
click at [1171, 602] on li "60 Day Goal" at bounding box center [1292, 606] width 418 height 34
type input "60 Day Goal"
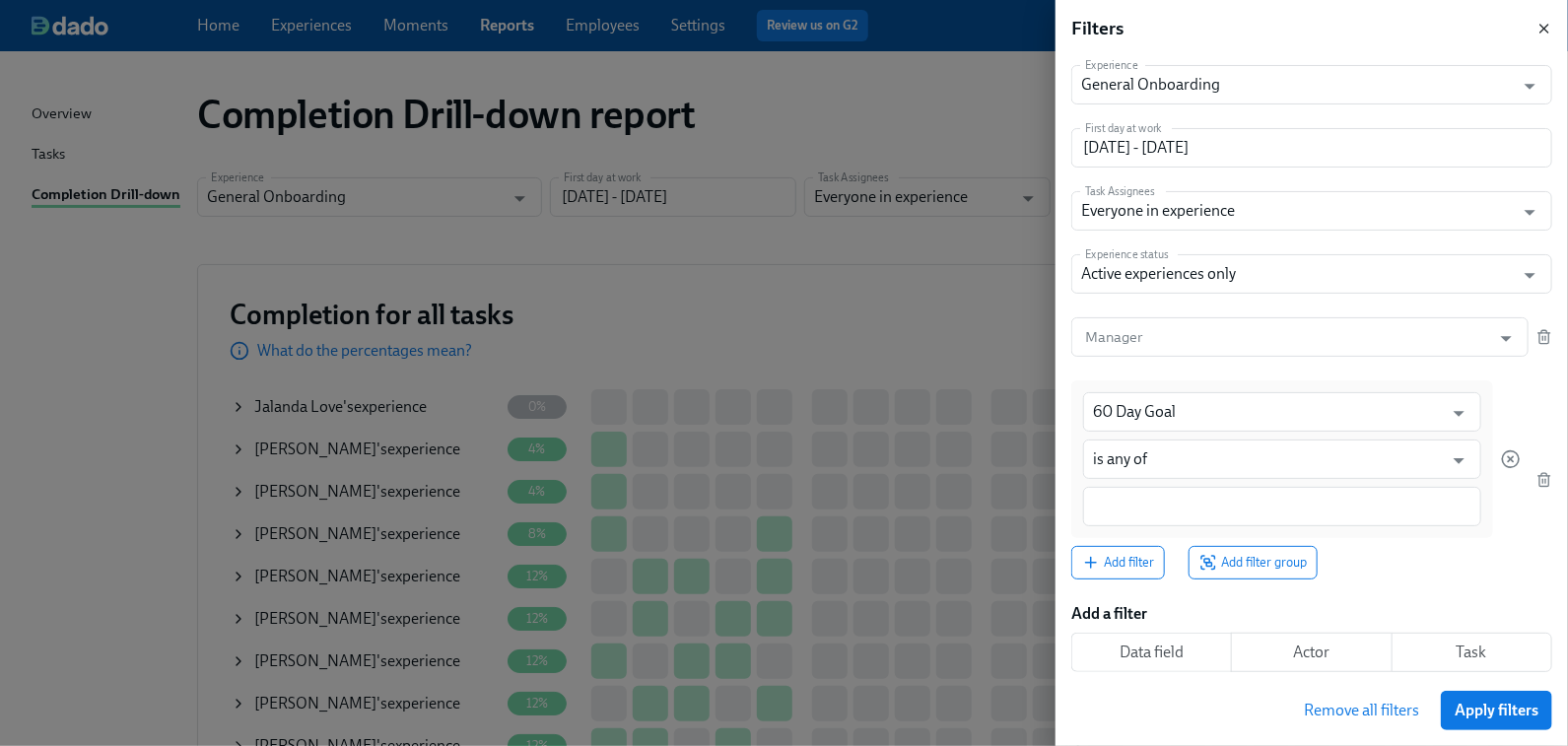
click at [1544, 26] on icon "button" at bounding box center [1544, 29] width 16 height 16
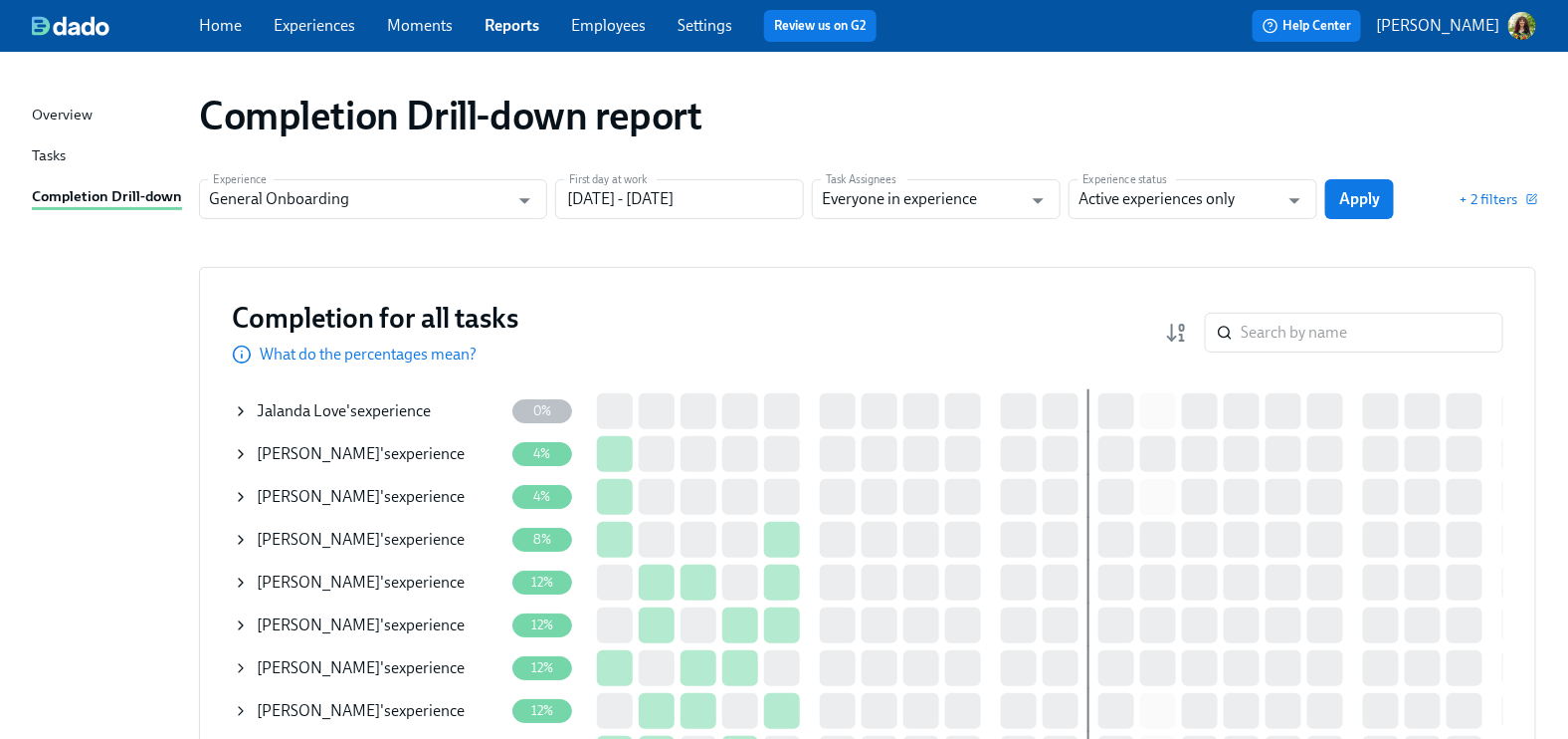
click at [433, 26] on link "Moments" at bounding box center [420, 25] width 66 height 19
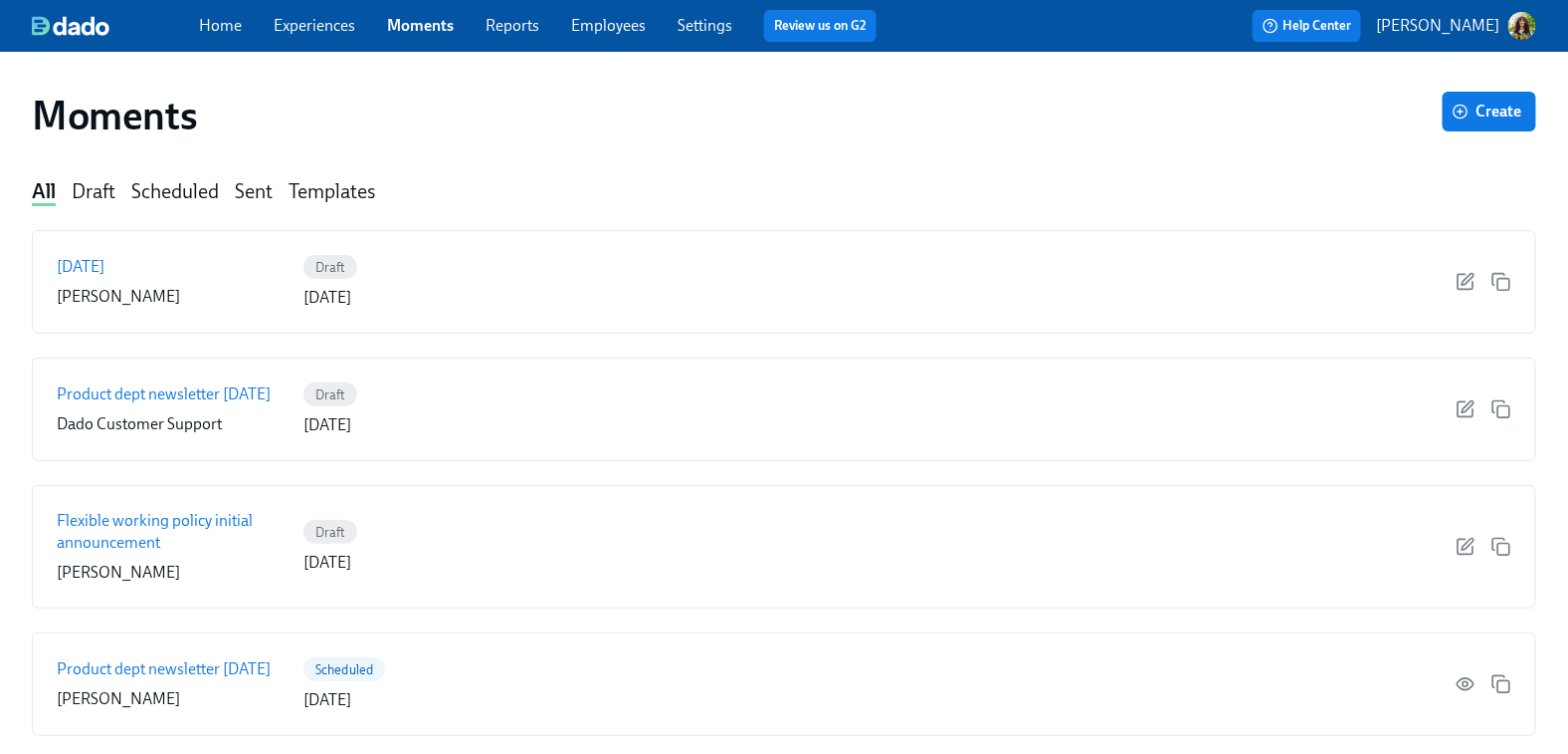
click at [503, 27] on link "Reports" at bounding box center [512, 25] width 54 height 19
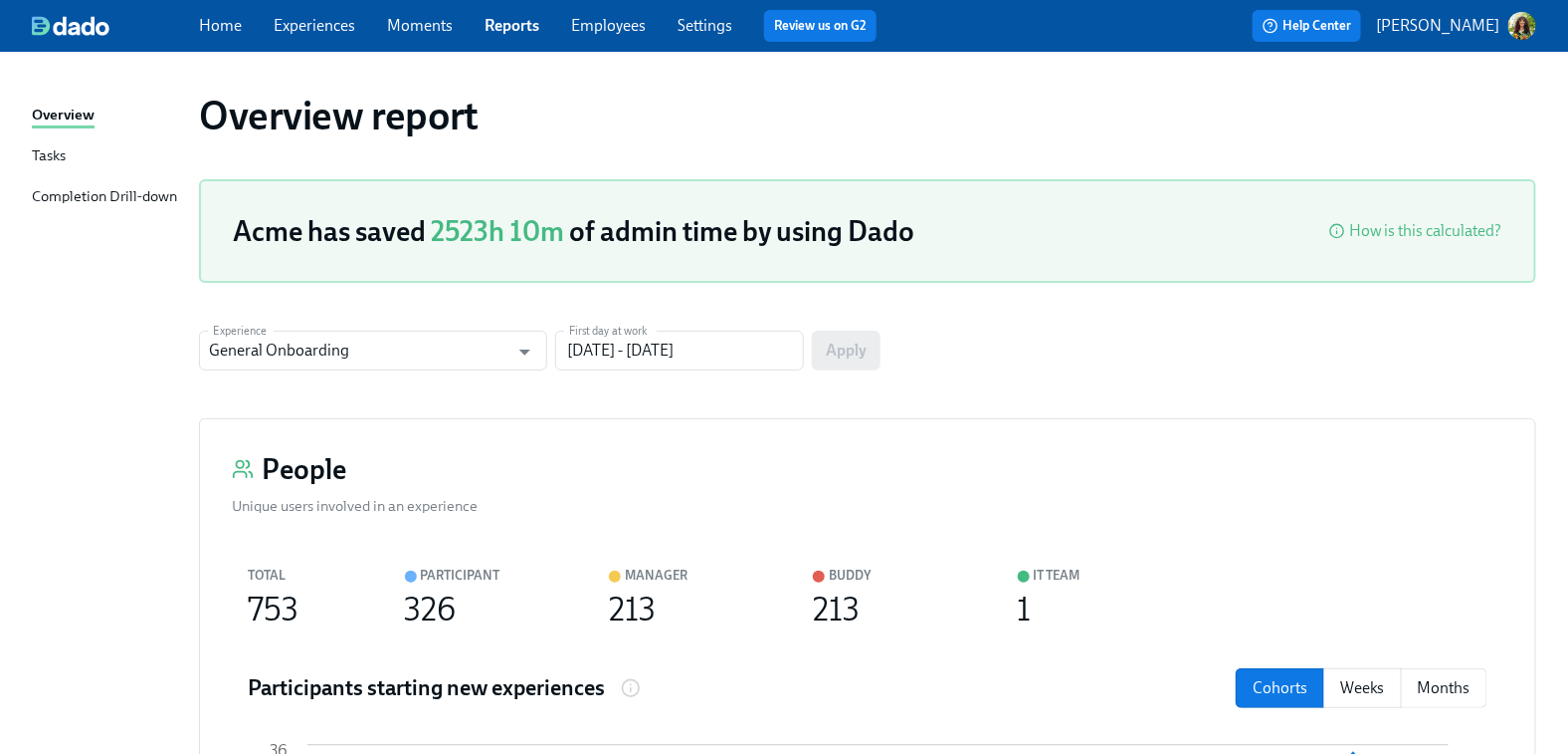
click at [117, 191] on div "Completion Drill-down" at bounding box center [105, 197] width 146 height 25
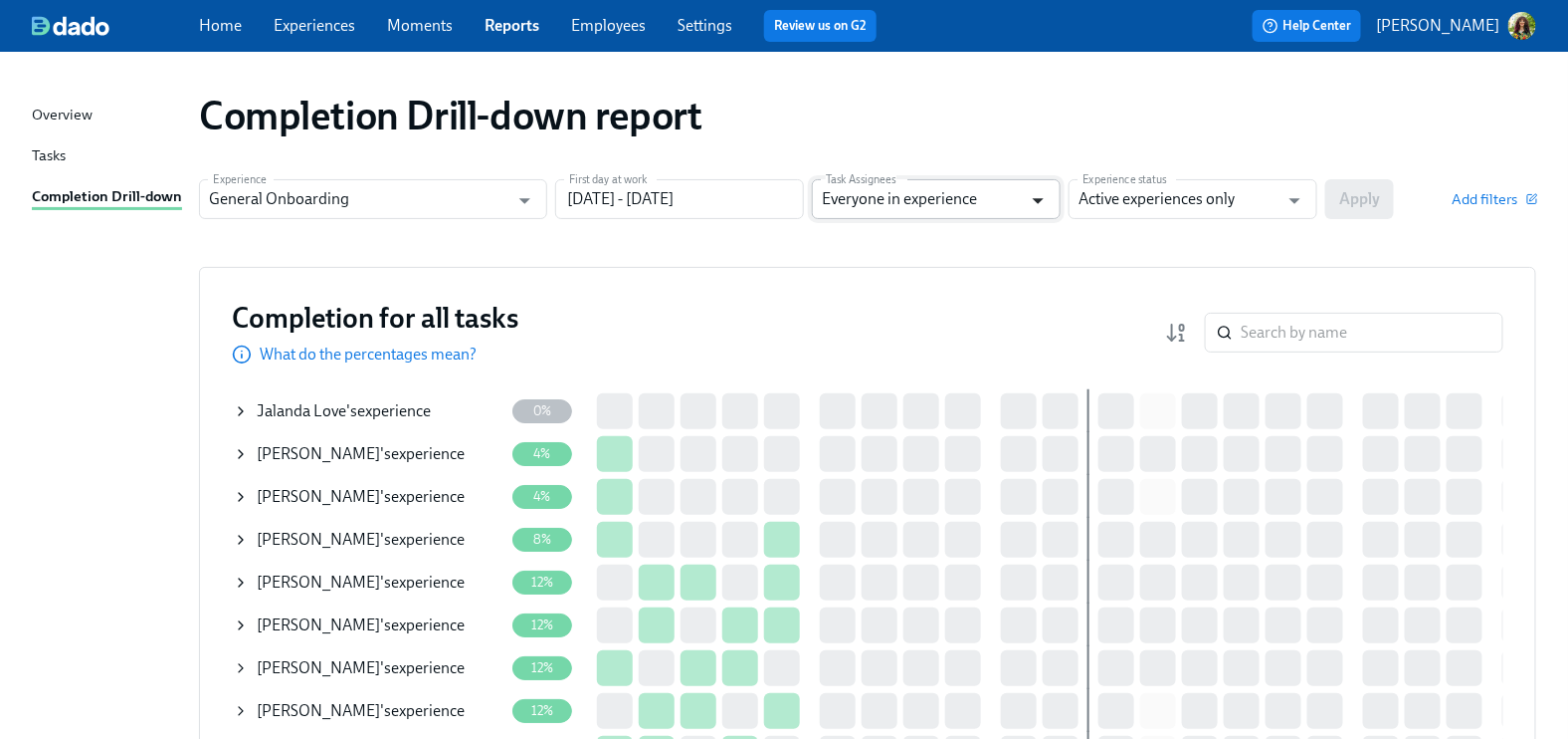
click at [1037, 204] on icon "Open" at bounding box center [1038, 200] width 27 height 27
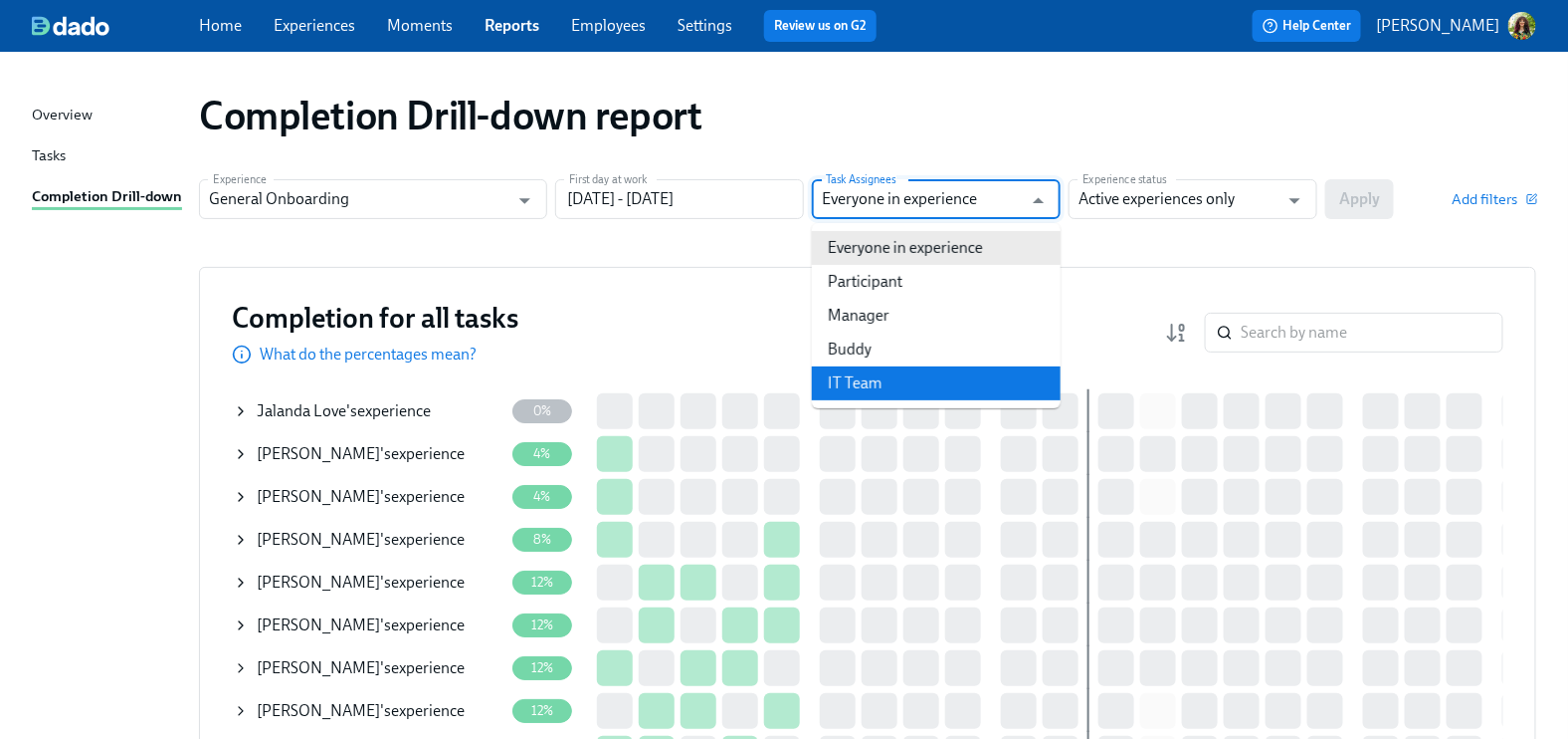
click at [883, 385] on li "IT Team" at bounding box center [935, 383] width 249 height 34
type input "IT Team"
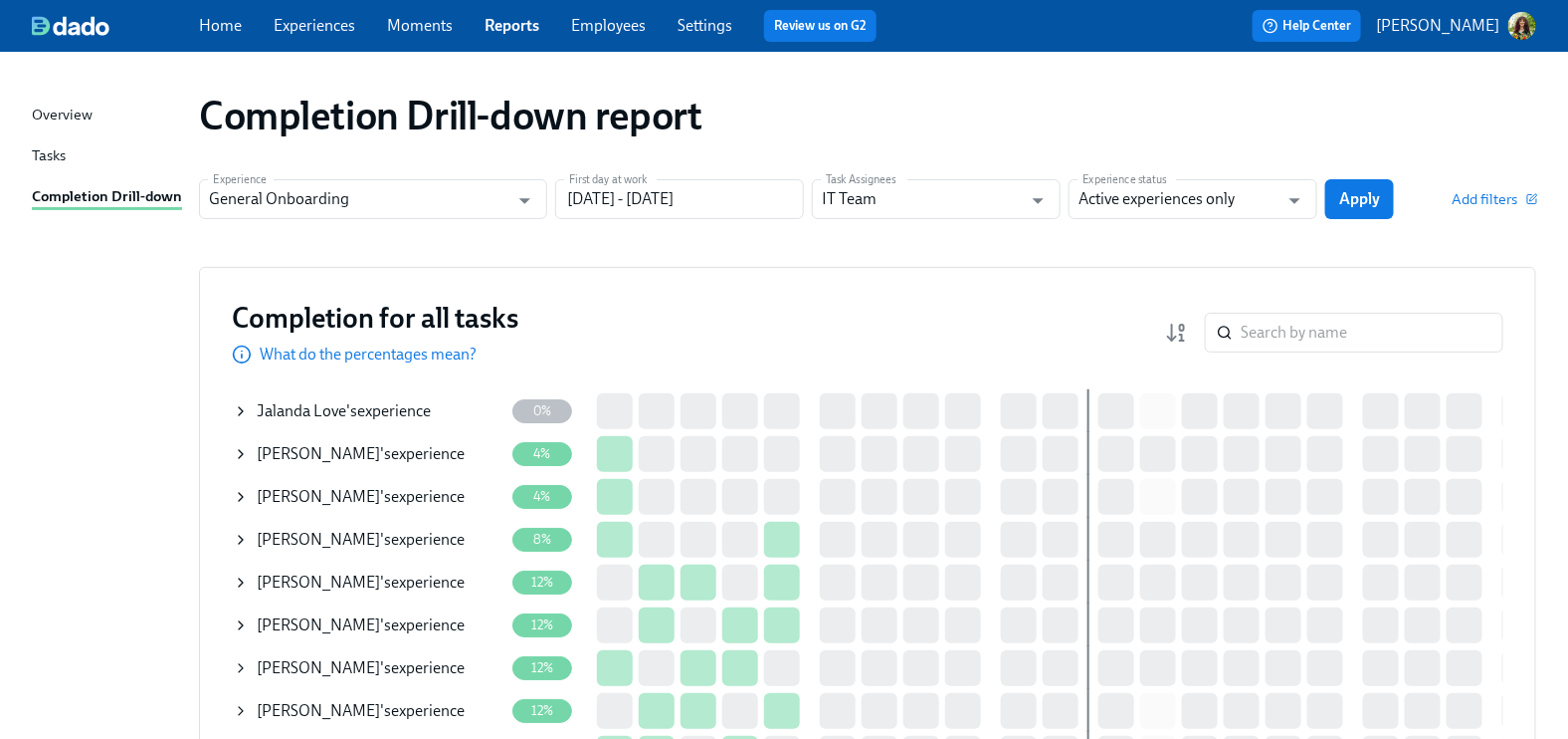
drag, startPoint x: 1356, startPoint y: 202, endPoint x: 1292, endPoint y: 247, distance: 78.2
click at [1356, 203] on span "Apply" at bounding box center [1359, 199] width 41 height 20
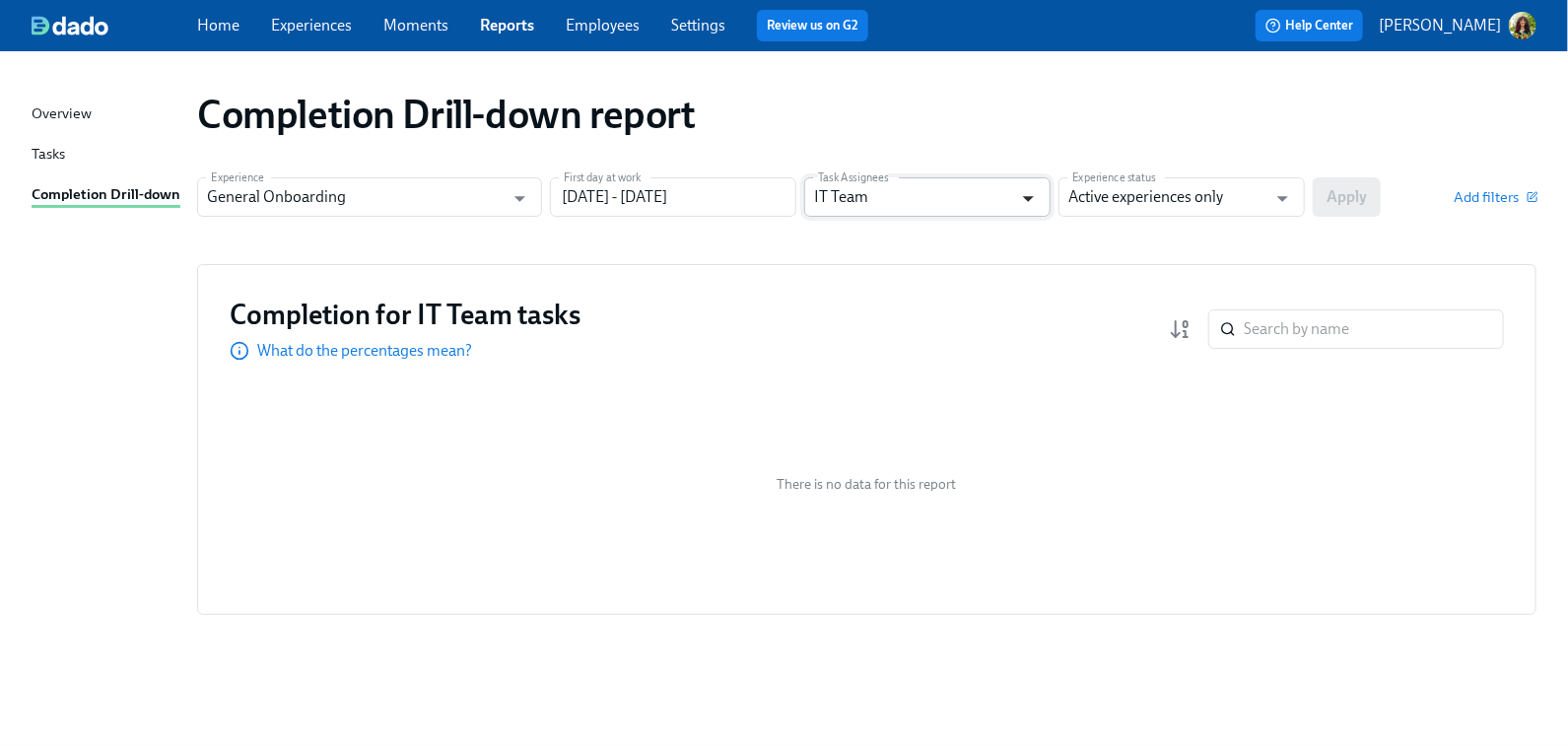
click at [1029, 198] on icon "Open" at bounding box center [1028, 199] width 11 height 6
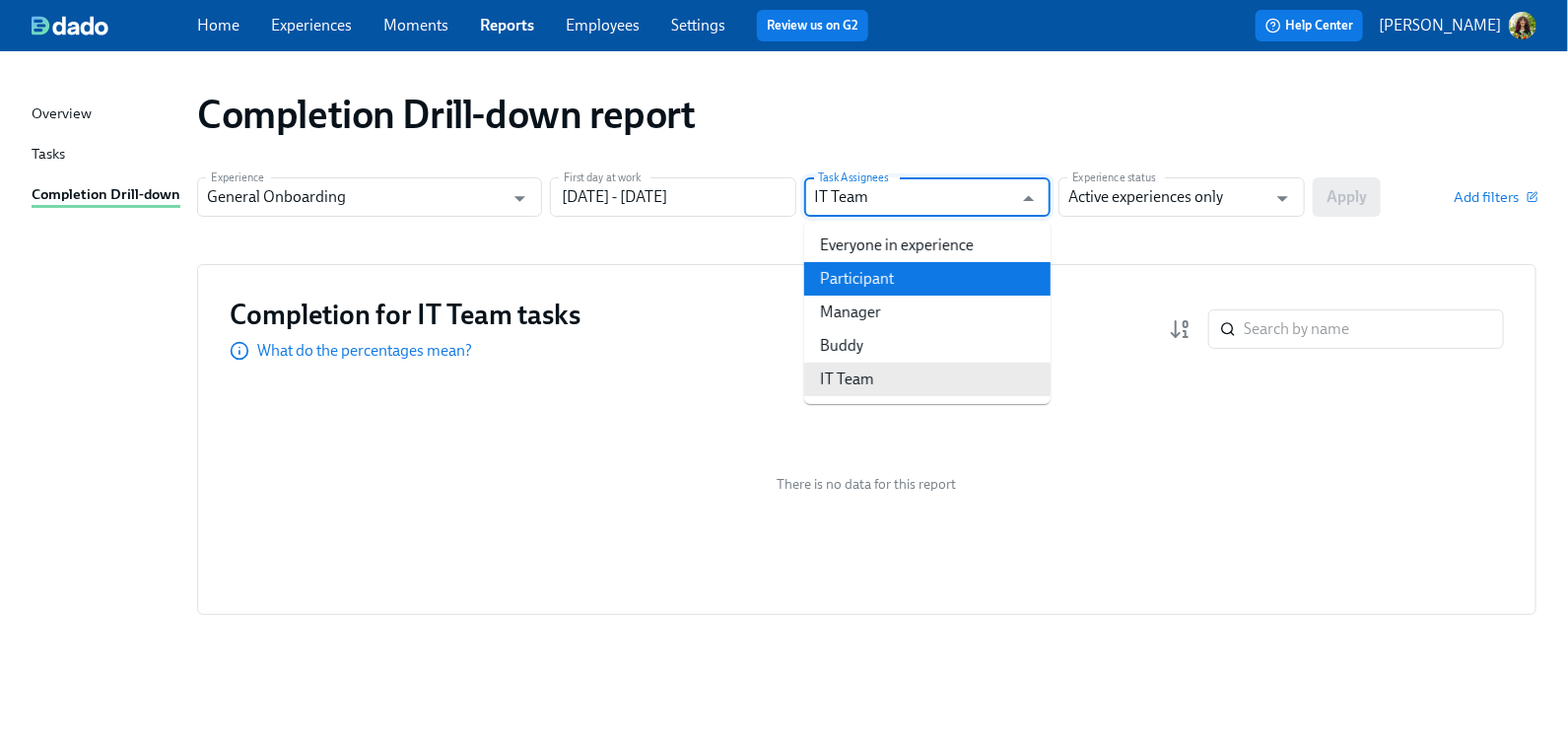
click at [611, 257] on div "Completion Drill-down report Experience General Onboarding Experience First day…" at bounding box center [784, 386] width 1505 height 623
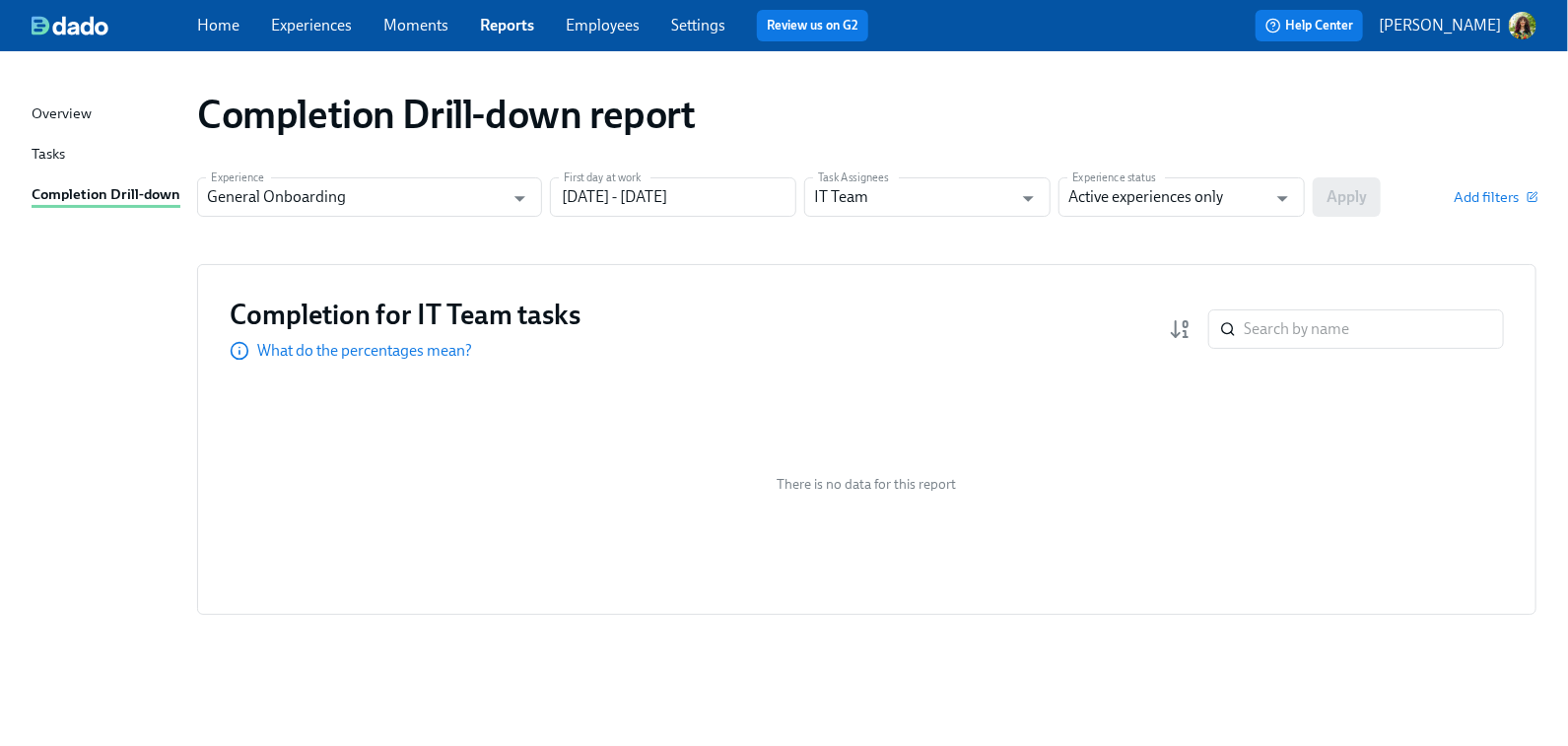
click at [423, 21] on link "Moments" at bounding box center [416, 25] width 65 height 19
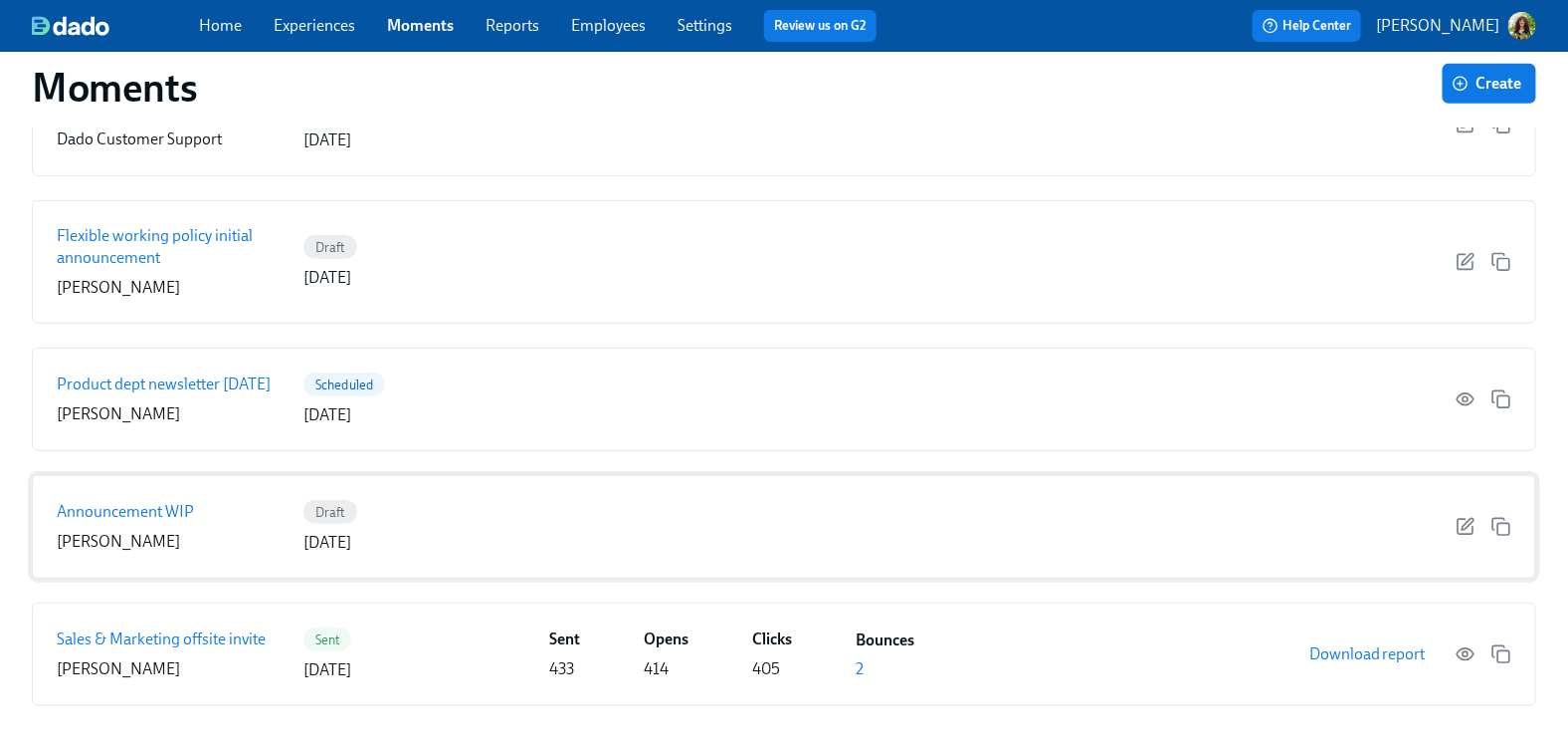
scroll to position [319, 0]
click at [218, 638] on p "Sales & Marketing offsite invite" at bounding box center [161, 639] width 209 height 22
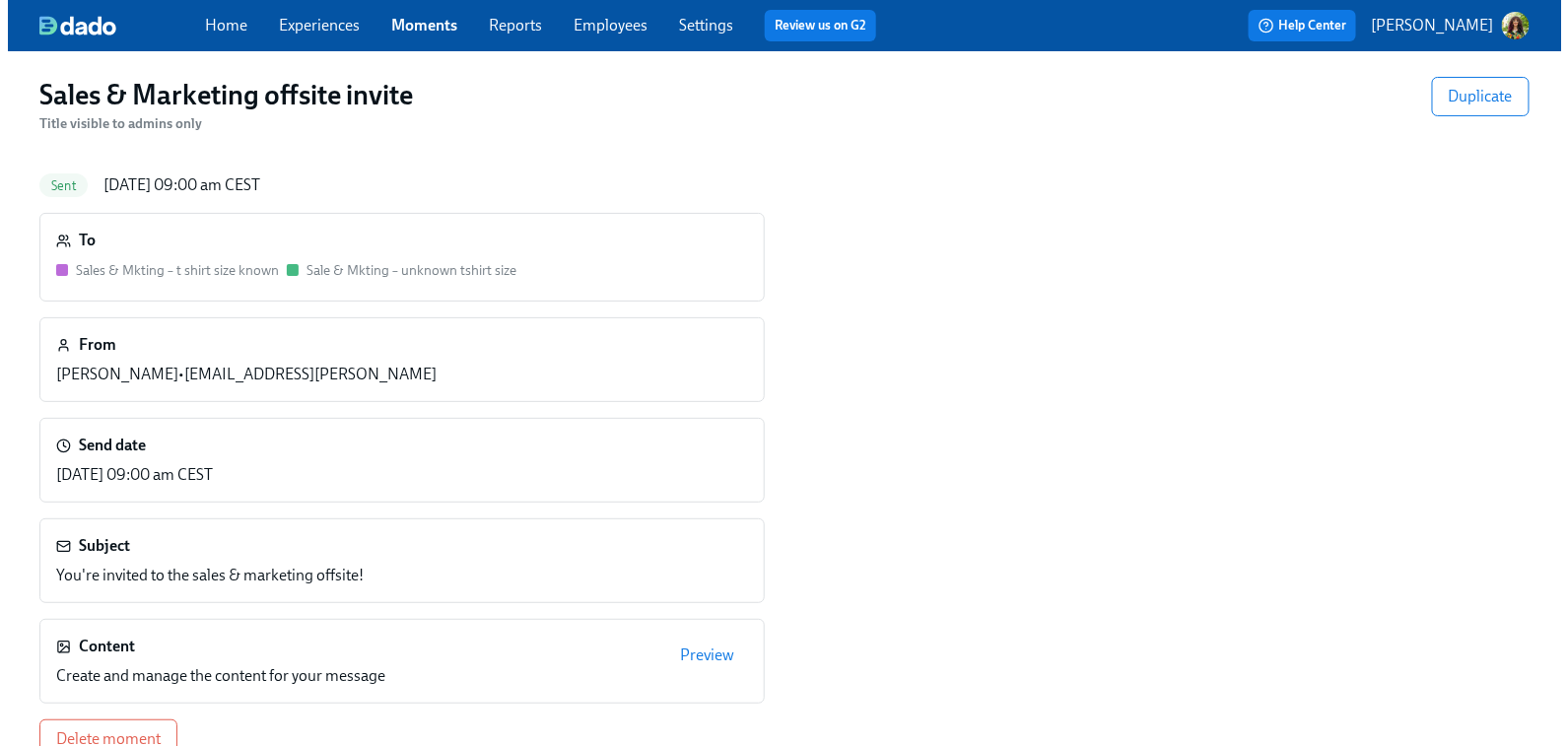
scroll to position [37, 0]
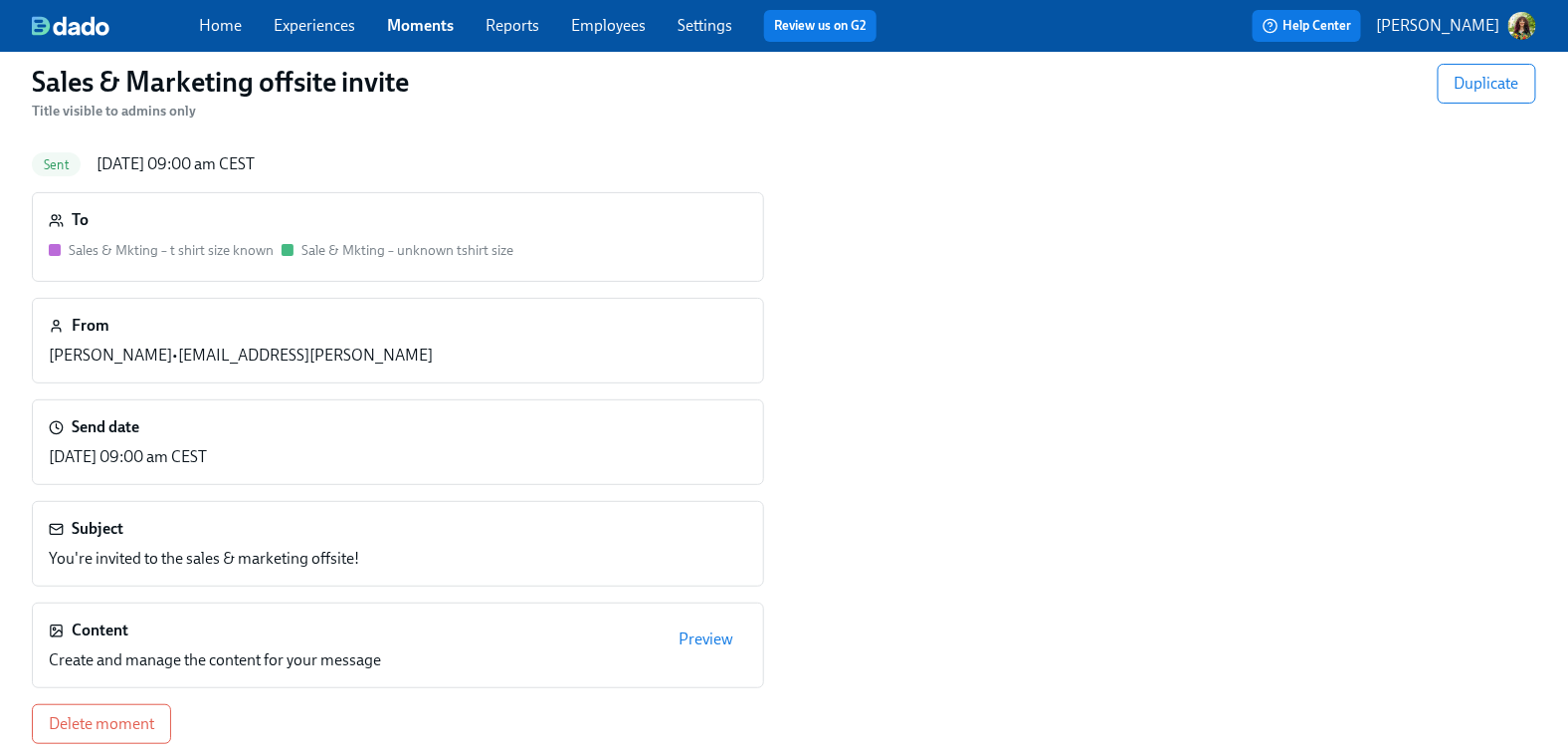
click at [704, 636] on span "Preview" at bounding box center [706, 639] width 55 height 20
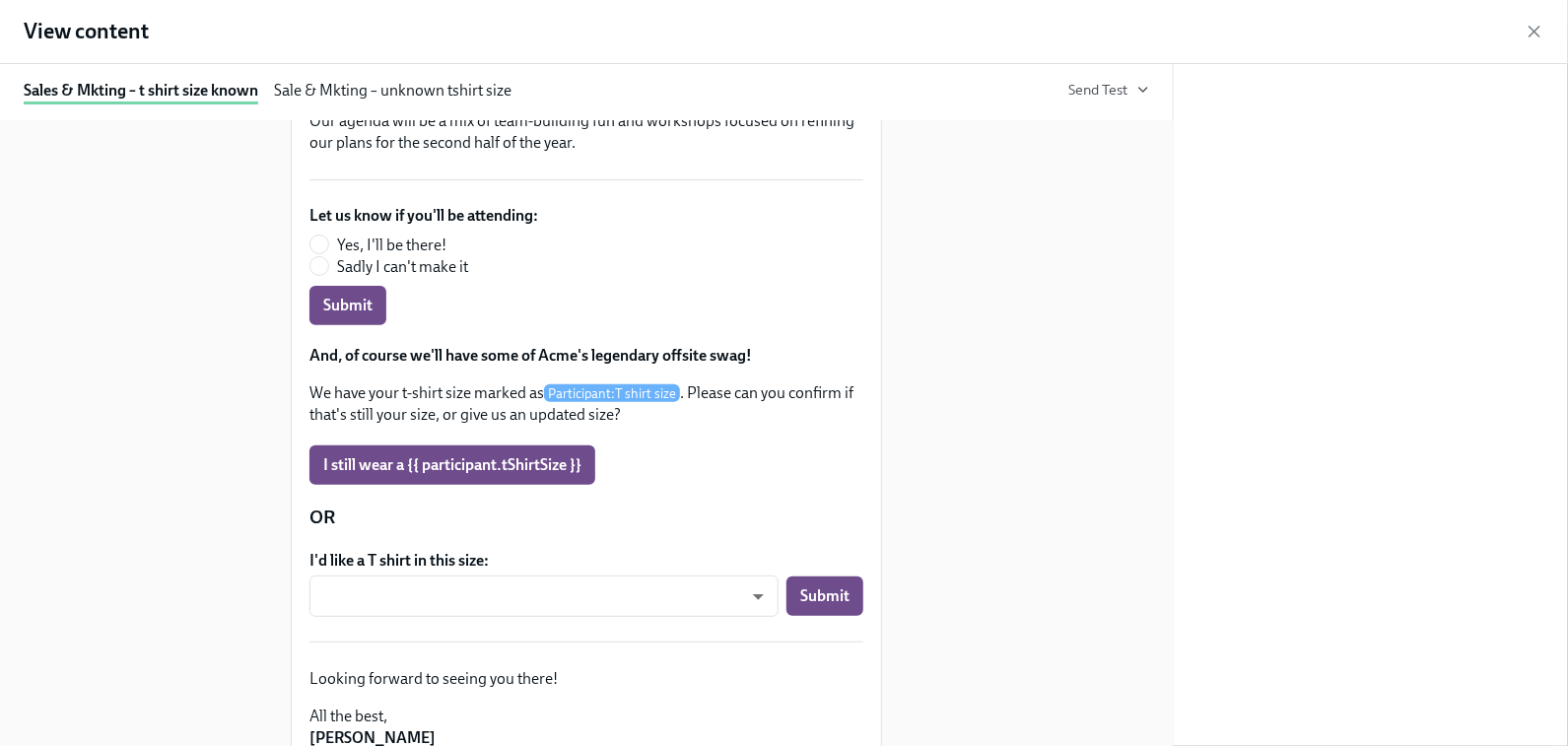
scroll to position [546, 0]
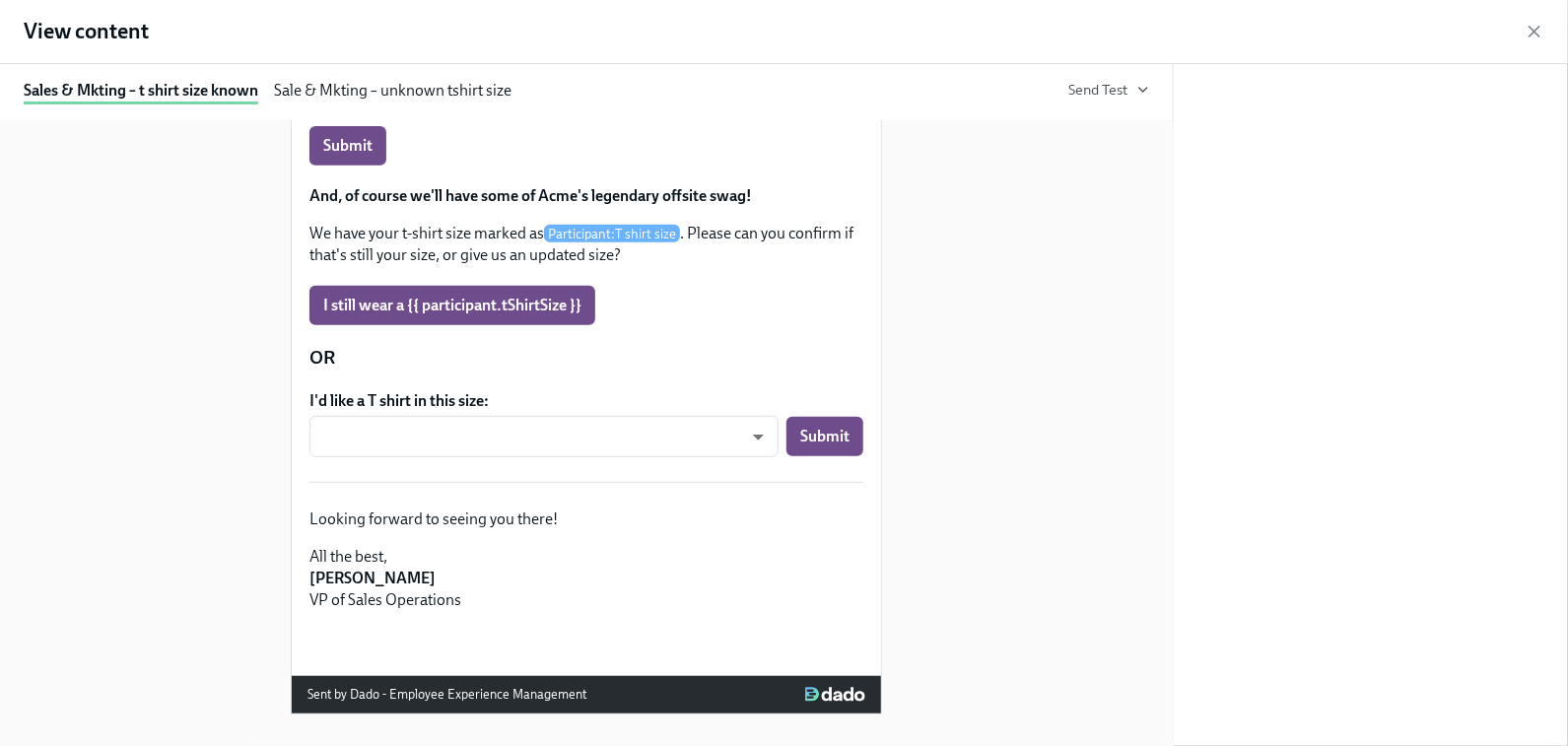
click at [359, 88] on div "Sale & Mkting – unknown tshirt size" at bounding box center [392, 92] width 237 height 25
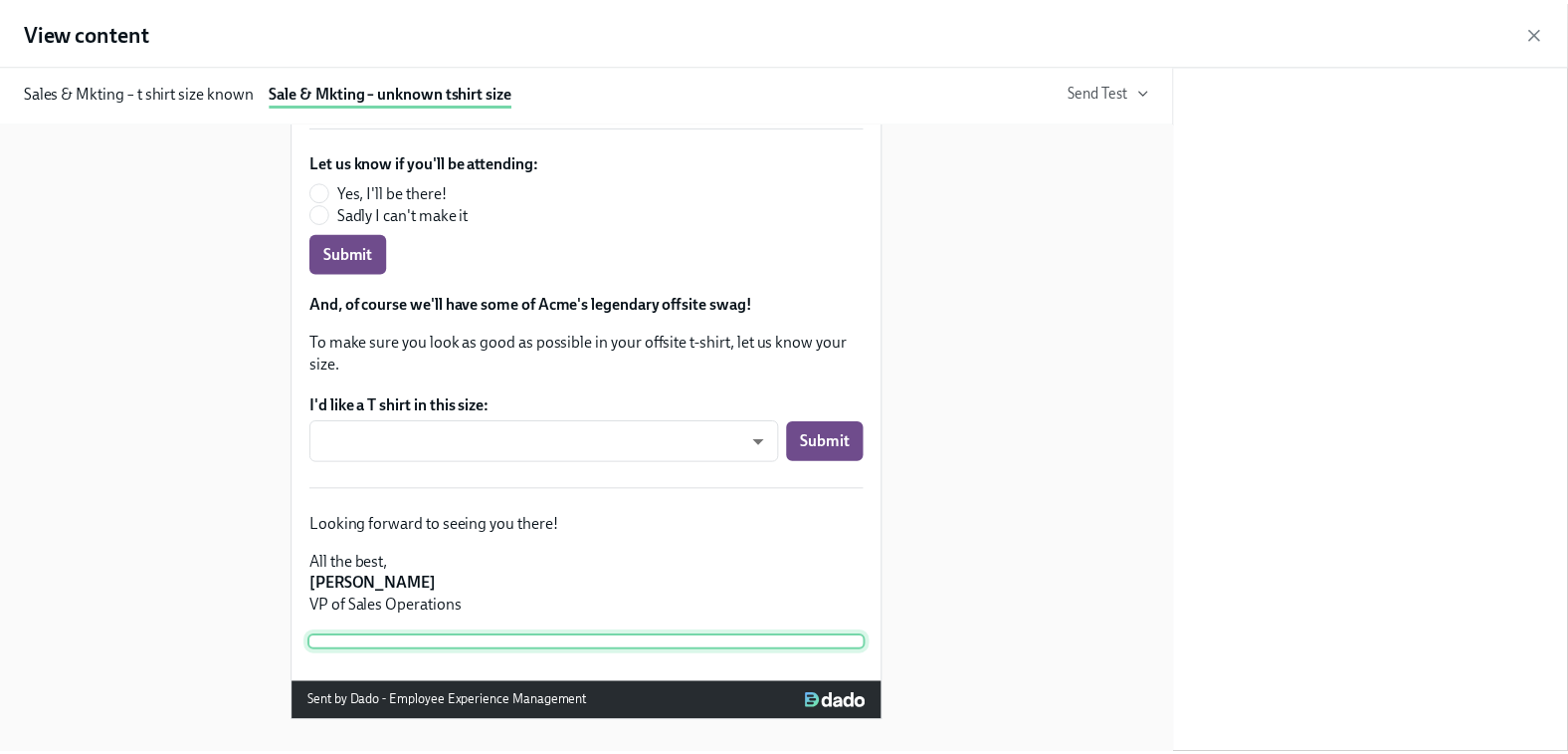
scroll to position [472, 0]
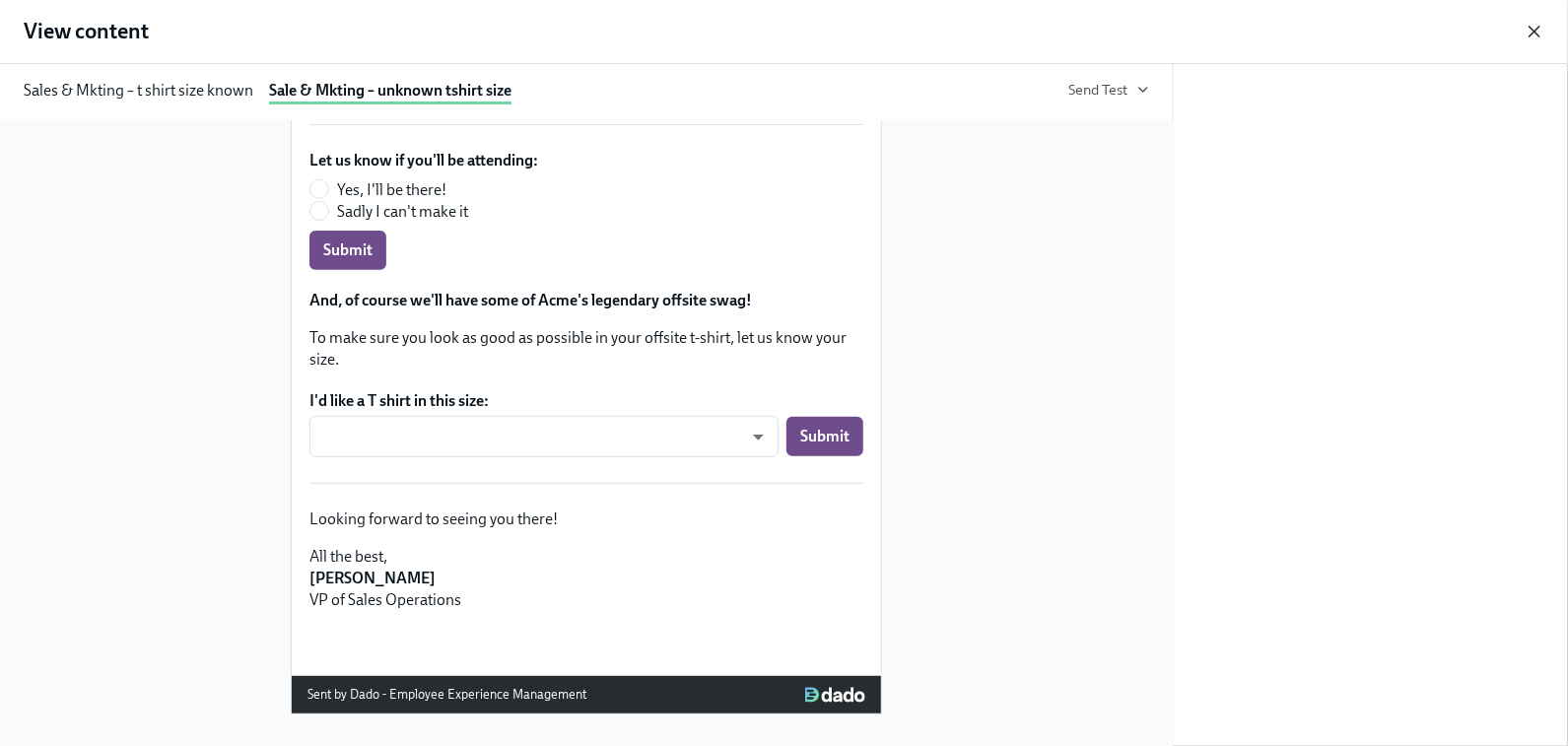
click at [1530, 31] on icon "button" at bounding box center [1534, 32] width 20 height 20
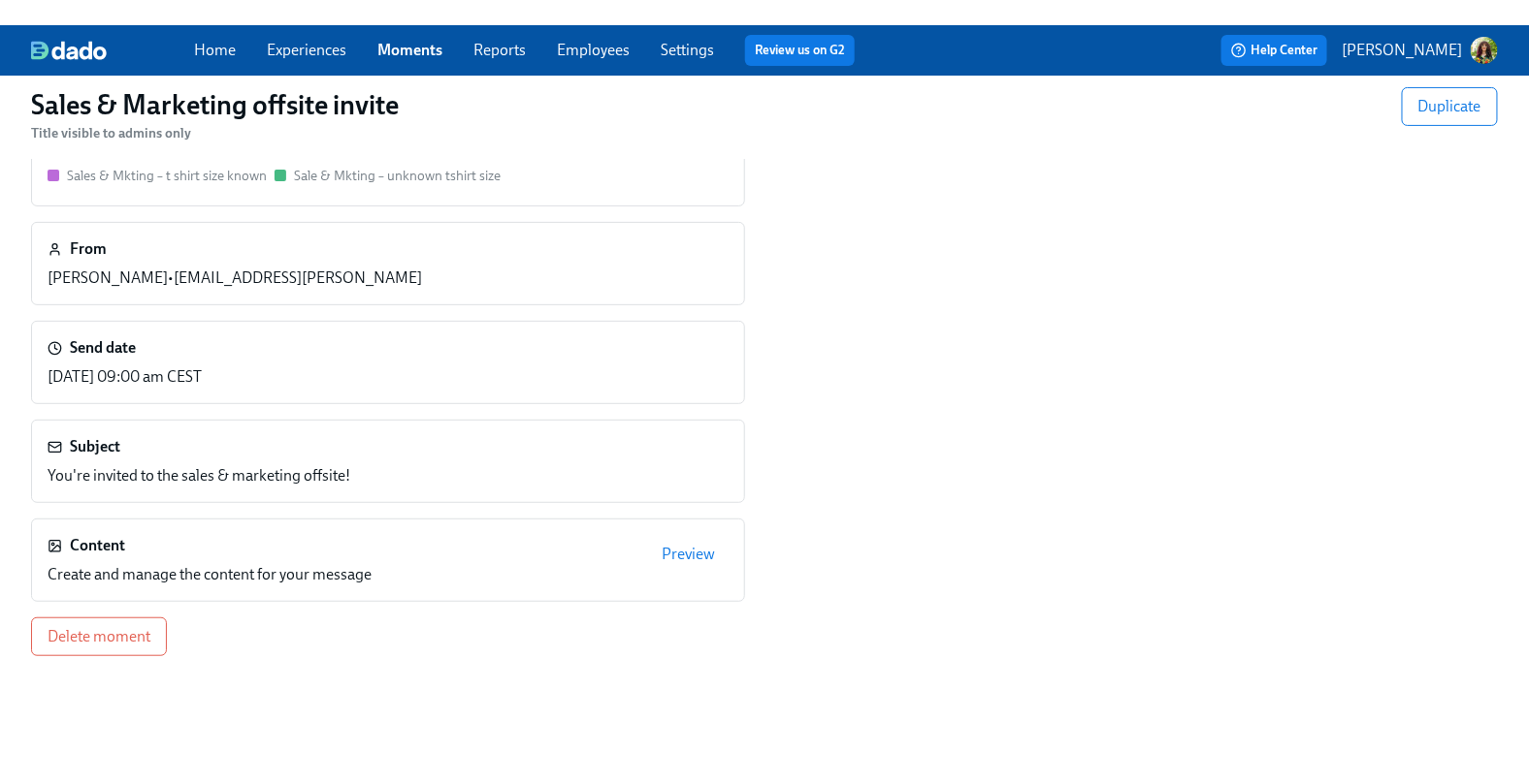
scroll to position [0, 0]
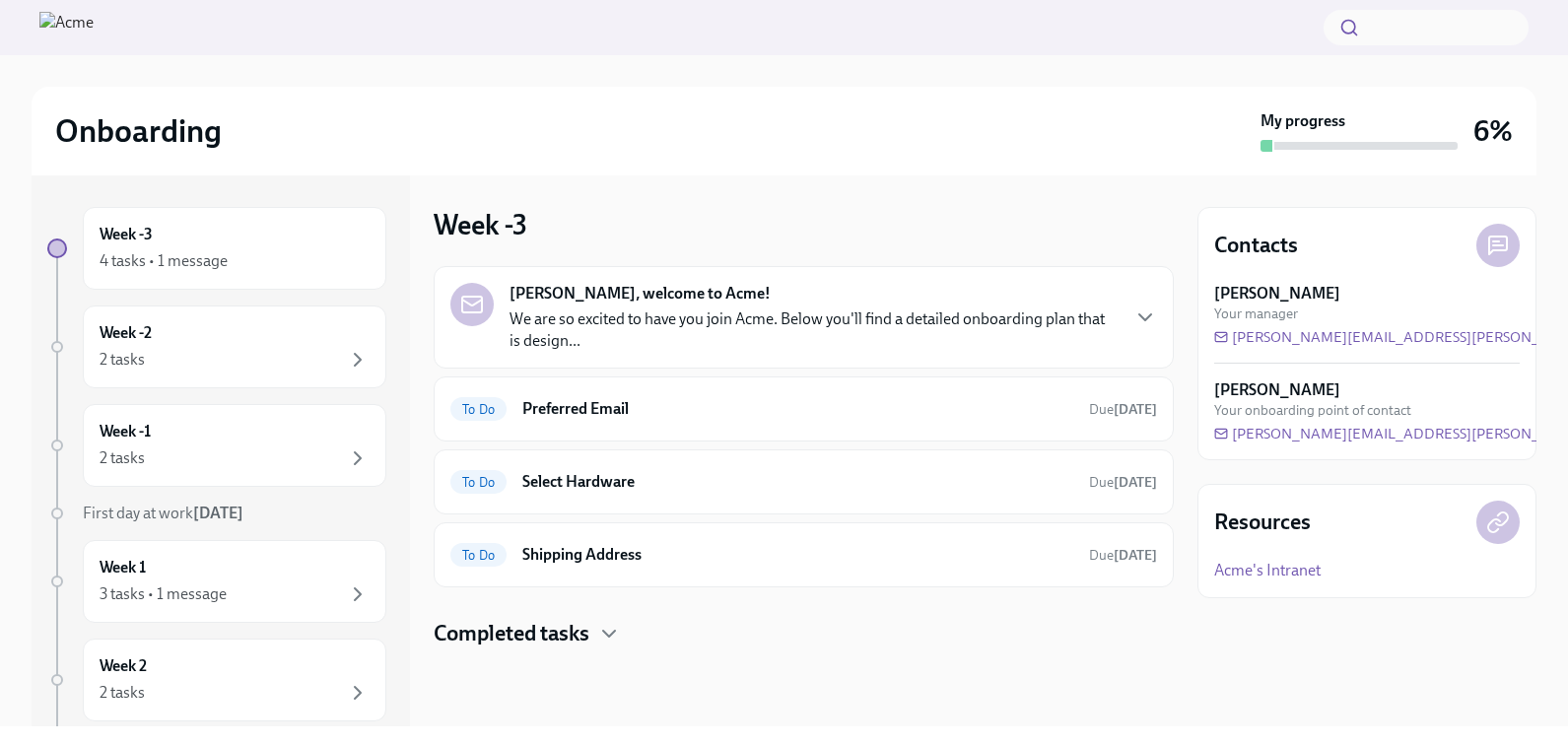
drag, startPoint x: 1150, startPoint y: 317, endPoint x: 1116, endPoint y: 295, distance: 40.5
click at [1149, 317] on icon "button" at bounding box center [1145, 317] width 24 height 24
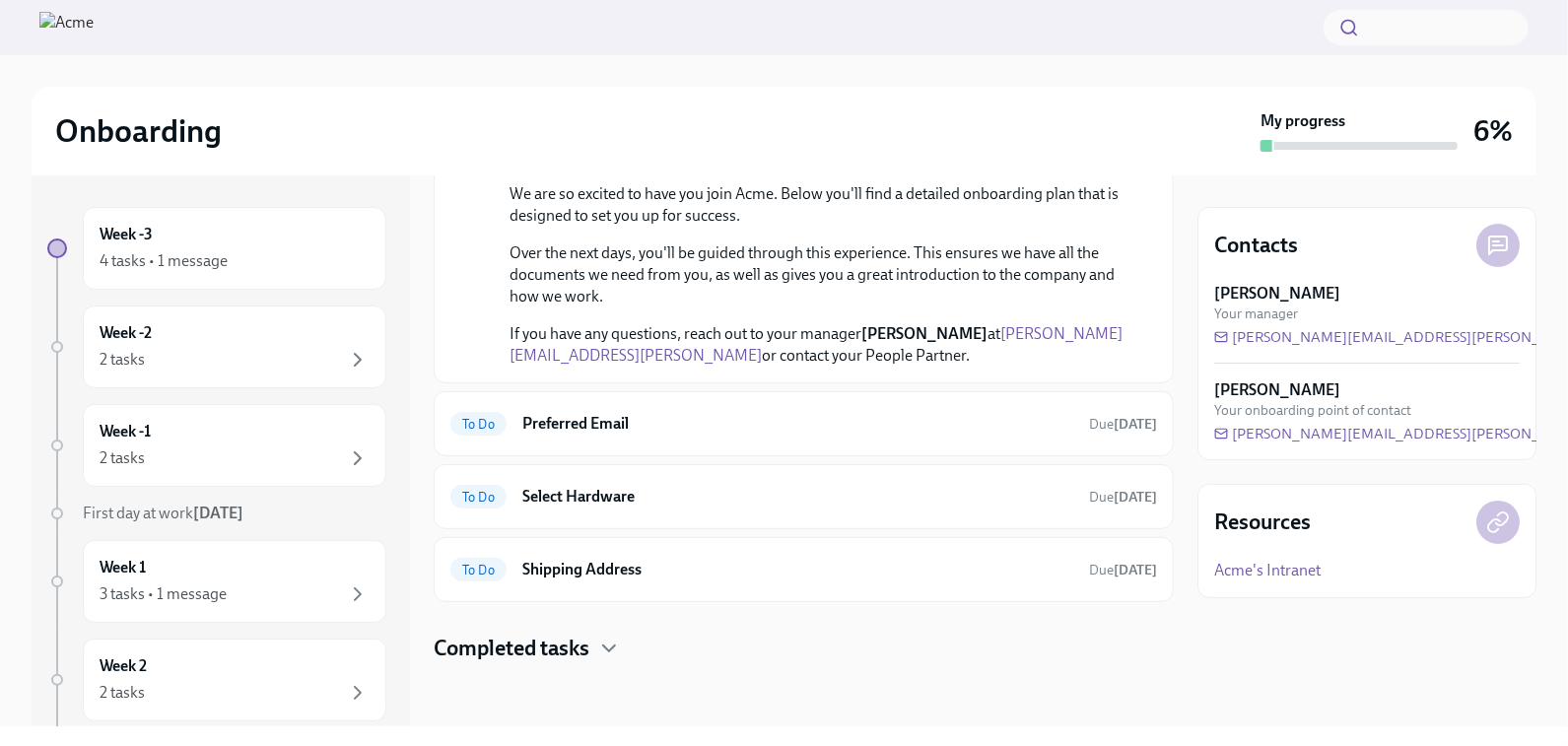
scroll to position [510, 0]
click at [694, 435] on h6 "Preferred Email" at bounding box center [797, 424] width 551 height 22
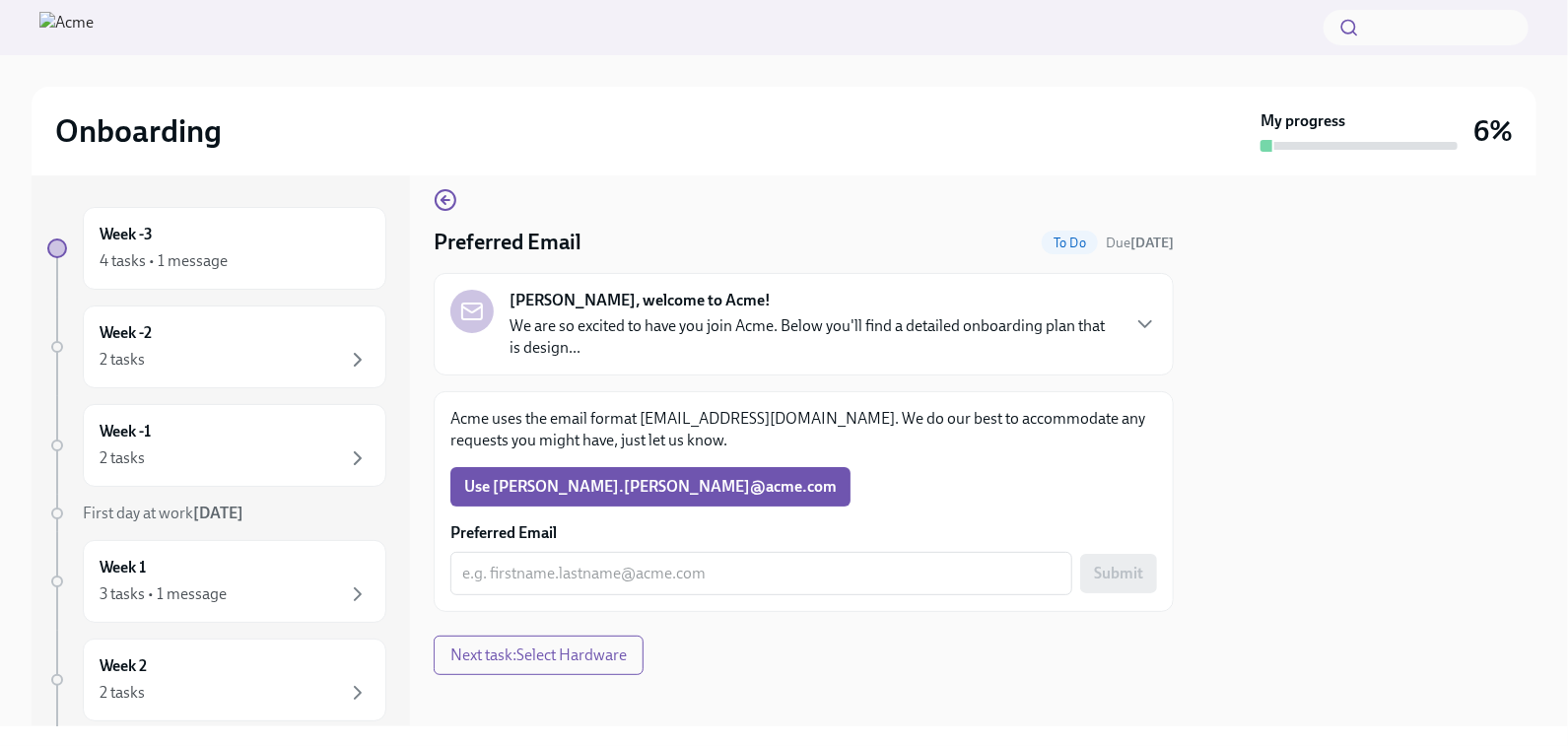
scroll to position [28, 0]
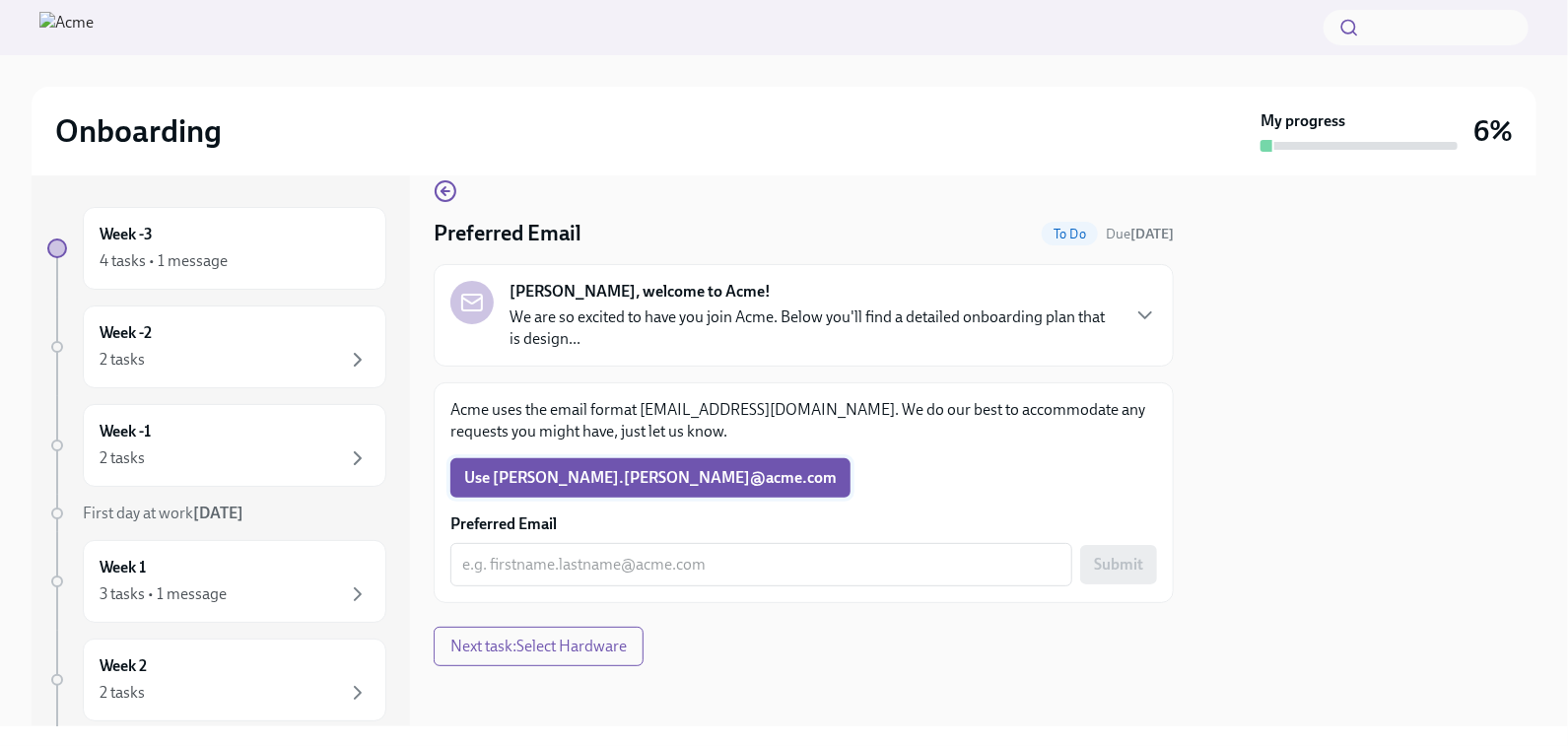
click at [541, 475] on span "Use Michael.Wong​@​acme.​com" at bounding box center [651, 478] width 373 height 20
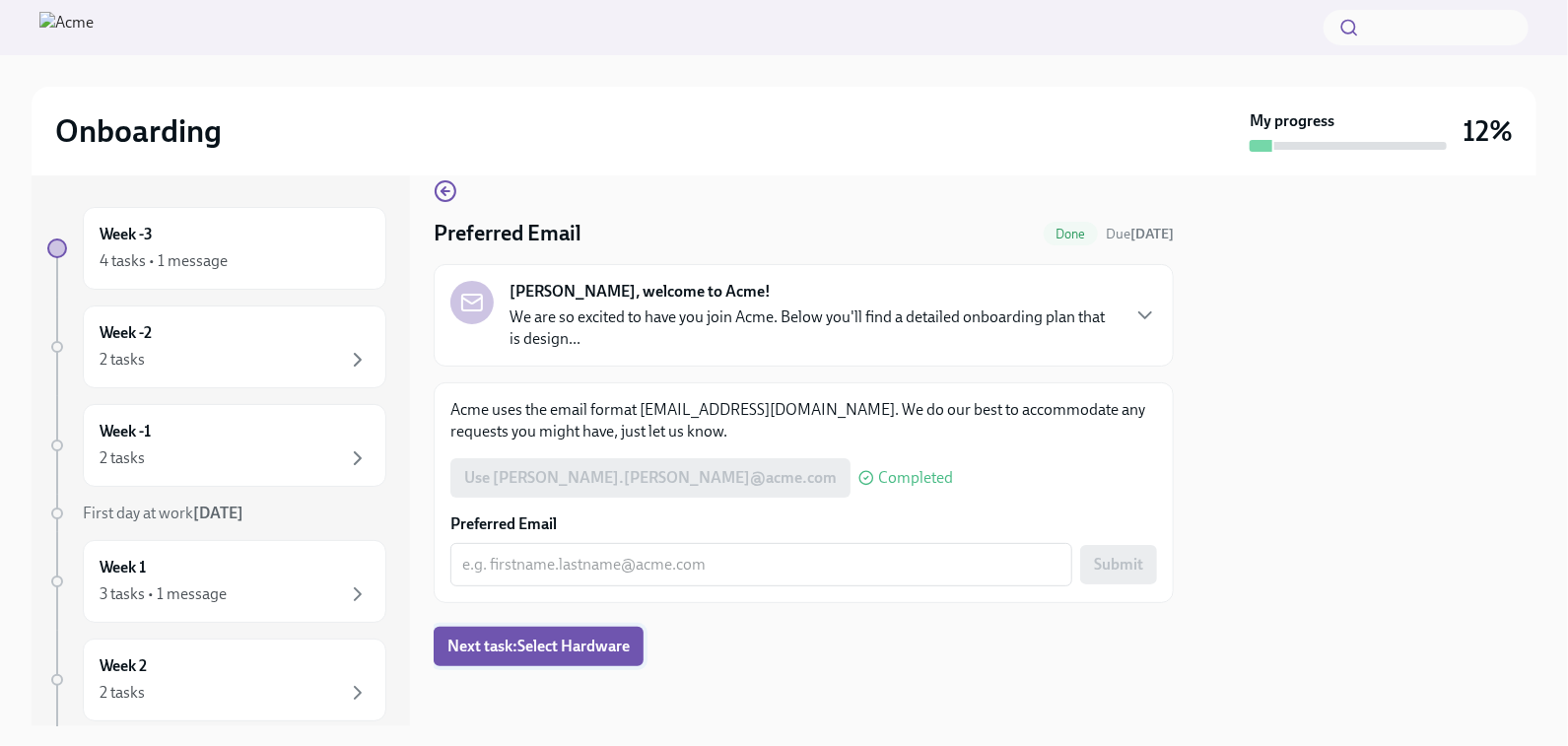
click at [572, 643] on span "Next task : Select Hardware" at bounding box center [539, 646] width 182 height 20
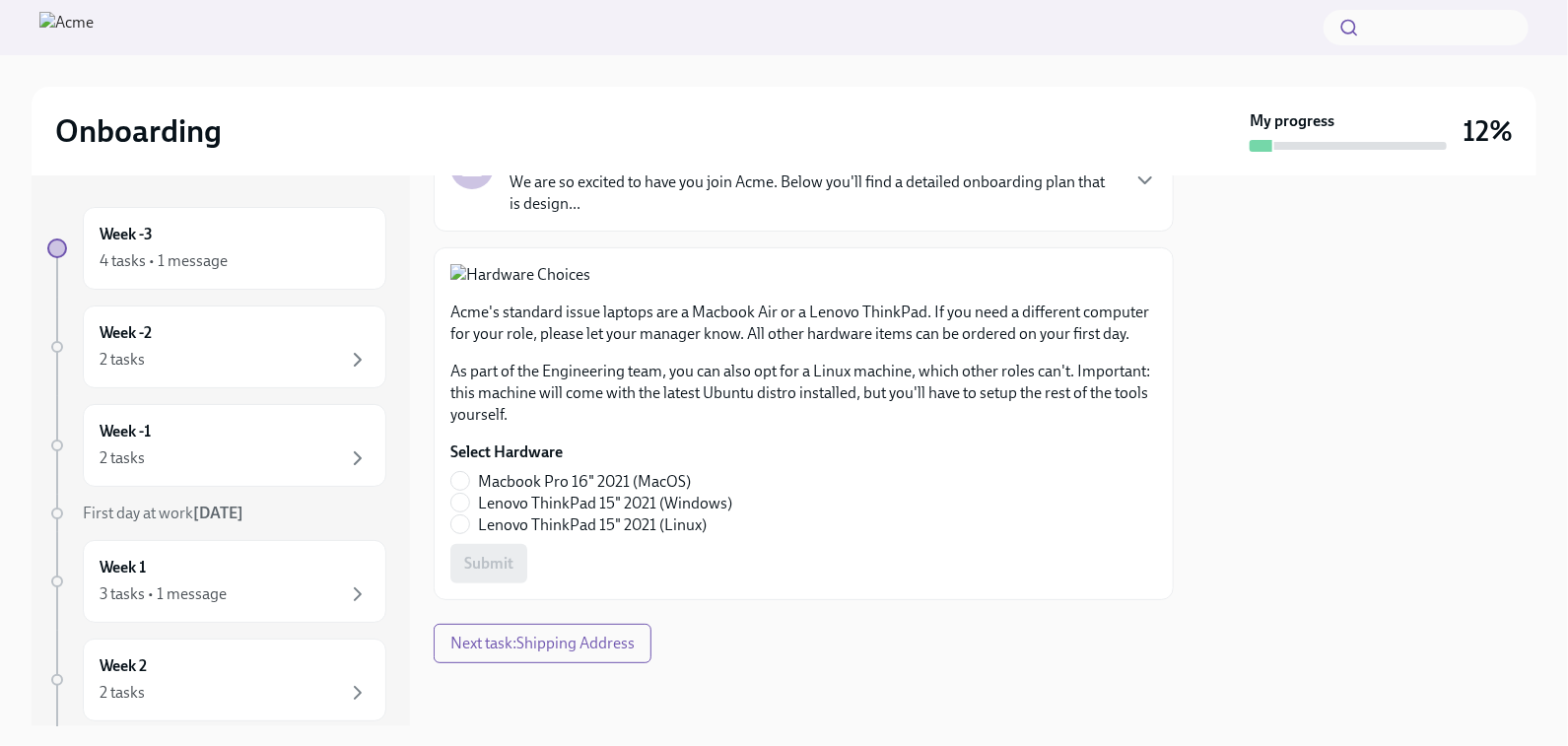
scroll to position [418, 0]
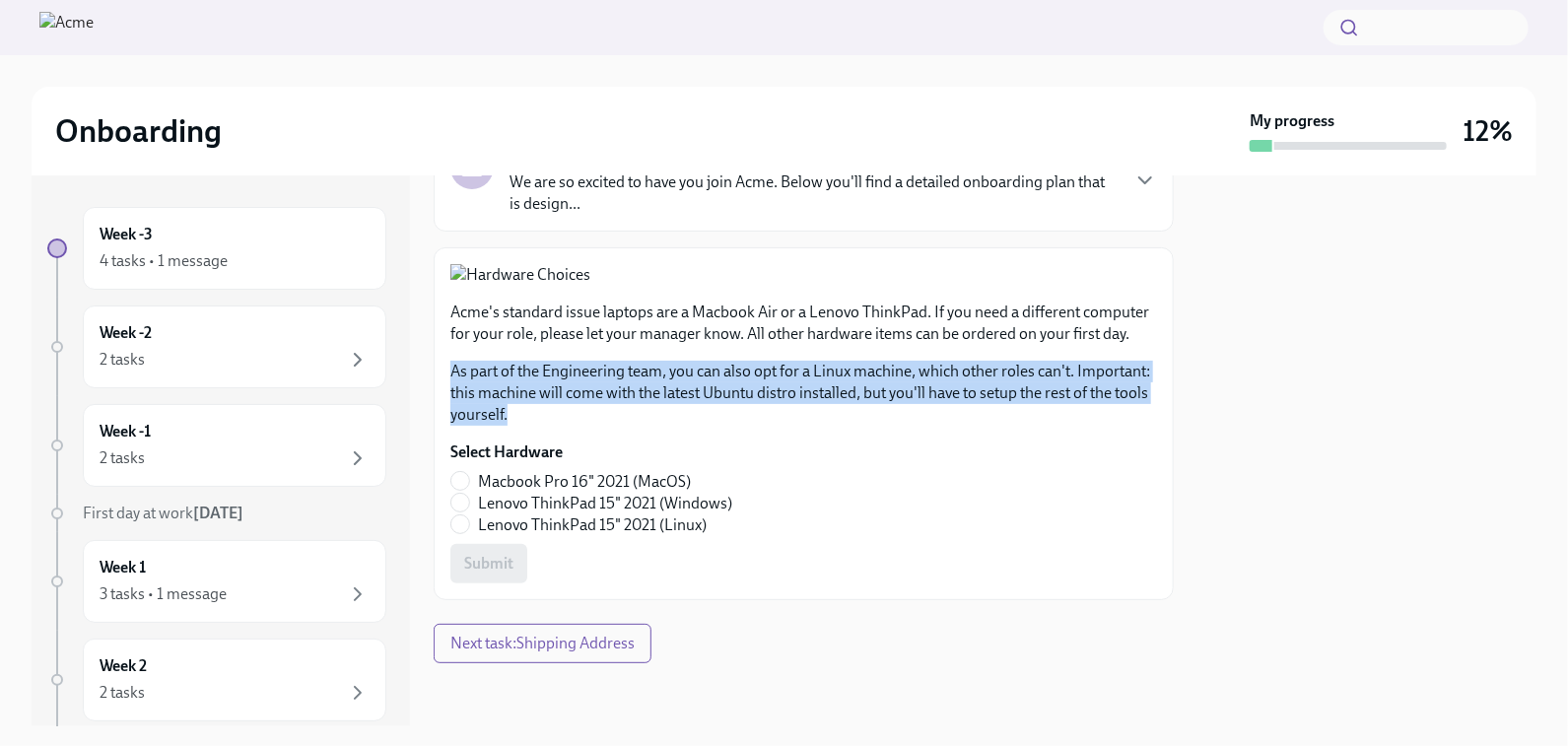
drag, startPoint x: 621, startPoint y: 513, endPoint x: 450, endPoint y: 468, distance: 176.8
click at [451, 426] on p "As part of the Engineering team, you can also opt for a Linux machine, which ot…" at bounding box center [804, 393] width 707 height 65
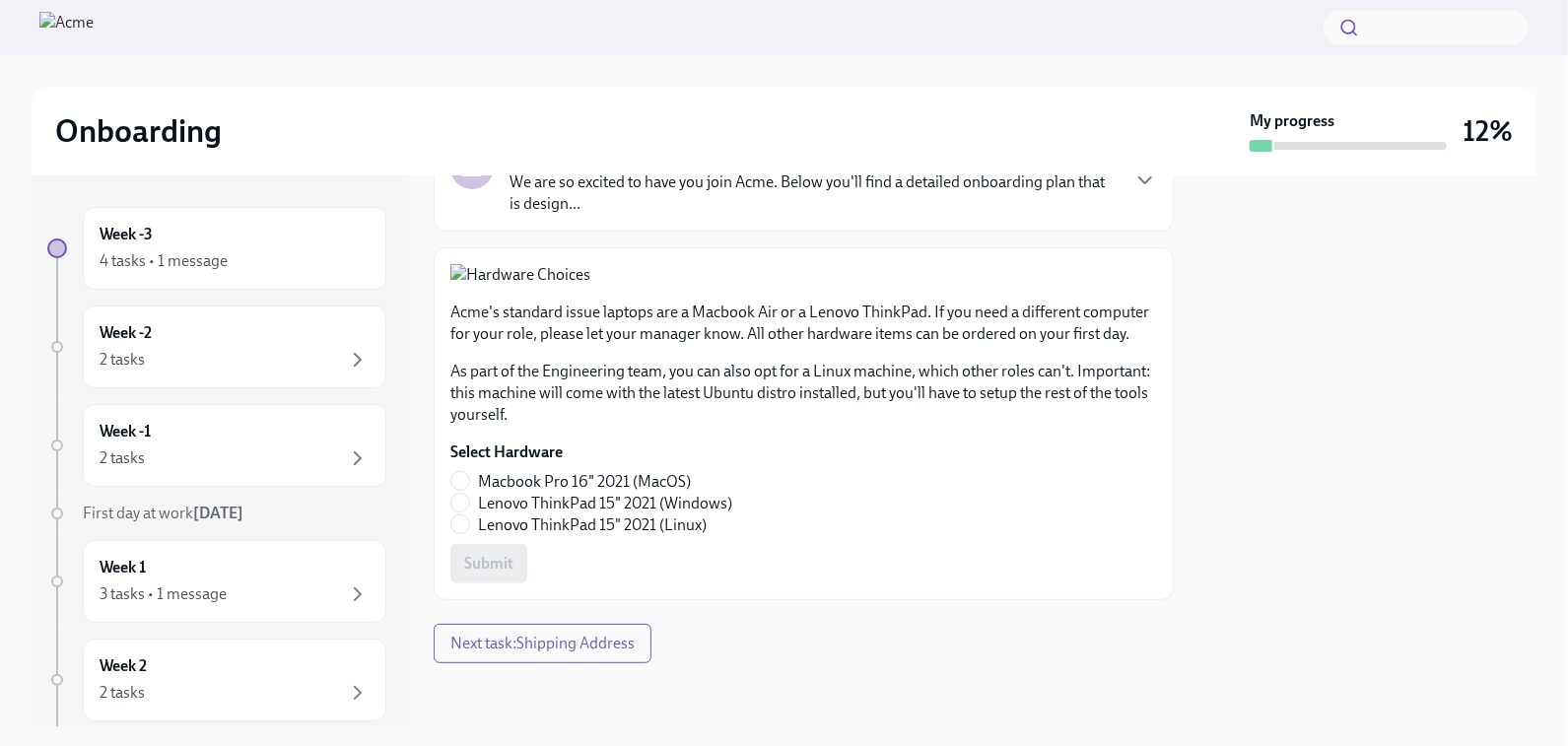
click at [896, 539] on div "Acme's standard issue laptops are a Macbook Air or a Lenovo ThinkPad. If you ne…" at bounding box center [804, 423] width 707 height 319
click at [465, 533] on input "Lenovo ThinkPad 15" 2021 (Linux)" at bounding box center [461, 524] width 18 height 18
radio input "true"
click at [504, 573] on span "Submit" at bounding box center [489, 563] width 49 height 20
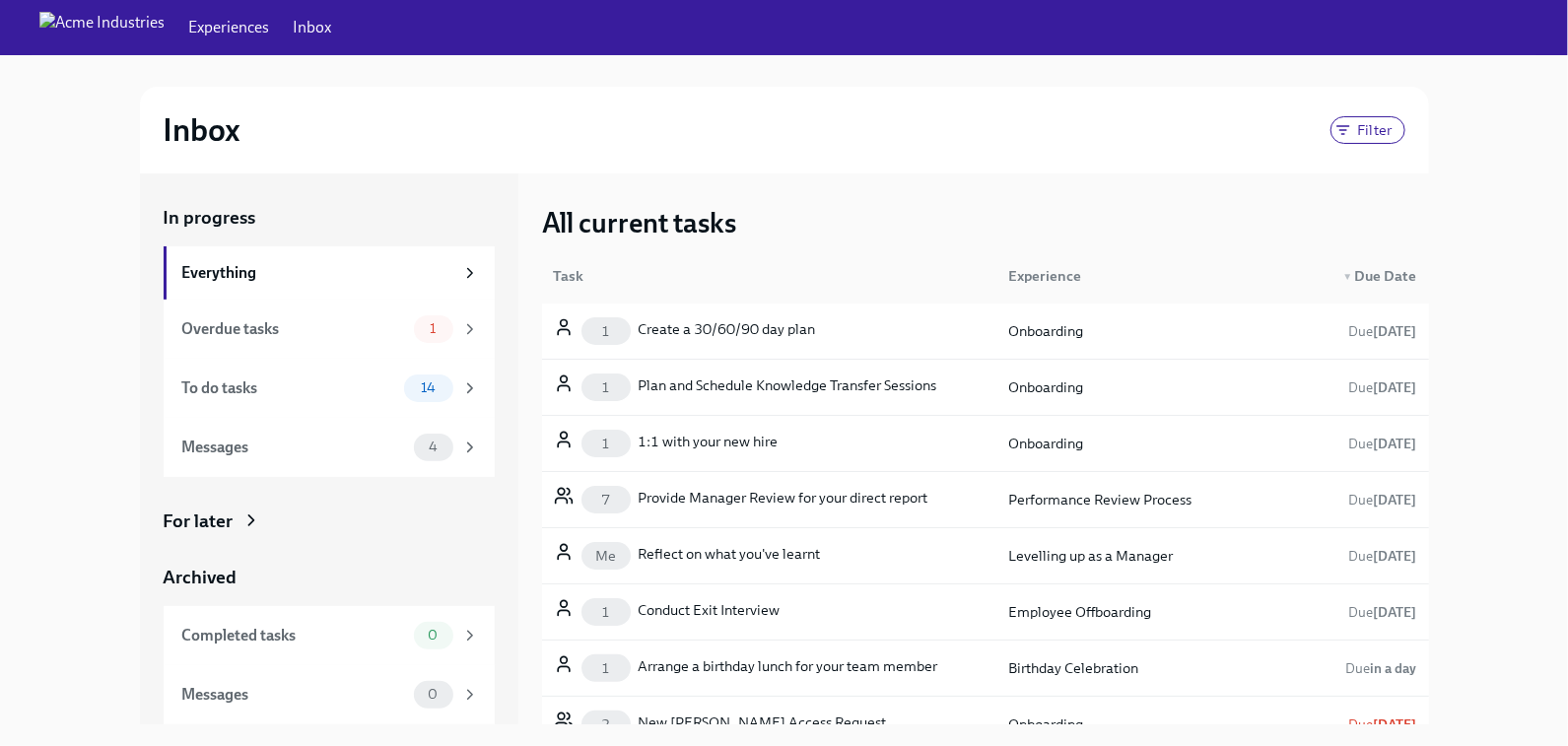
scroll to position [24, 0]
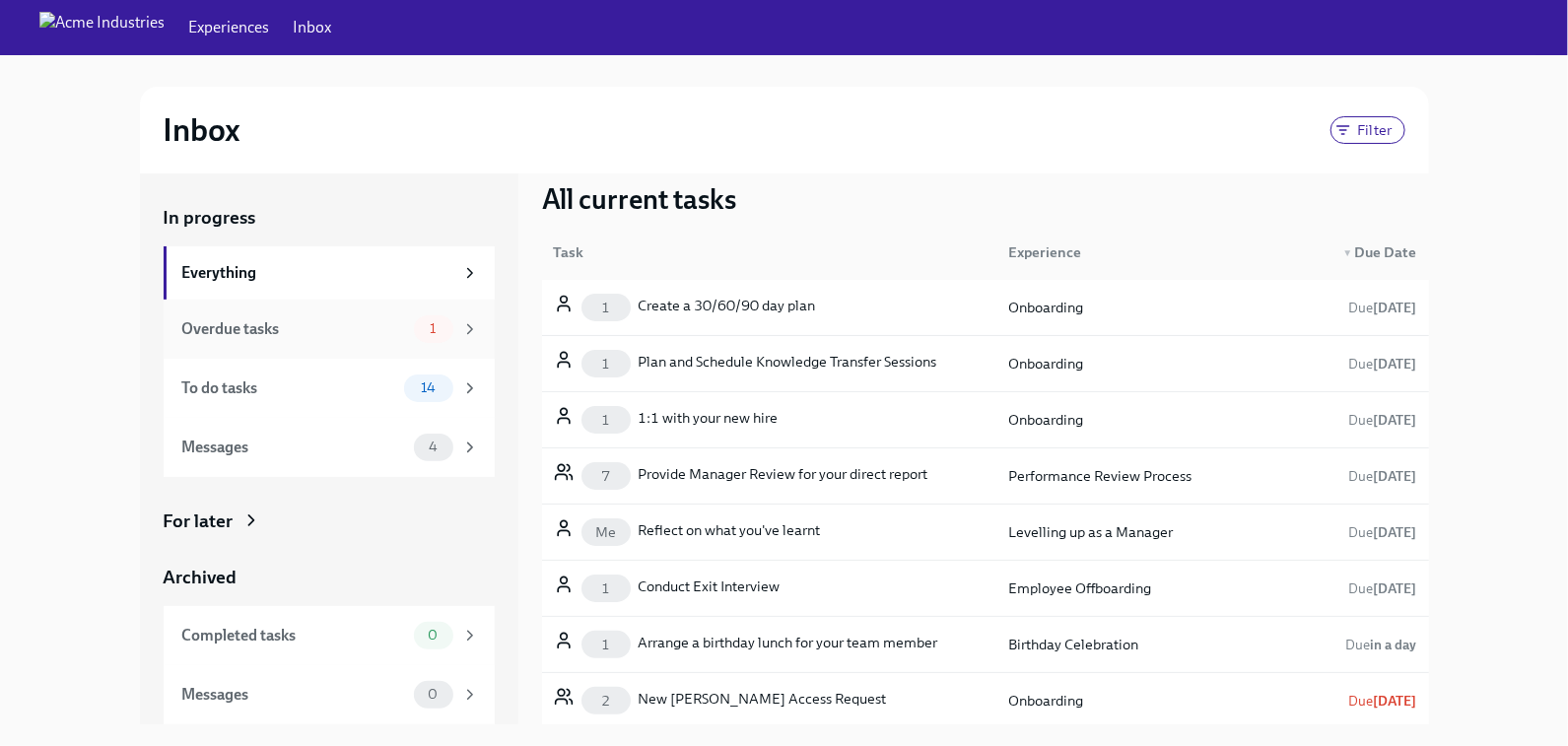
click at [332, 331] on div "Overdue tasks" at bounding box center [294, 329] width 223 height 22
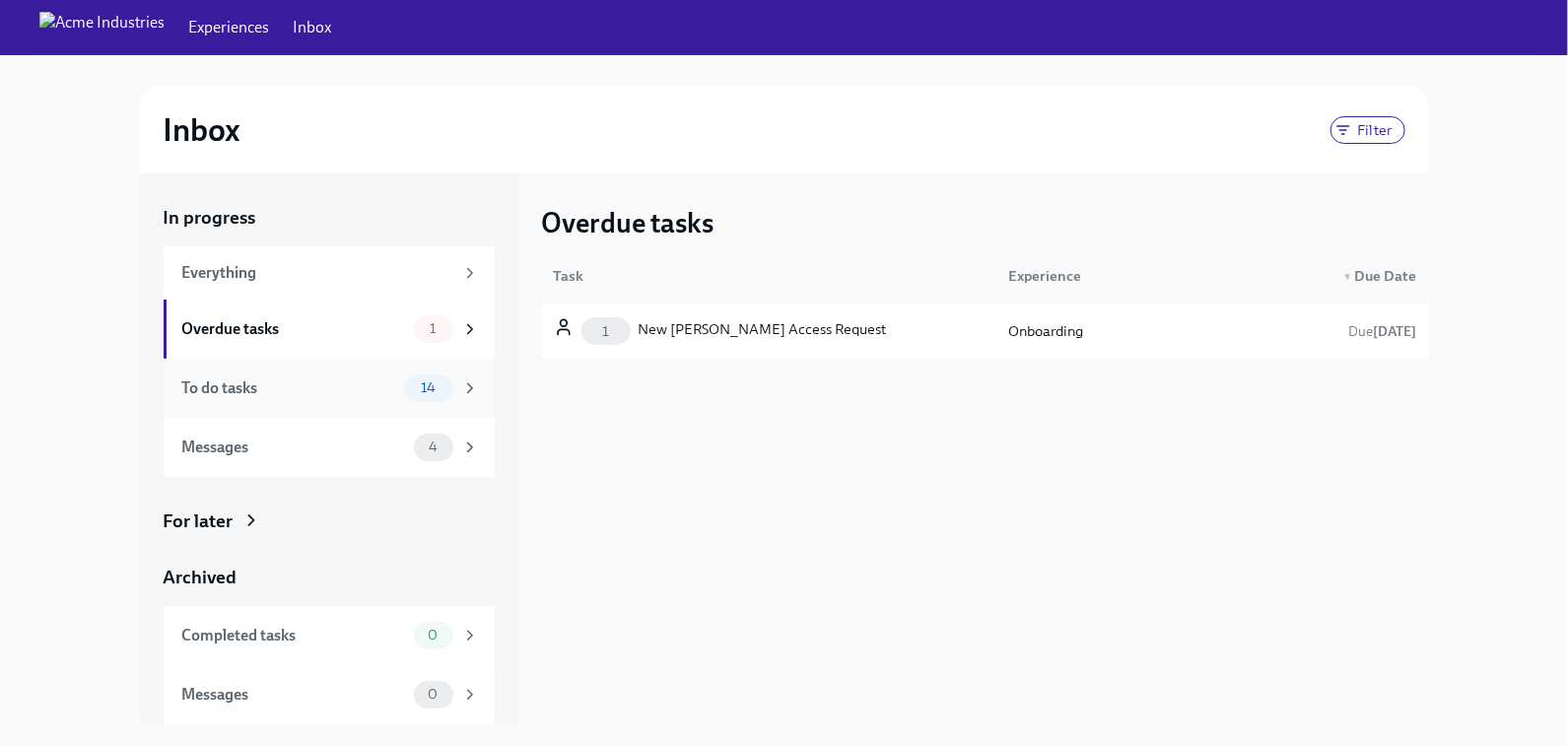
click at [324, 385] on div "To do tasks" at bounding box center [289, 388] width 214 height 22
